Goal: Task Accomplishment & Management: Manage account settings

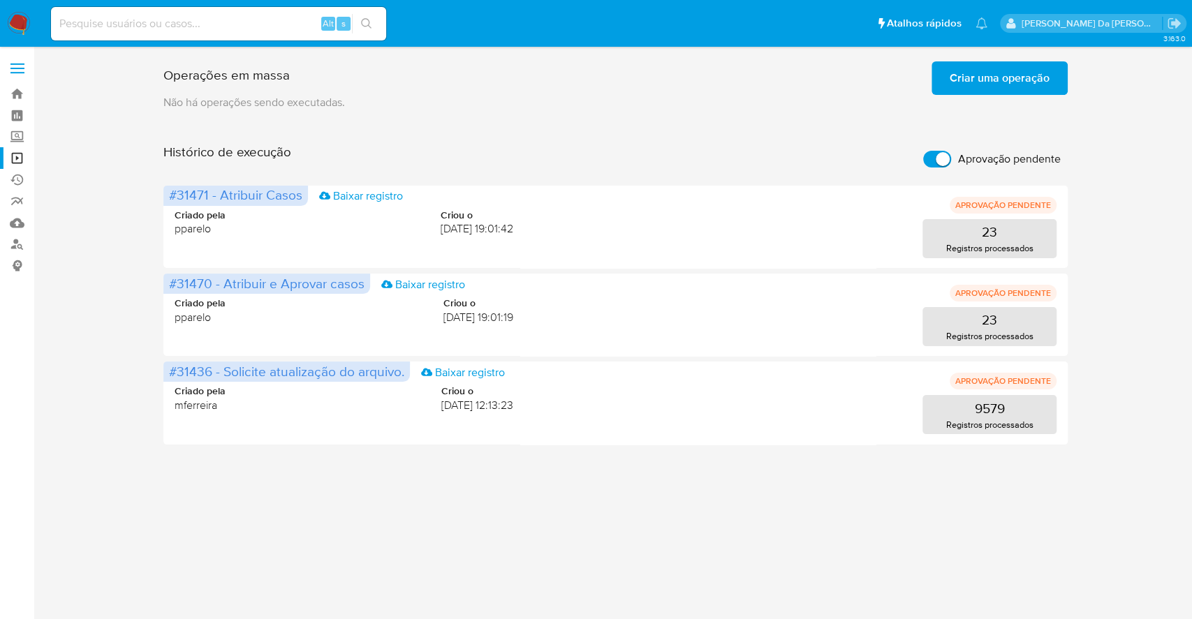
click at [1069, 483] on div "3.163.0" at bounding box center [615, 333] width 1131 height 554
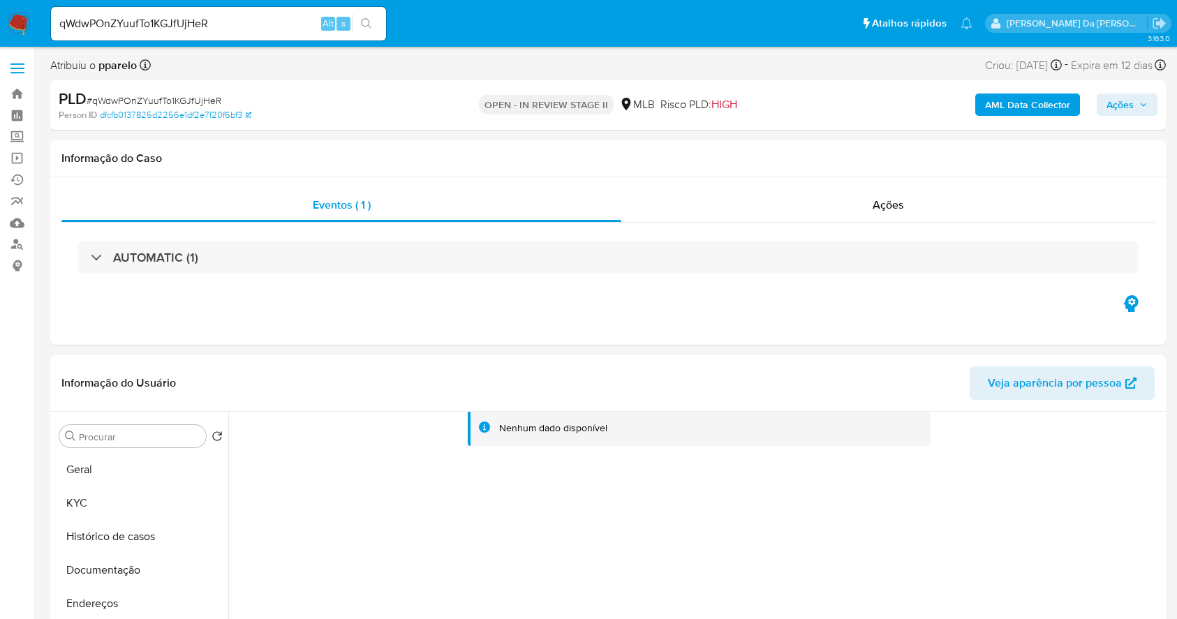
select select "10"
click at [22, 27] on img at bounding box center [19, 24] width 24 height 24
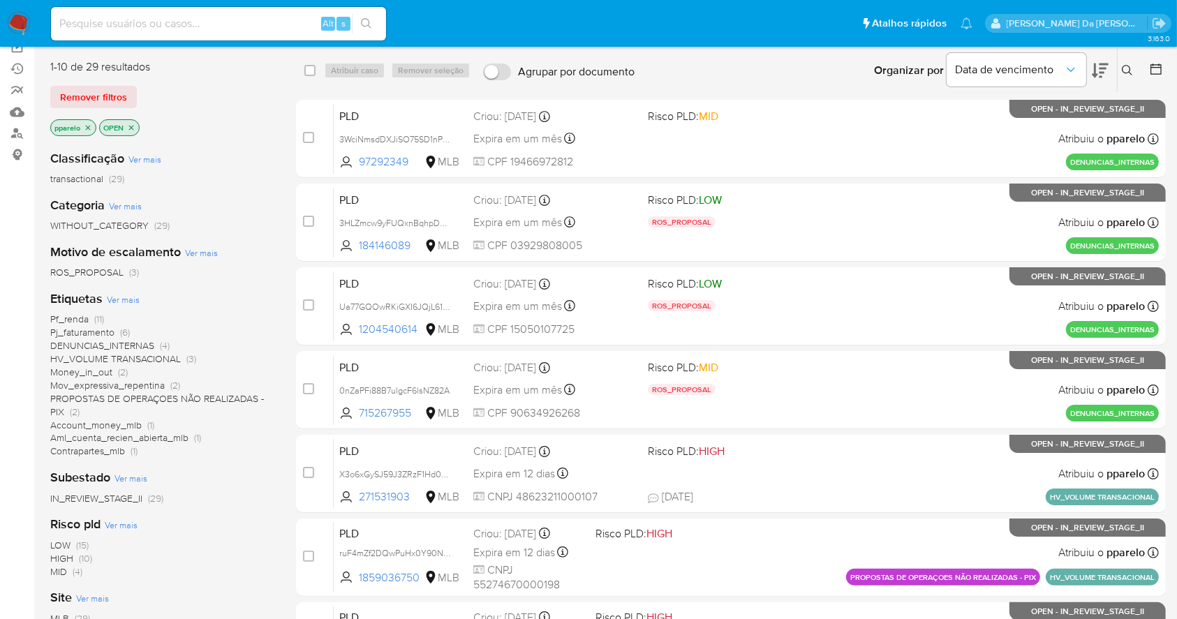
scroll to position [186, 0]
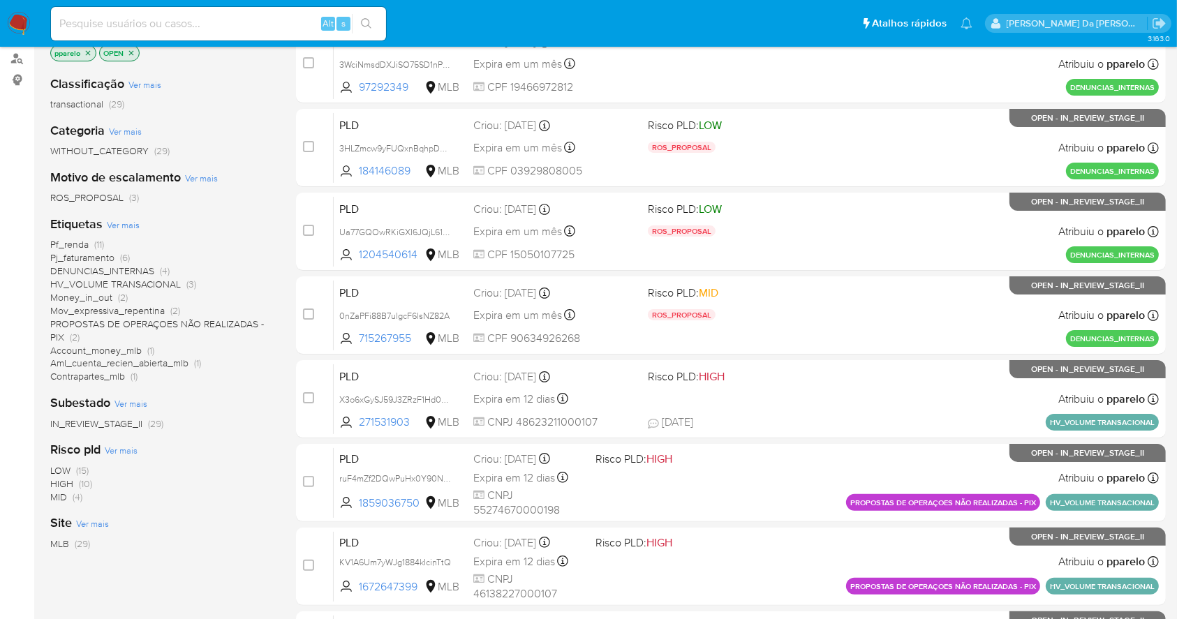
click at [274, 17] on input at bounding box center [218, 24] width 335 height 18
paste input "UXfFxC5lWi9R40MflxqKqsQH"
type input "UXfFxC5lWi9R40MflxqKqsQH"
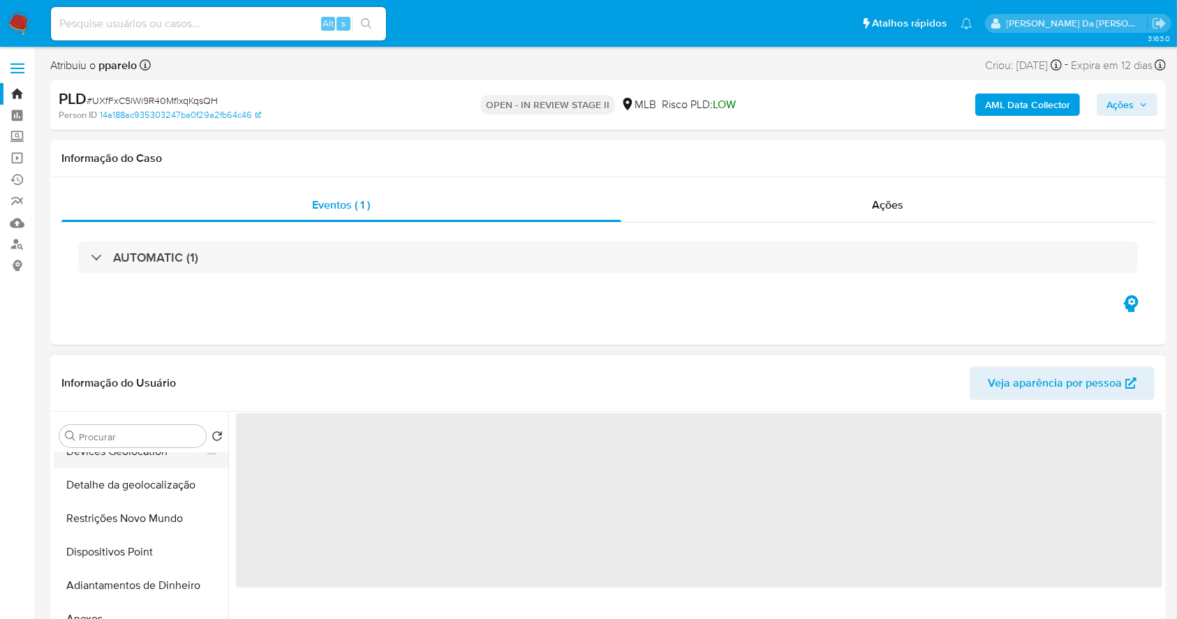
scroll to position [93, 0]
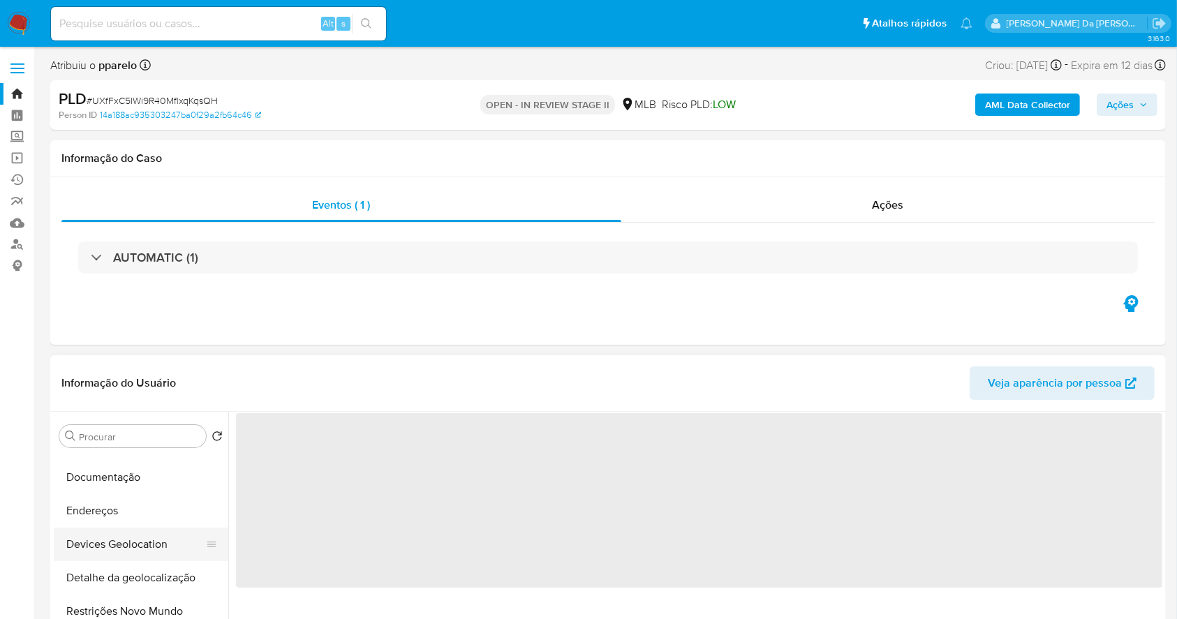
select select "10"
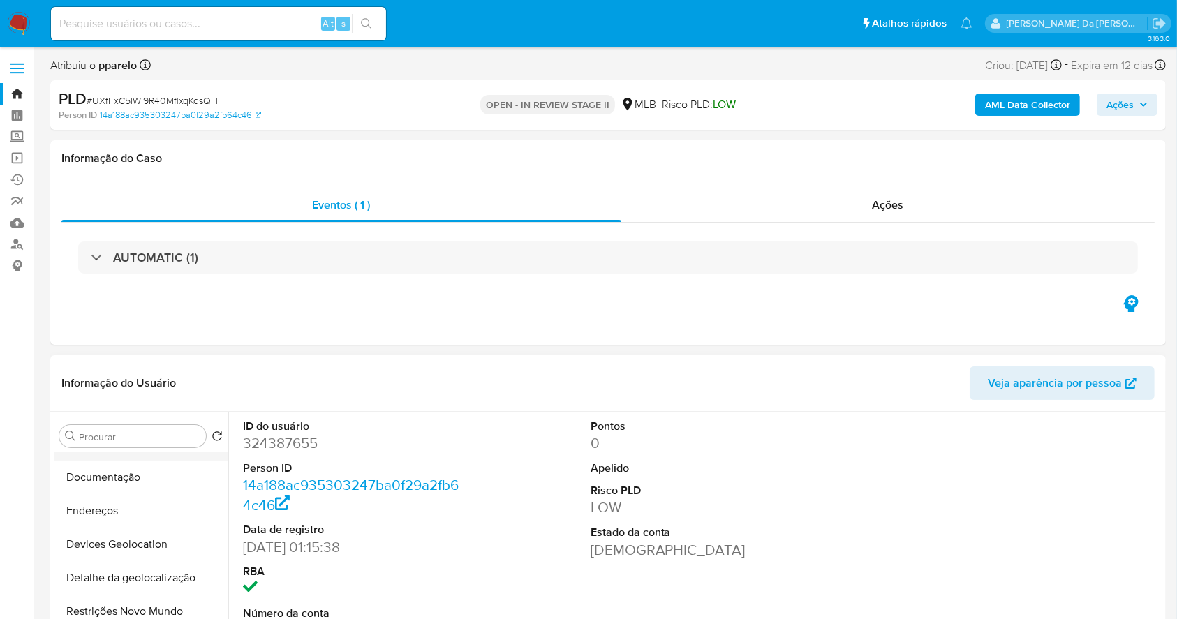
scroll to position [0, 0]
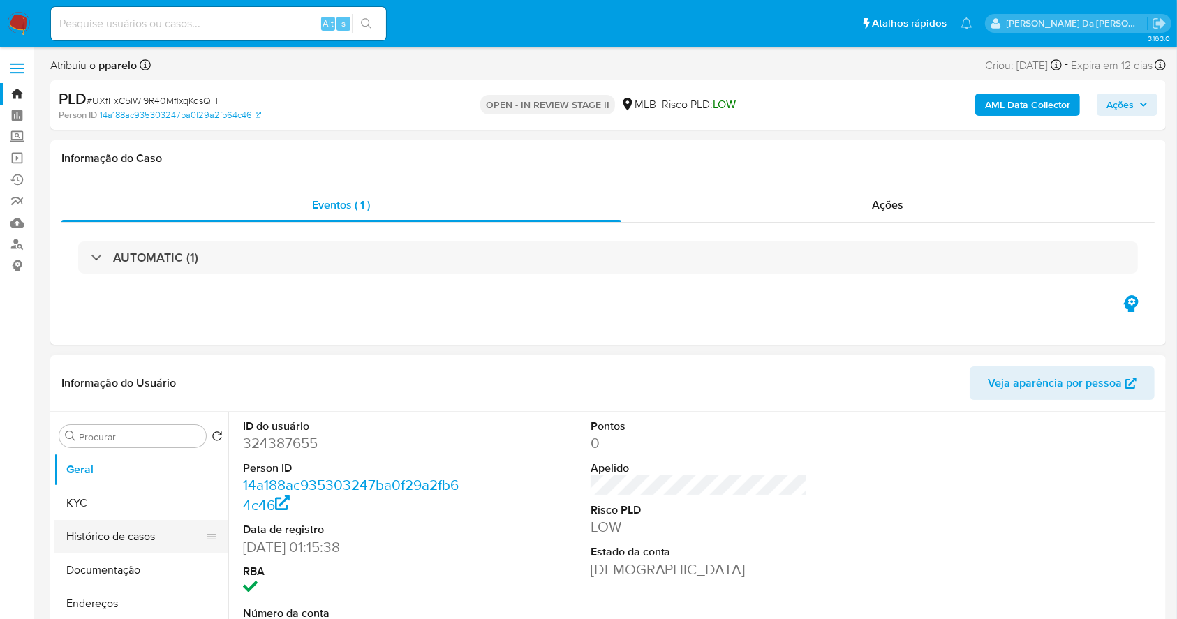
click at [128, 536] on button "Histórico de casos" at bounding box center [135, 537] width 163 height 34
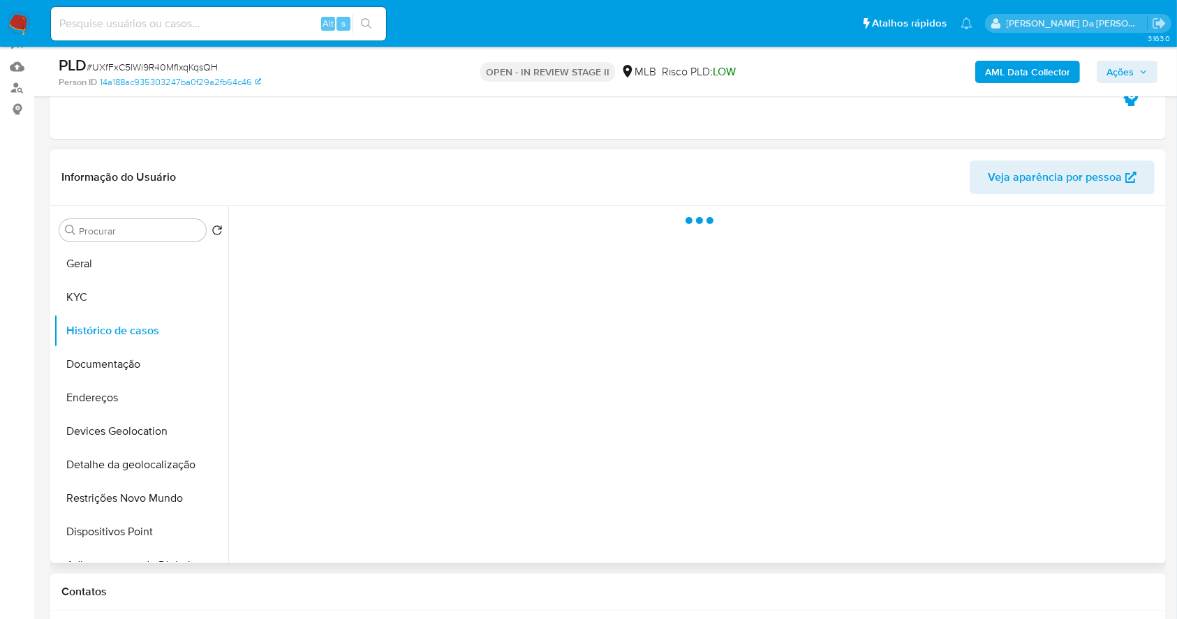
scroll to position [186, 0]
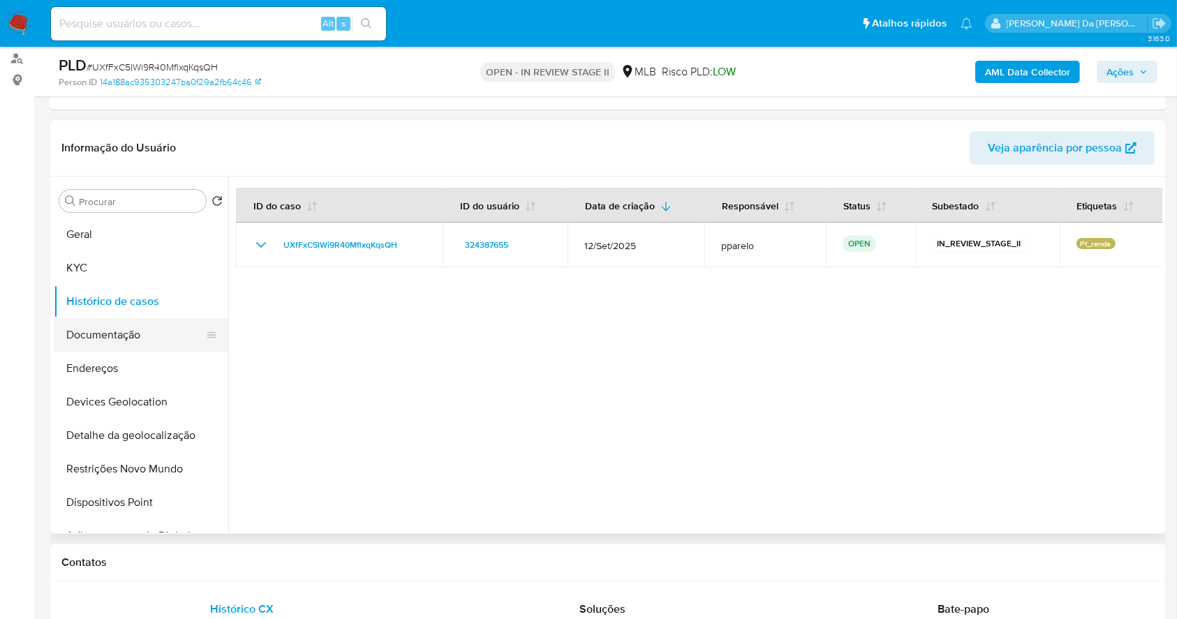
click at [130, 328] on button "Documentação" at bounding box center [135, 335] width 163 height 34
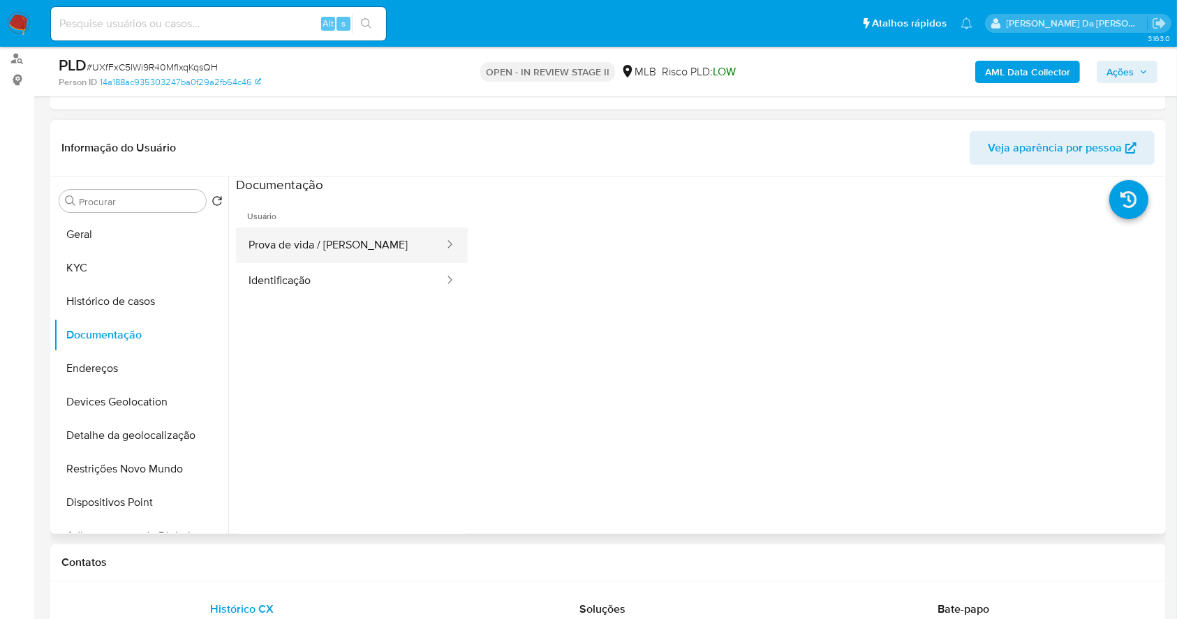
click at [369, 251] on button "Prova de vida / [PERSON_NAME]" at bounding box center [341, 246] width 210 height 36
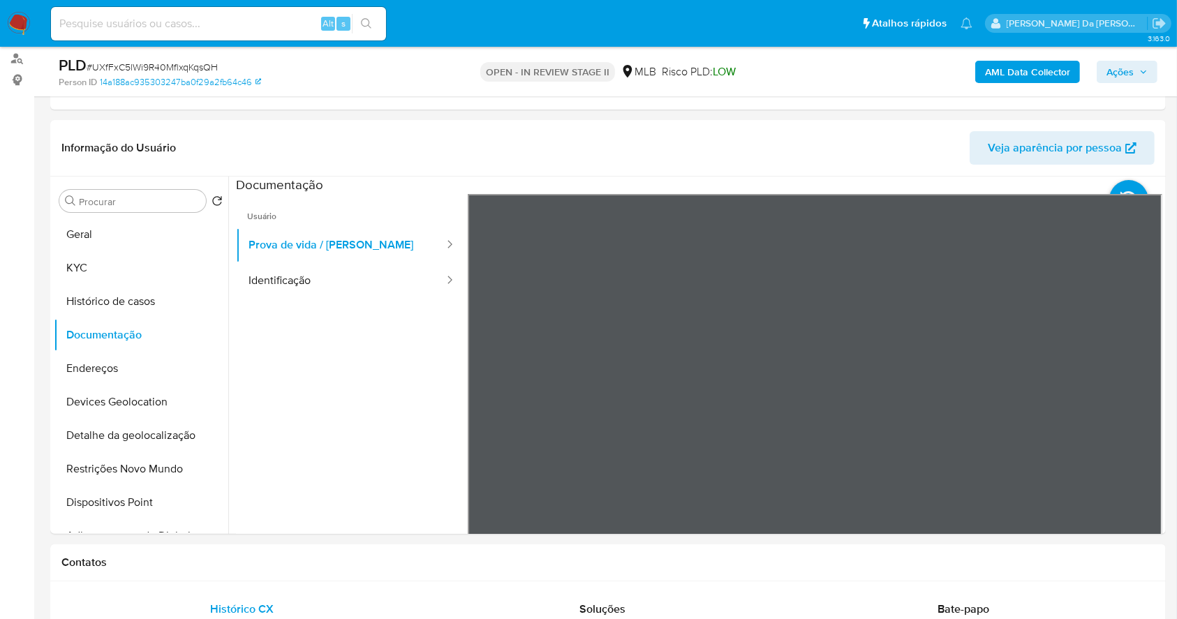
click at [304, 22] on input at bounding box center [218, 24] width 335 height 18
paste input "0nZaPFi88B7ulgcF6lsNZ82A"
type input "0nZaPFi88B7ulgcF6lsNZ82A"
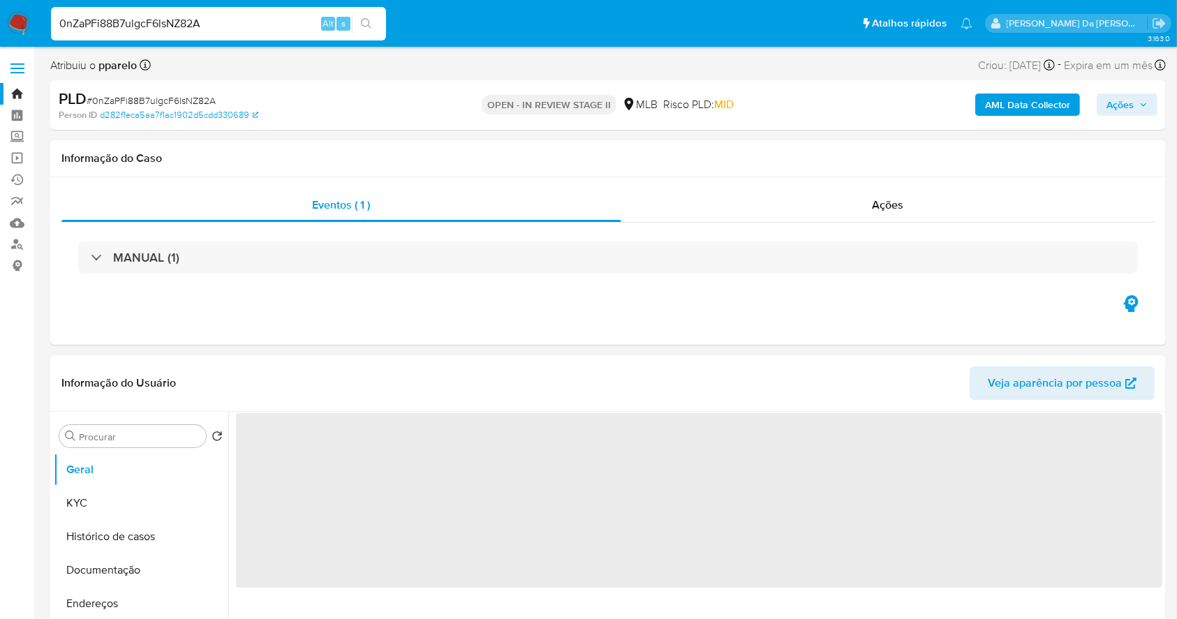
select select "10"
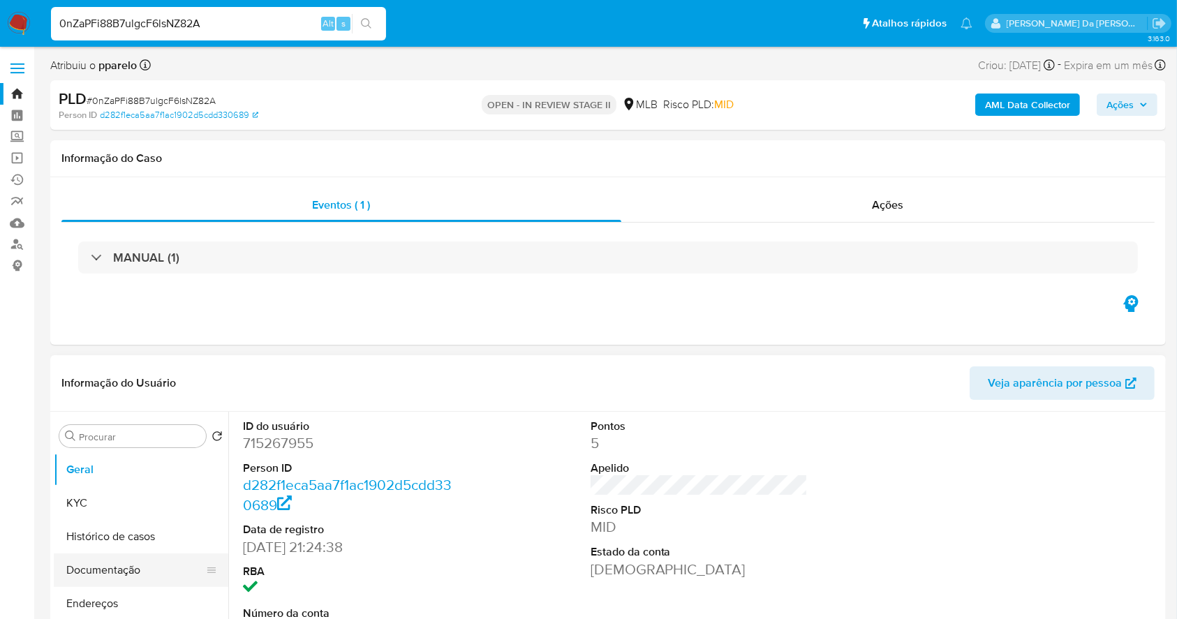
click at [145, 571] on button "Documentação" at bounding box center [135, 571] width 163 height 34
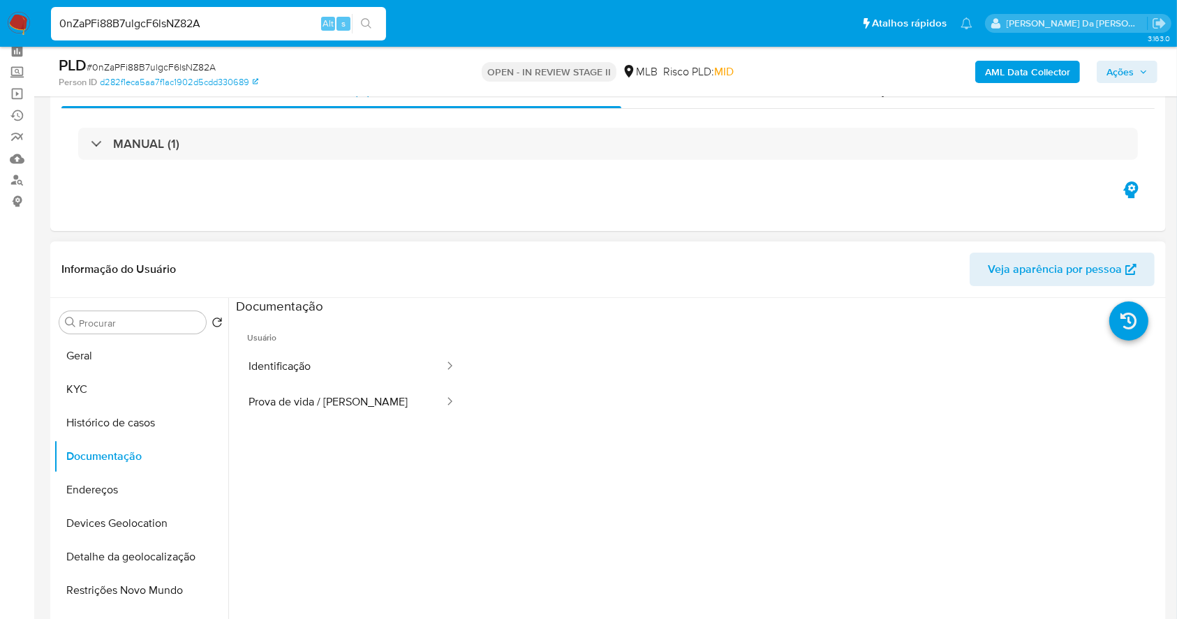
scroll to position [93, 0]
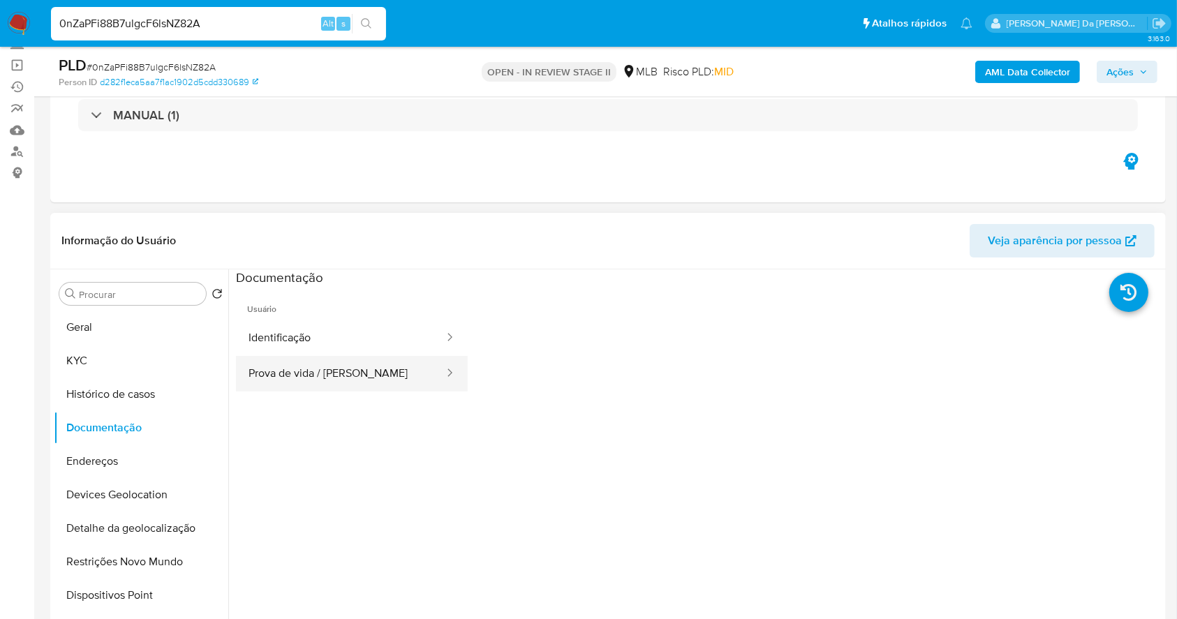
click at [367, 390] on button "Prova de vida / Selfie" at bounding box center [341, 374] width 210 height 36
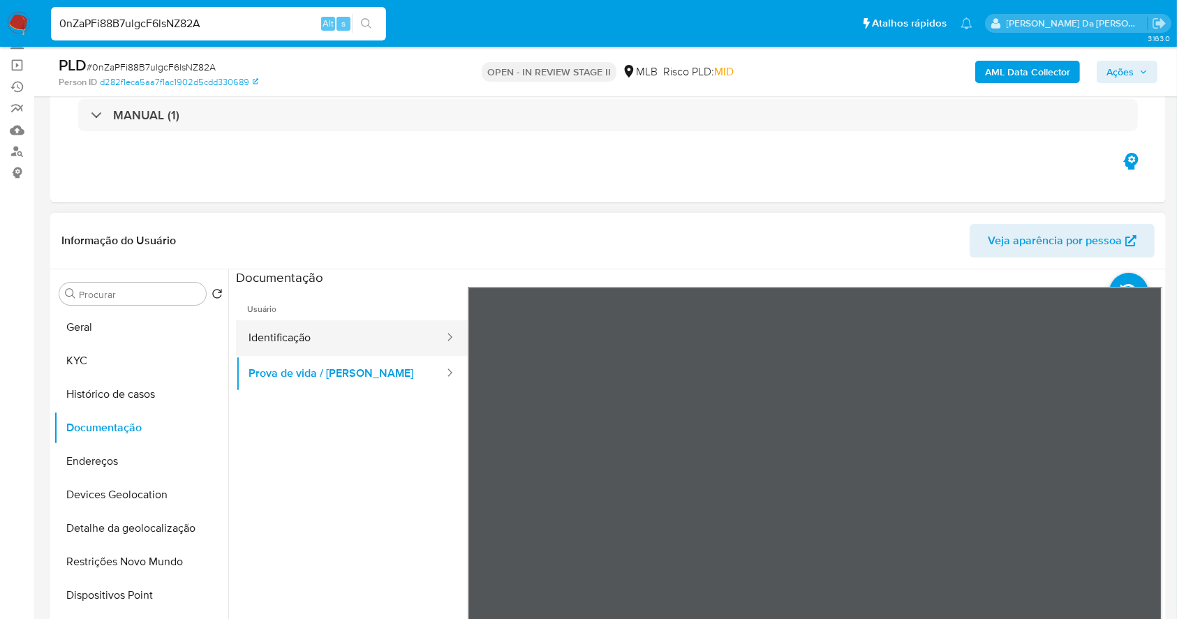
click at [385, 343] on button "Identificação" at bounding box center [341, 339] width 210 height 36
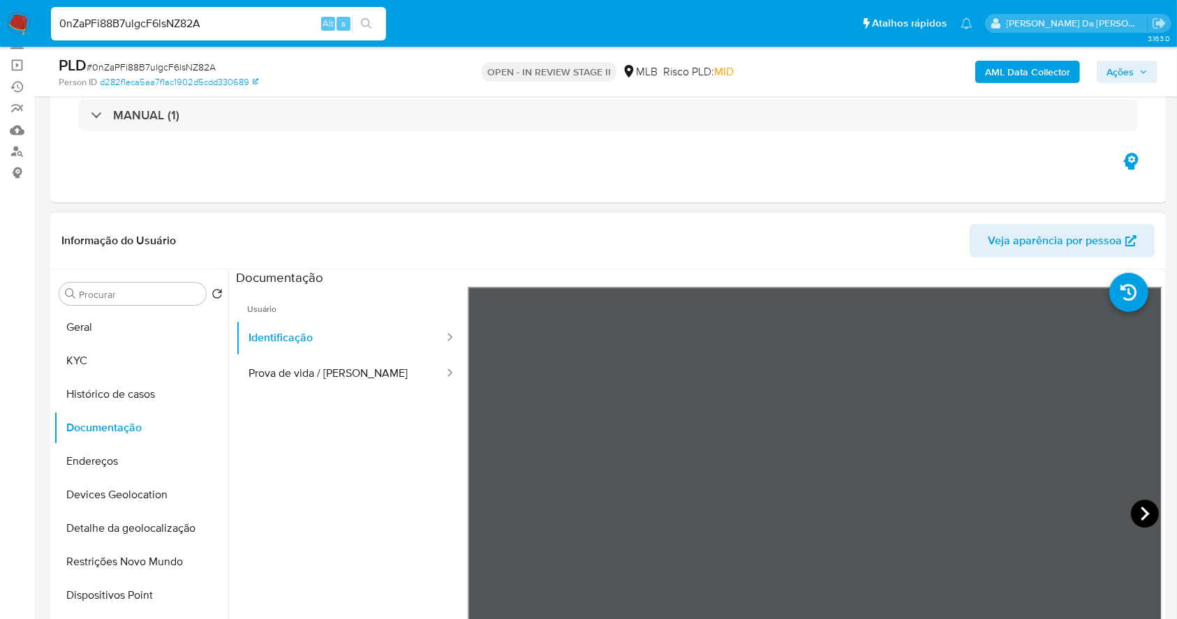
click at [1131, 511] on icon at bounding box center [1145, 514] width 28 height 28
click at [379, 383] on button "Prova de vida / Selfie" at bounding box center [341, 374] width 210 height 36
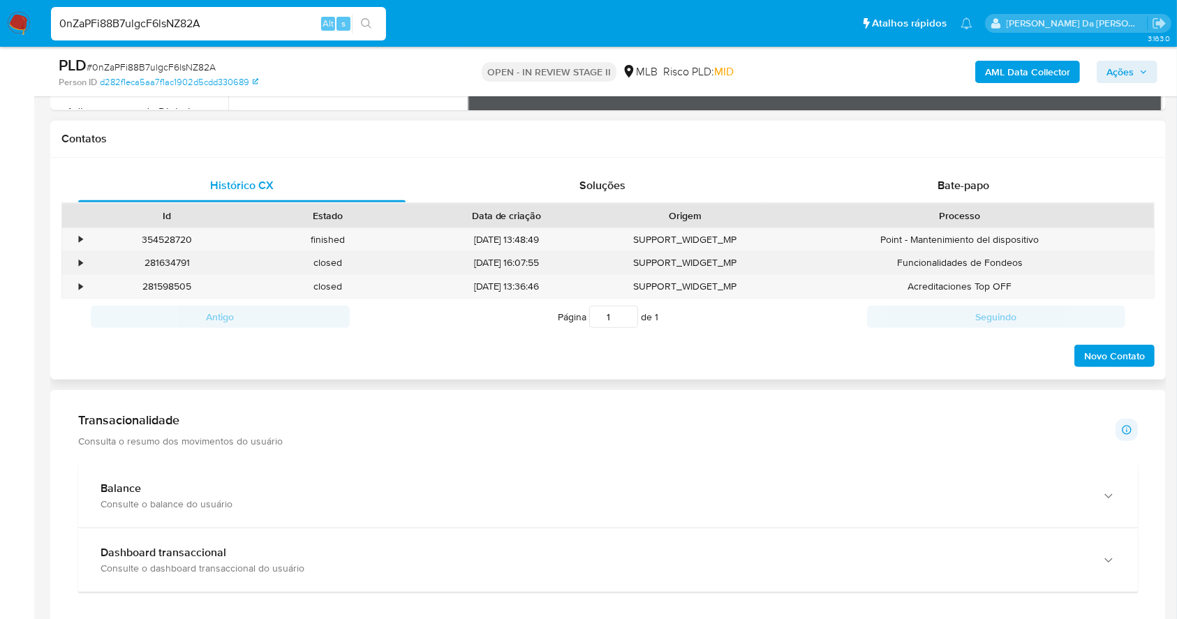
scroll to position [615, 0]
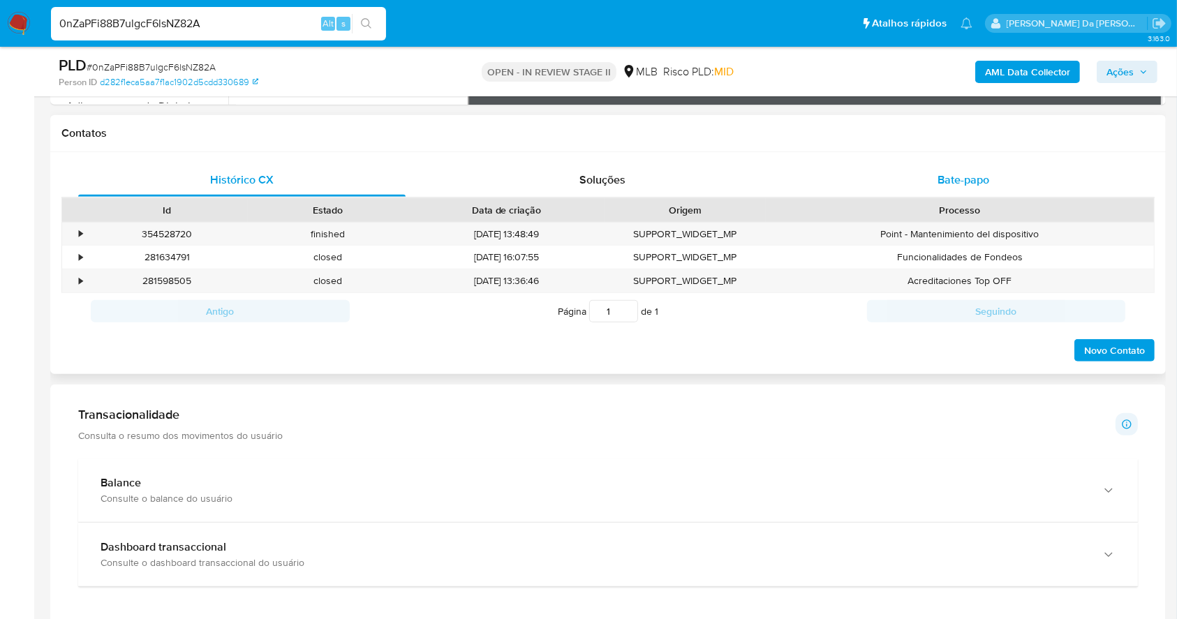
click at [978, 178] on span "Bate-papo" at bounding box center [964, 180] width 52 height 16
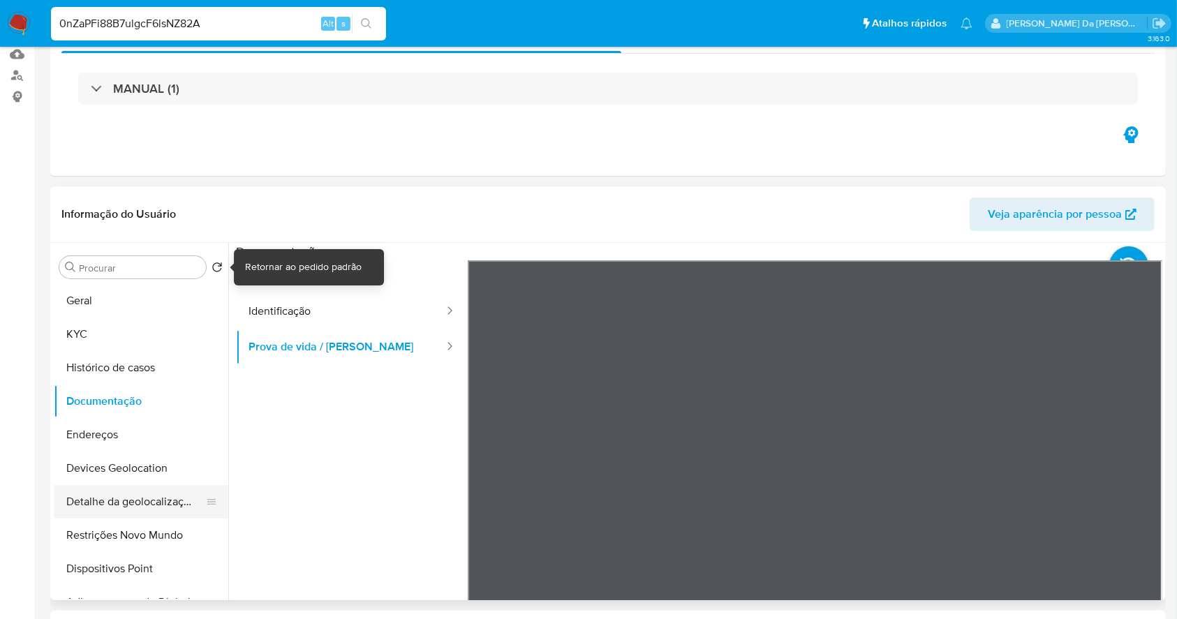
scroll to position [186, 0]
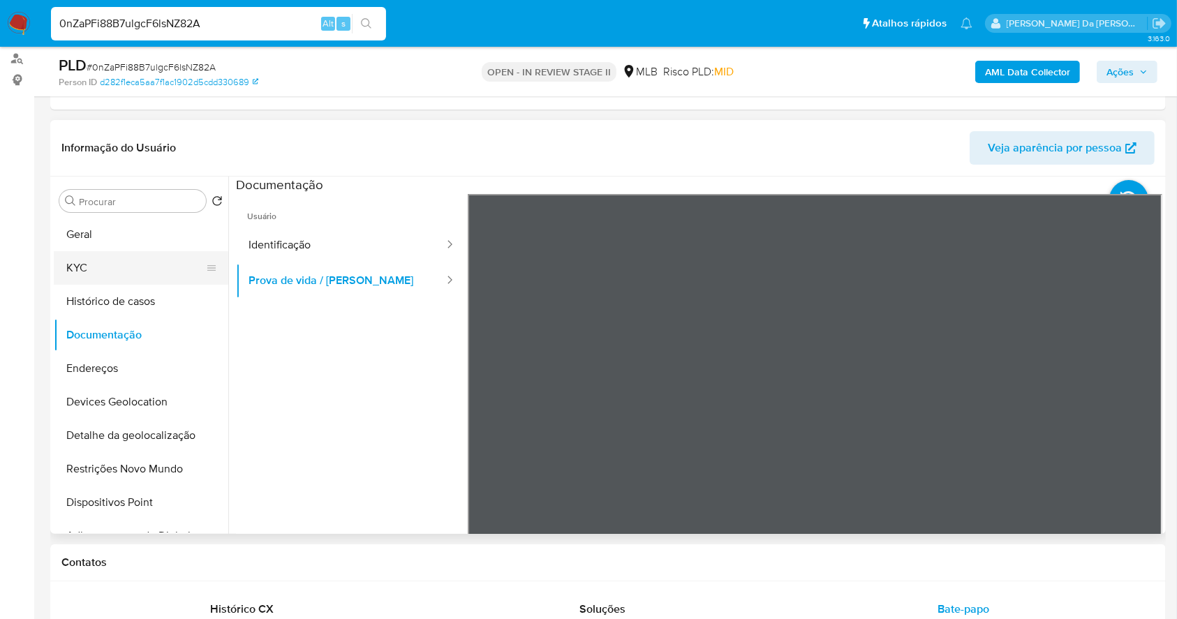
click at [128, 274] on button "KYC" at bounding box center [135, 268] width 163 height 34
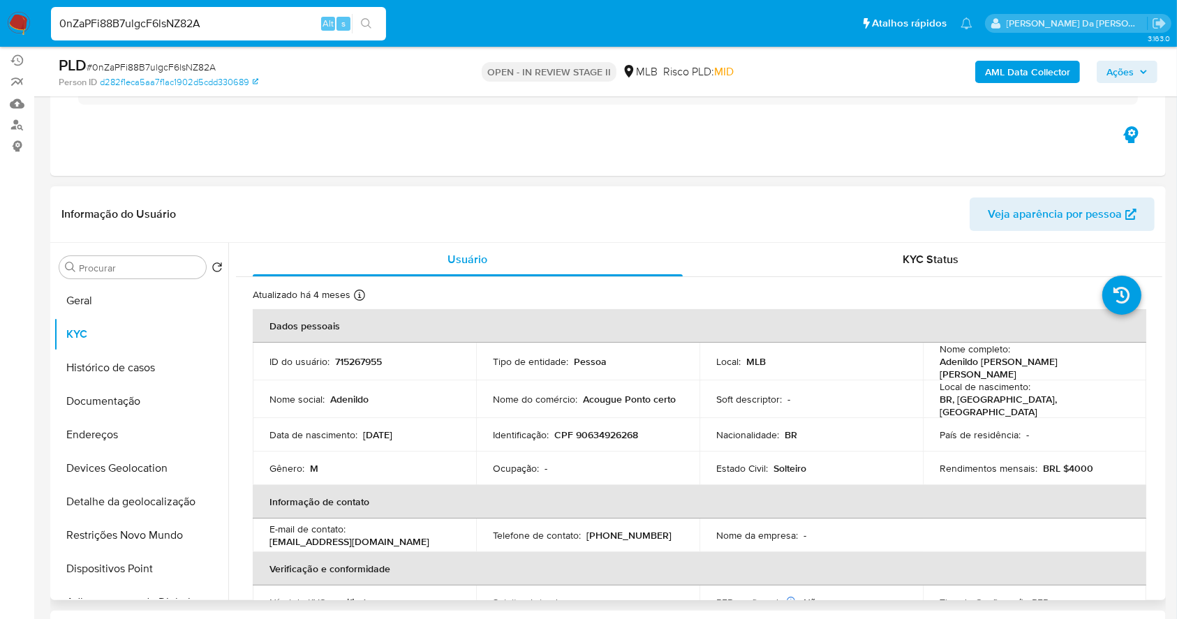
scroll to position [93, 0]
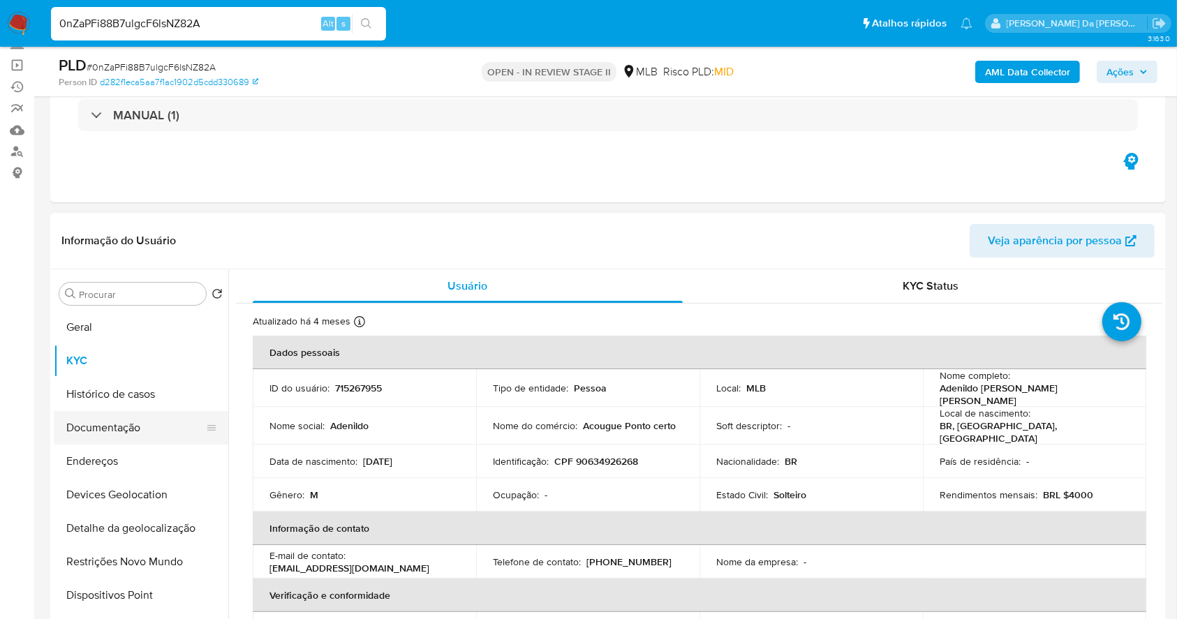
click at [135, 434] on button "Documentação" at bounding box center [135, 428] width 163 height 34
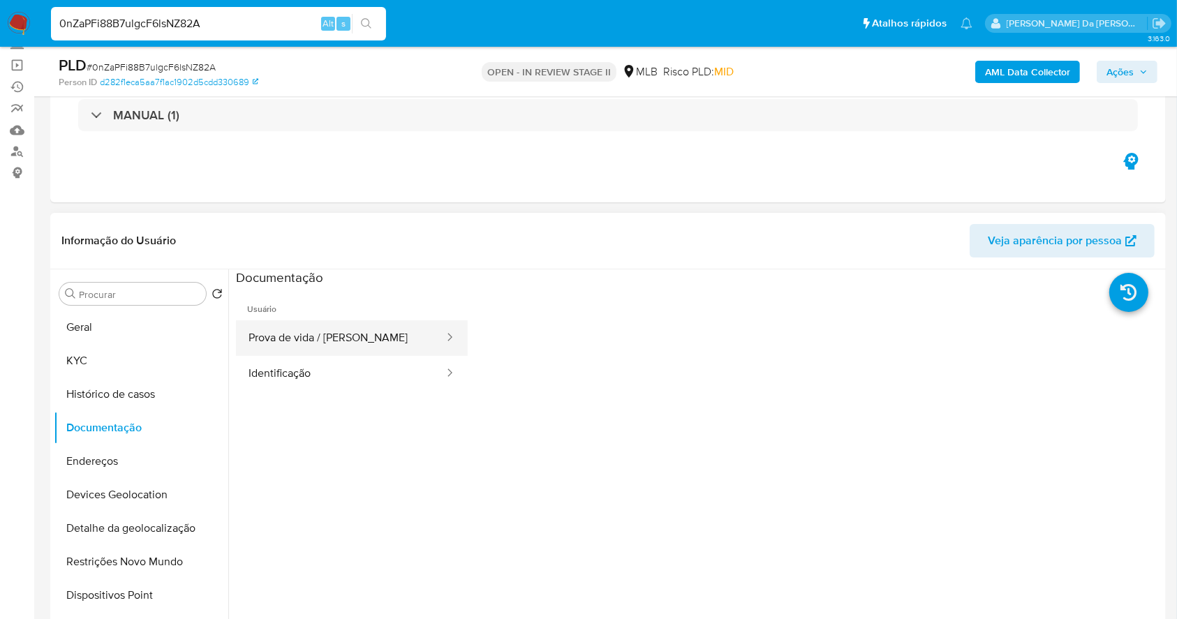
click at [443, 334] on icon at bounding box center [450, 337] width 14 height 14
click at [439, 348] on div at bounding box center [445, 339] width 22 height 36
click at [434, 346] on div at bounding box center [445, 339] width 22 height 36
click at [398, 344] on button "Prova de vida / Selfie" at bounding box center [341, 339] width 210 height 36
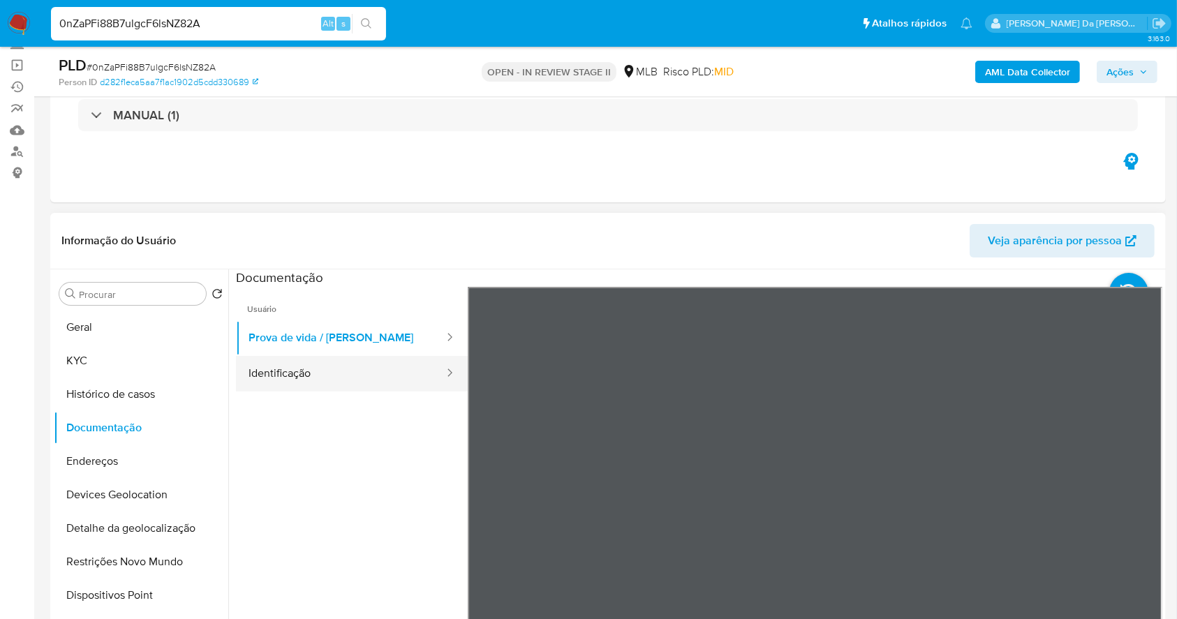
click at [402, 367] on button "Identificação" at bounding box center [341, 374] width 210 height 36
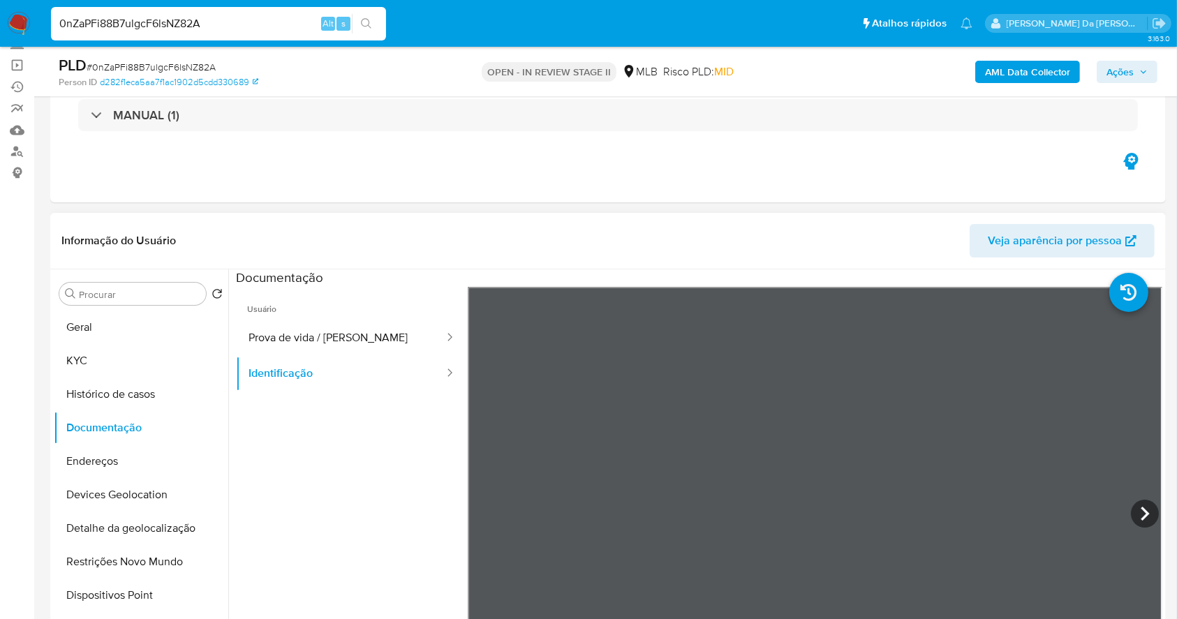
click at [520, 228] on header "Informação do Usuário Veja aparência por pessoa" at bounding box center [608, 241] width 1094 height 34
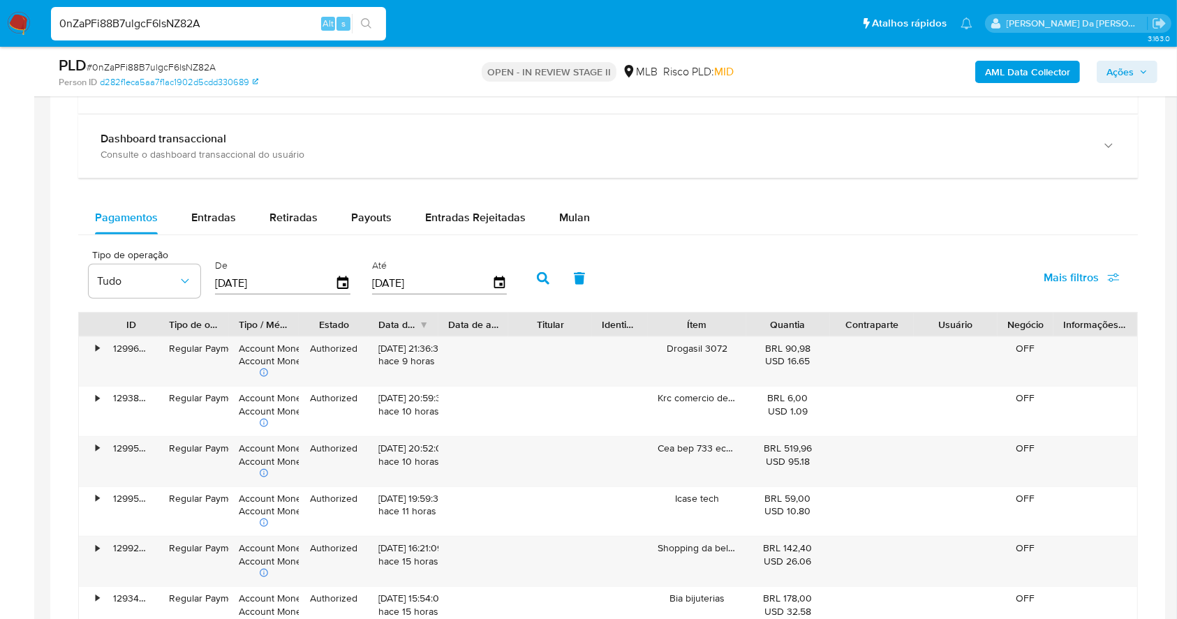
scroll to position [1312, 0]
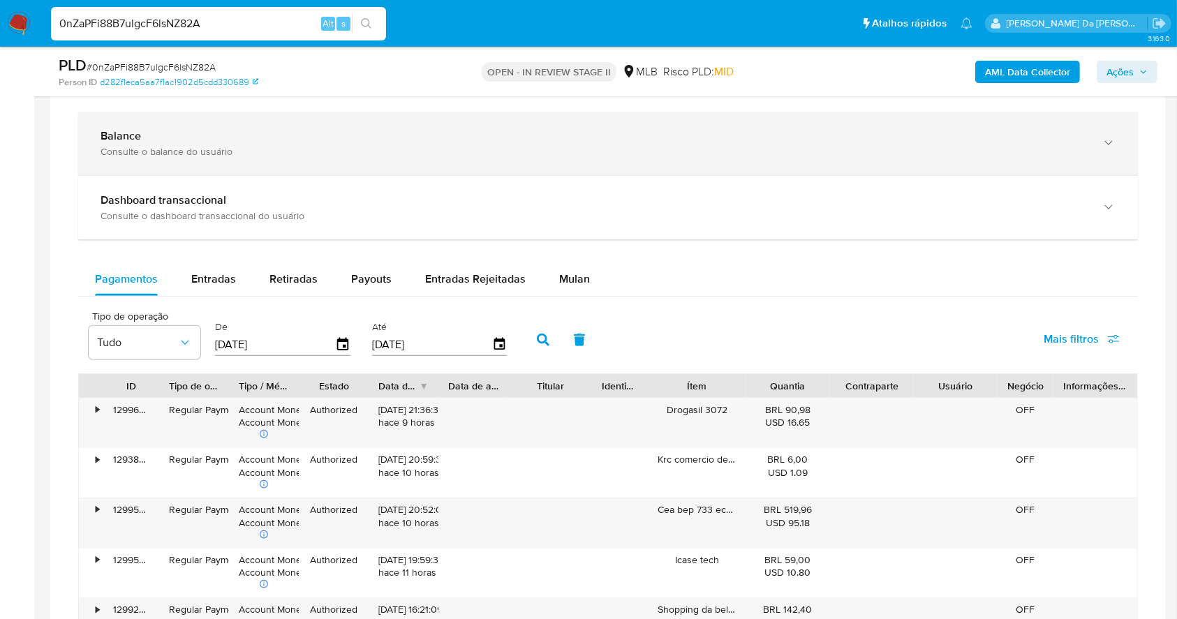
click at [229, 163] on div "Balance Consulte o balance do usuário" at bounding box center [608, 144] width 1060 height 64
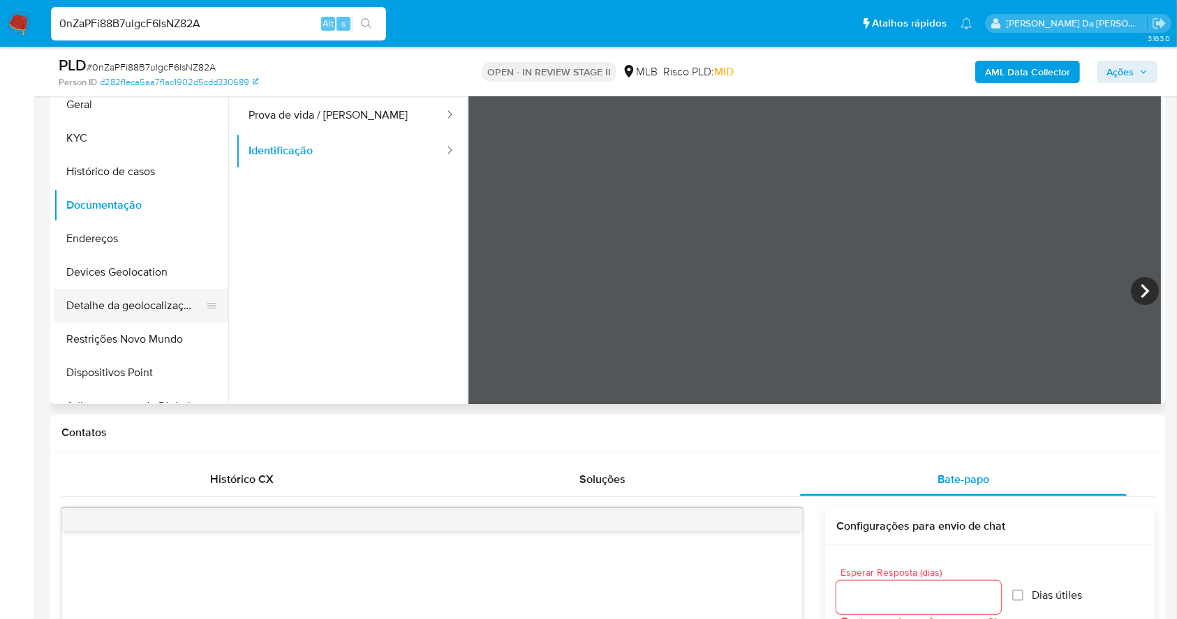
scroll to position [287, 0]
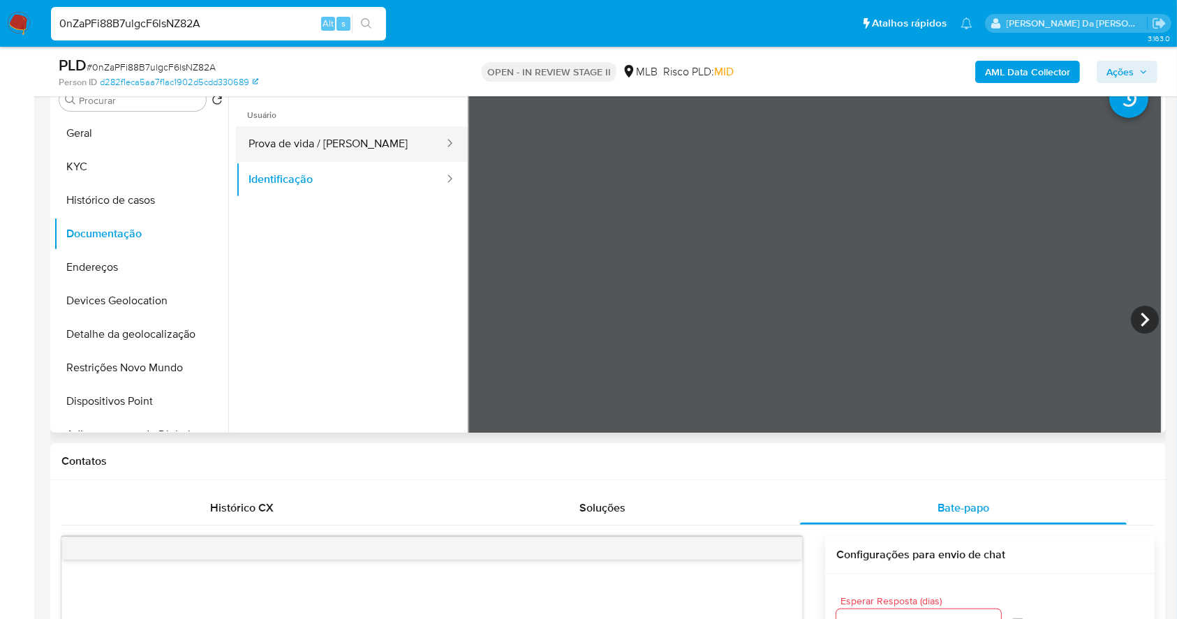
click at [327, 145] on button "Prova de vida / Selfie" at bounding box center [341, 144] width 210 height 36
click at [254, 33] on div "0nZaPFi88B7ulgcF6lsNZ82A Alt s" at bounding box center [218, 24] width 335 height 34
click at [260, 18] on input "0nZaPFi88B7ulgcF6lsNZ82A" at bounding box center [218, 24] width 335 height 18
click at [258, 9] on div "0nZaPFi88B7ulgcF6lsNZ82A Alt s" at bounding box center [218, 24] width 335 height 34
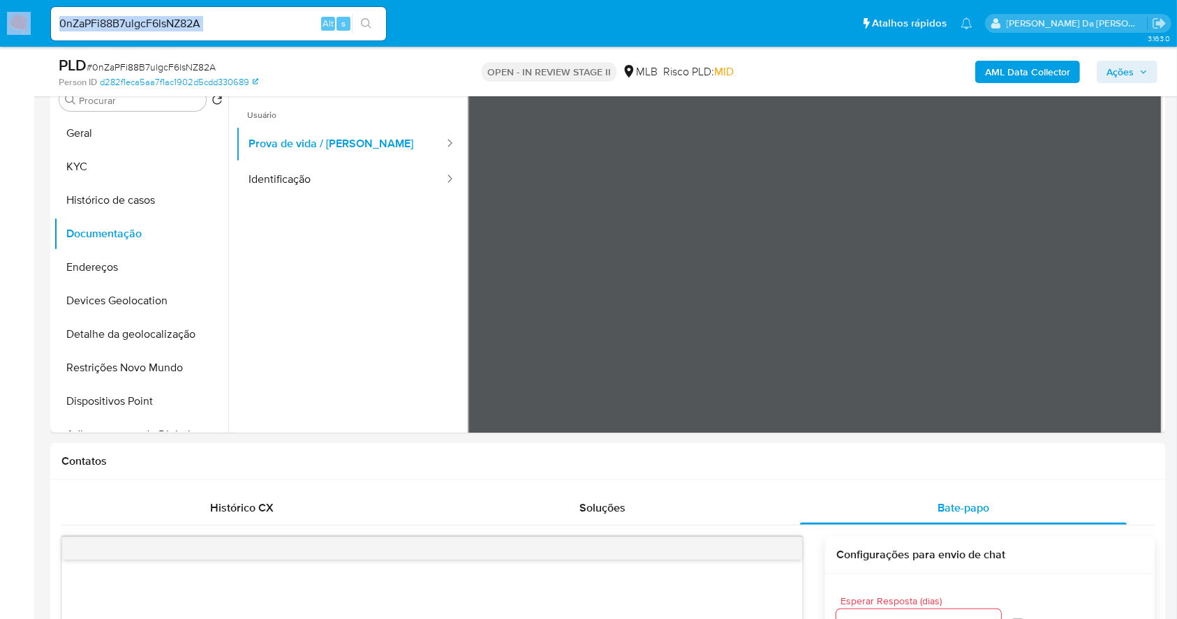
click at [258, 8] on div "0nZaPFi88B7ulgcF6lsNZ82A Alt s" at bounding box center [218, 24] width 335 height 34
click at [247, 25] on input "0nZaPFi88B7ulgcF6lsNZ82A" at bounding box center [218, 24] width 335 height 18
click at [1135, 62] on span "Ações" at bounding box center [1127, 72] width 41 height 20
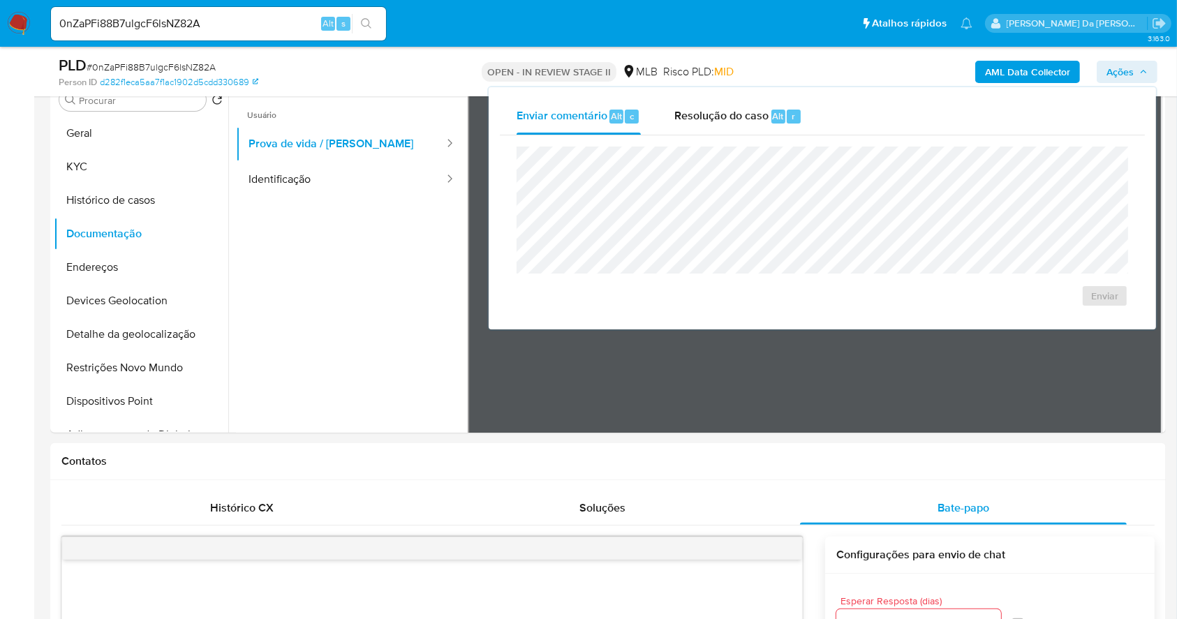
click at [237, 15] on input "0nZaPFi88B7ulgcF6lsNZ82A" at bounding box center [218, 24] width 335 height 18
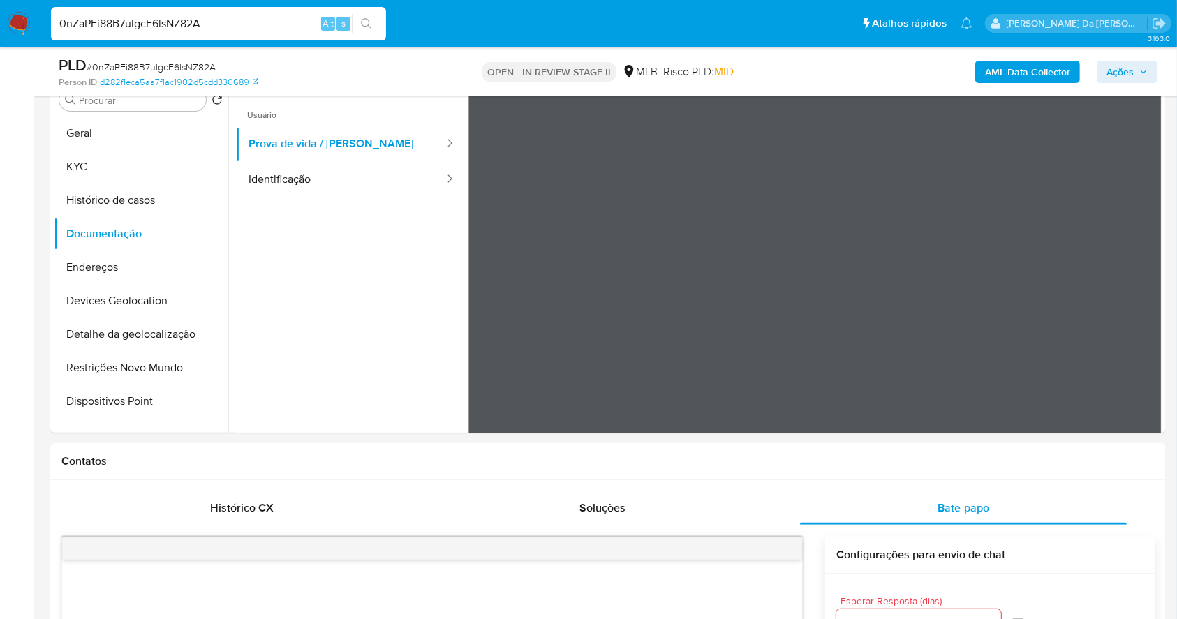
click at [237, 15] on input "0nZaPFi88B7ulgcF6lsNZ82A" at bounding box center [218, 24] width 335 height 18
type input "jh"
click at [29, 13] on img at bounding box center [19, 24] width 24 height 24
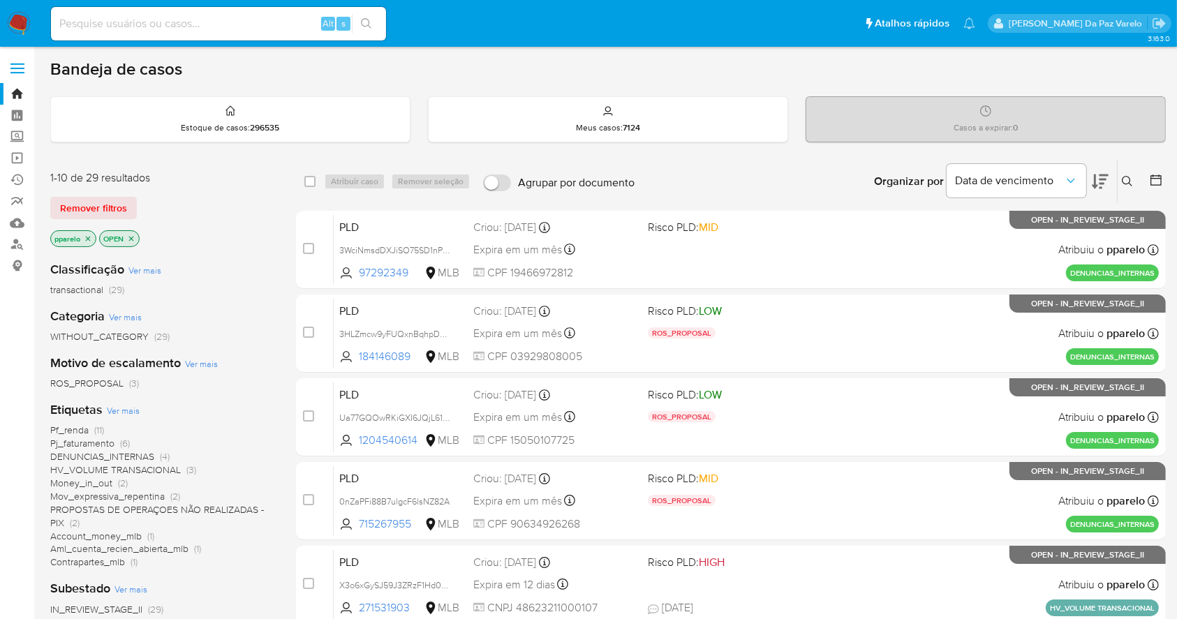
click at [1131, 178] on icon at bounding box center [1127, 181] width 11 height 11
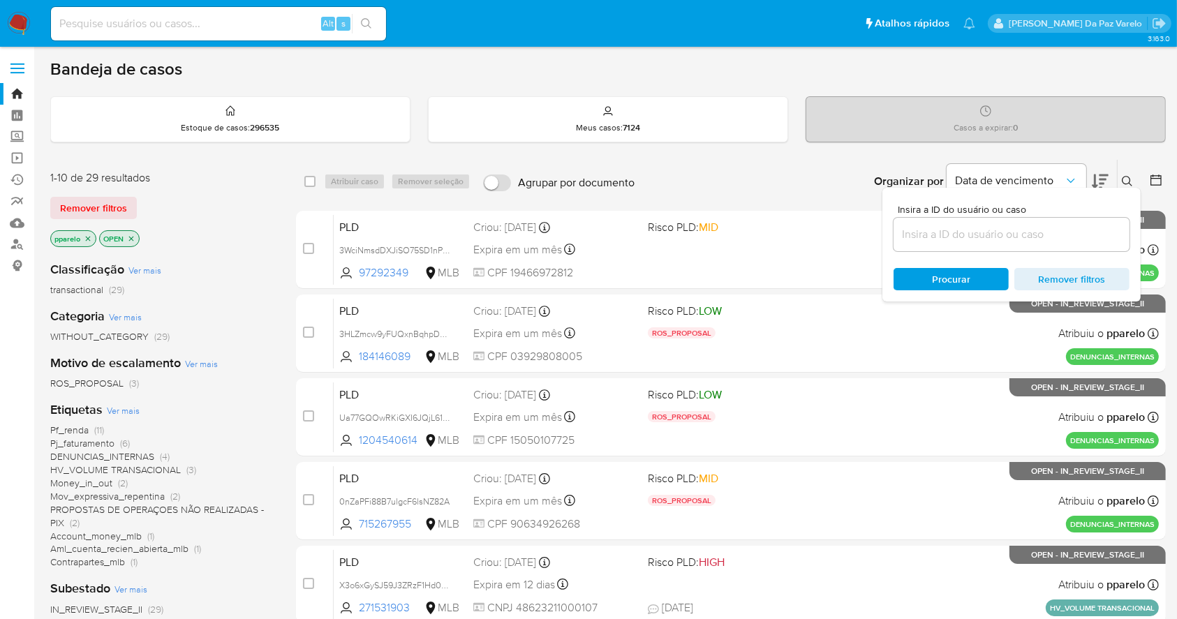
click at [1063, 244] on div at bounding box center [1012, 235] width 236 height 34
click at [1059, 239] on input at bounding box center [1012, 235] width 236 height 18
paste input "0nZaPFi88B7ulgcF6lsNZ82A"
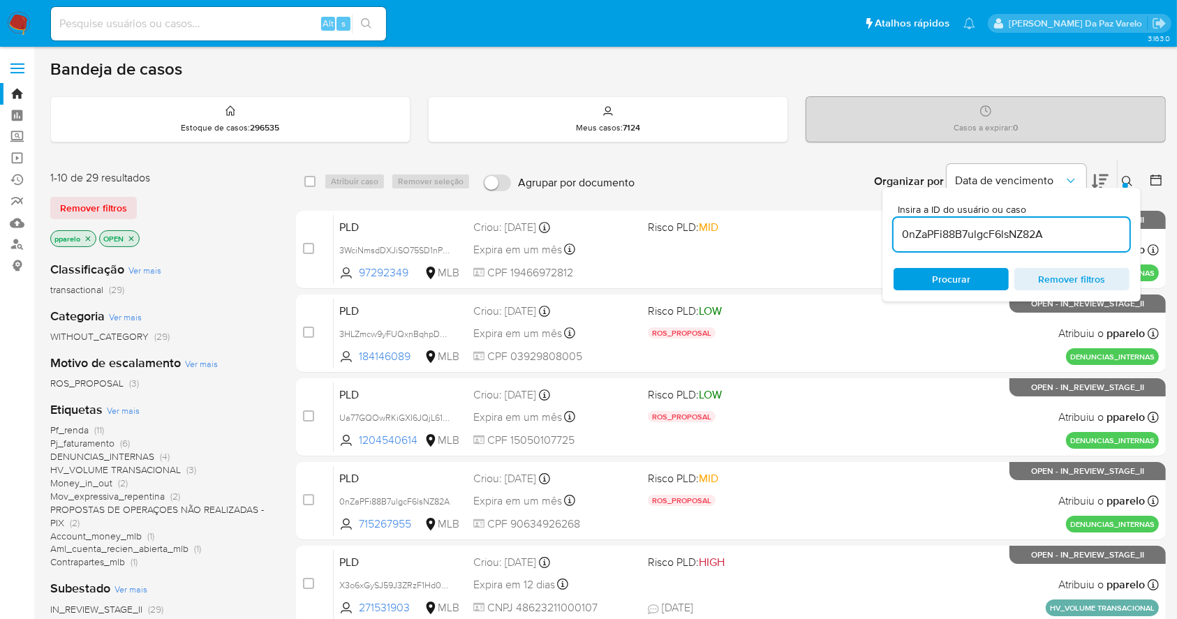
type input "0nZaPFi88B7ulgcF6lsNZ82A"
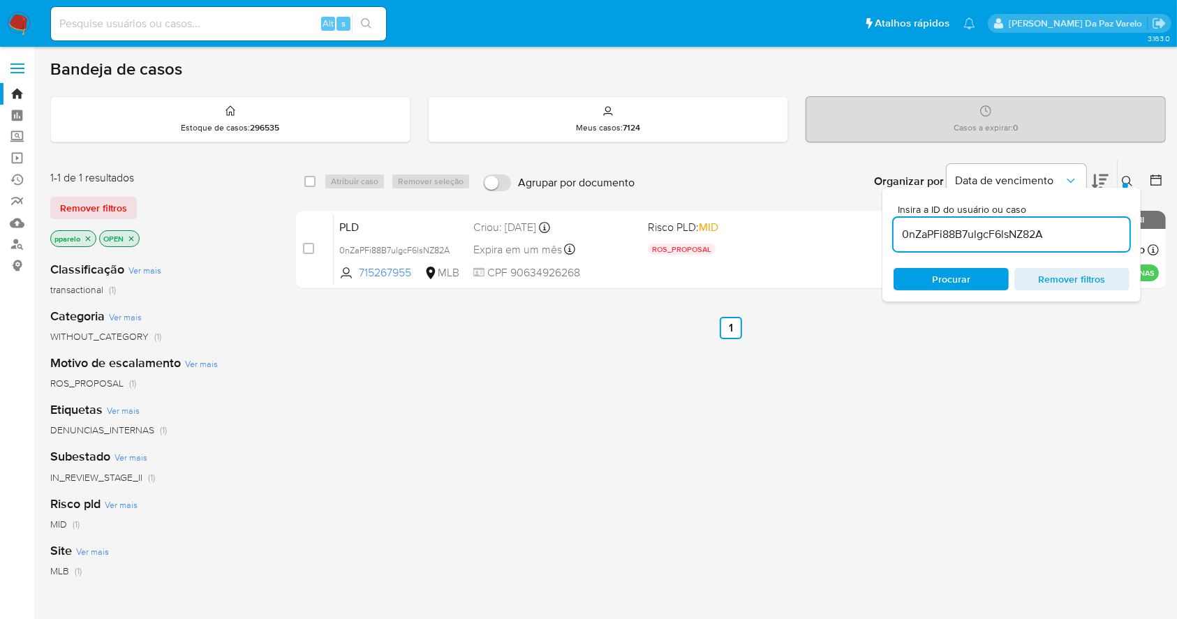
click at [85, 237] on icon "close-filter" at bounding box center [88, 239] width 8 height 8
click at [85, 237] on icon "close-filter" at bounding box center [82, 239] width 8 height 8
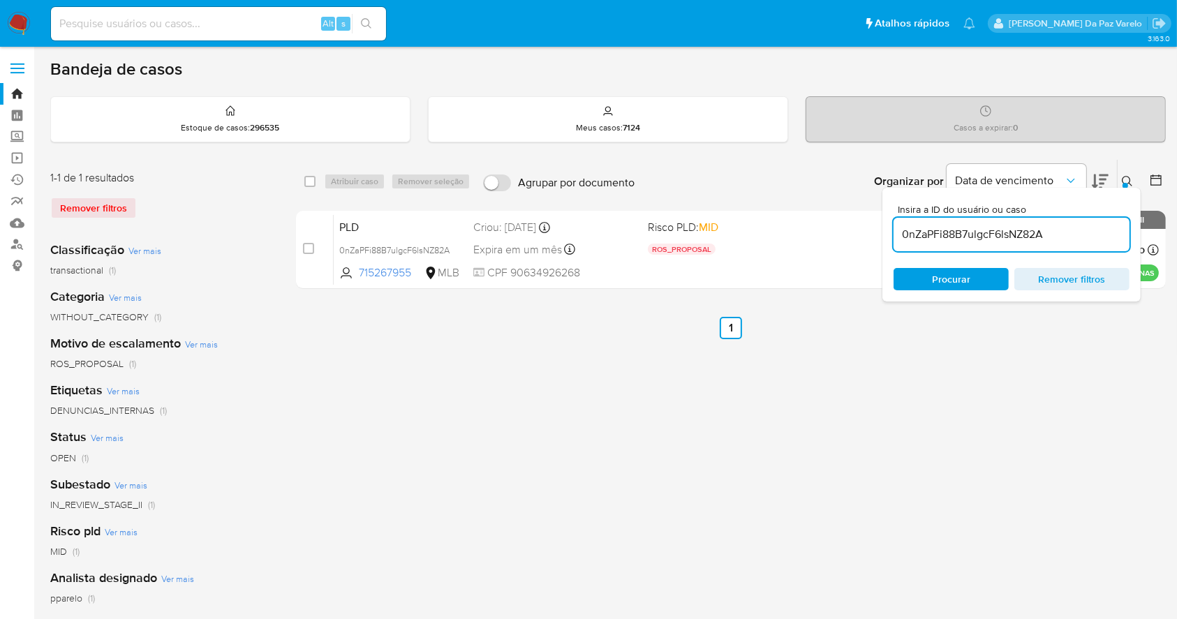
click at [316, 179] on div "select-all-cases-checkbox" at bounding box center [312, 181] width 17 height 17
click at [311, 179] on input "checkbox" at bounding box center [309, 181] width 11 height 11
checkbox input "true"
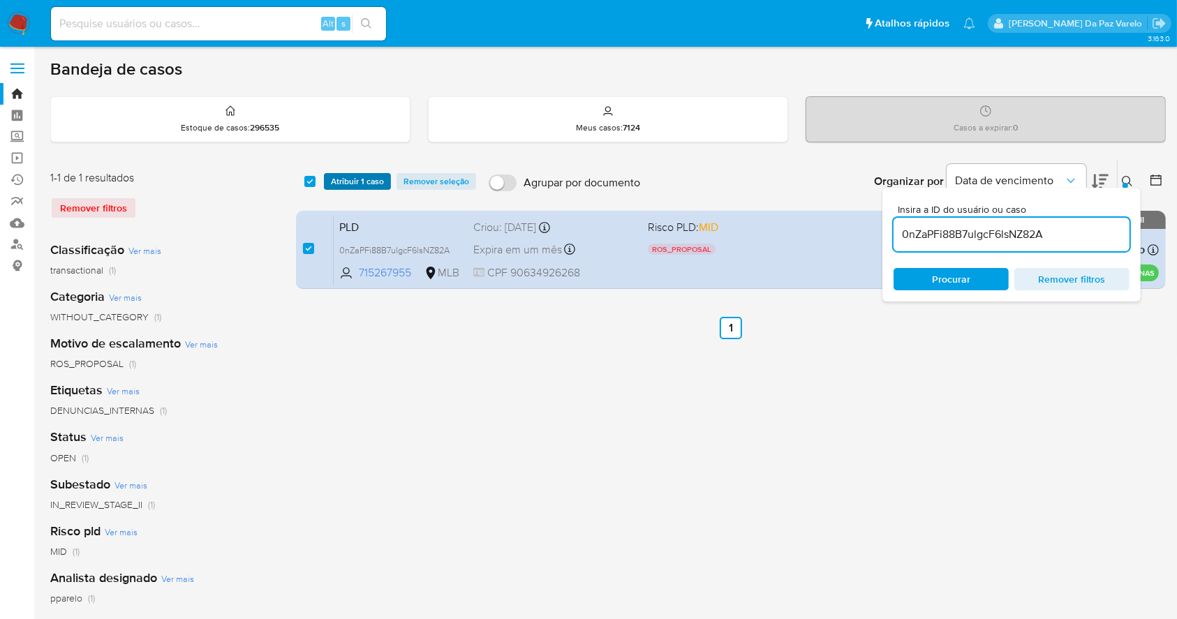
click at [352, 176] on span "Atribuir 1 caso" at bounding box center [357, 182] width 53 height 14
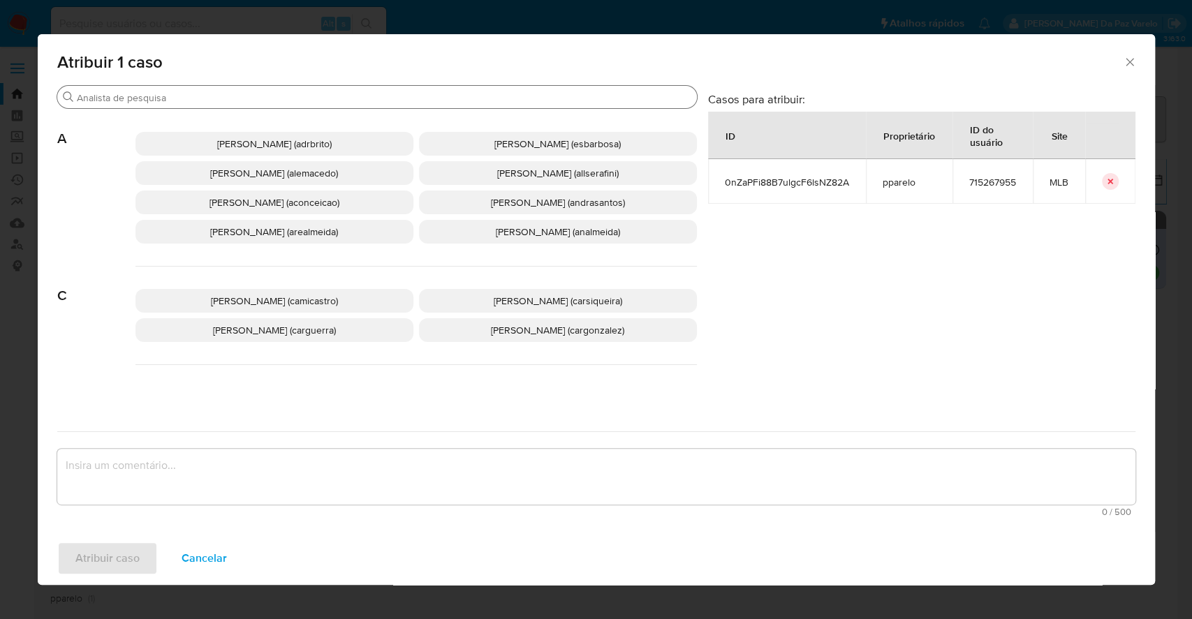
click at [385, 93] on input "Buscar" at bounding box center [384, 97] width 615 height 13
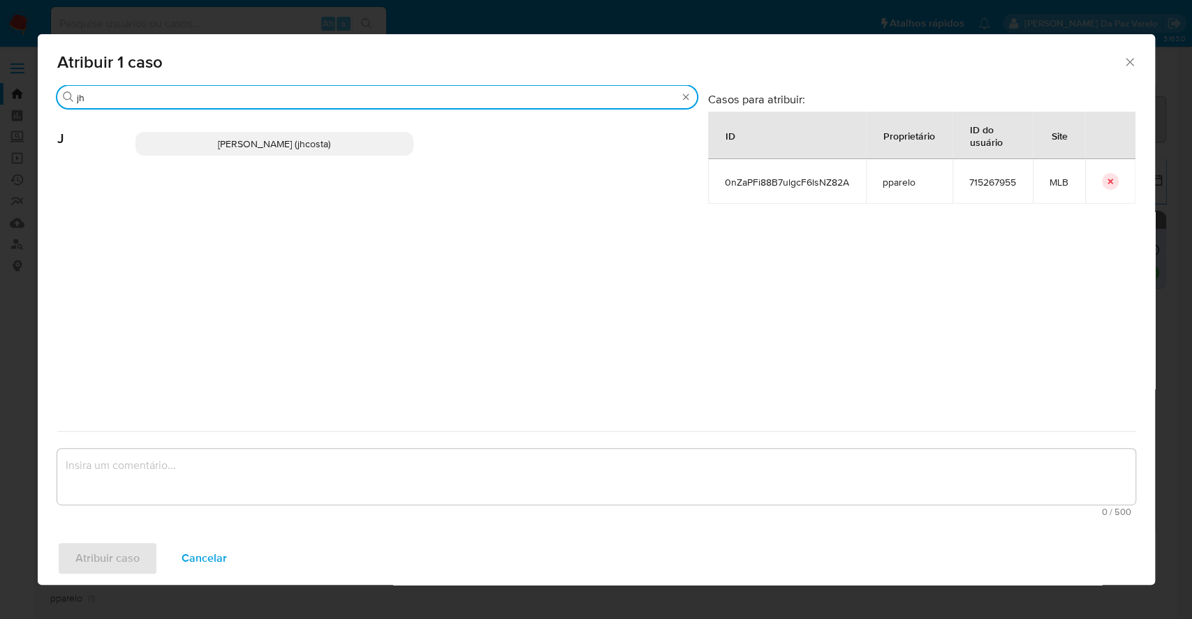
type input "jh"
click at [314, 149] on span "[PERSON_NAME] (jhcosta)" at bounding box center [274, 144] width 112 height 14
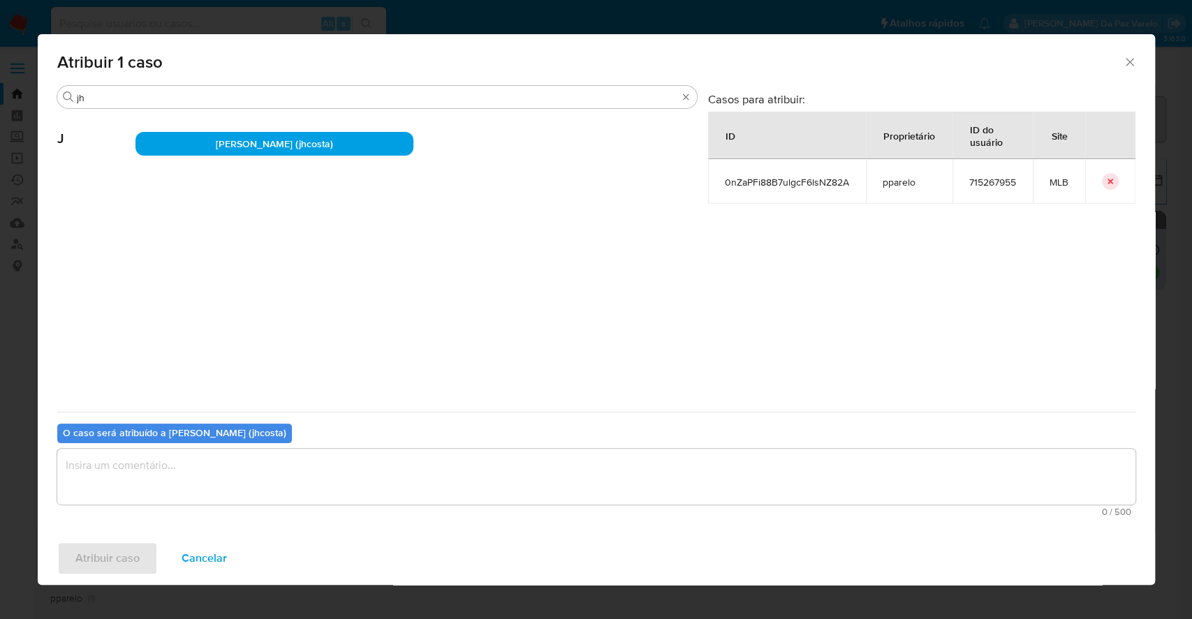
click at [334, 475] on textarea "assign-modal" at bounding box center [596, 477] width 1078 height 56
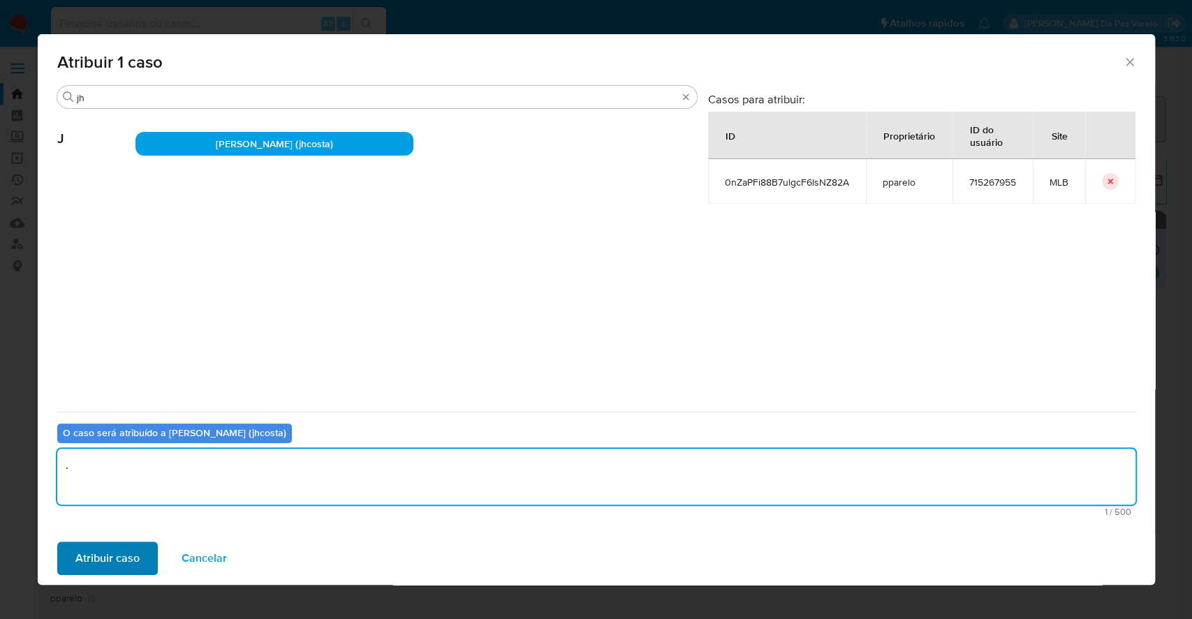
type textarea "."
click at [138, 561] on button "Atribuir caso" at bounding box center [107, 559] width 101 height 34
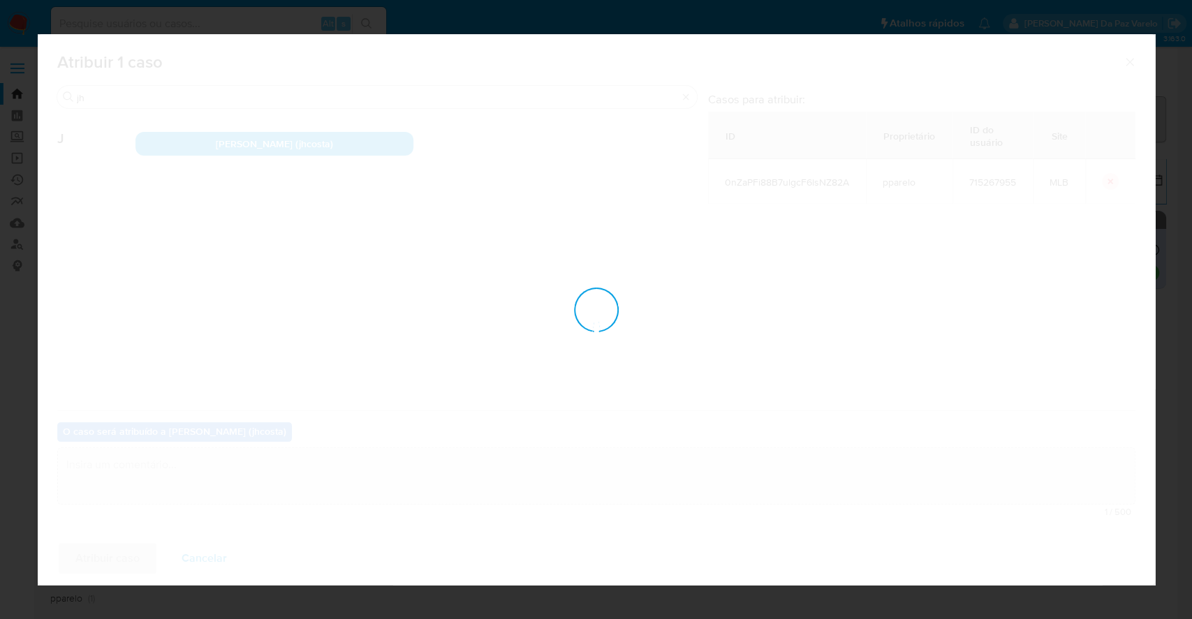
checkbox input "false"
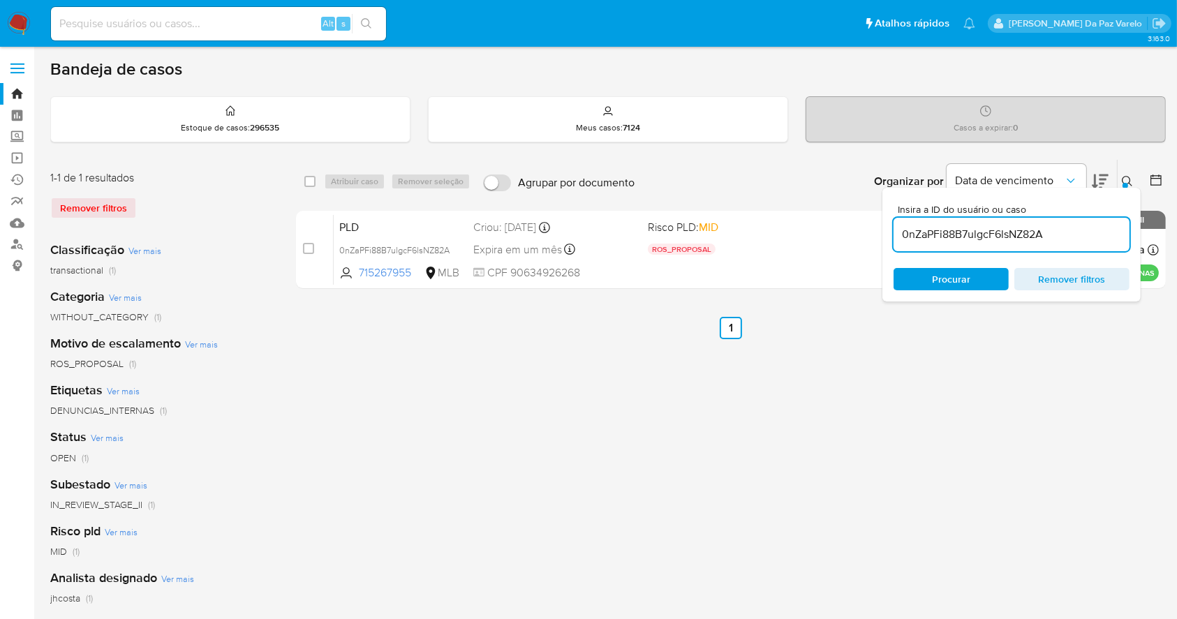
click at [1120, 182] on button at bounding box center [1129, 181] width 23 height 17
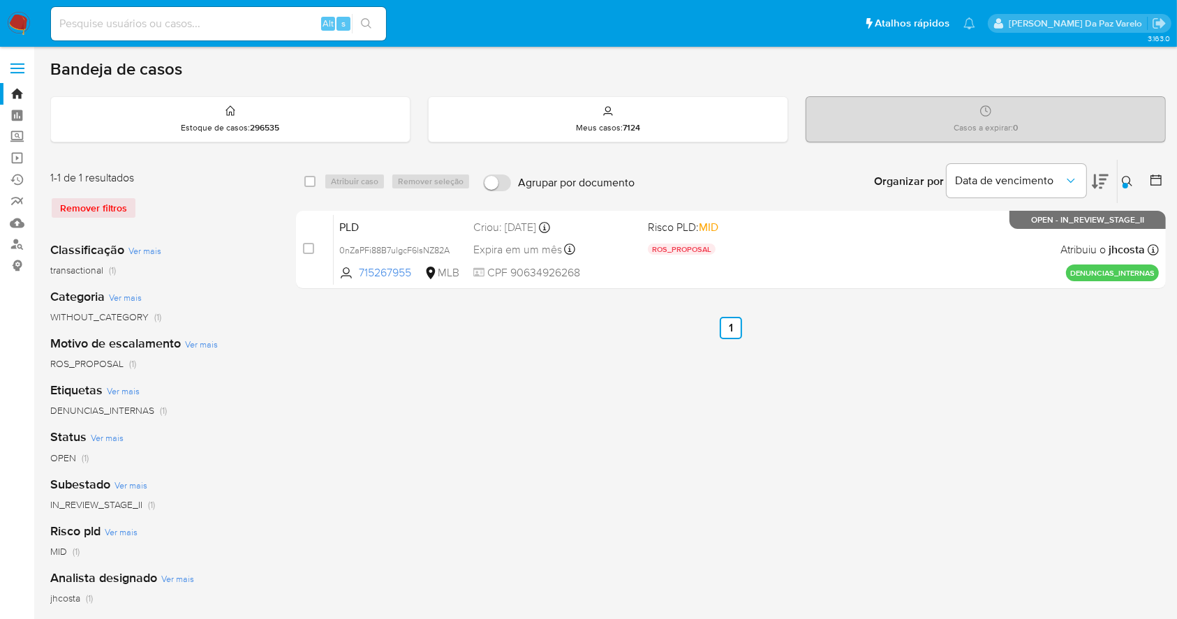
click at [311, 33] on div "Alt s" at bounding box center [218, 24] width 335 height 34
click at [313, 31] on input at bounding box center [218, 24] width 335 height 18
paste input "BklFnBNCFePpoNGBMNp3kPKm"
type input "BklFnBNCFePpoNGBMNp3kPKm"
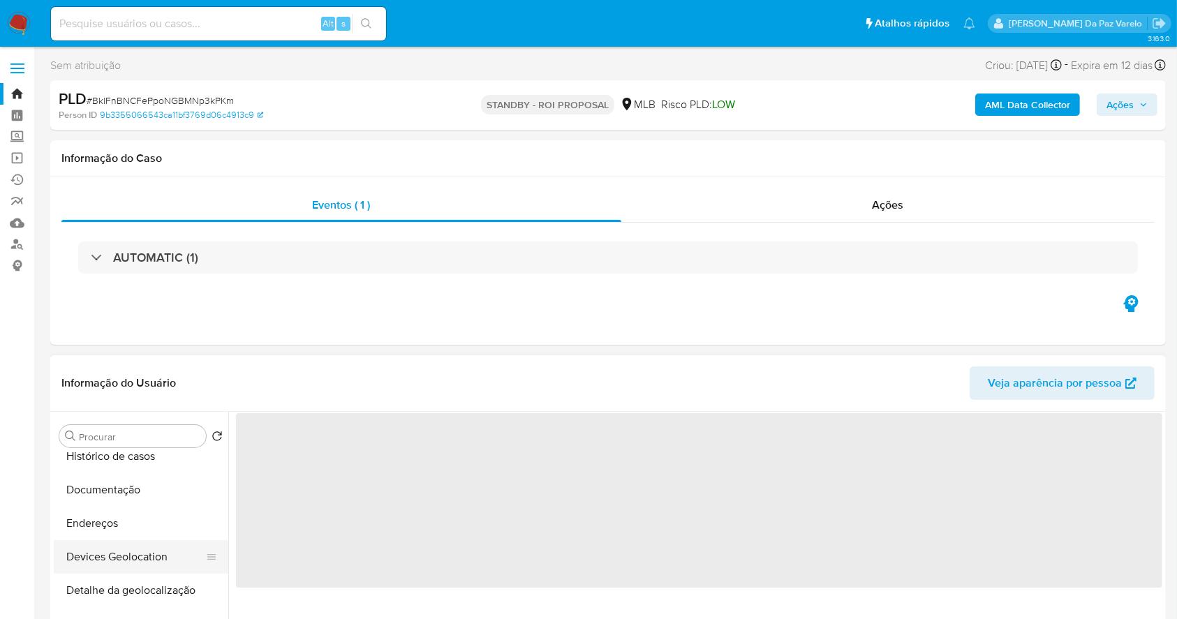
scroll to position [186, 0]
select select "10"
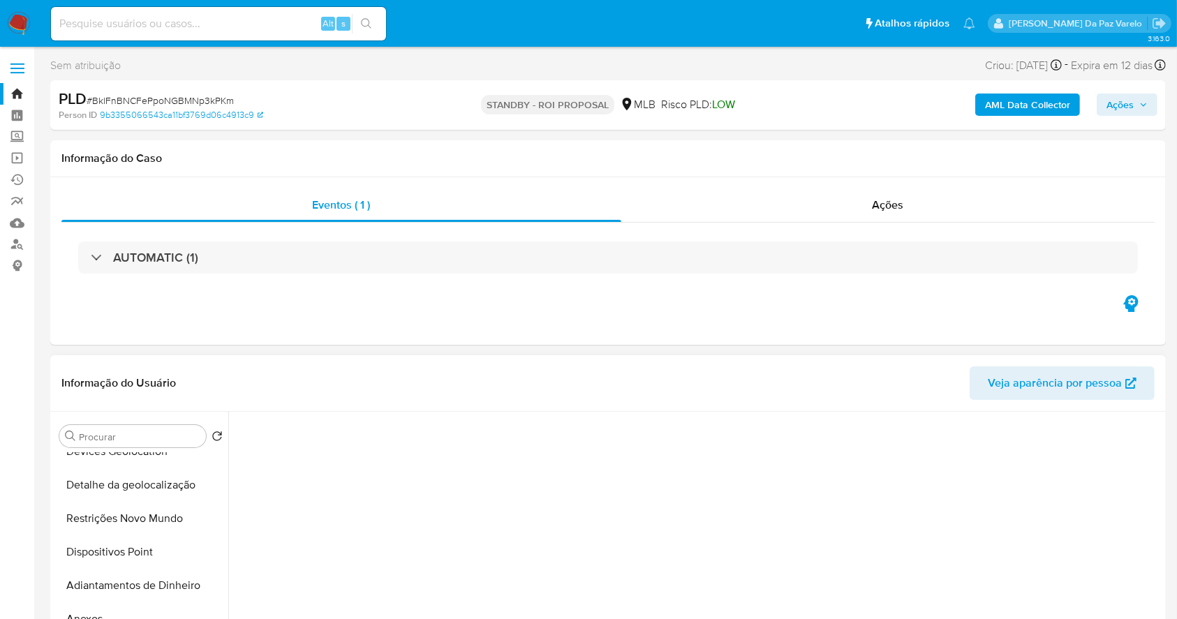
scroll to position [0, 0]
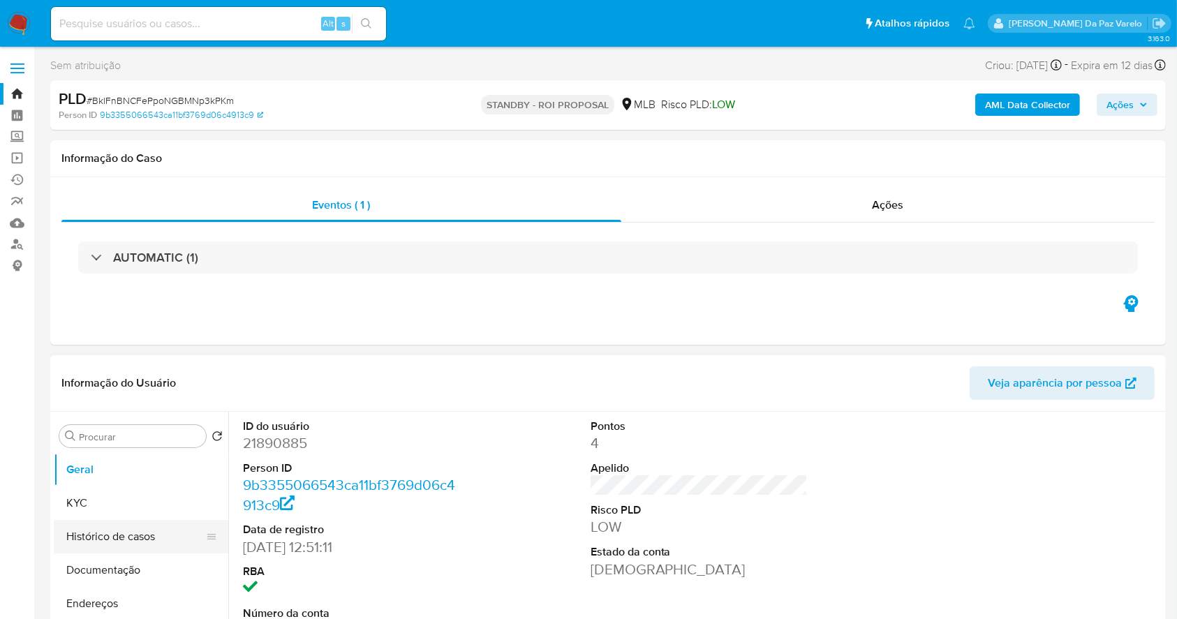
click at [128, 546] on button "Histórico de casos" at bounding box center [135, 537] width 163 height 34
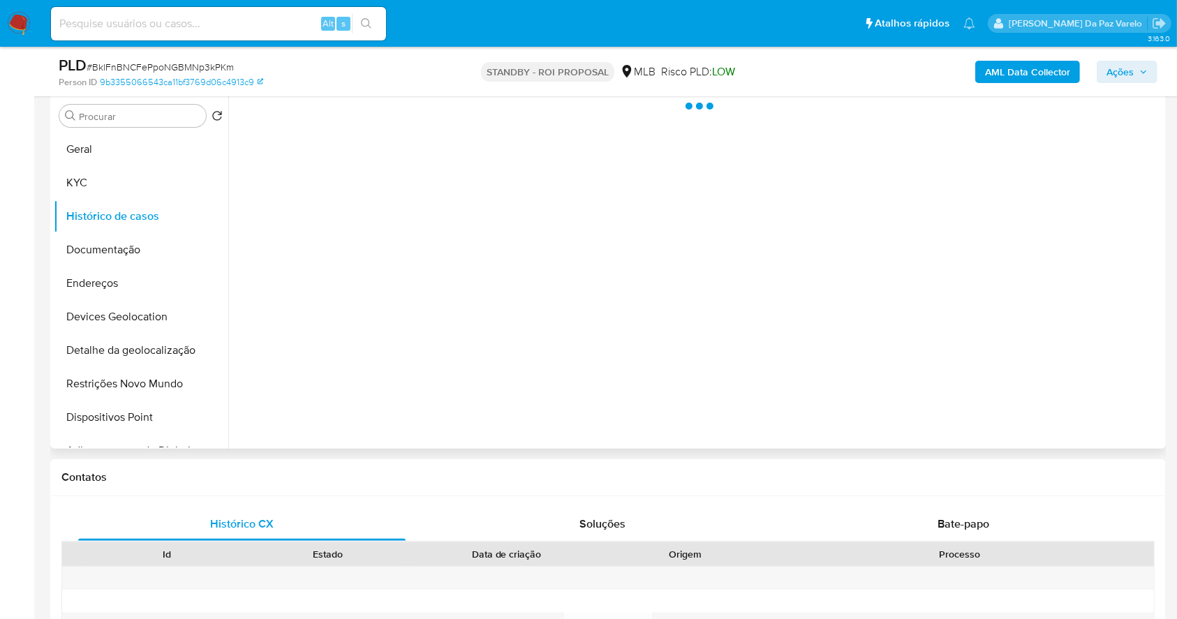
scroll to position [279, 0]
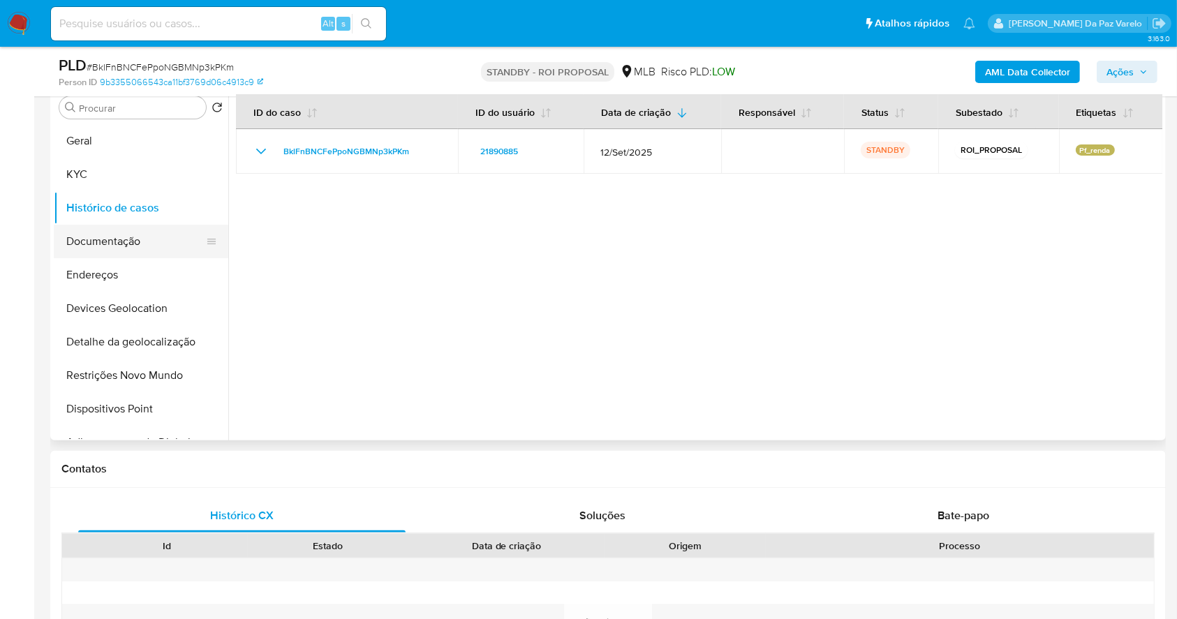
click at [136, 239] on button "Documentação" at bounding box center [135, 242] width 163 height 34
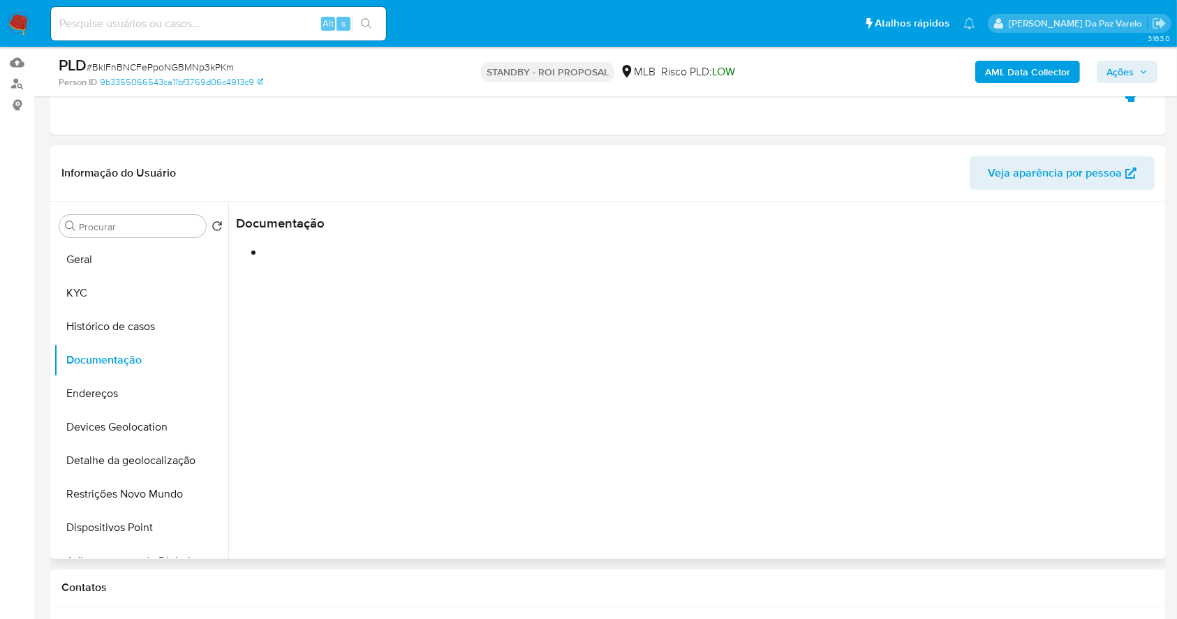
scroll to position [93, 0]
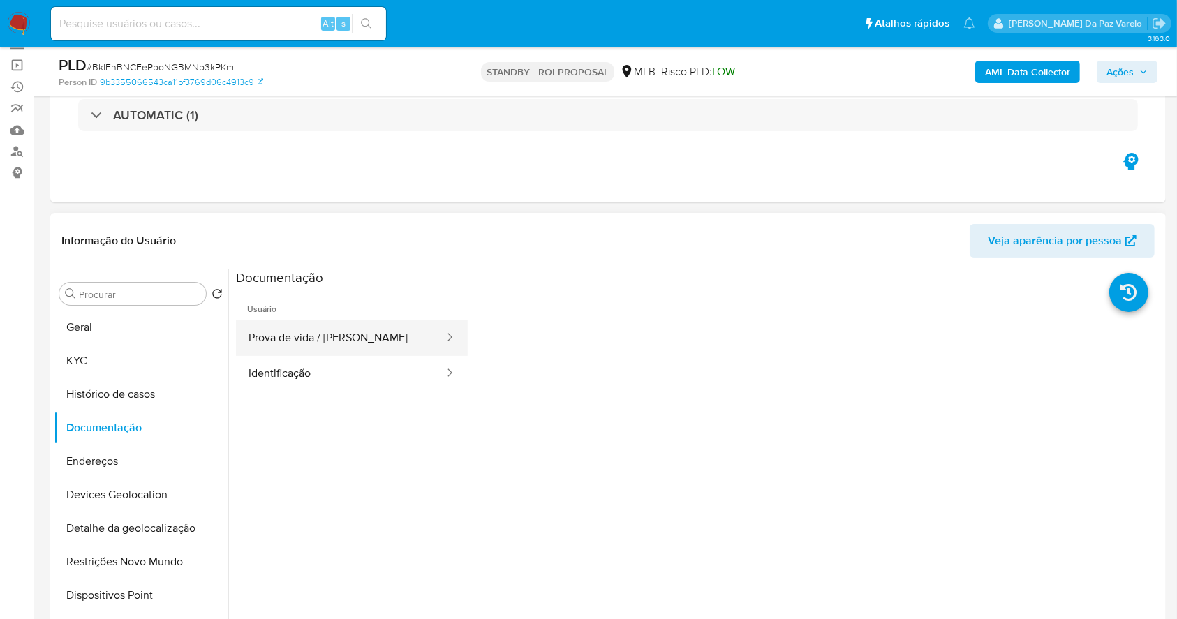
click at [399, 332] on button "Prova de vida / Selfie" at bounding box center [341, 339] width 210 height 36
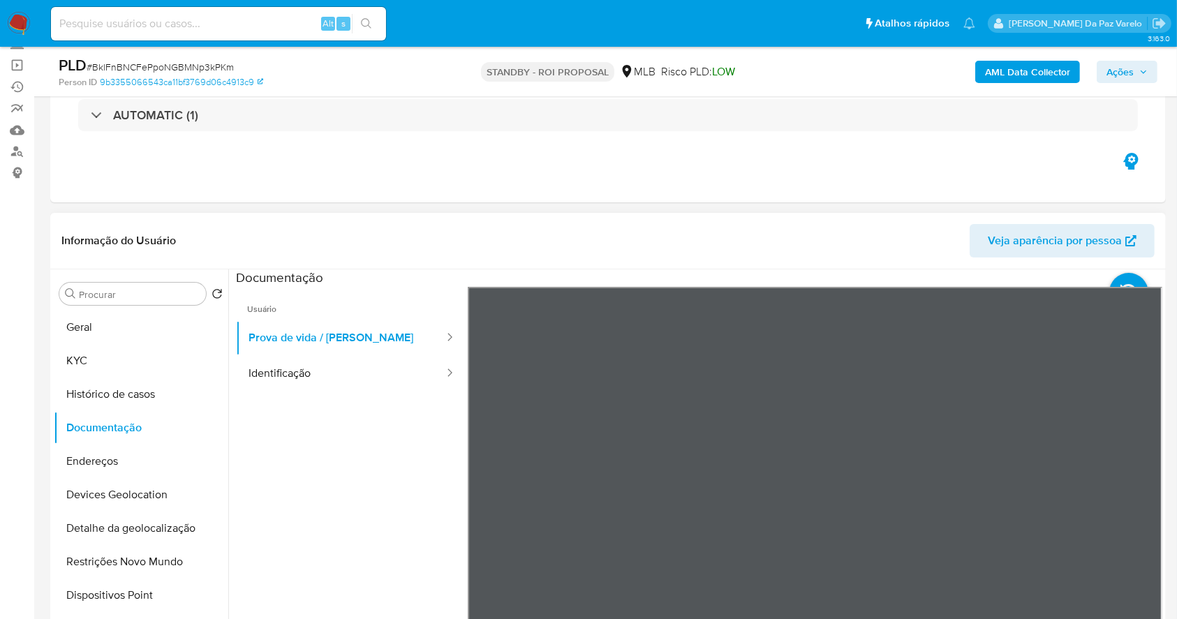
click at [613, 237] on header "Informação do Usuário Veja aparência por pessoa" at bounding box center [608, 241] width 1094 height 34
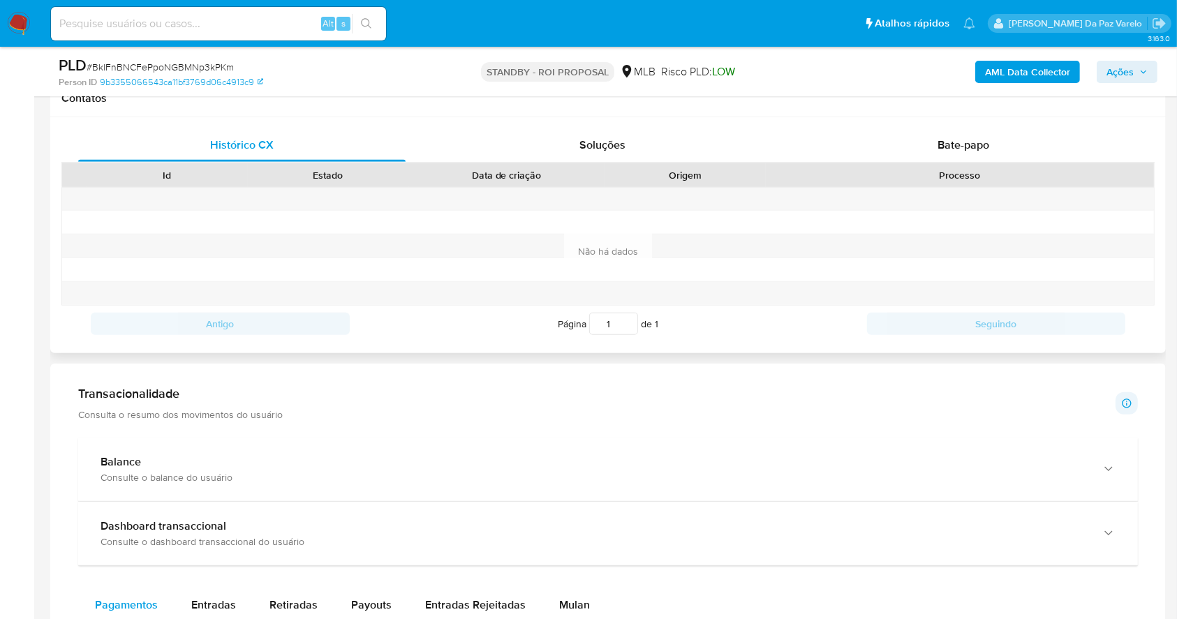
scroll to position [652, 0]
click at [962, 138] on span "Bate-papo" at bounding box center [964, 143] width 52 height 16
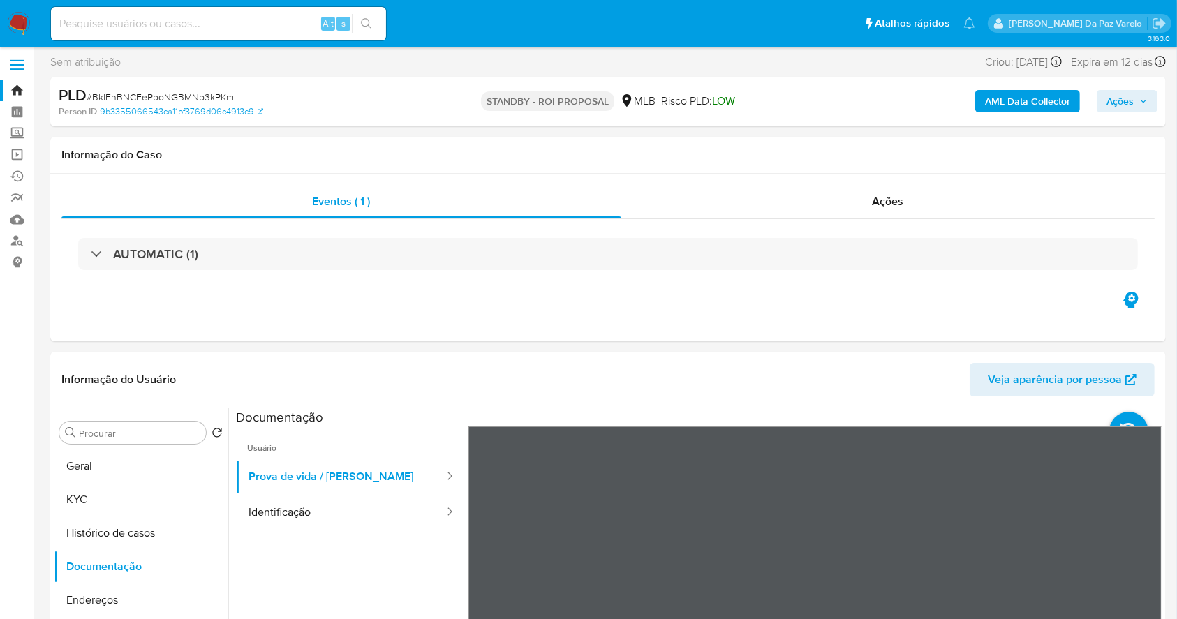
scroll to position [0, 0]
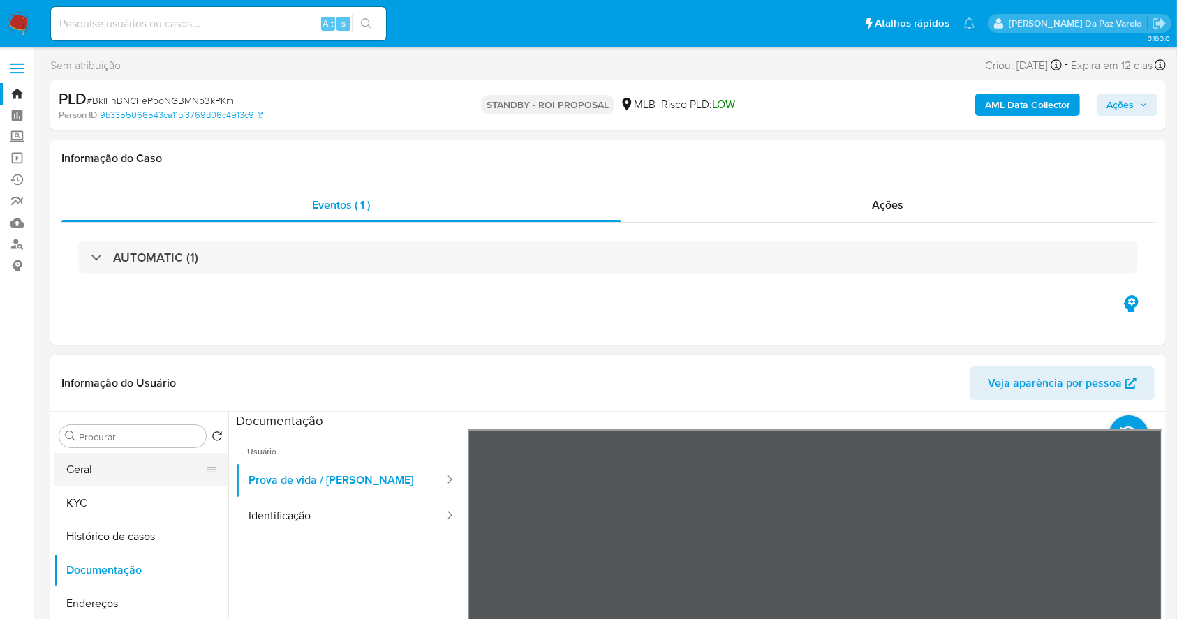
click at [161, 466] on button "Geral" at bounding box center [135, 470] width 163 height 34
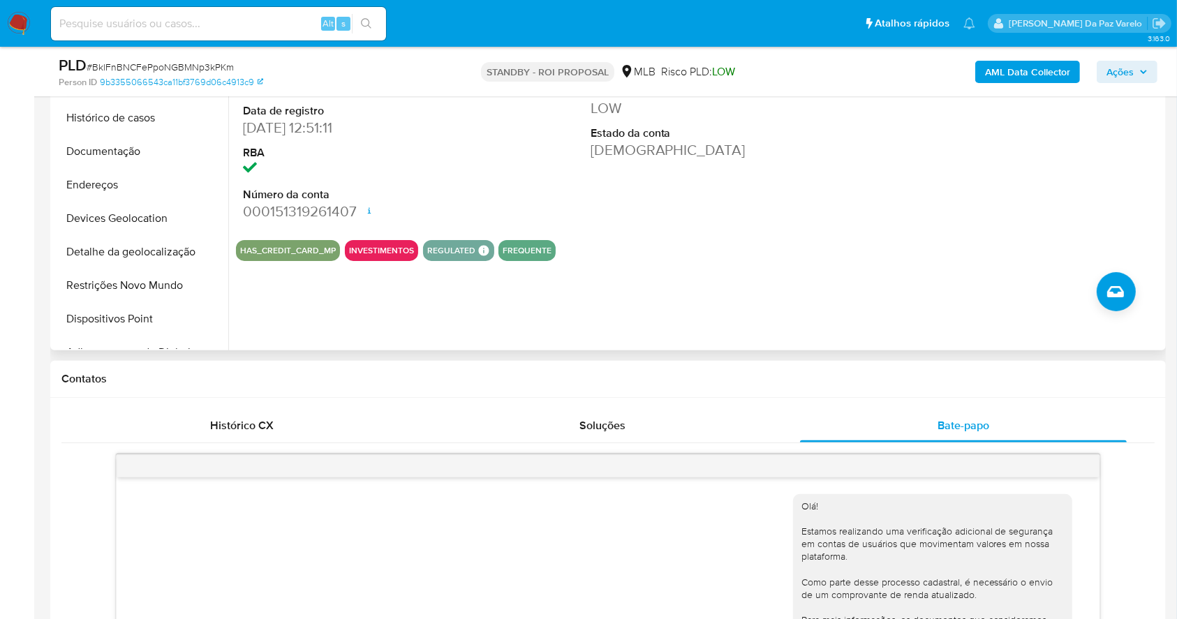
scroll to position [321, 0]
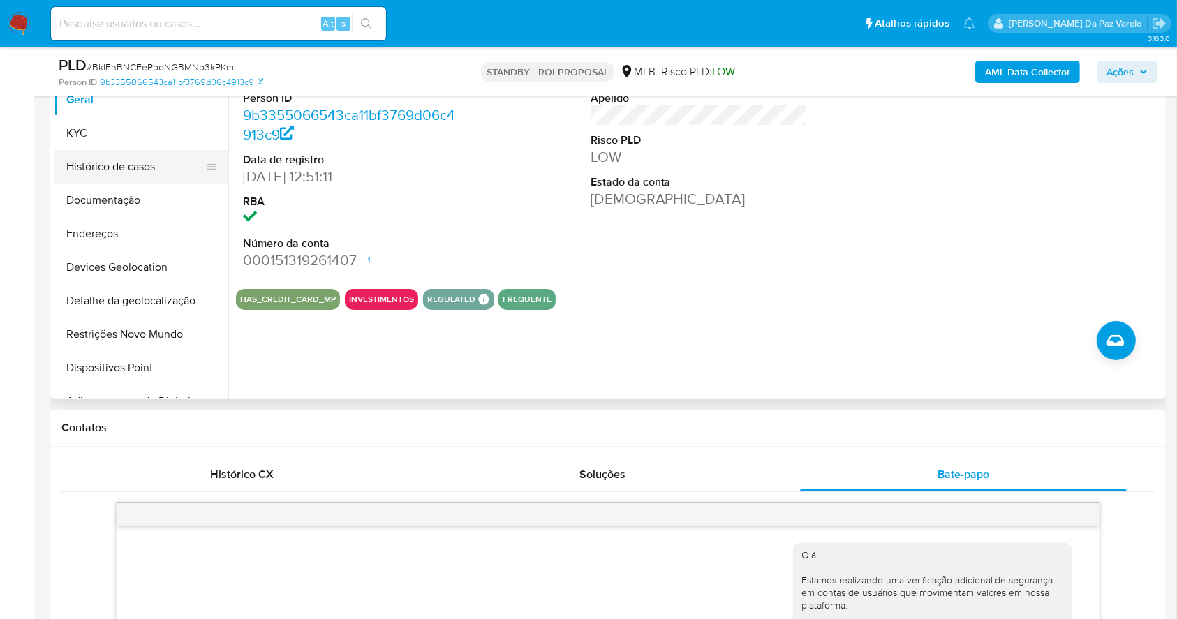
click at [120, 210] on button "Documentação" at bounding box center [141, 201] width 175 height 34
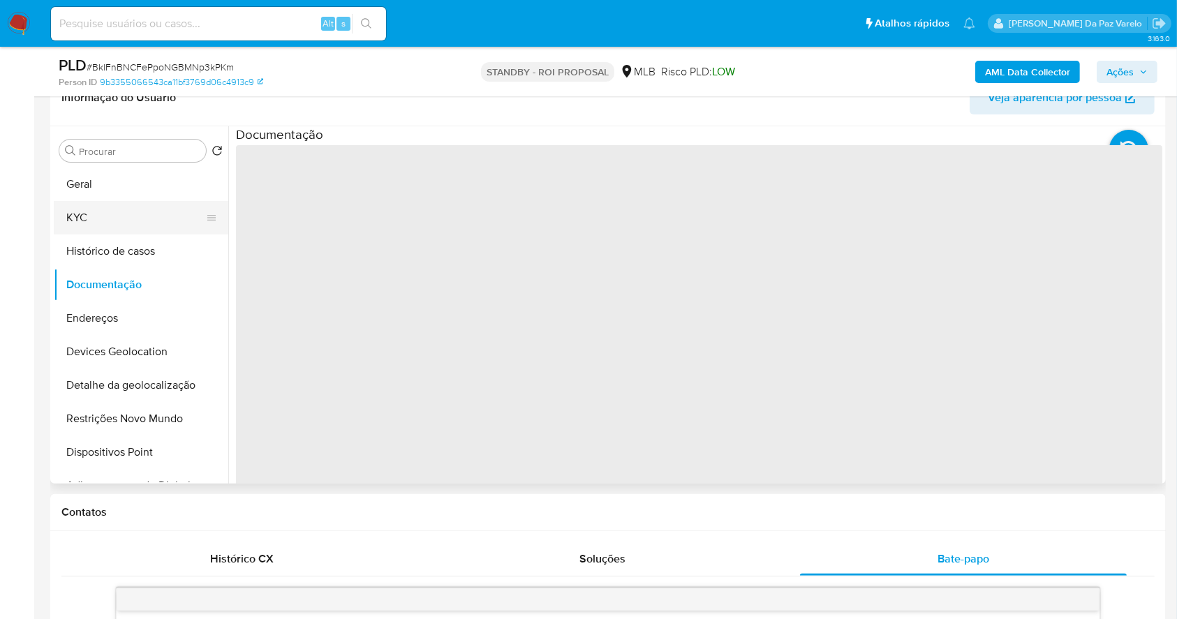
scroll to position [228, 0]
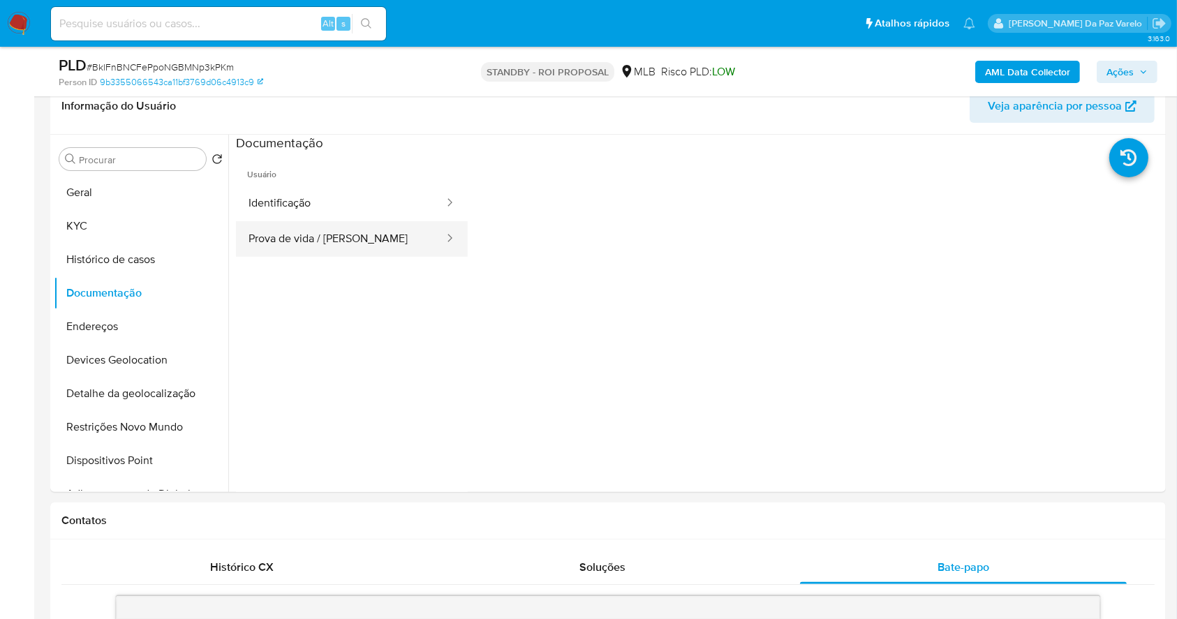
click at [304, 231] on button "Prova de vida / Selfie" at bounding box center [341, 239] width 210 height 36
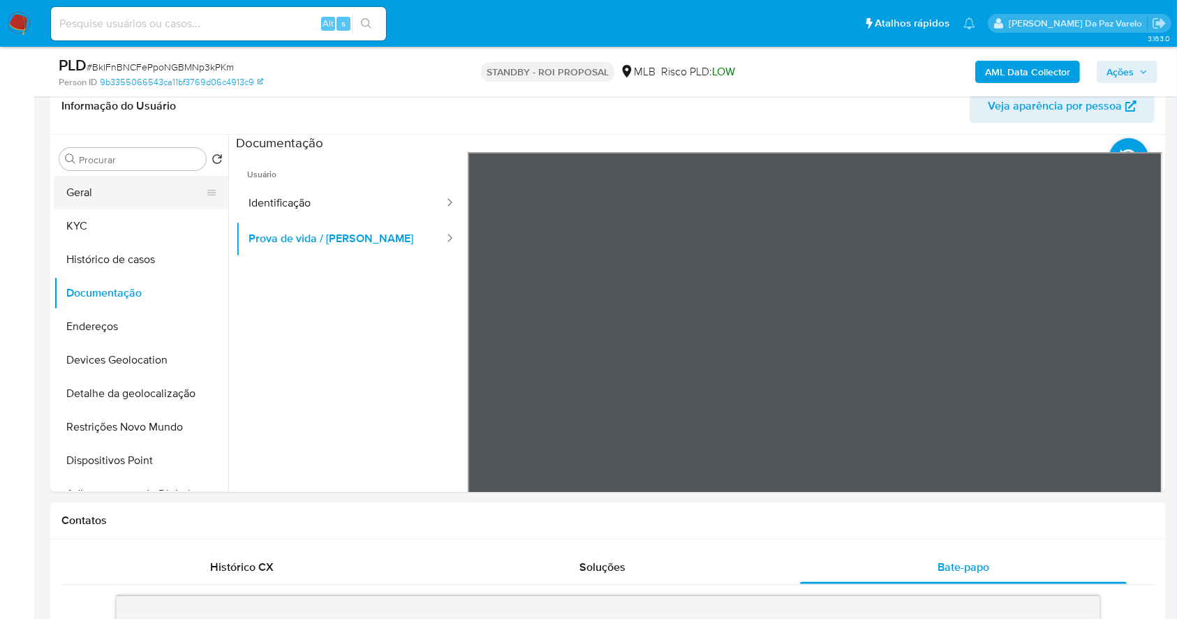
click at [119, 185] on button "Geral" at bounding box center [135, 193] width 163 height 34
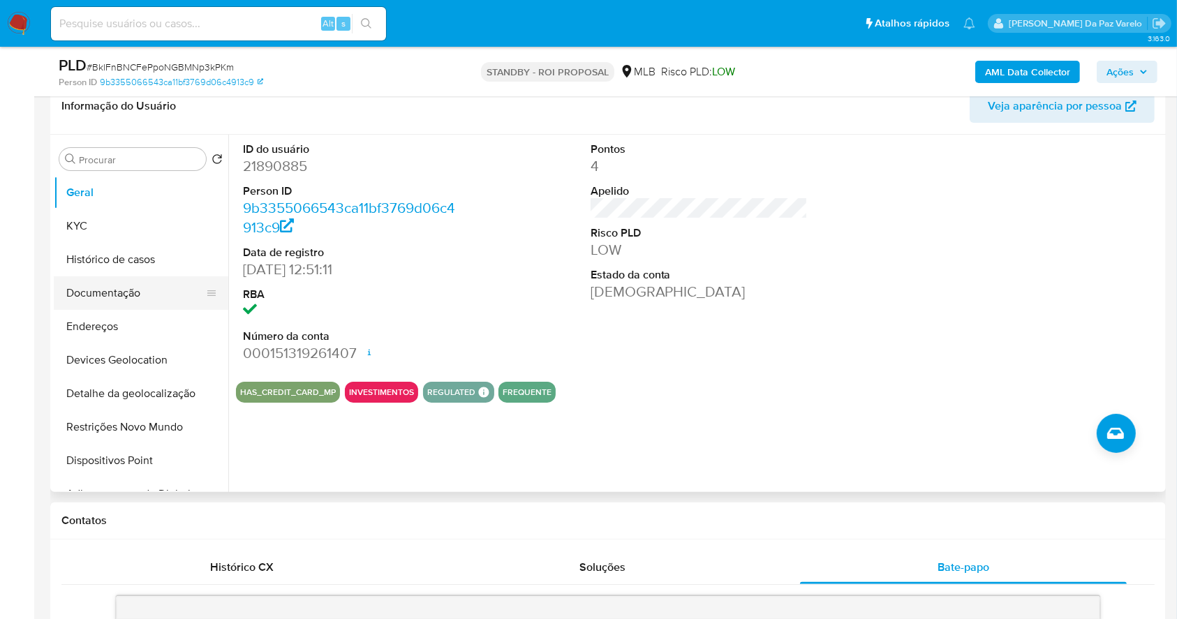
click at [105, 293] on button "Documentação" at bounding box center [135, 294] width 163 height 34
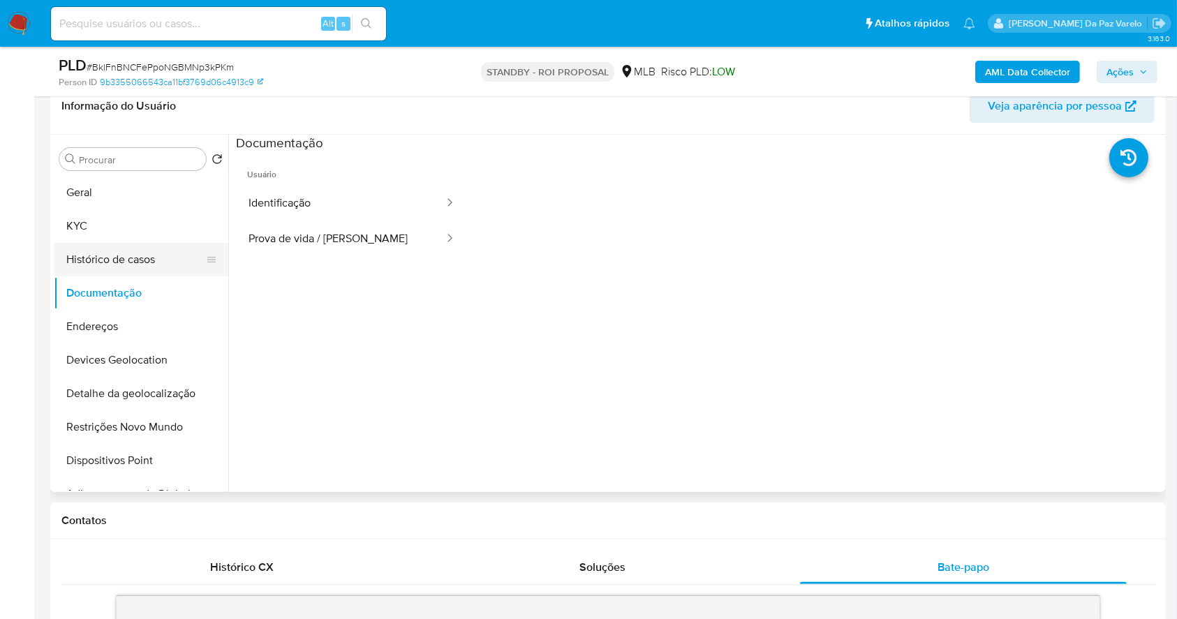
click at [111, 258] on button "Histórico de casos" at bounding box center [135, 260] width 163 height 34
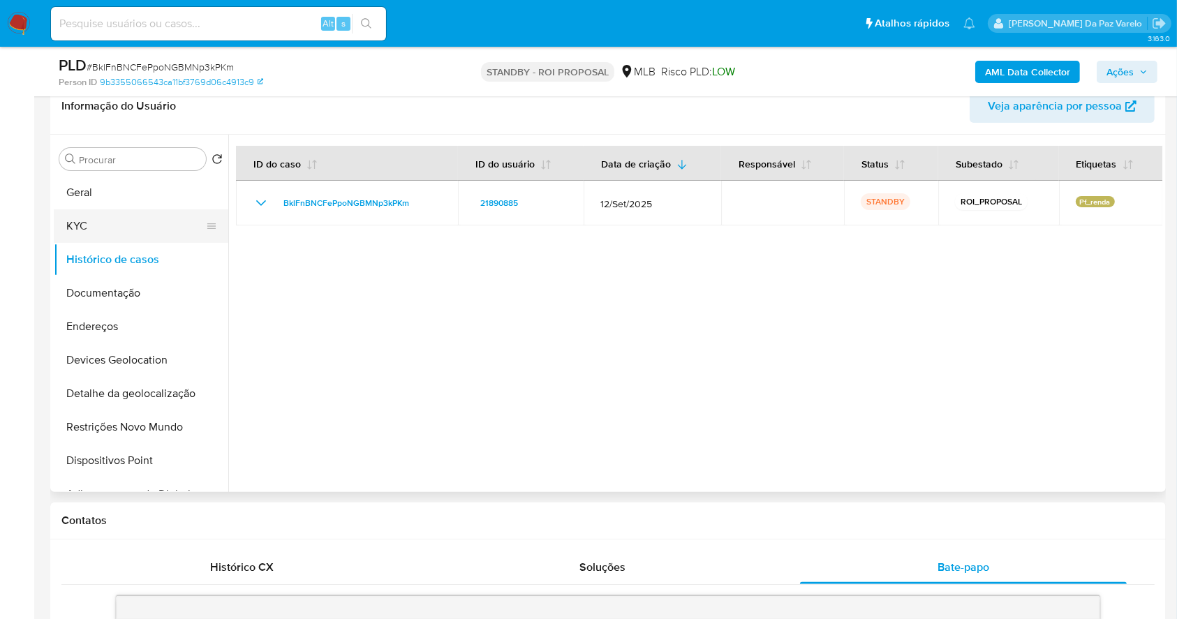
click at [84, 223] on button "KYC" at bounding box center [135, 227] width 163 height 34
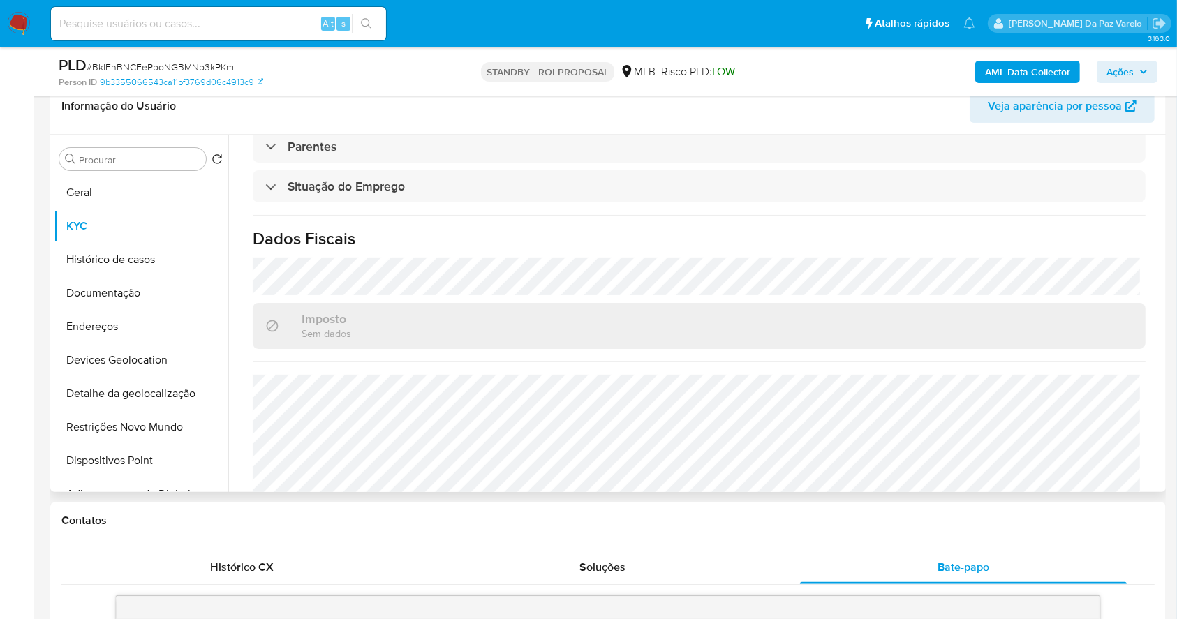
scroll to position [594, 0]
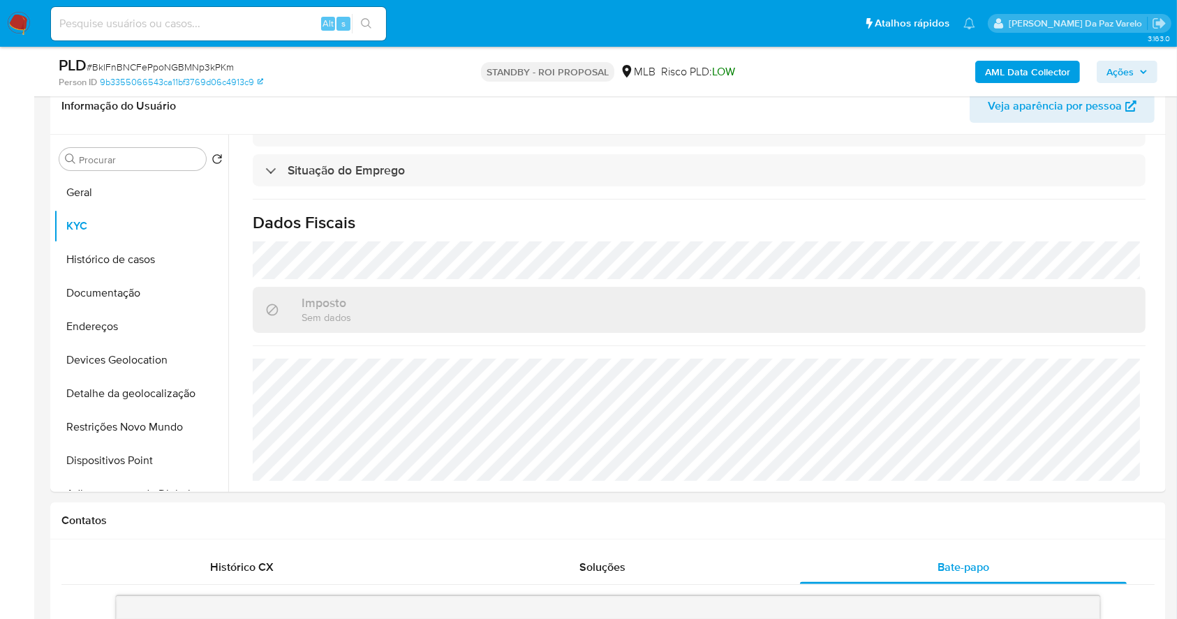
click at [285, 24] on input at bounding box center [218, 24] width 335 height 18
paste input "zwOrIJguGbtD4tKezLFYJ59P"
type input "zwOrIJguGbtD4tKezLFYJ59P"
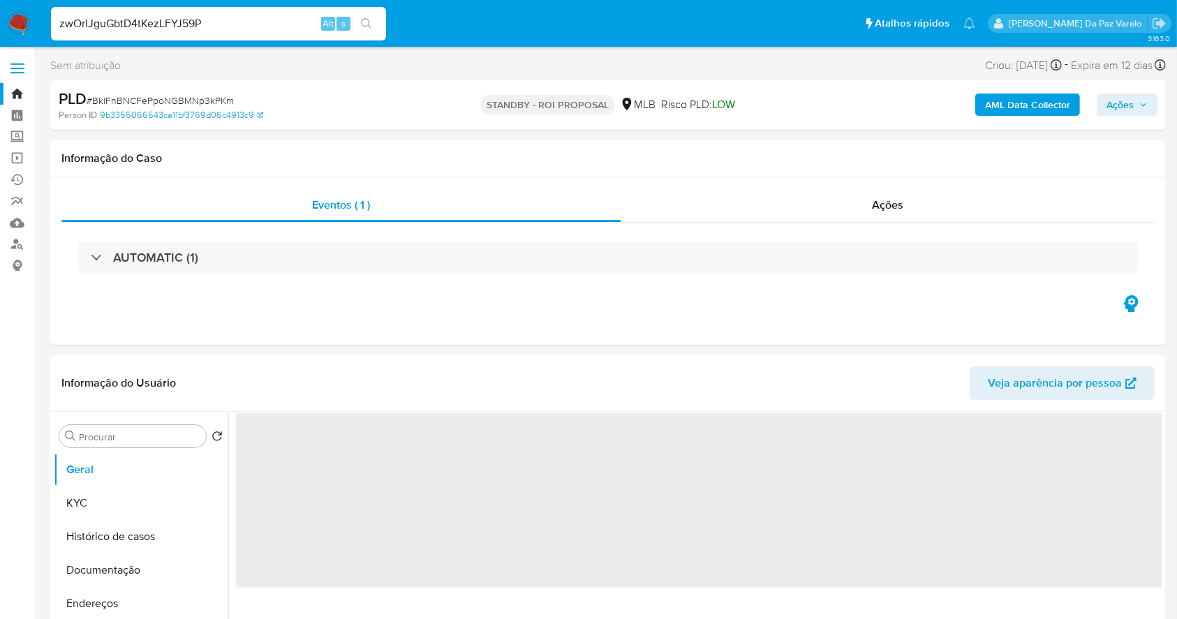
click at [185, 96] on span "# BklFnBNCFePpoNGBMNp3kPKm" at bounding box center [160, 101] width 147 height 14
copy span "BklFnBNCFePpoNGBMNp3kPKm"
select select "10"
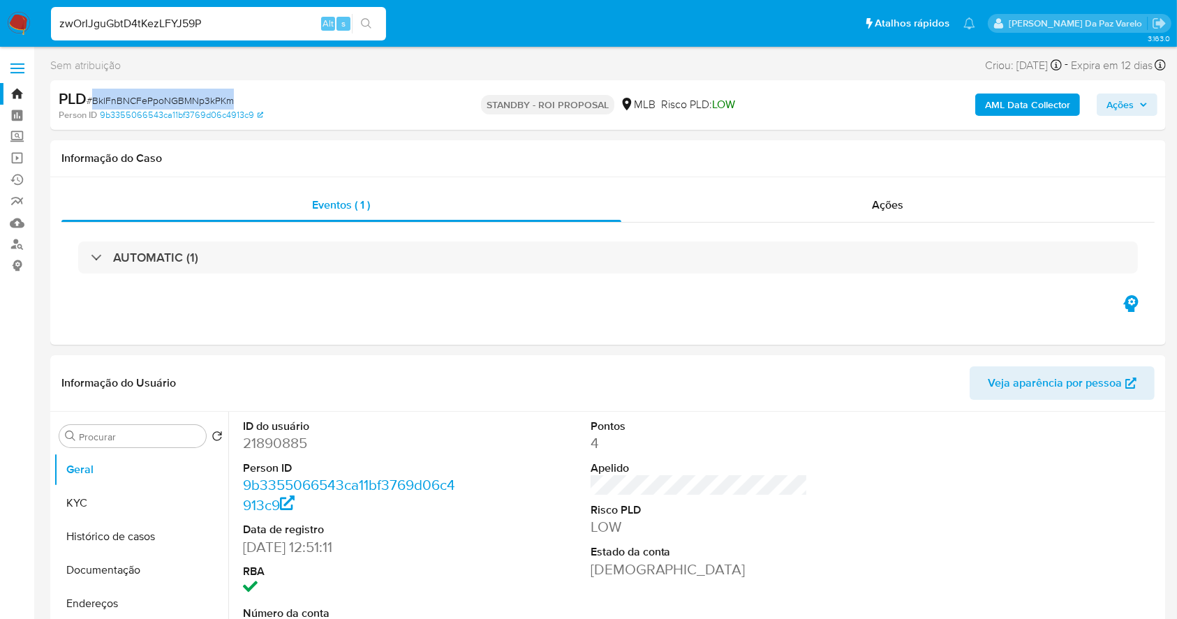
click at [24, 20] on img at bounding box center [19, 24] width 24 height 24
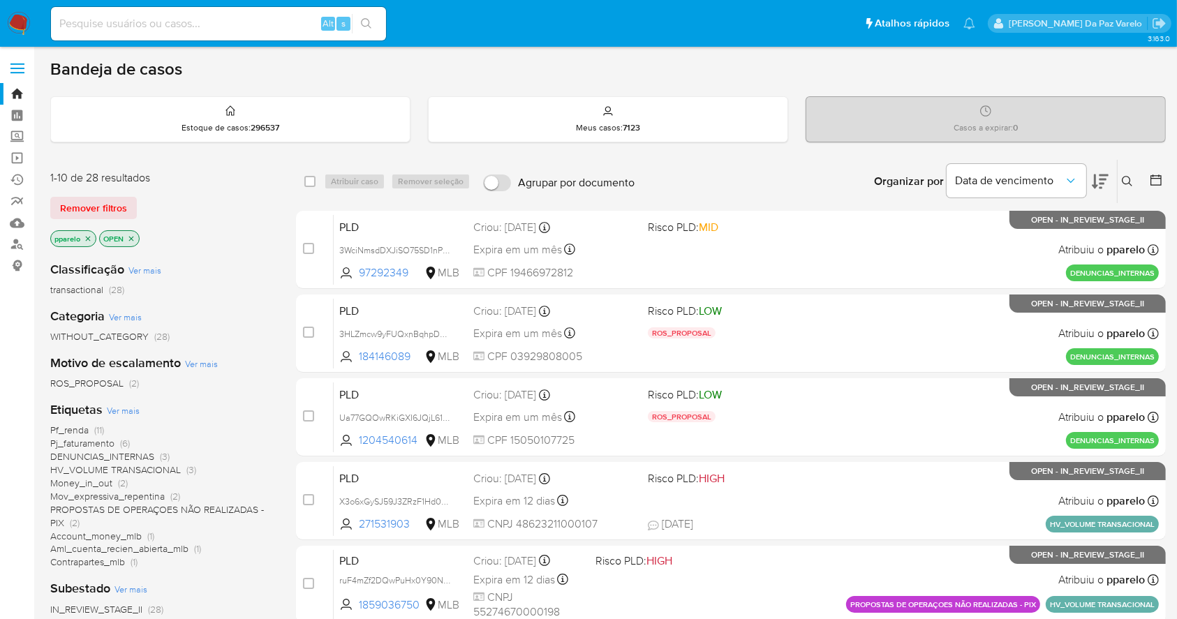
click at [1130, 176] on icon at bounding box center [1127, 181] width 11 height 11
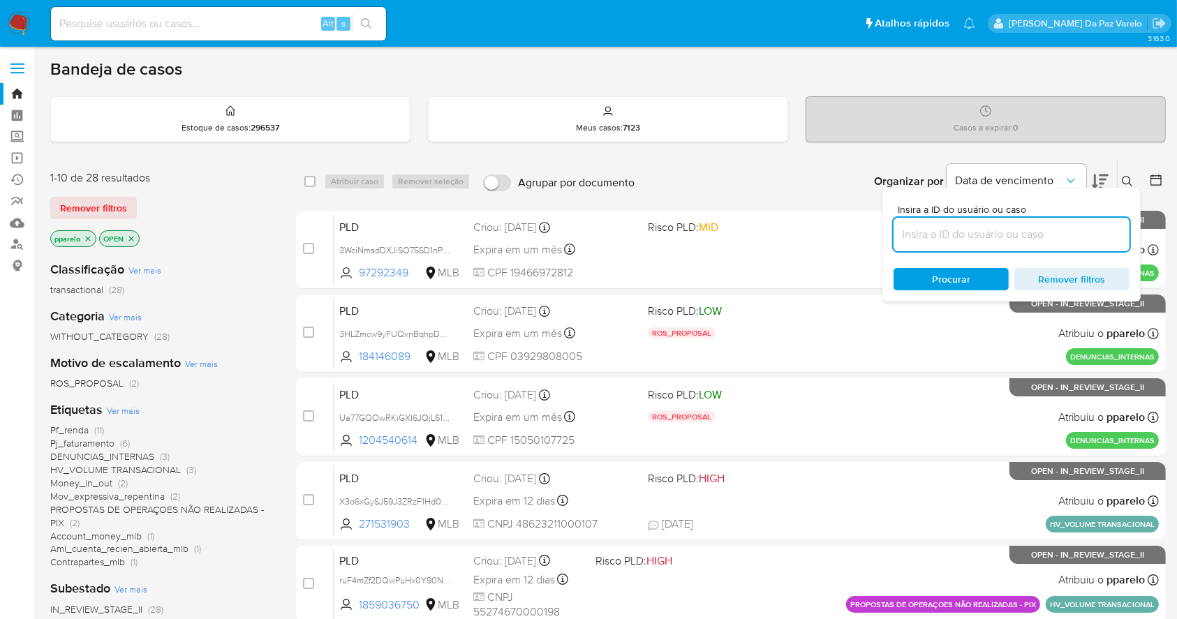
click at [1043, 228] on input at bounding box center [1012, 235] width 236 height 18
type input "BklFnBNCFePpoNGBMNp3kPKm"
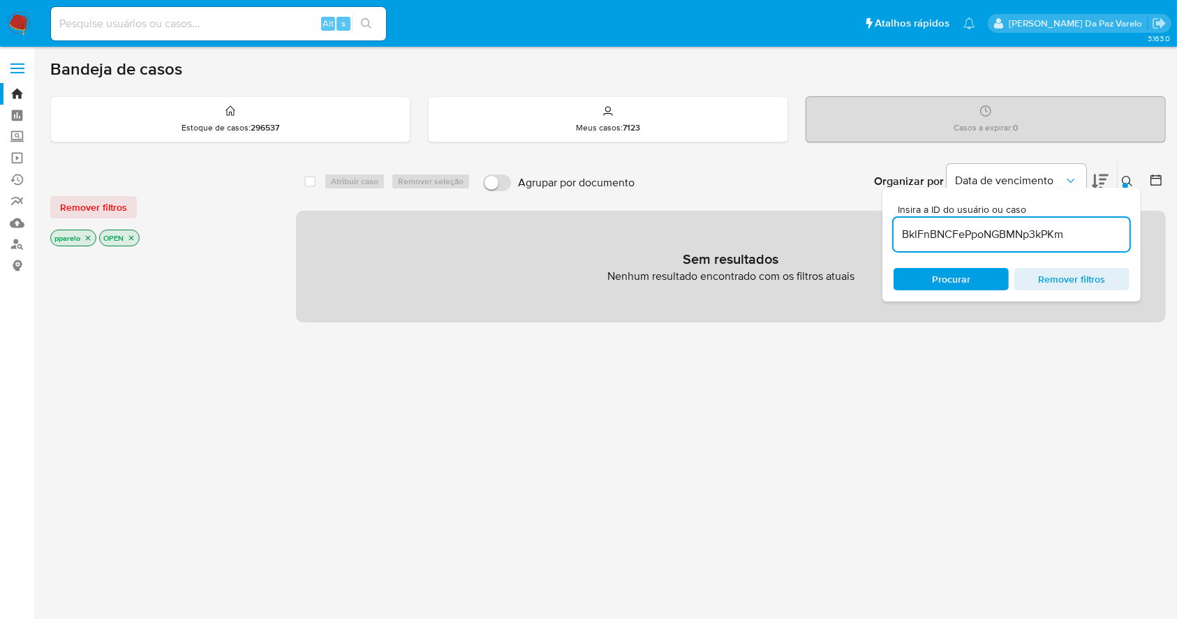
click at [90, 238] on icon "close-filter" at bounding box center [88, 238] width 8 height 8
click at [82, 235] on icon "close-filter" at bounding box center [82, 238] width 8 height 8
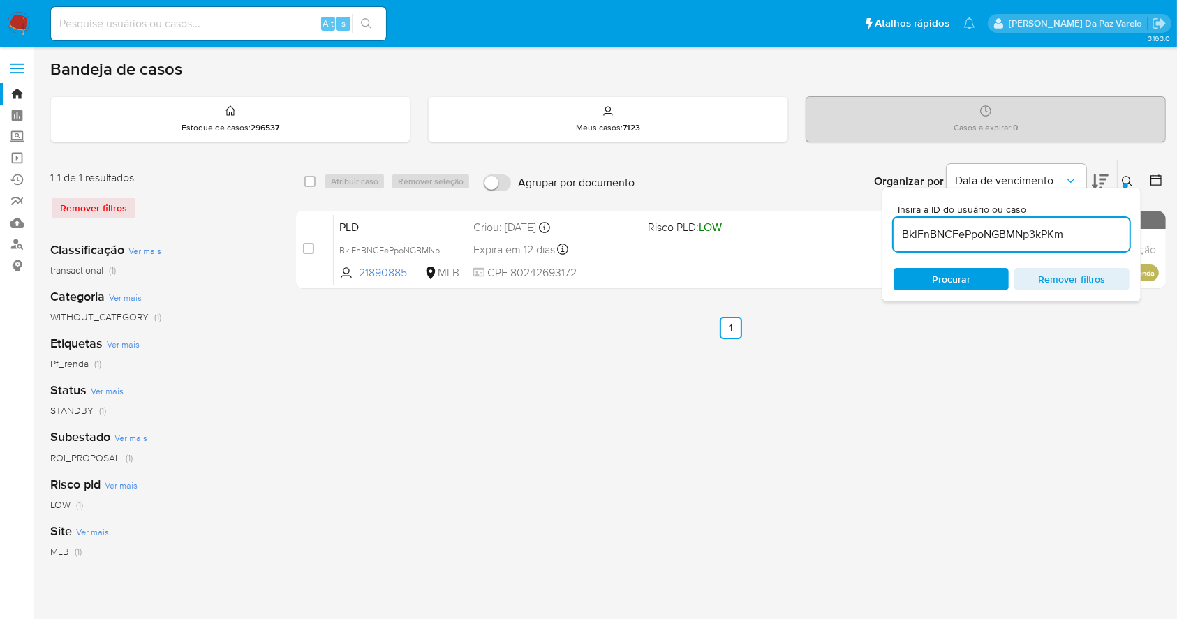
click at [319, 185] on div "select-all-cases-checkbox" at bounding box center [312, 181] width 17 height 17
click at [306, 182] on input "checkbox" at bounding box center [309, 181] width 11 height 11
checkbox input "true"
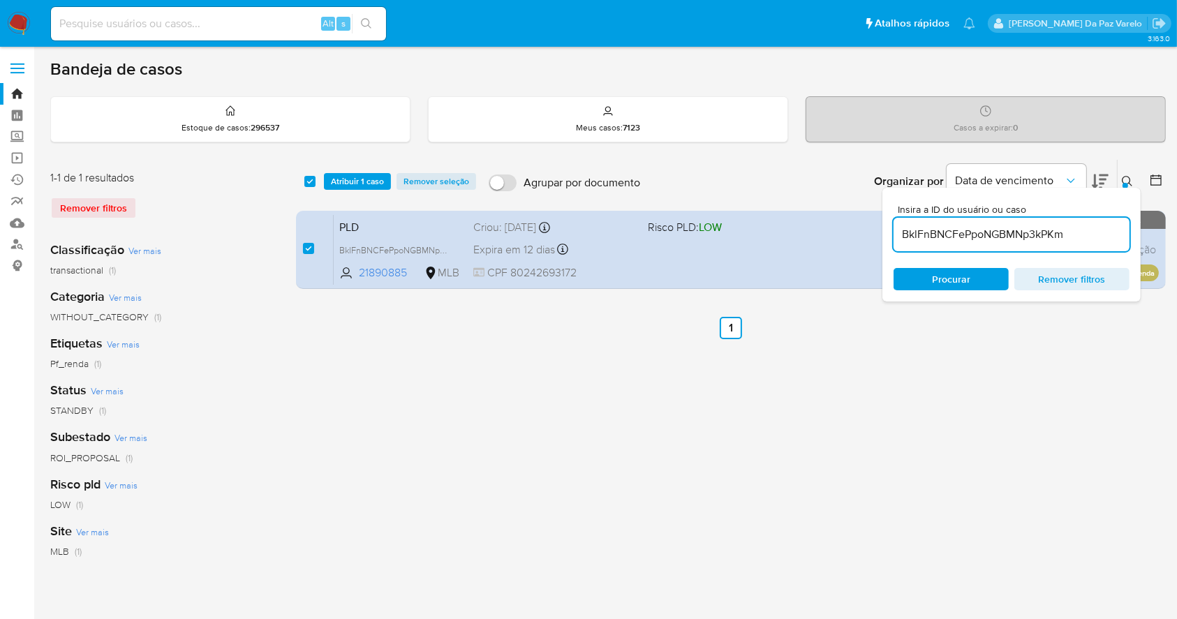
click at [351, 194] on div "select-all-cases-checkbox Atribuir 1 caso Remover seleção Agrupar por documento…" at bounding box center [731, 181] width 870 height 43
click at [359, 182] on span "Atribuir 1 caso" at bounding box center [357, 182] width 53 height 14
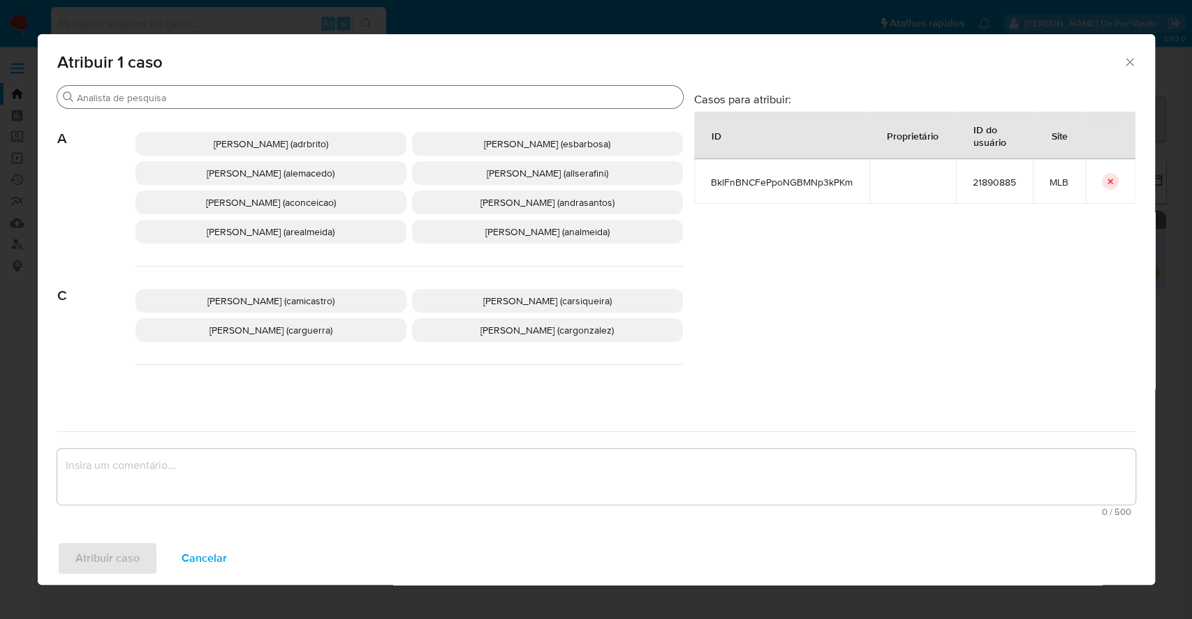
click at [385, 91] on input "Buscar" at bounding box center [377, 97] width 601 height 13
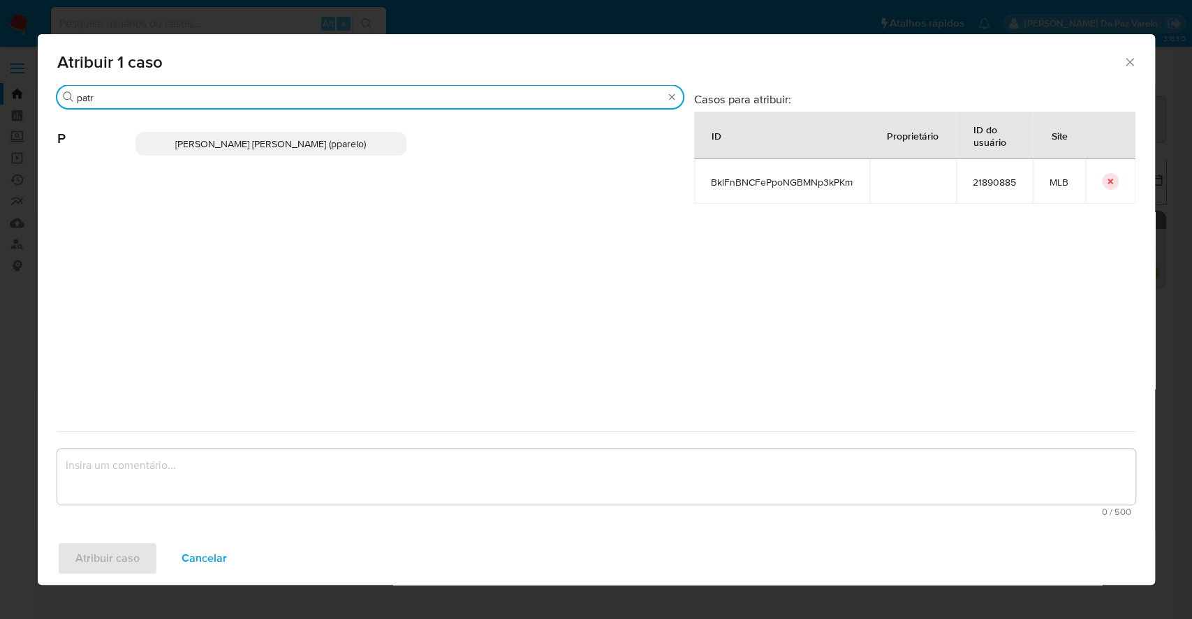
type input "patr"
click at [346, 139] on span "[PERSON_NAME] [PERSON_NAME] (pparelo)" at bounding box center [270, 144] width 191 height 14
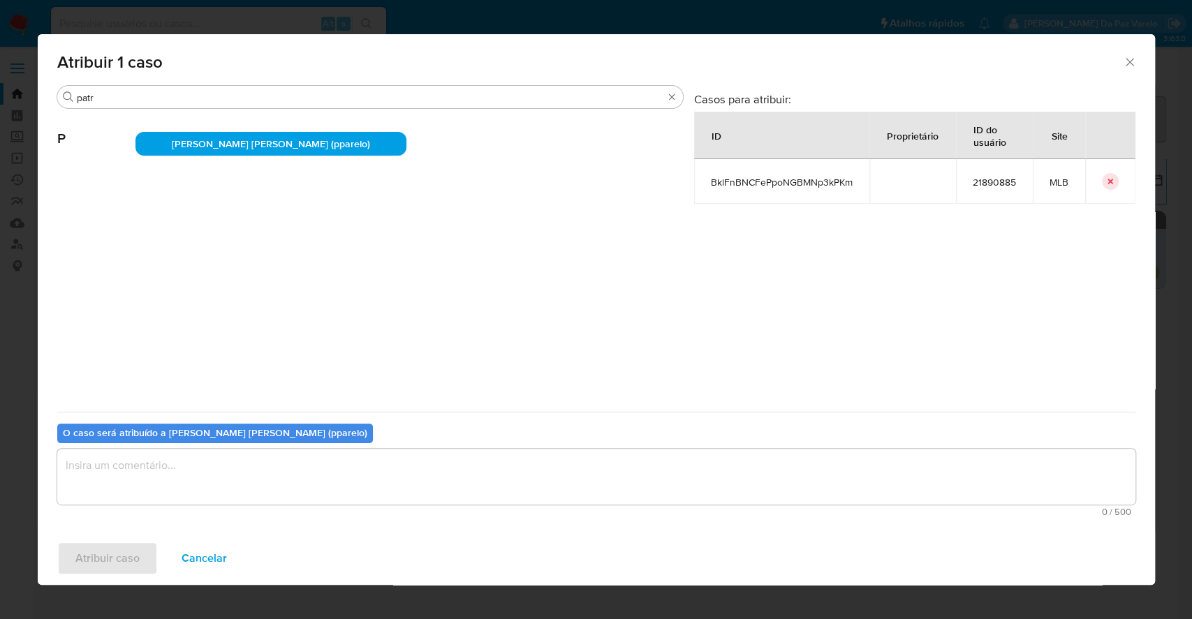
click at [328, 478] on textarea "assign-modal" at bounding box center [596, 477] width 1078 height 56
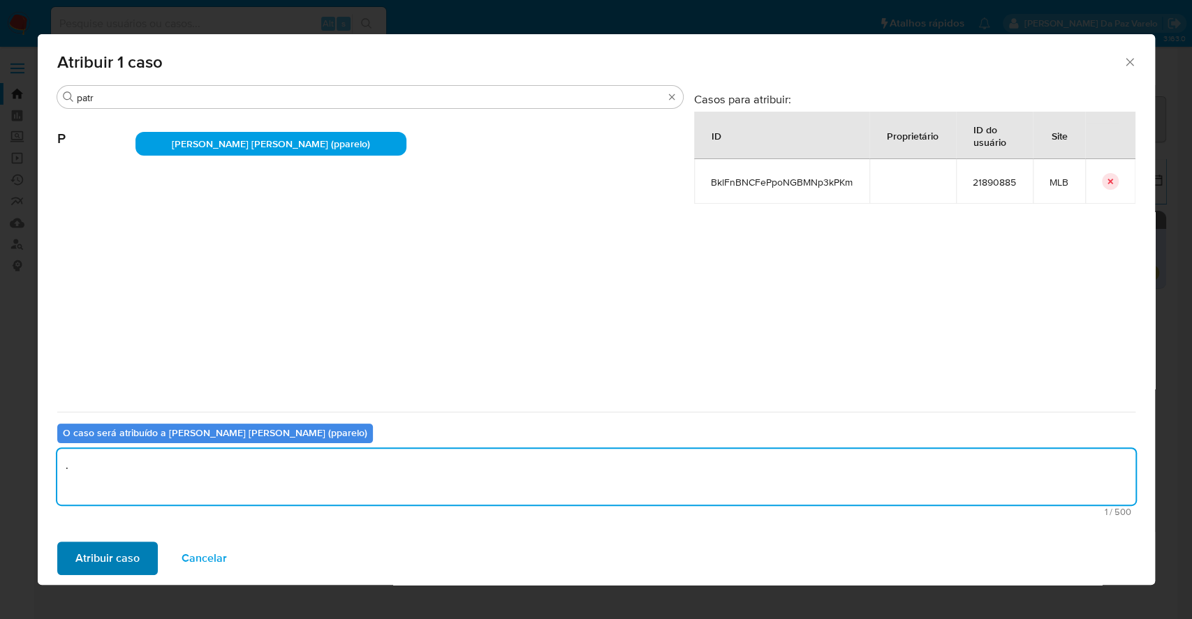
type textarea "."
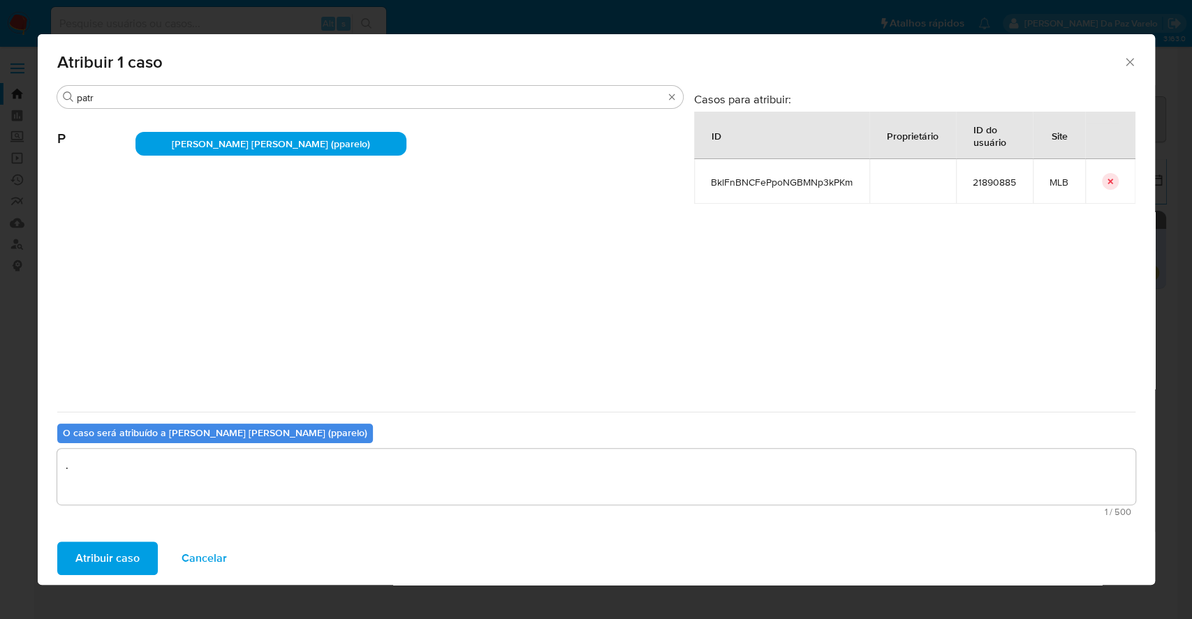
click at [97, 553] on span "Atribuir caso" at bounding box center [107, 558] width 64 height 31
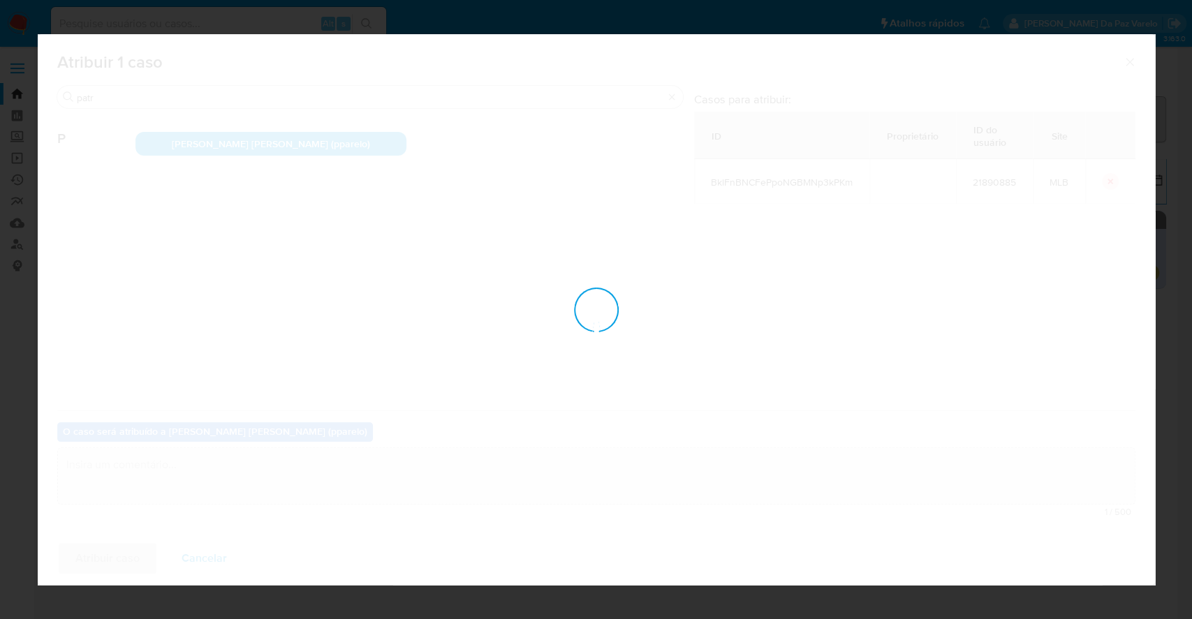
checkbox input "false"
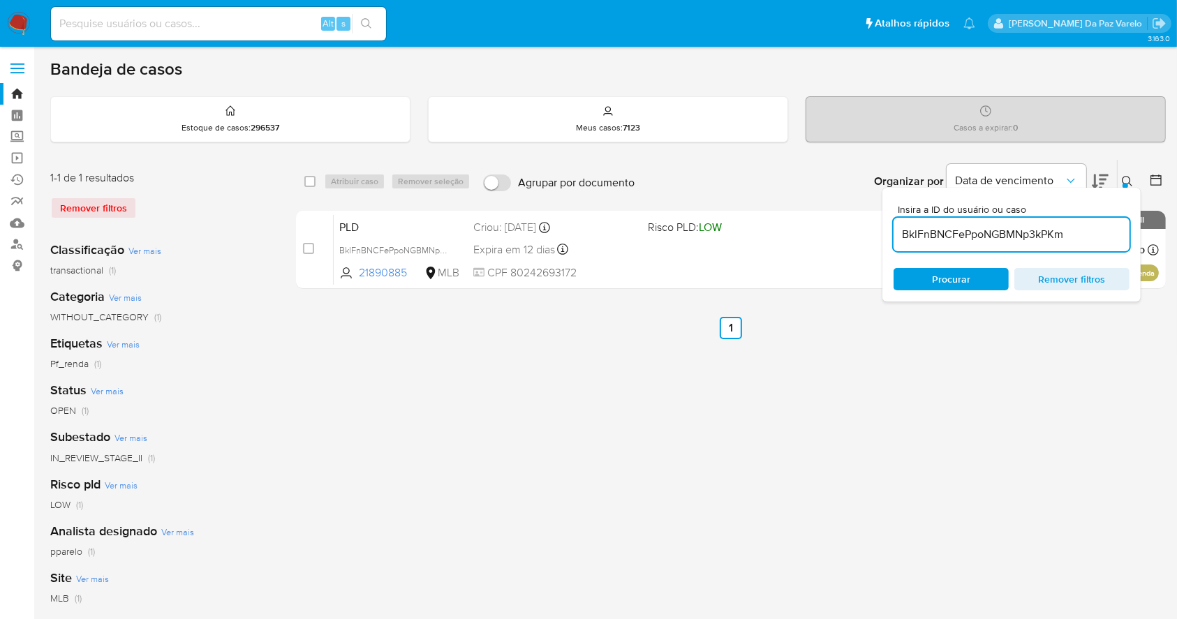
click at [1119, 176] on button at bounding box center [1129, 181] width 23 height 17
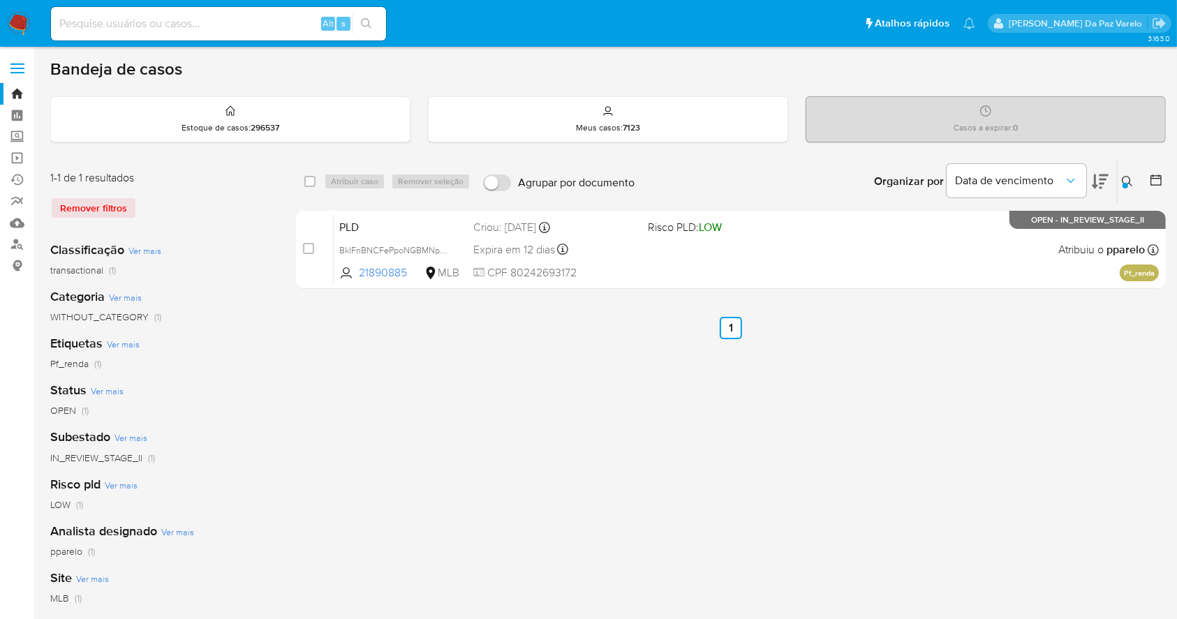
click at [237, 38] on div "Alt s" at bounding box center [218, 24] width 335 height 34
click at [240, 27] on input at bounding box center [218, 24] width 335 height 18
paste input "zwOrIJguGbtD4tKezLFYJ59P"
type input "zwOrIJguGbtD4tKezLFYJ59P"
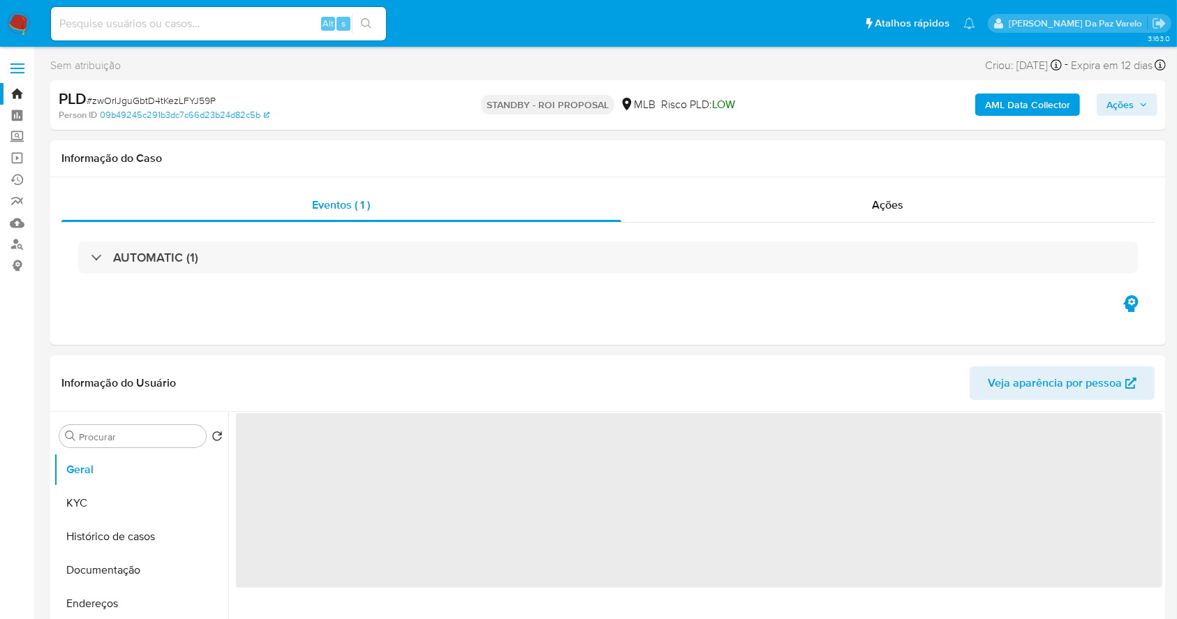
select select "10"
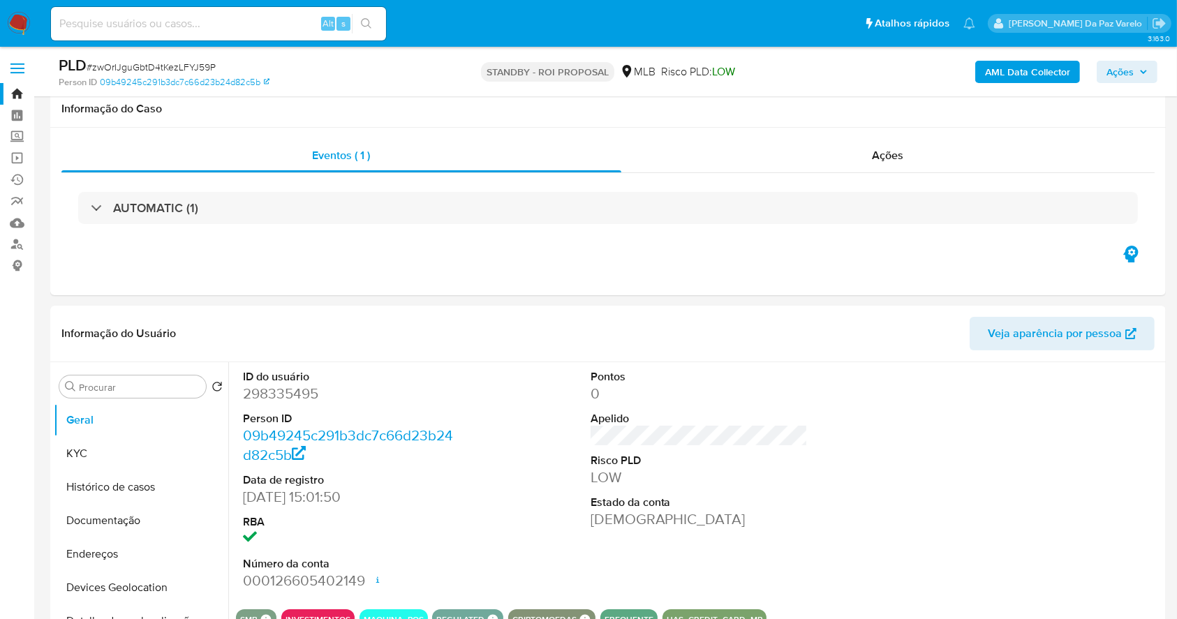
scroll to position [321, 0]
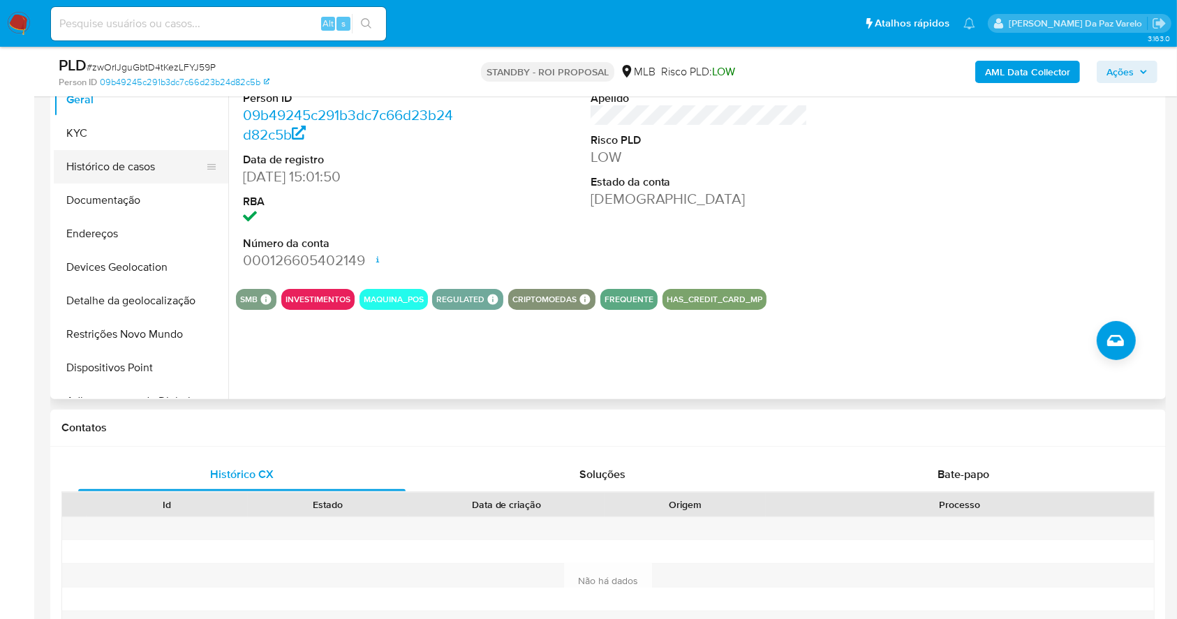
click at [115, 168] on button "Histórico de casos" at bounding box center [135, 167] width 163 height 34
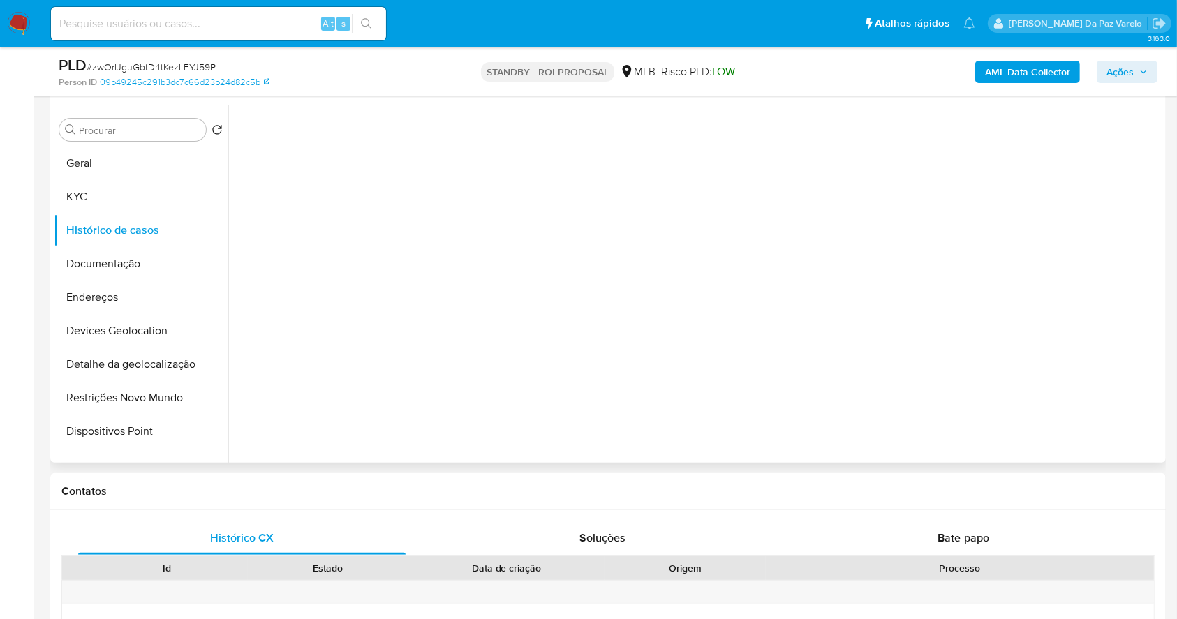
scroll to position [228, 0]
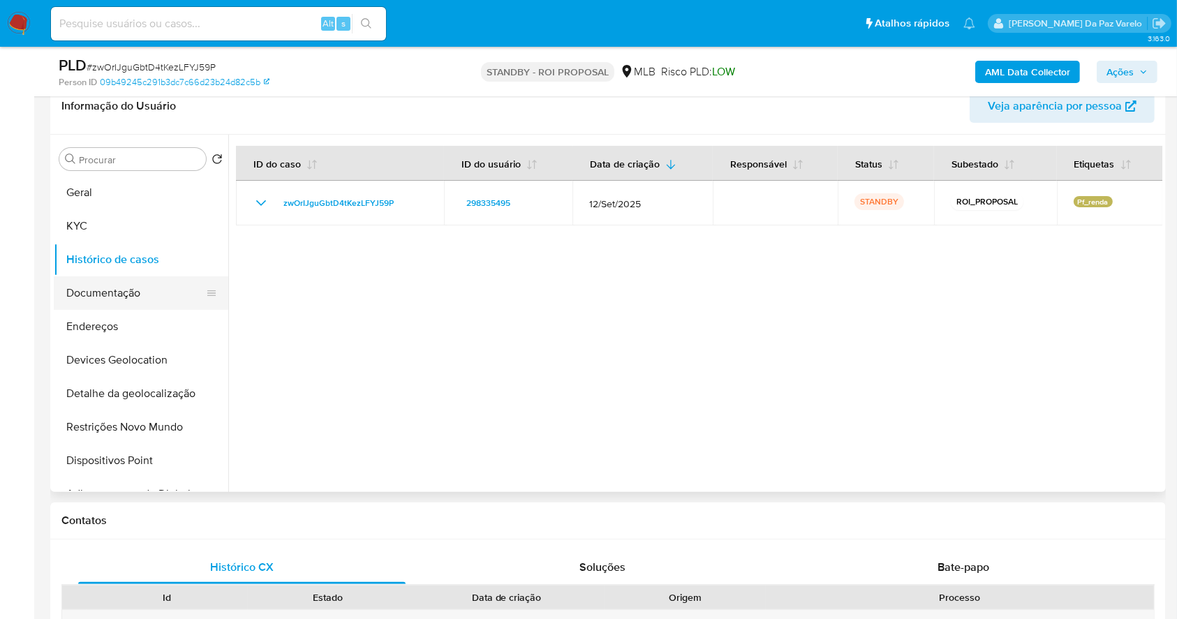
click at [151, 291] on button "Documentação" at bounding box center [135, 294] width 163 height 34
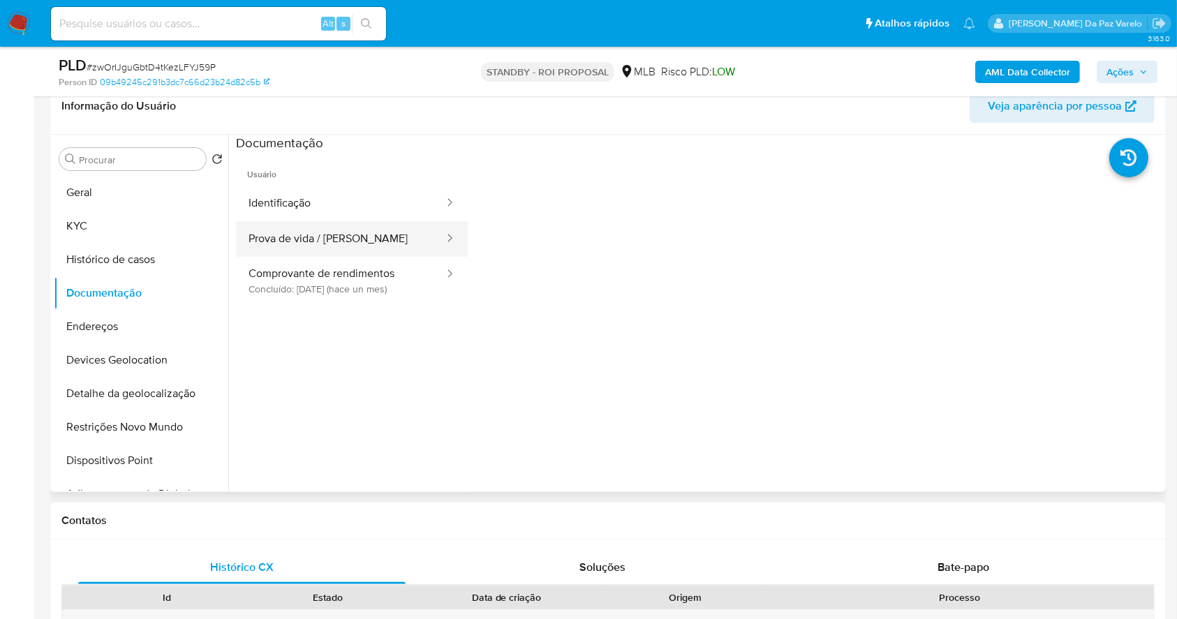
click at [331, 241] on button "Prova de vida / [PERSON_NAME]" at bounding box center [341, 239] width 210 height 36
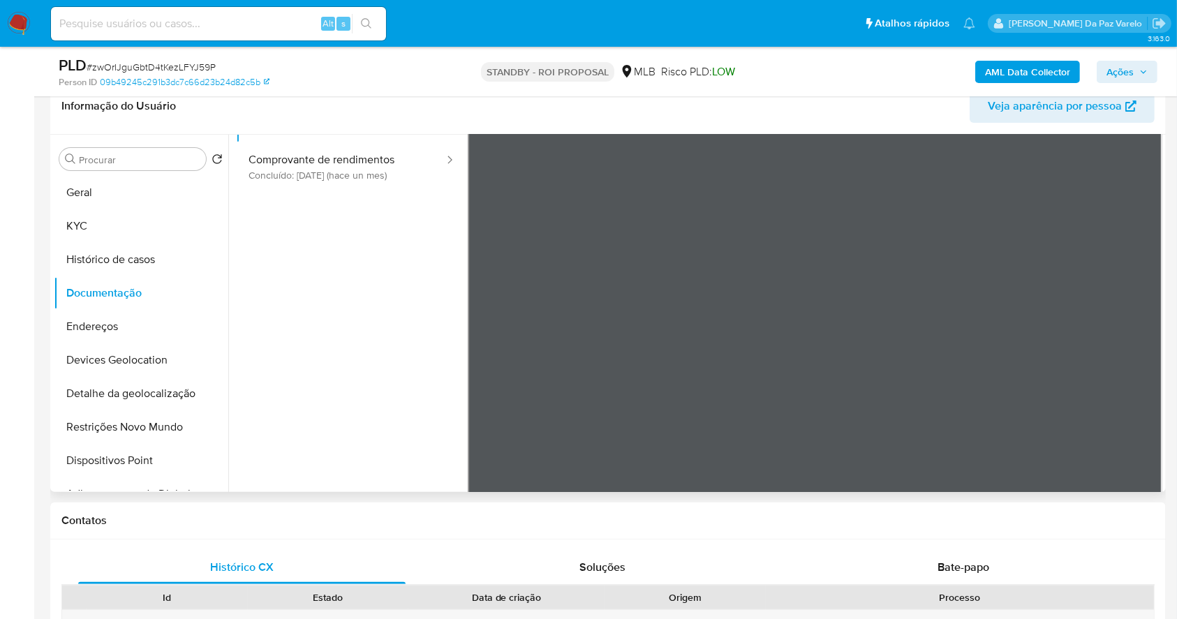
scroll to position [117, 0]
click at [85, 198] on button "Geral" at bounding box center [135, 193] width 163 height 34
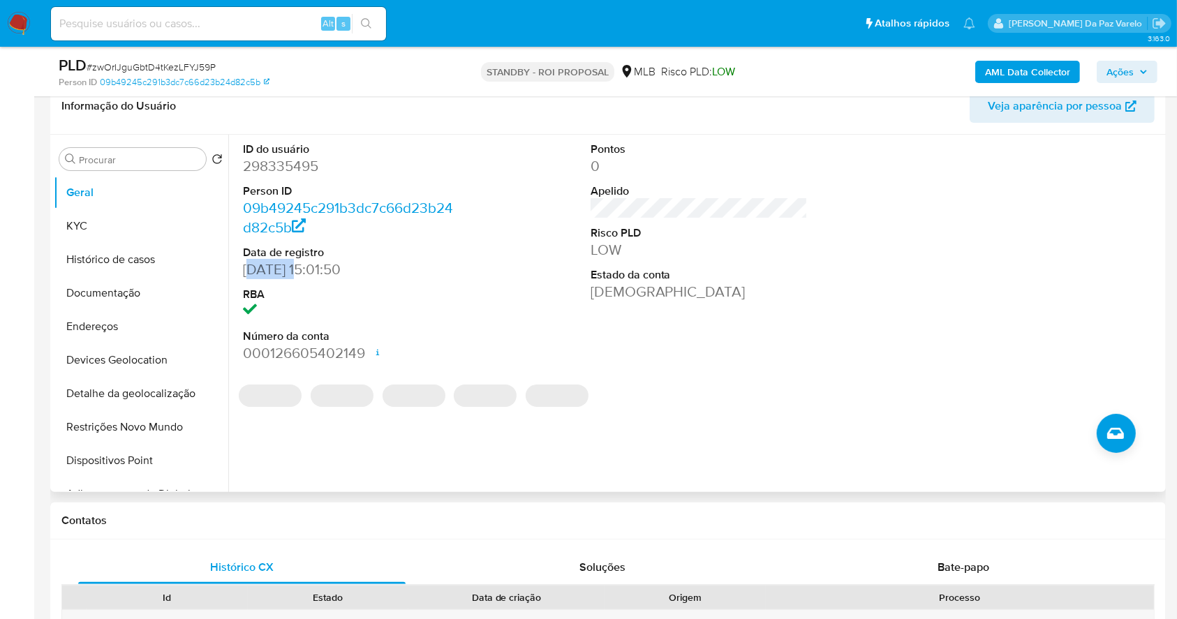
drag, startPoint x: 254, startPoint y: 272, endPoint x: 298, endPoint y: 277, distance: 44.2
click at [298, 277] on dd "25/01/2018 15:01:50" at bounding box center [352, 270] width 218 height 20
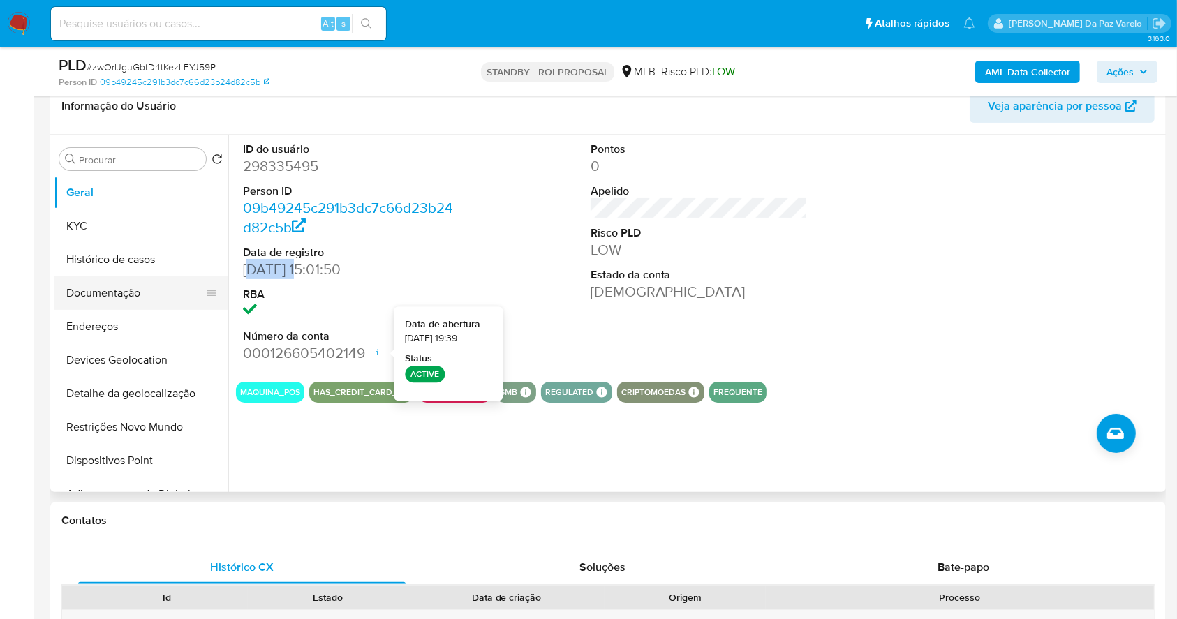
click at [117, 290] on button "Documentação" at bounding box center [135, 294] width 163 height 34
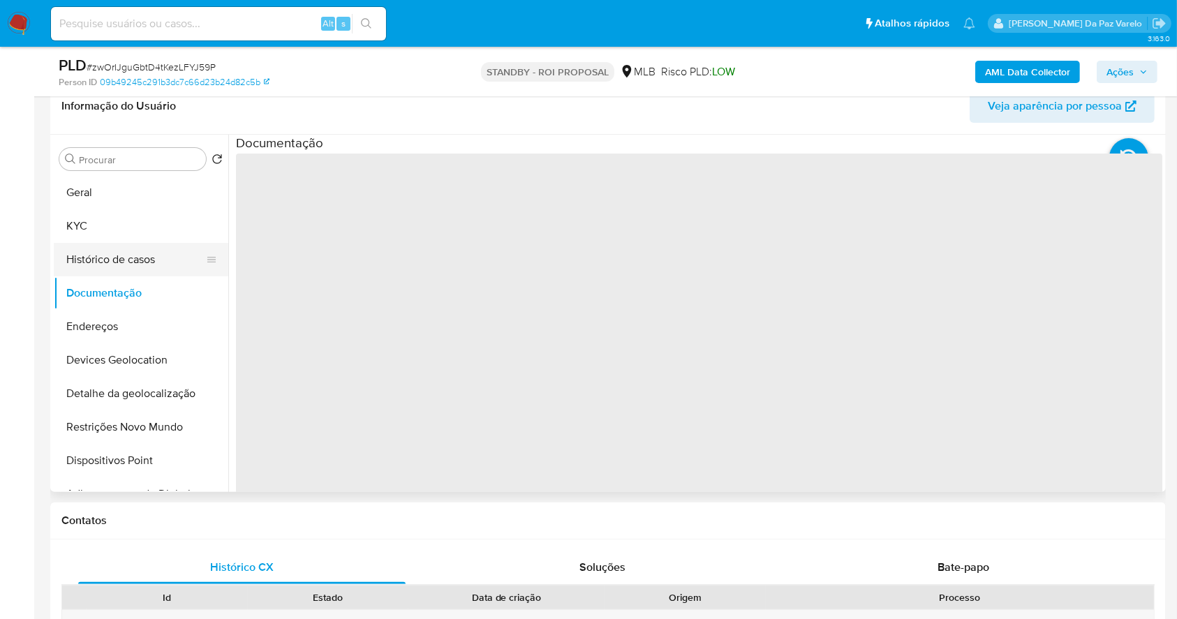
click at [146, 265] on button "Histórico de casos" at bounding box center [135, 260] width 163 height 34
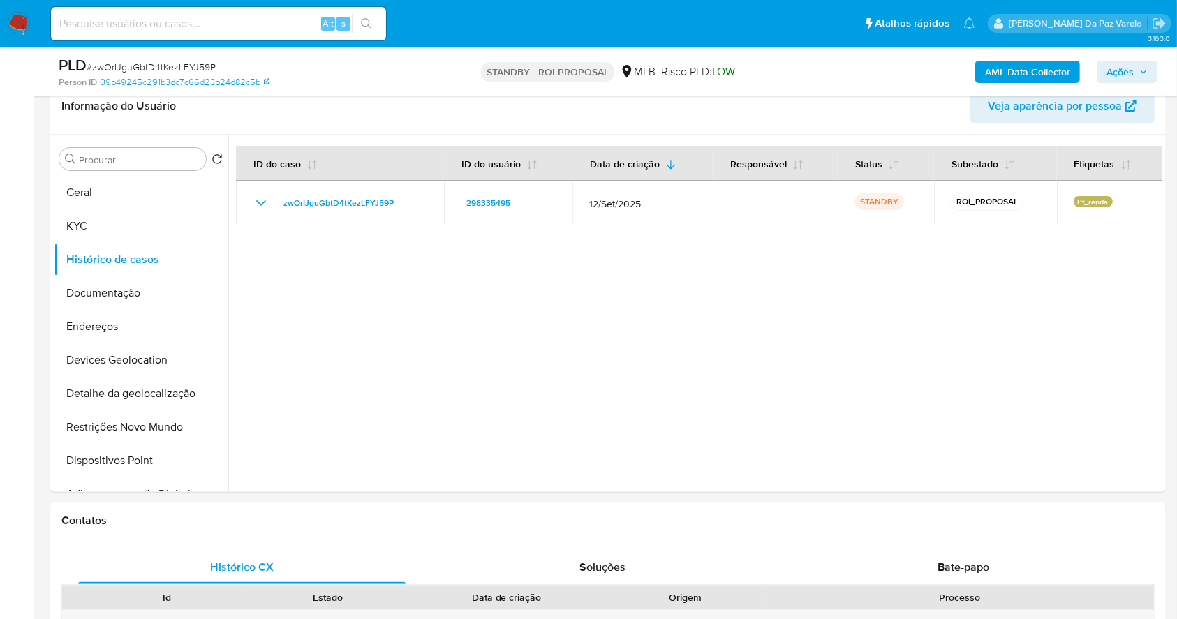
click at [278, 11] on div "Alt s" at bounding box center [218, 24] width 335 height 34
click at [272, 18] on input at bounding box center [218, 24] width 335 height 18
paste input "zwOrIJguGbtD4tKezLFYJ59P"
type input "zwOrIJguGbtD4tKezLFYJ59P"
click at [20, 31] on img at bounding box center [19, 24] width 24 height 24
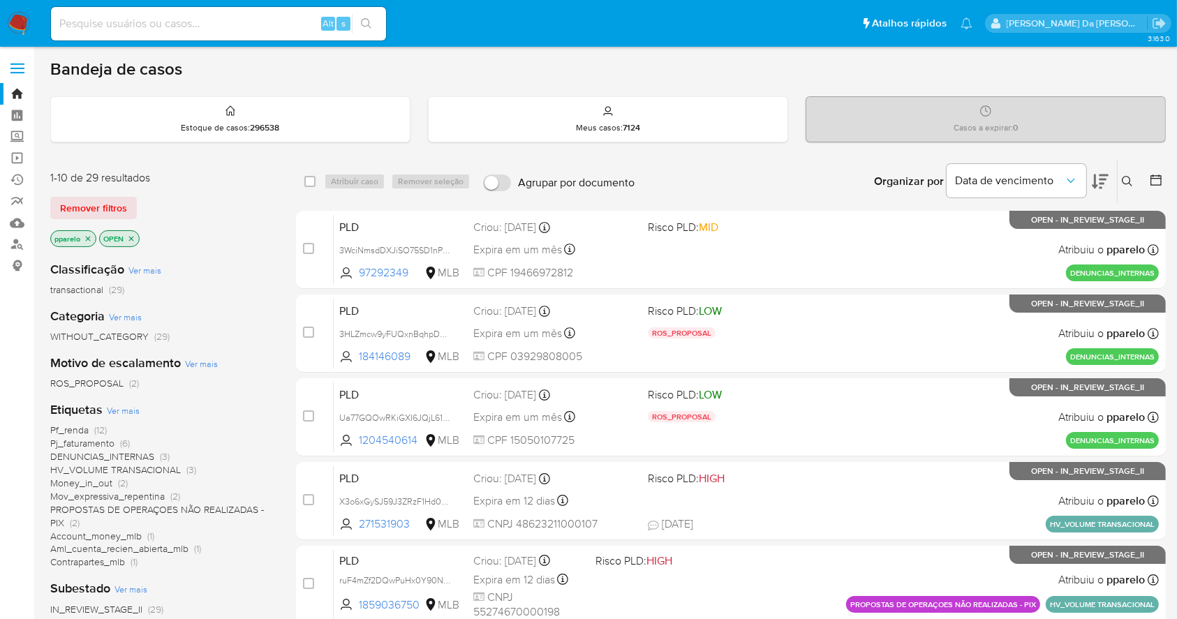
click at [1133, 183] on icon at bounding box center [1127, 181] width 11 height 11
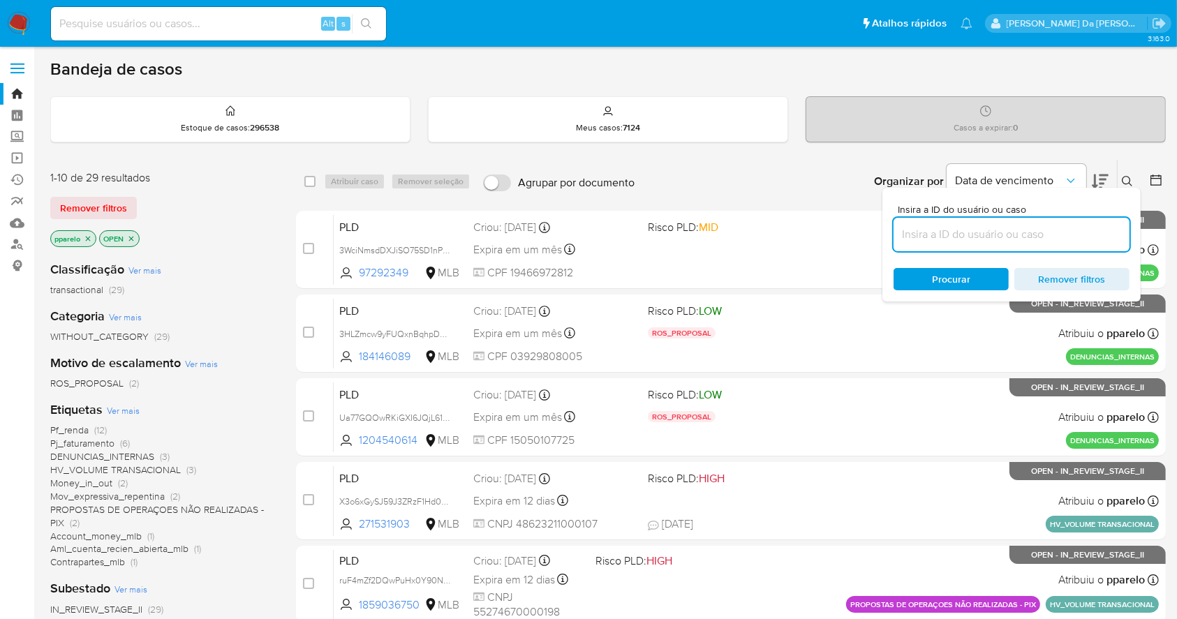
click at [959, 236] on input at bounding box center [1012, 235] width 236 height 18
type input "zwOrIJguGbtD4tKezLFYJ59P"
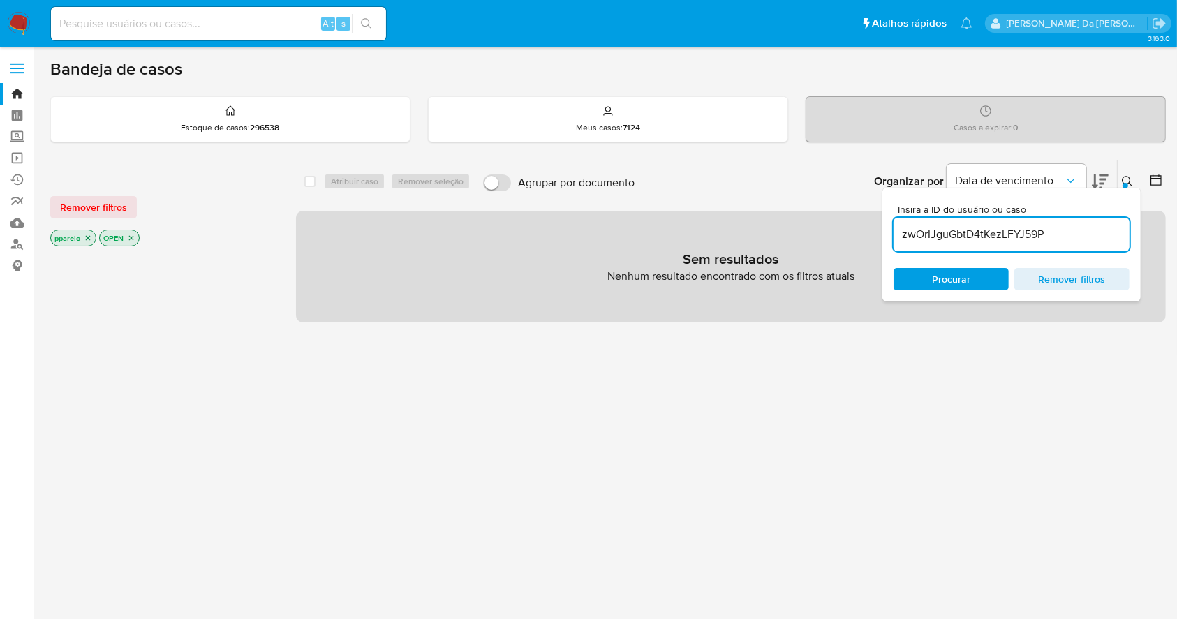
click at [1117, 184] on div "Insira a ID do usuário ou caso zwOrIJguGbtD4tKezLFYJ59P Procurar Remover filtros" at bounding box center [1129, 181] width 24 height 43
click at [1129, 182] on icon at bounding box center [1127, 181] width 11 height 11
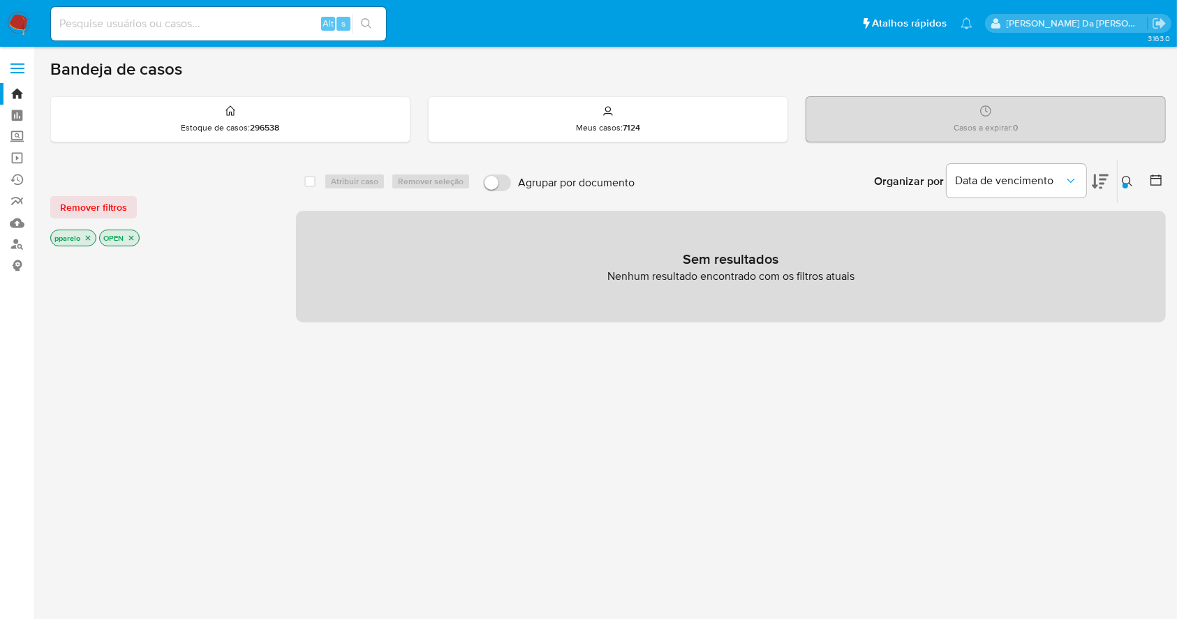
click at [1126, 176] on icon at bounding box center [1127, 181] width 11 height 11
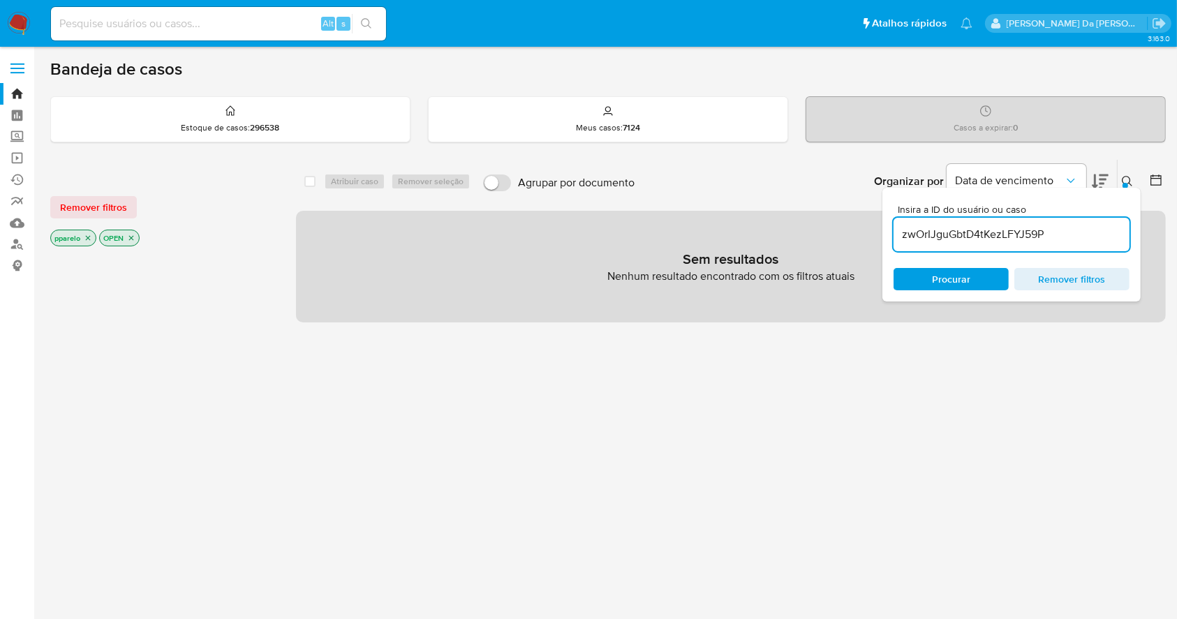
click at [1087, 219] on div "zwOrIJguGbtD4tKezLFYJ59P" at bounding box center [1012, 235] width 236 height 34
click at [1076, 236] on input "zwOrIJguGbtD4tKezLFYJ59P" at bounding box center [1012, 235] width 236 height 18
click at [87, 237] on icon "close-filter" at bounding box center [88, 238] width 5 height 5
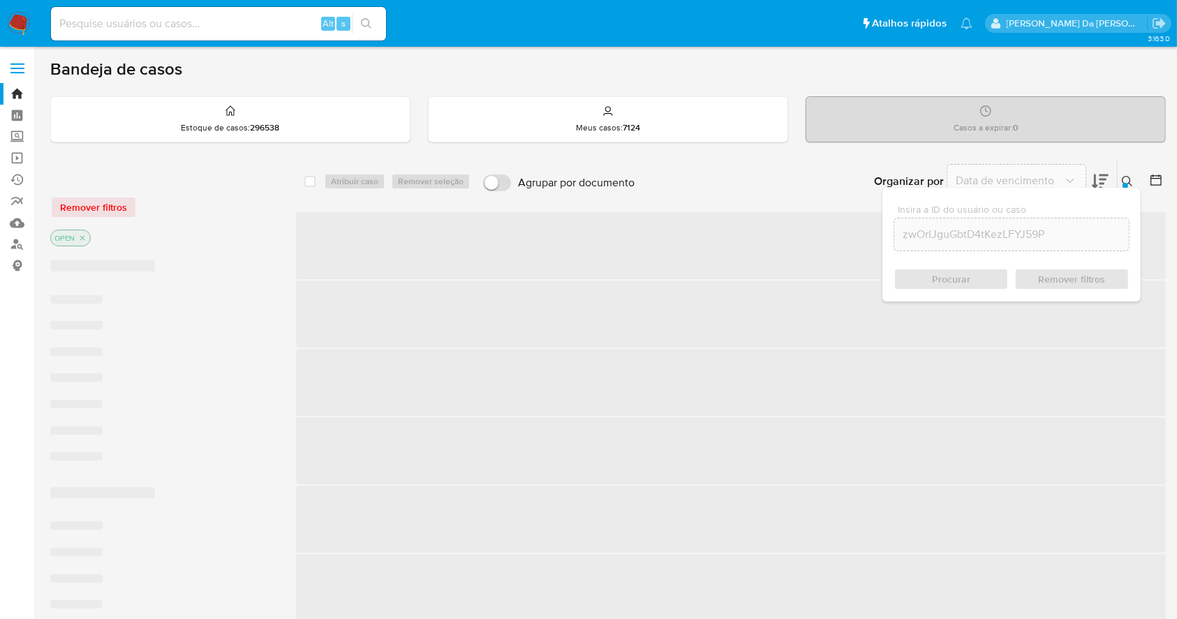
click at [87, 237] on p "OPEN" at bounding box center [70, 237] width 39 height 15
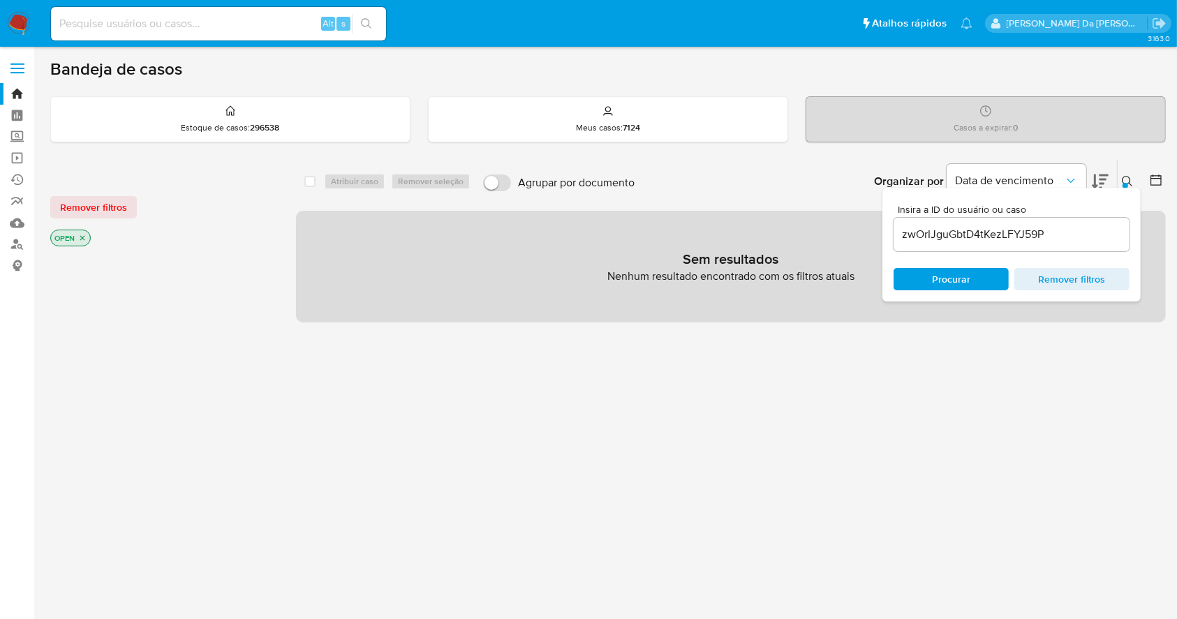
click at [82, 239] on icon "close-filter" at bounding box center [82, 238] width 8 height 8
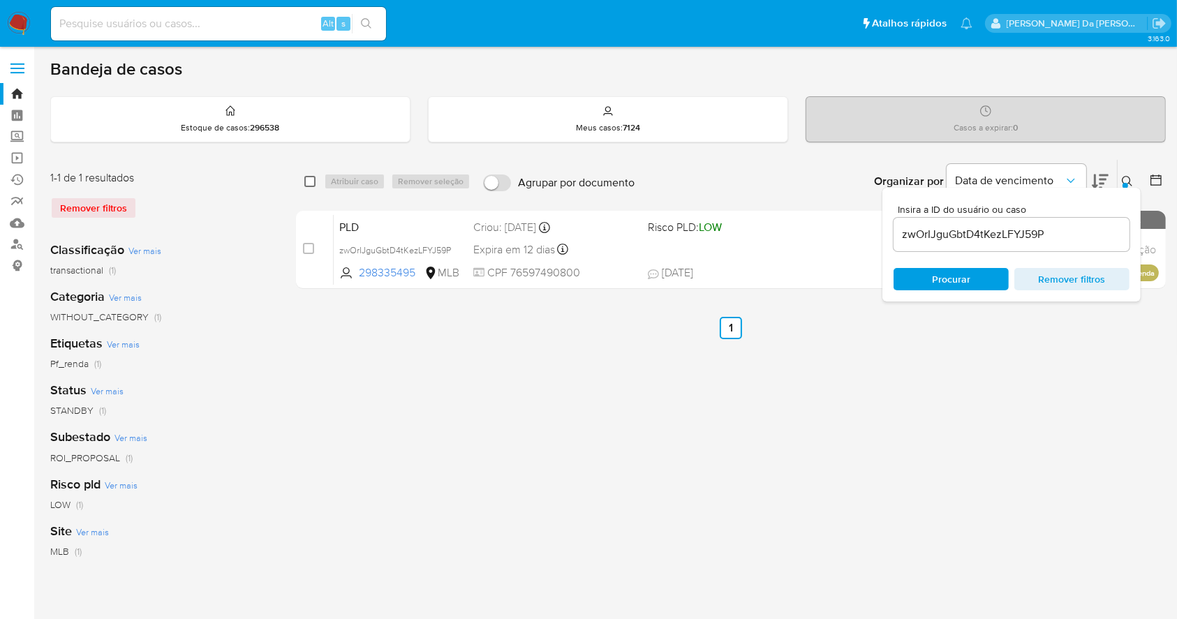
click at [313, 182] on input "checkbox" at bounding box center [309, 181] width 11 height 11
checkbox input "true"
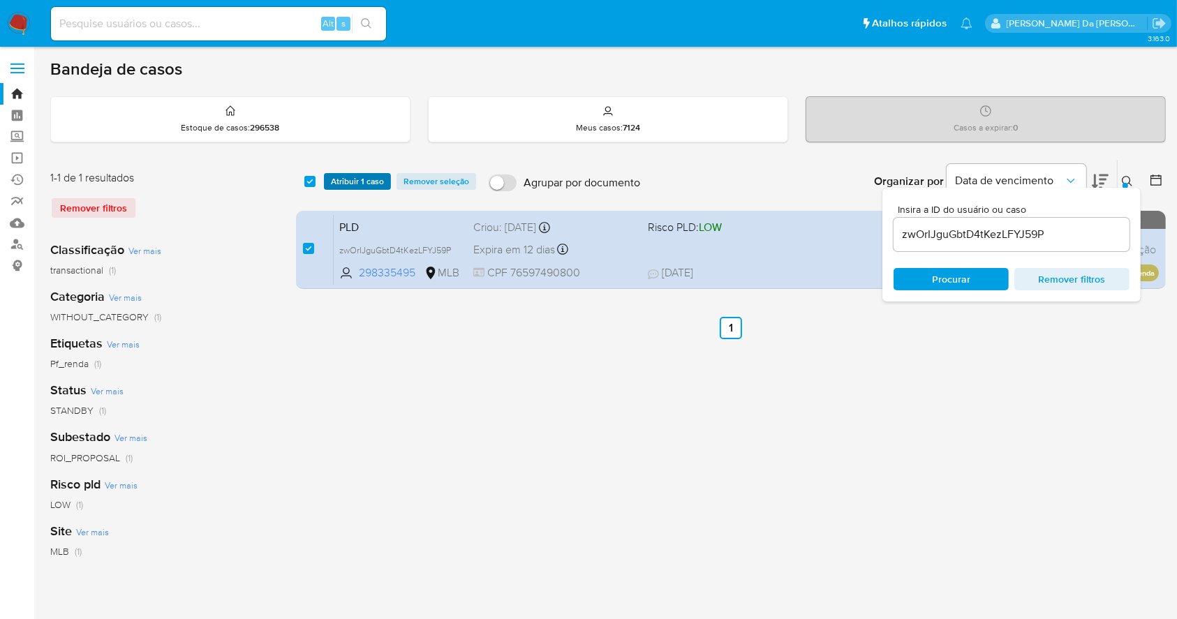
click at [348, 179] on span "Atribuir 1 caso" at bounding box center [357, 182] width 53 height 14
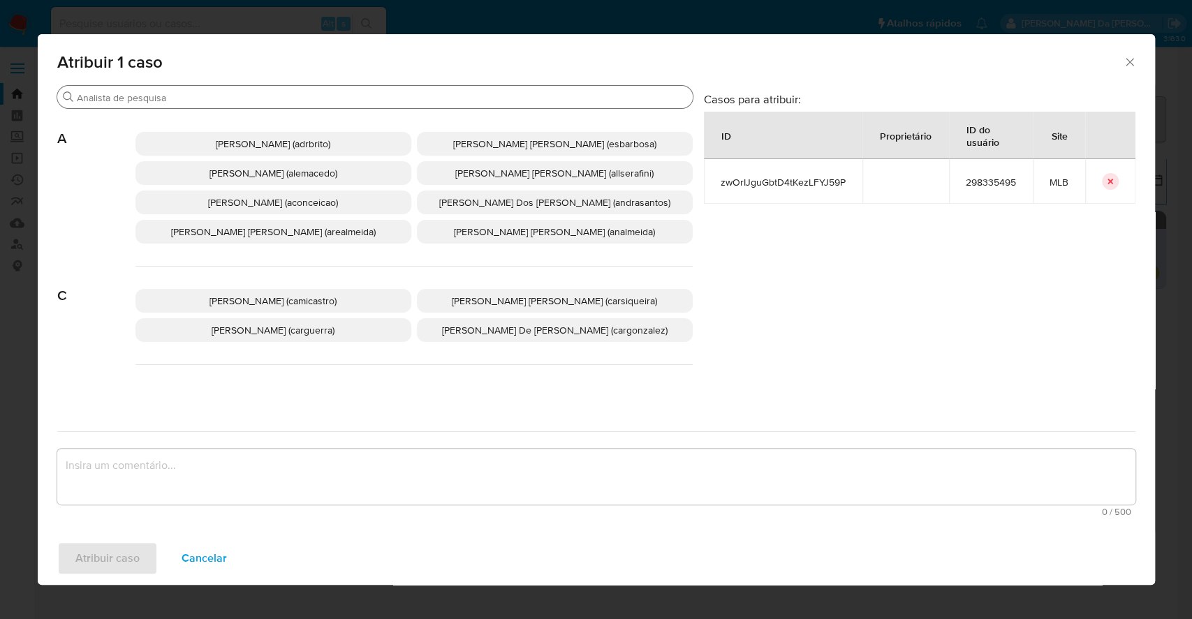
click at [422, 95] on input "Buscar" at bounding box center [382, 97] width 610 height 13
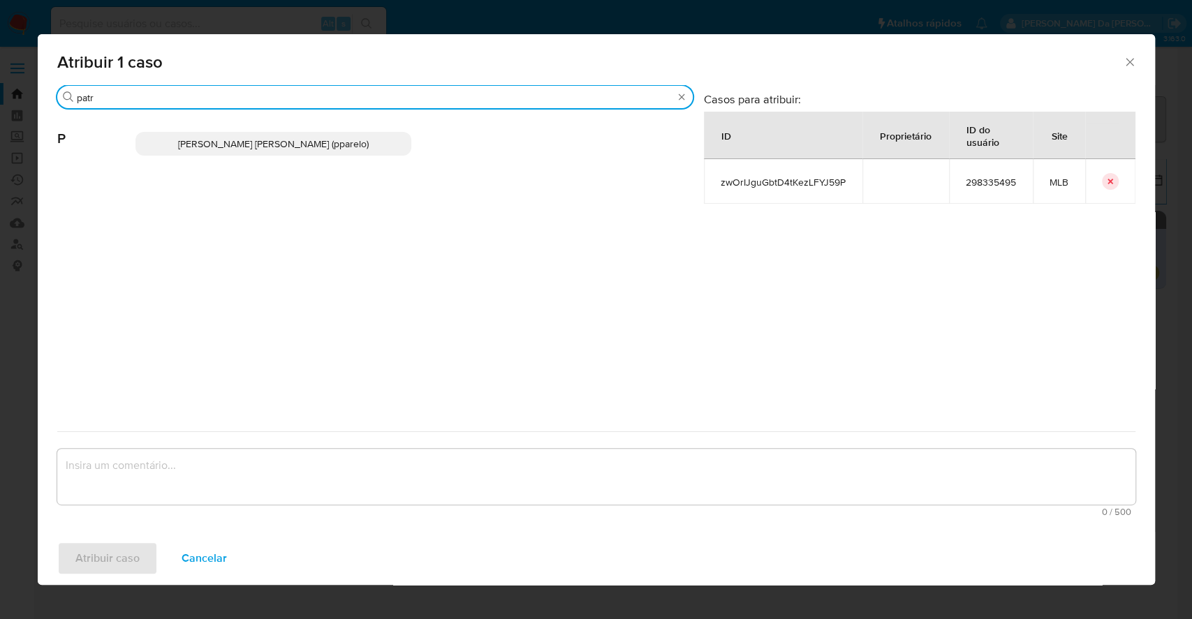
type input "patr"
click at [260, 145] on span "Patricia Aparecida Da Paz Varelo (pparelo)" at bounding box center [273, 144] width 191 height 14
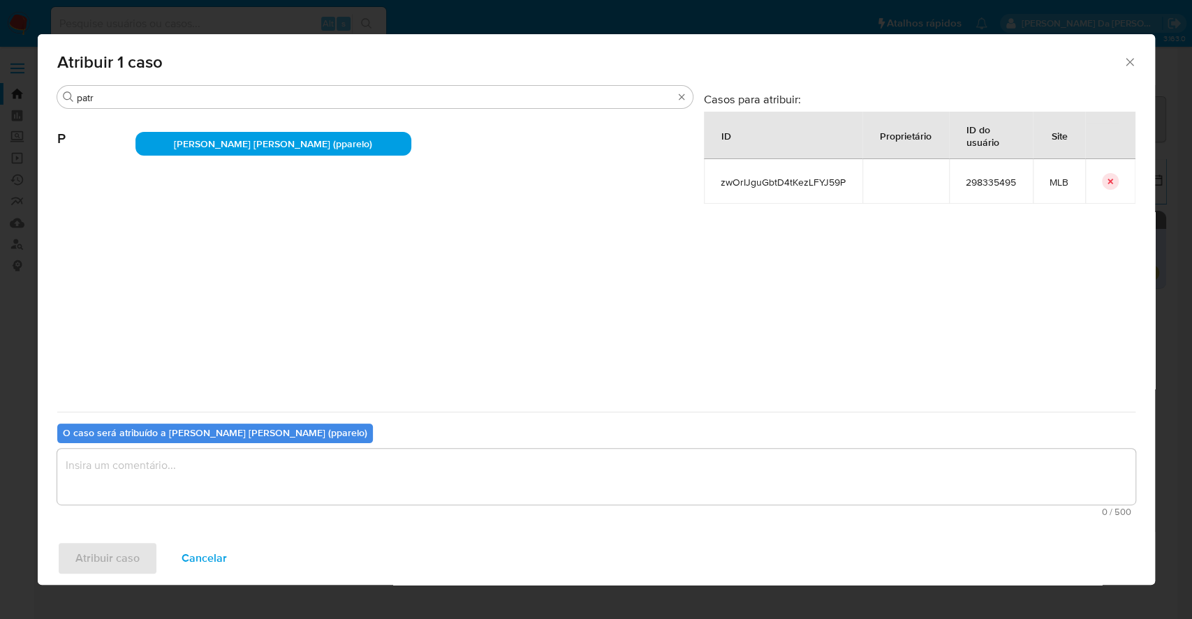
click at [777, 306] on div "Casos para atribuir: ID Proprietário ID do usuário Site zwOrIJguGbtD4tKezLFYJ59…" at bounding box center [920, 251] width 432 height 318
click at [311, 473] on textarea "assign-modal" at bounding box center [596, 477] width 1078 height 56
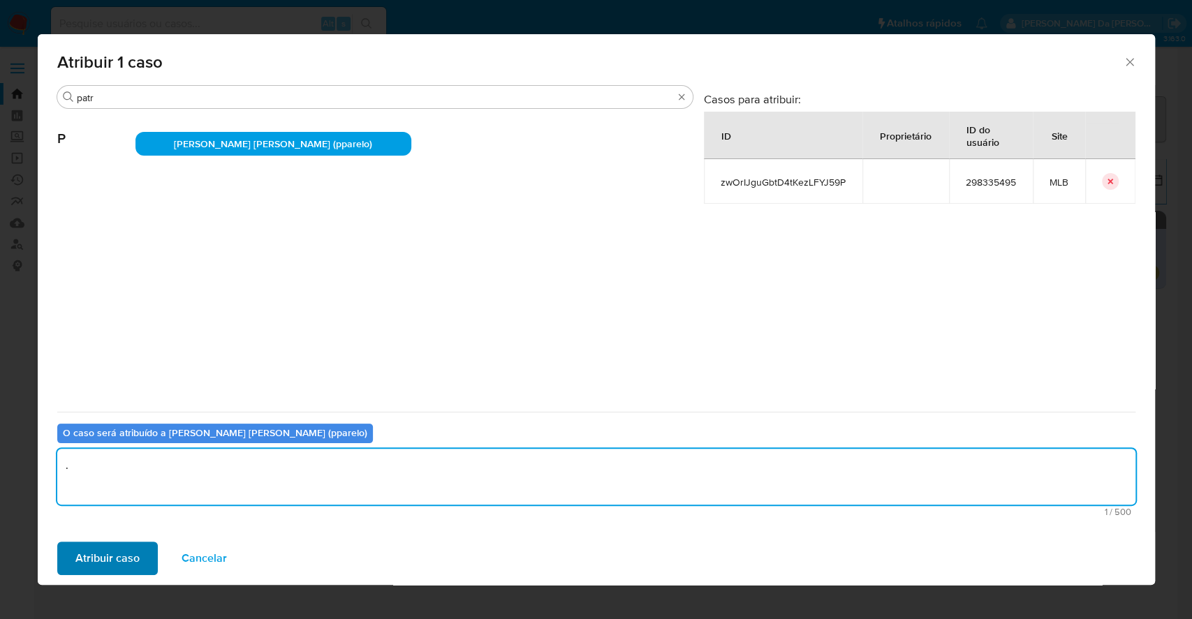
type textarea "."
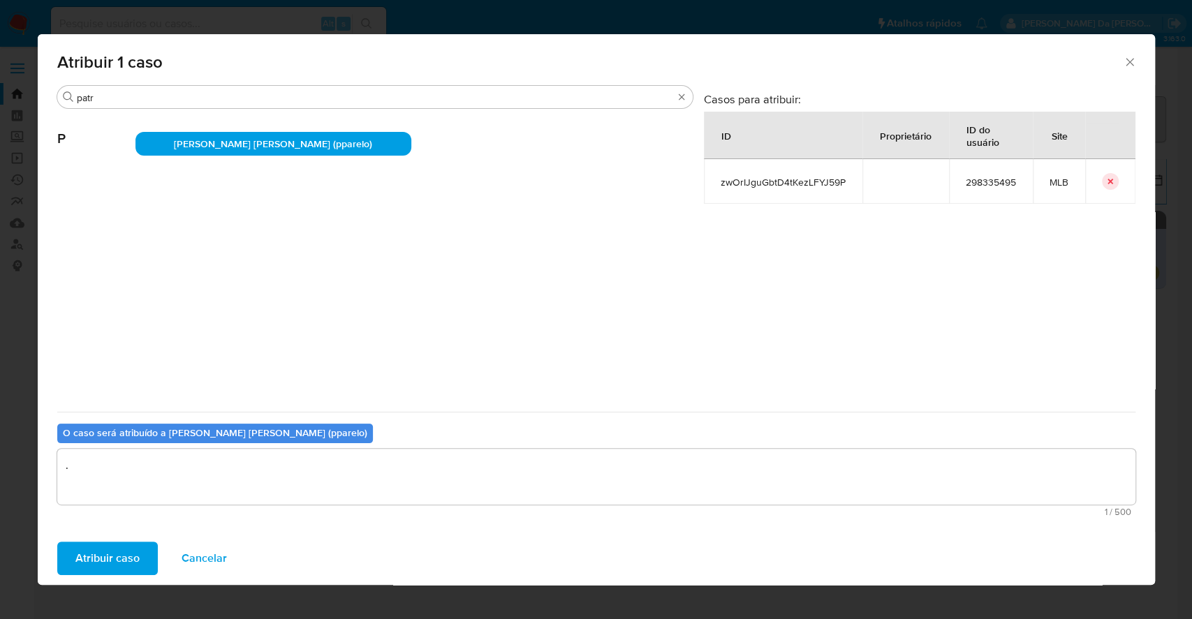
click at [141, 543] on button "Atribuir caso" at bounding box center [107, 559] width 101 height 34
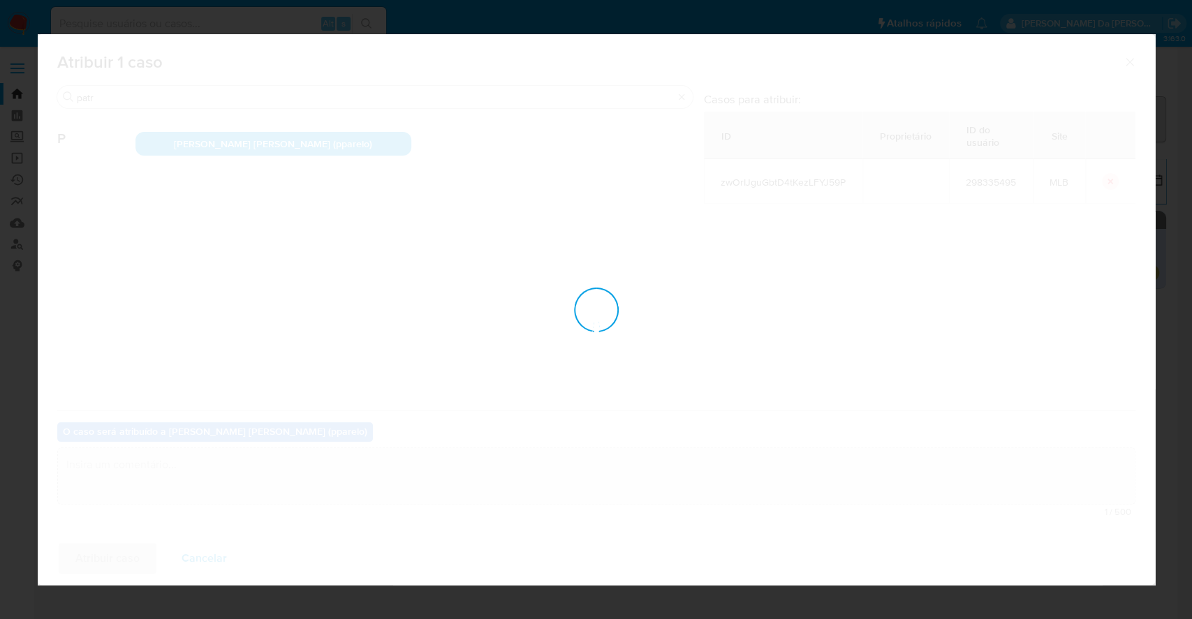
checkbox input "false"
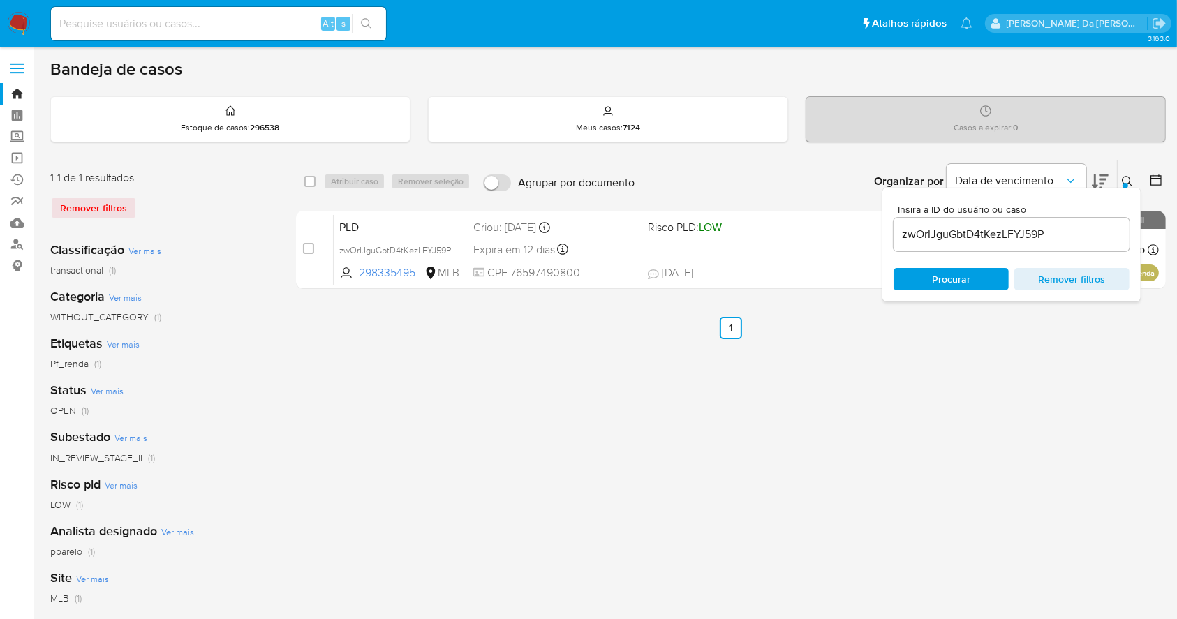
click at [314, 16] on input at bounding box center [218, 24] width 335 height 18
paste input "UlrPpqyjO0X7DERpEcPPdetz"
type input "UlrPpqyjO0X7DERpEcPPdetz"
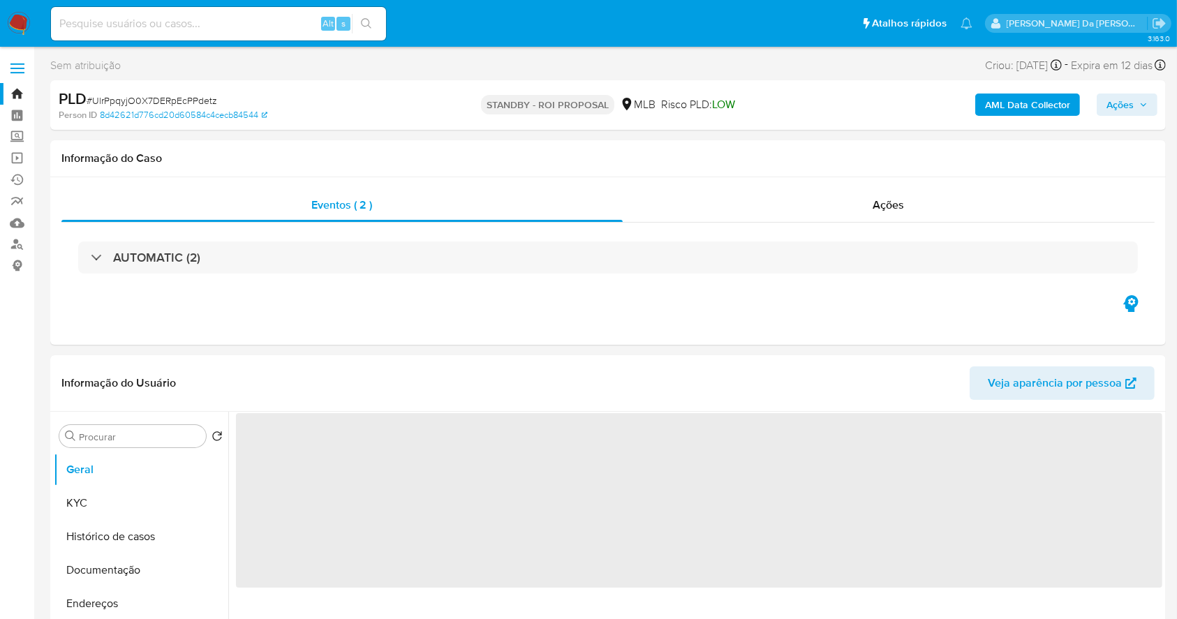
select select "10"
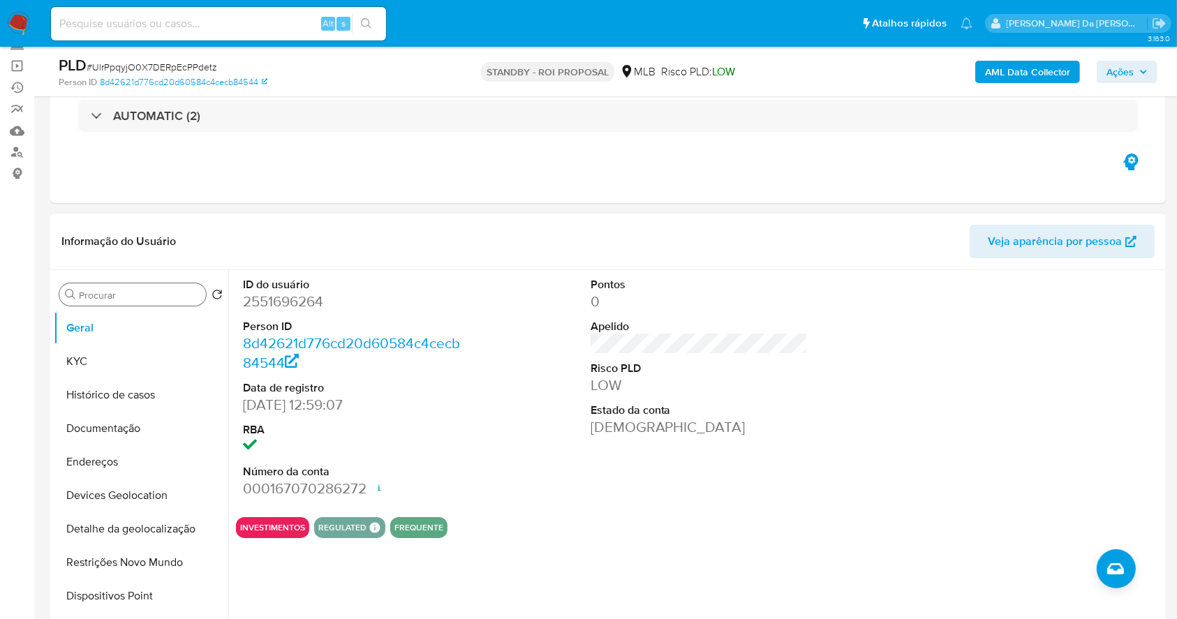
scroll to position [186, 0]
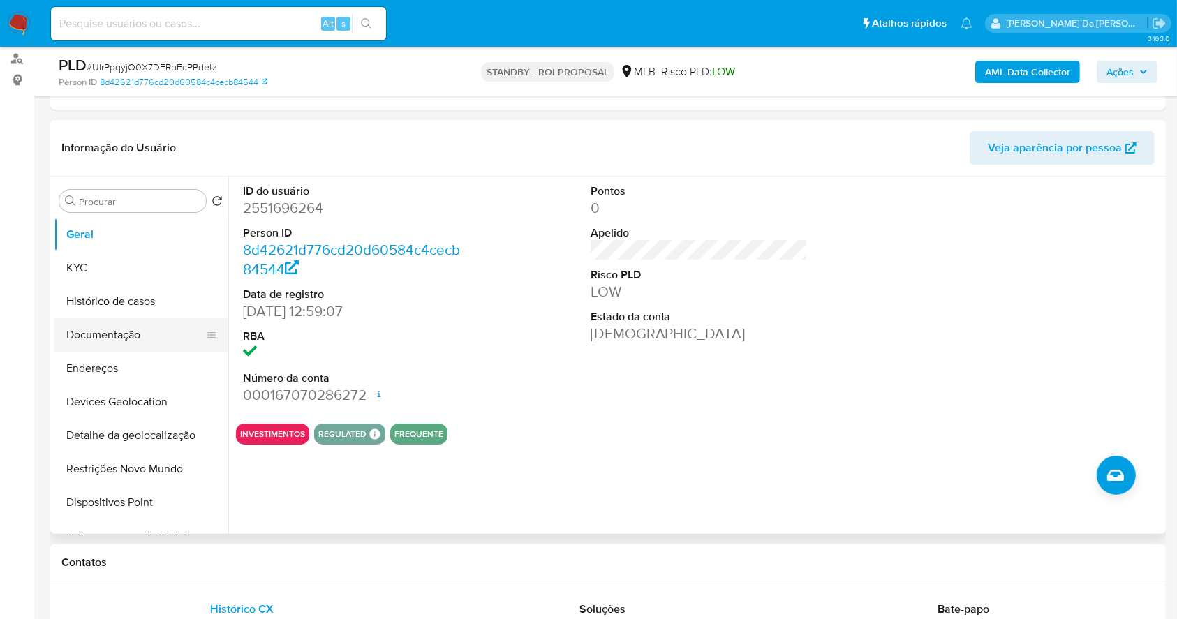
click at [128, 337] on button "Documentação" at bounding box center [135, 335] width 163 height 34
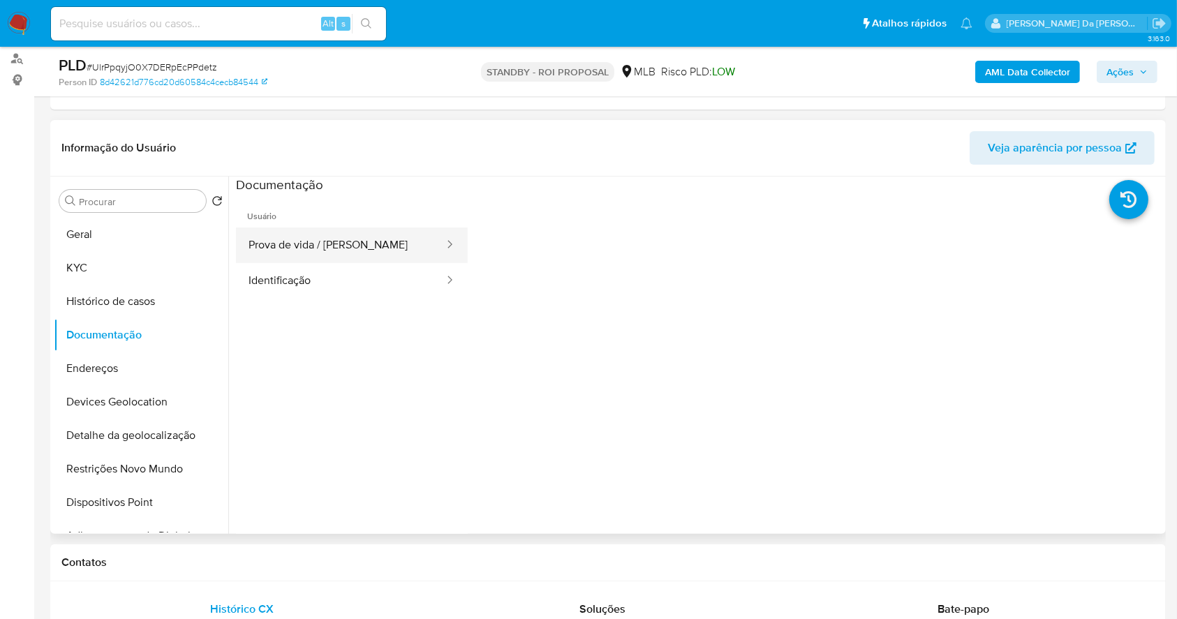
click at [333, 243] on button "Prova de vida / [PERSON_NAME]" at bounding box center [341, 246] width 210 height 36
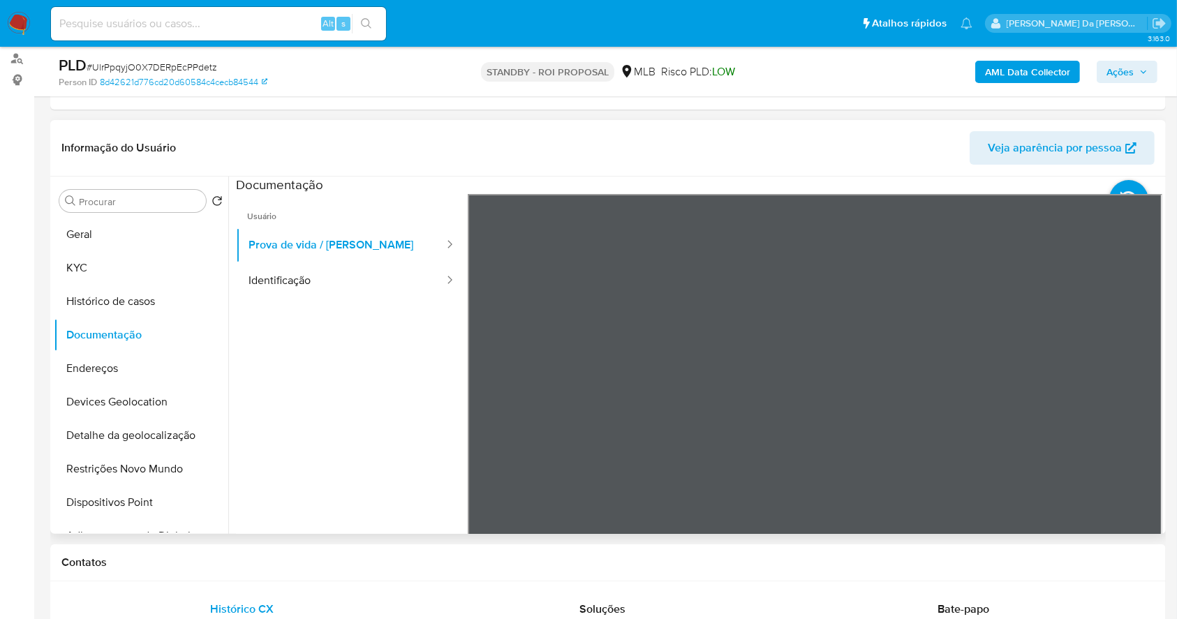
click at [670, 159] on header "Informação do Usuário Veja aparência por pessoa" at bounding box center [608, 148] width 1094 height 34
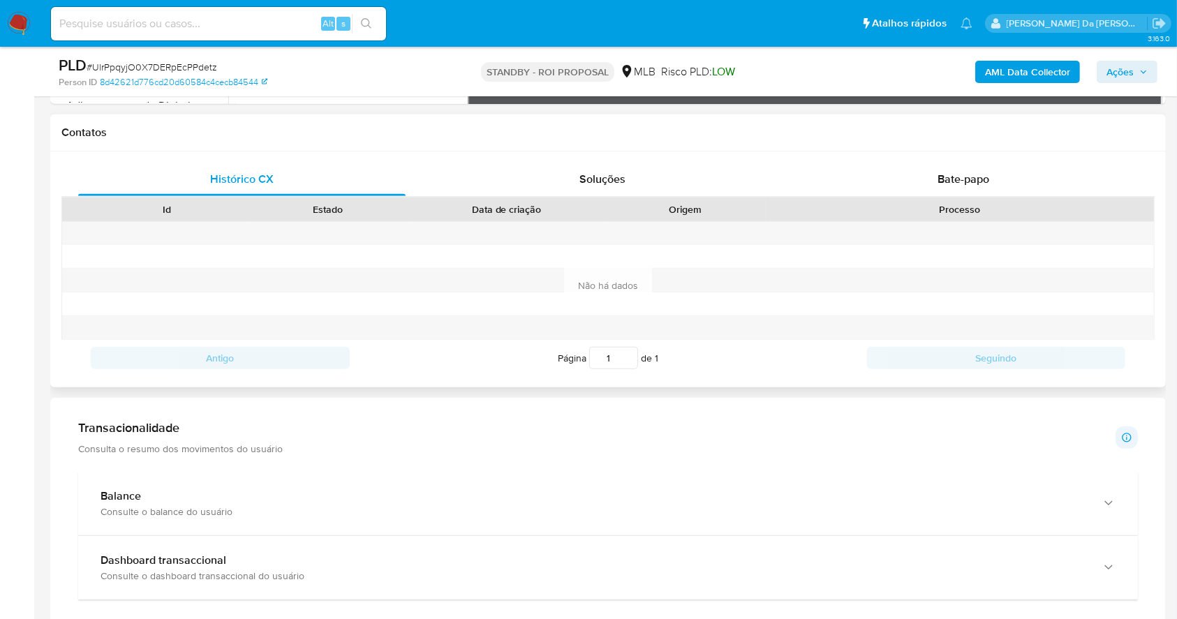
scroll to position [652, 0]
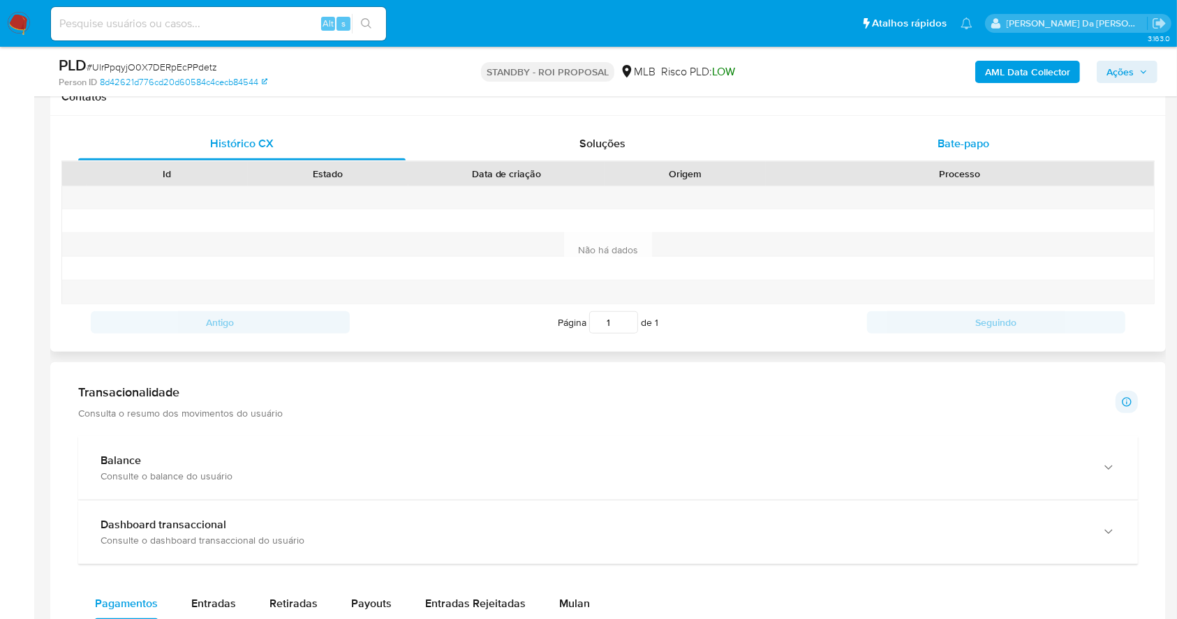
click at [961, 138] on span "Bate-papo" at bounding box center [964, 143] width 52 height 16
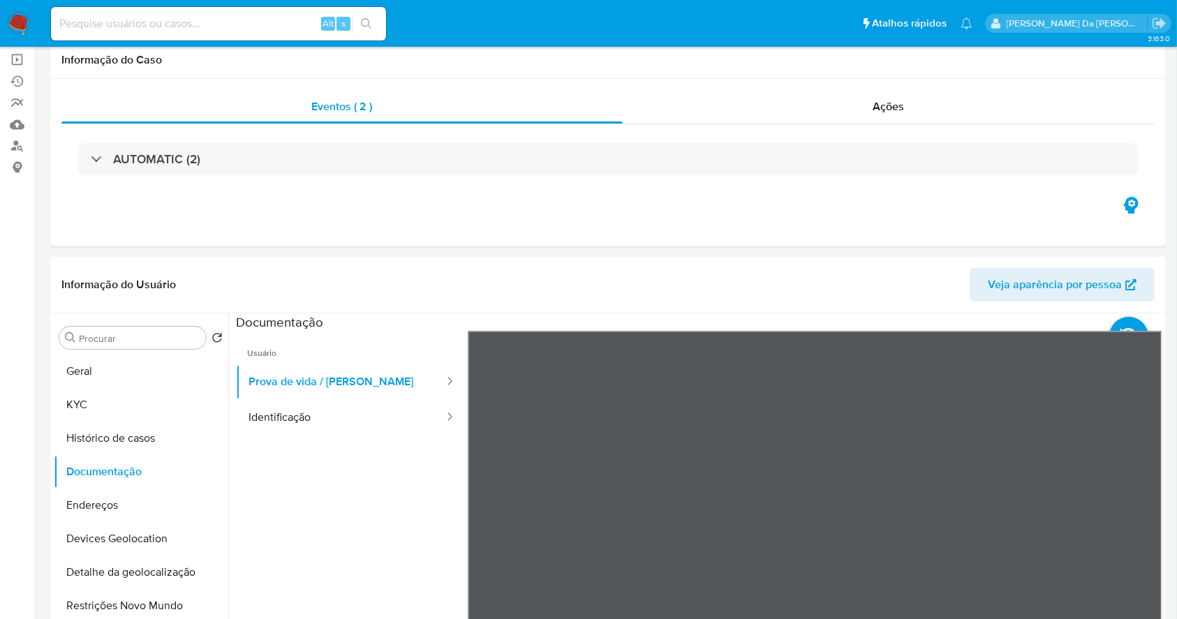
scroll to position [0, 0]
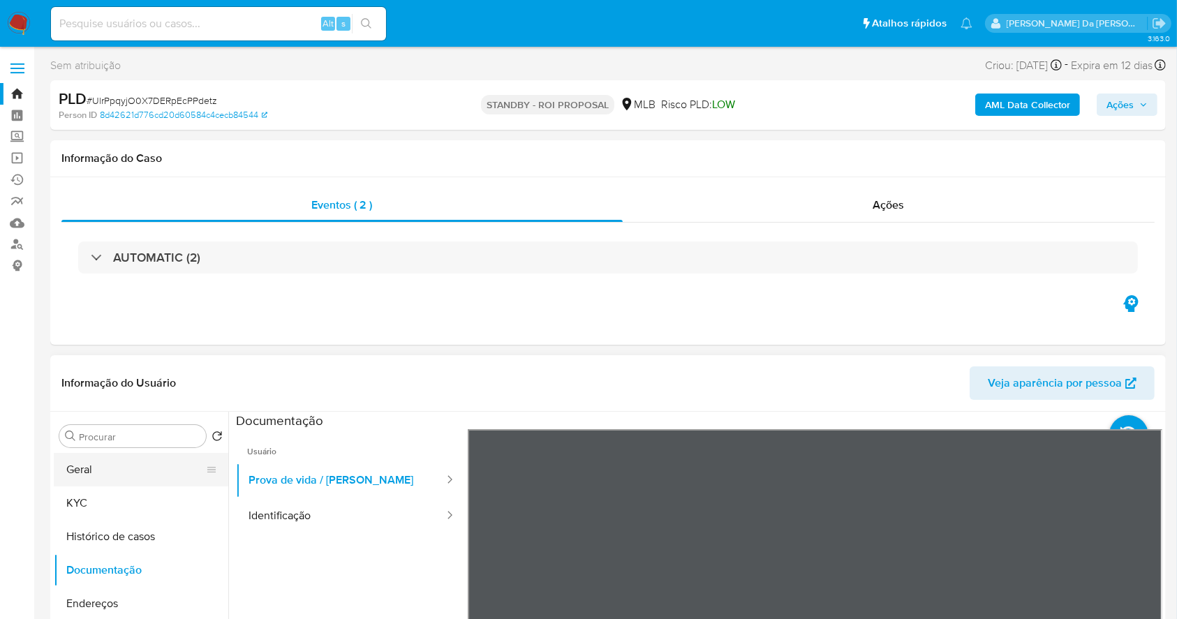
click at [129, 476] on button "Geral" at bounding box center [135, 470] width 163 height 34
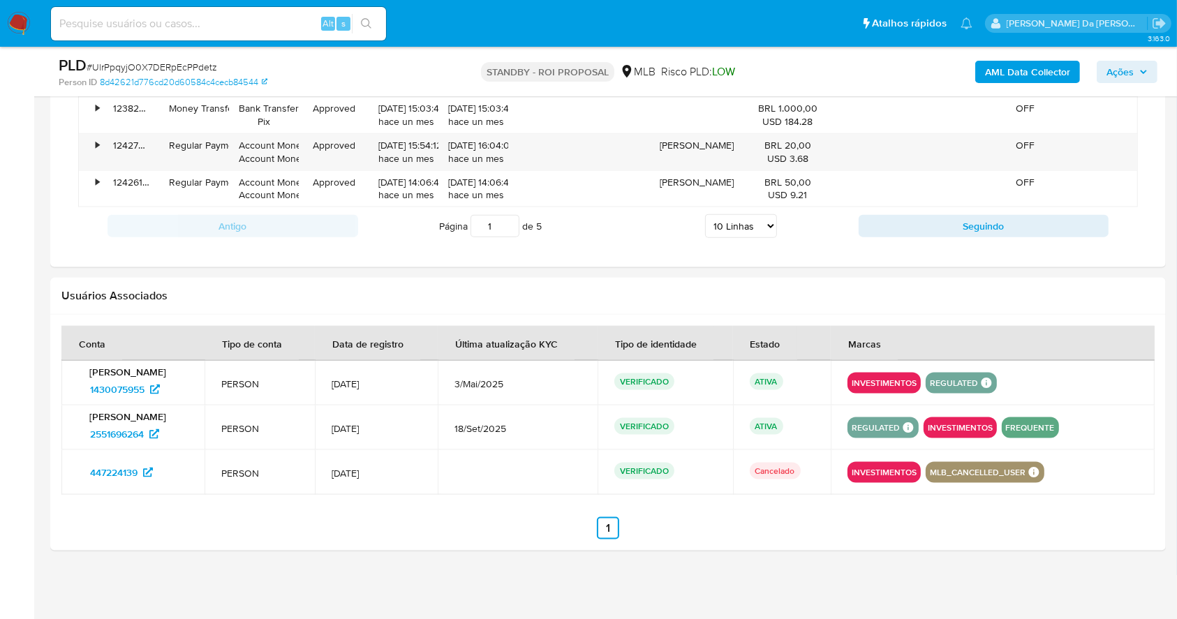
scroll to position [84, 0]
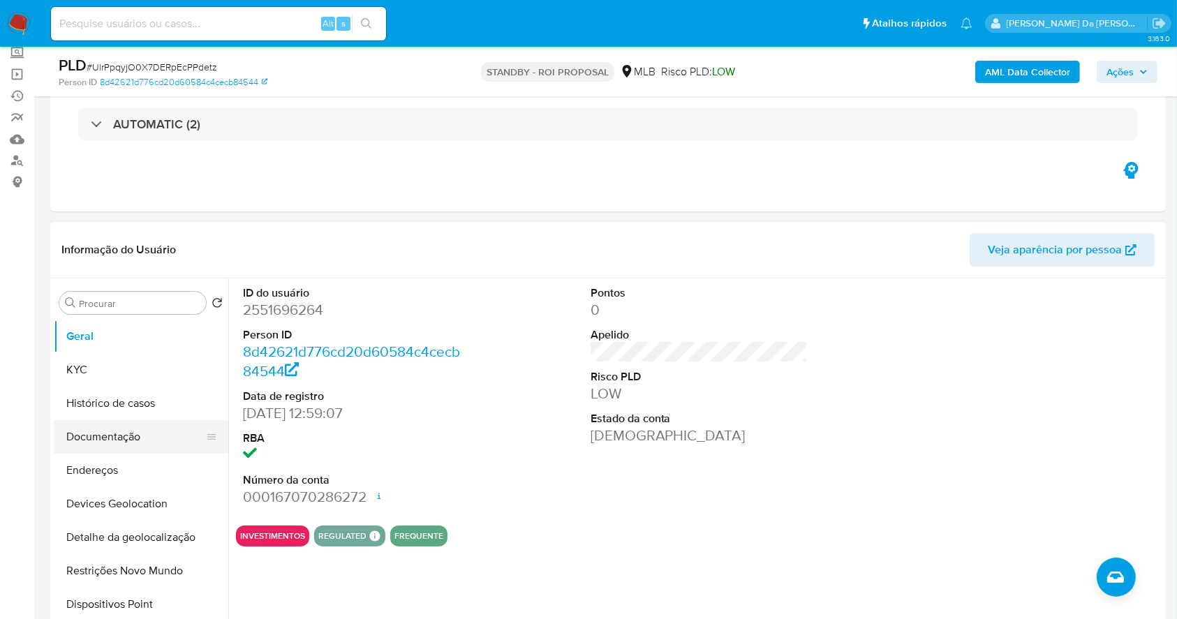
click at [140, 434] on button "Documentação" at bounding box center [135, 437] width 163 height 34
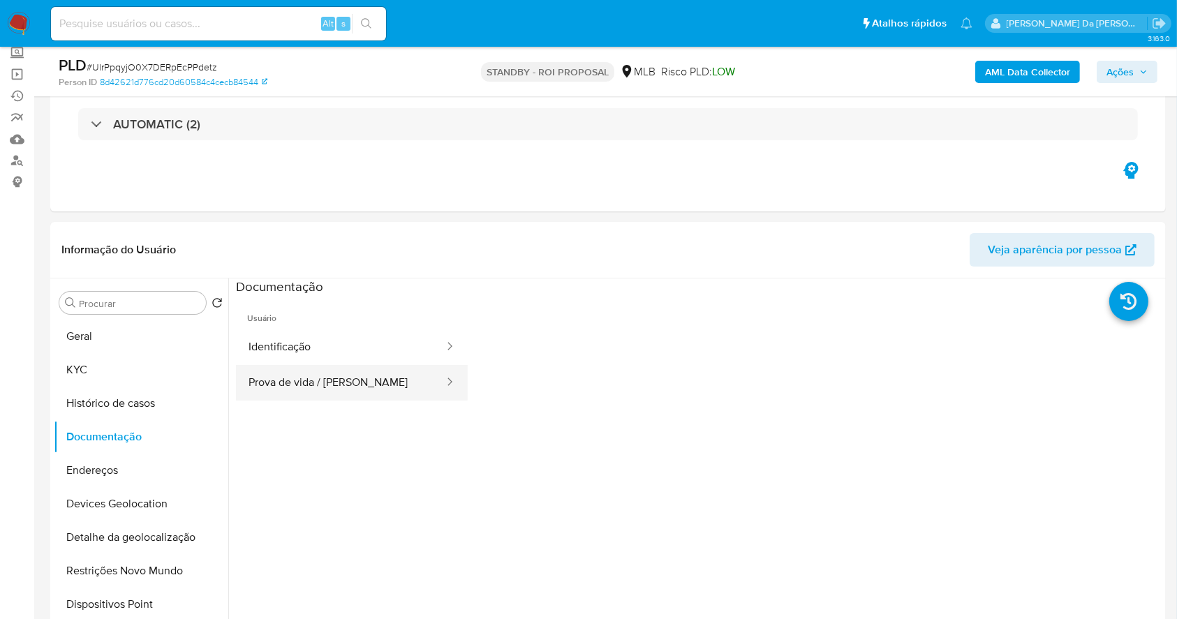
click at [322, 389] on button "Prova de vida / [PERSON_NAME]" at bounding box center [341, 383] width 210 height 36
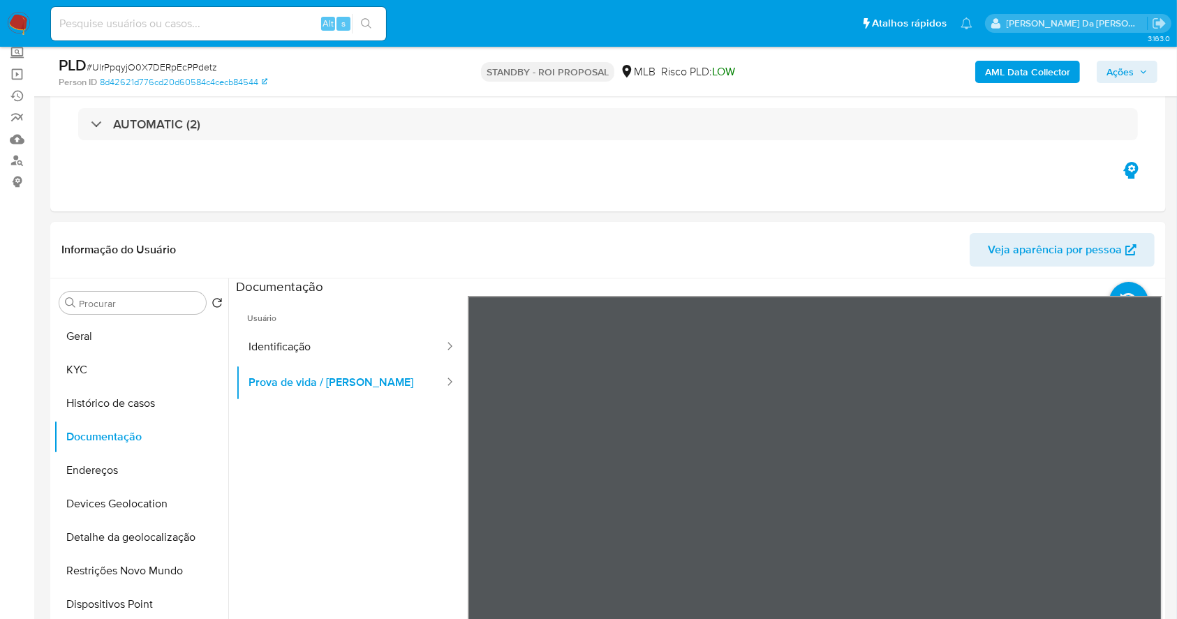
click at [788, 240] on header "Informação do Usuário Veja aparência por pessoa" at bounding box center [608, 250] width 1094 height 34
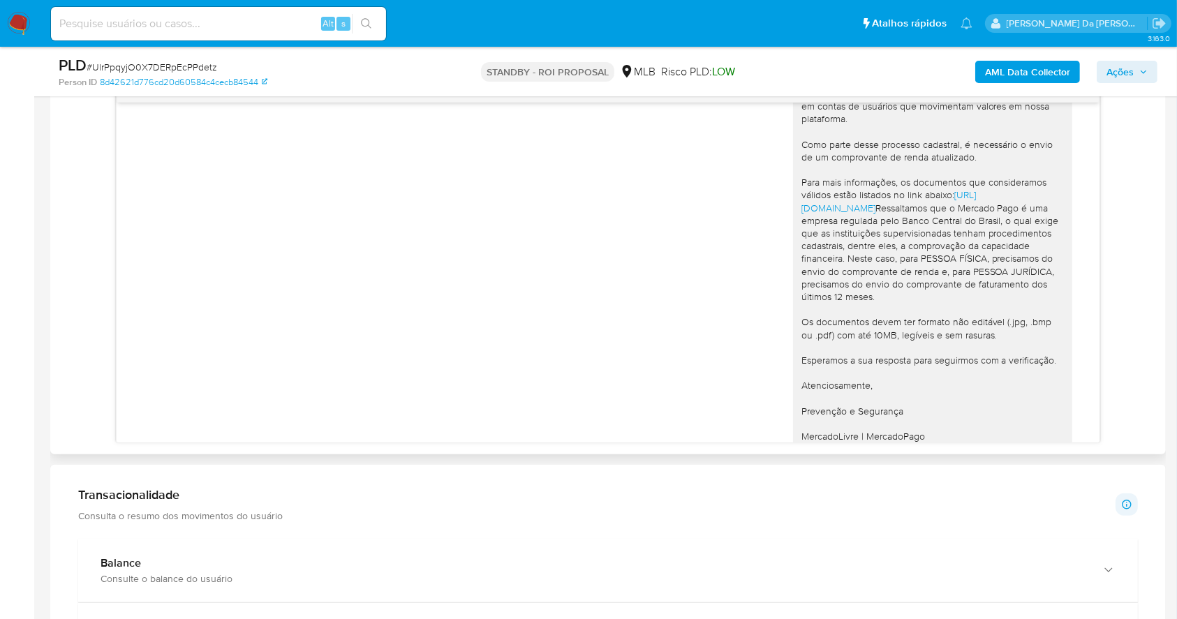
scroll to position [120, 0]
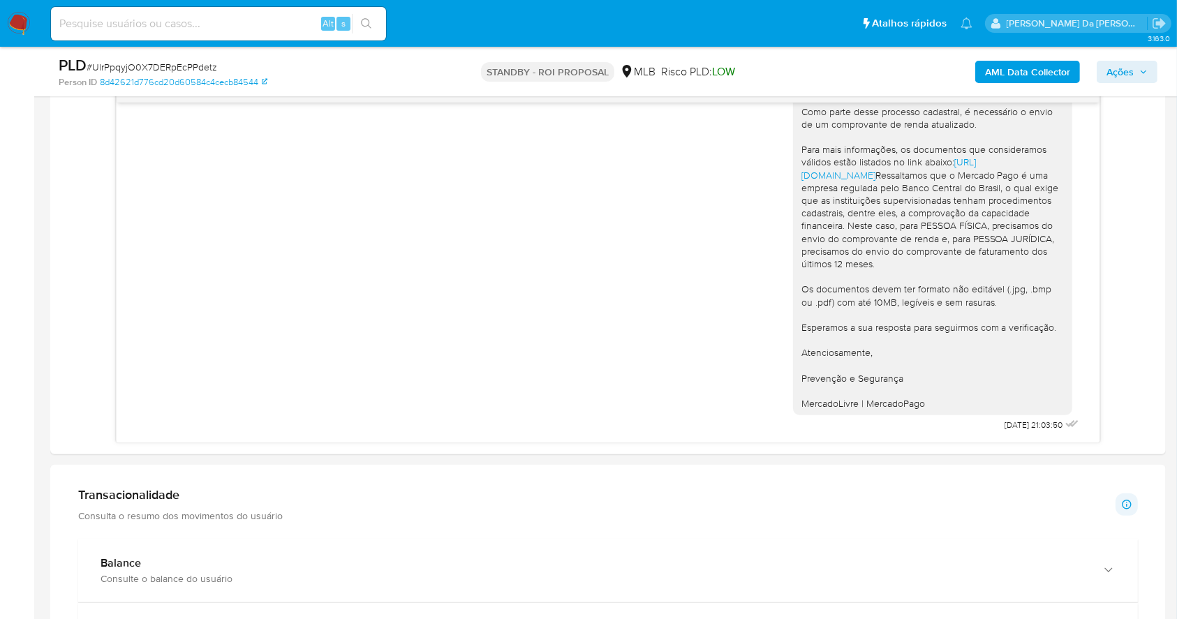
click at [314, 25] on input at bounding box center [218, 24] width 335 height 18
click at [17, 27] on img at bounding box center [19, 24] width 24 height 24
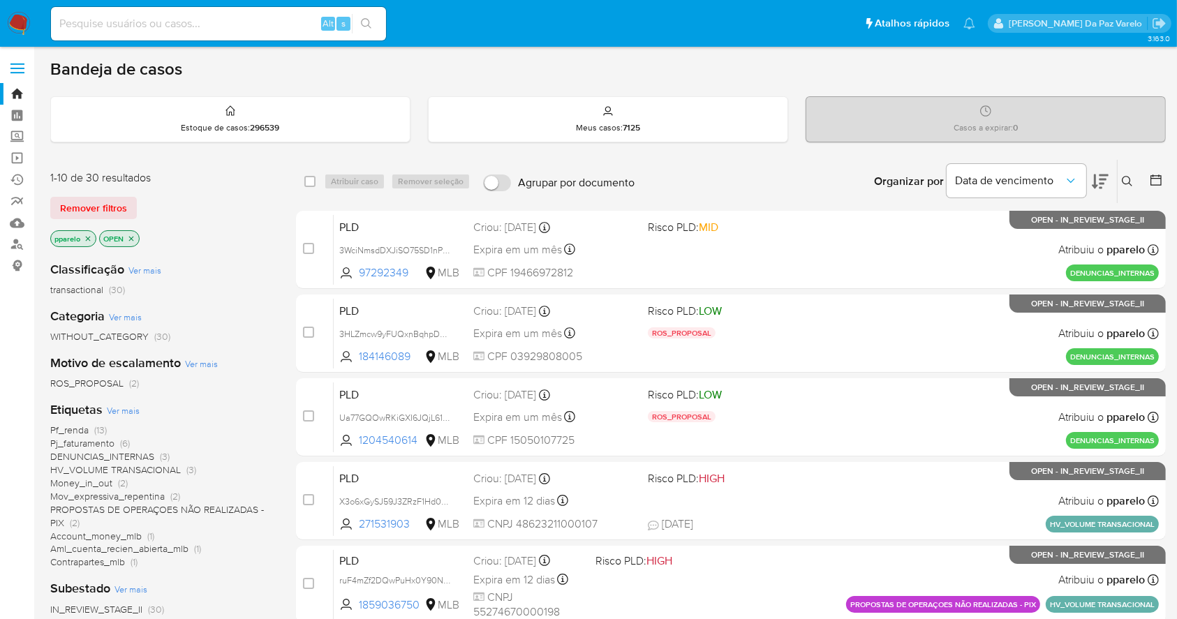
click at [1121, 180] on button at bounding box center [1129, 181] width 23 height 17
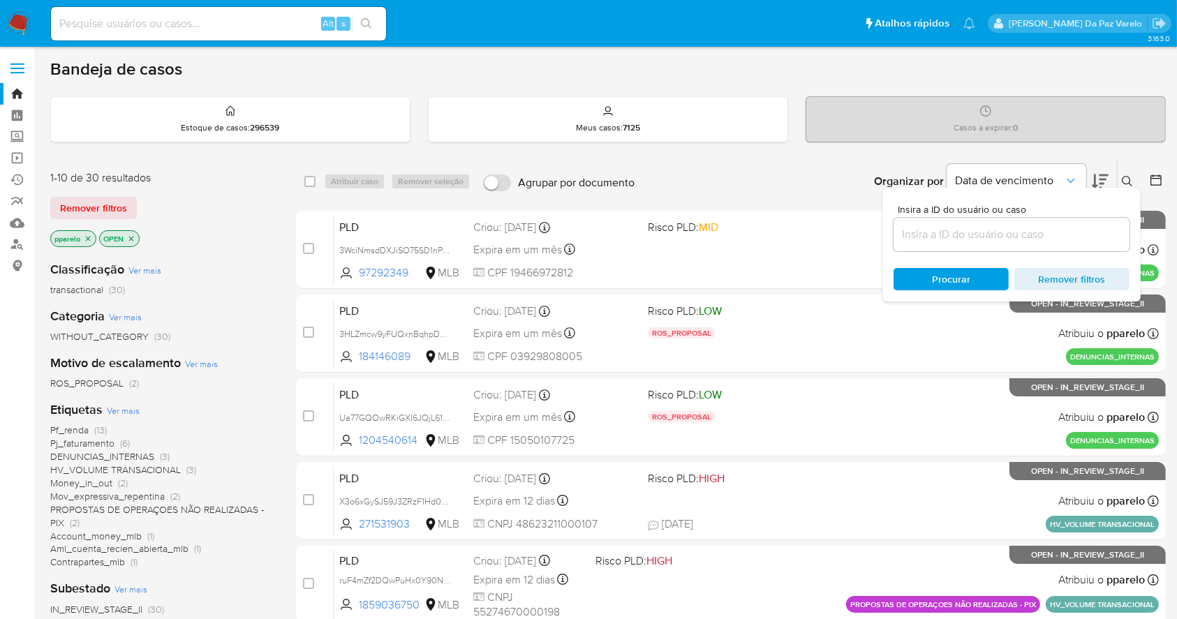
click at [1126, 182] on icon at bounding box center [1127, 181] width 11 height 11
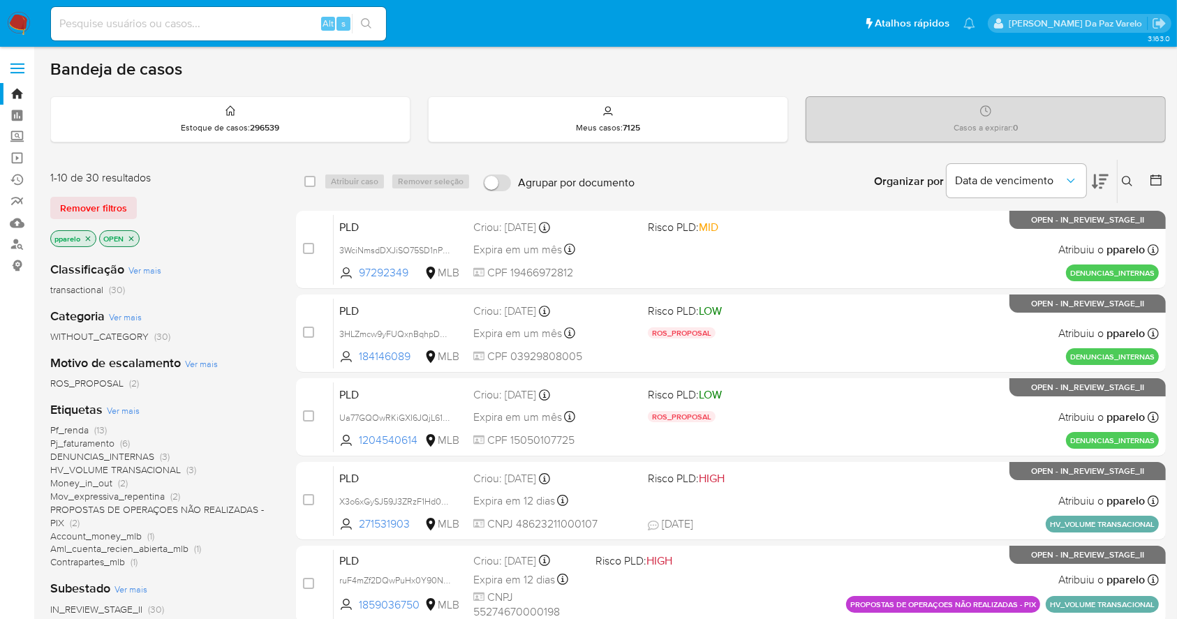
click at [1126, 182] on icon at bounding box center [1127, 181] width 11 height 11
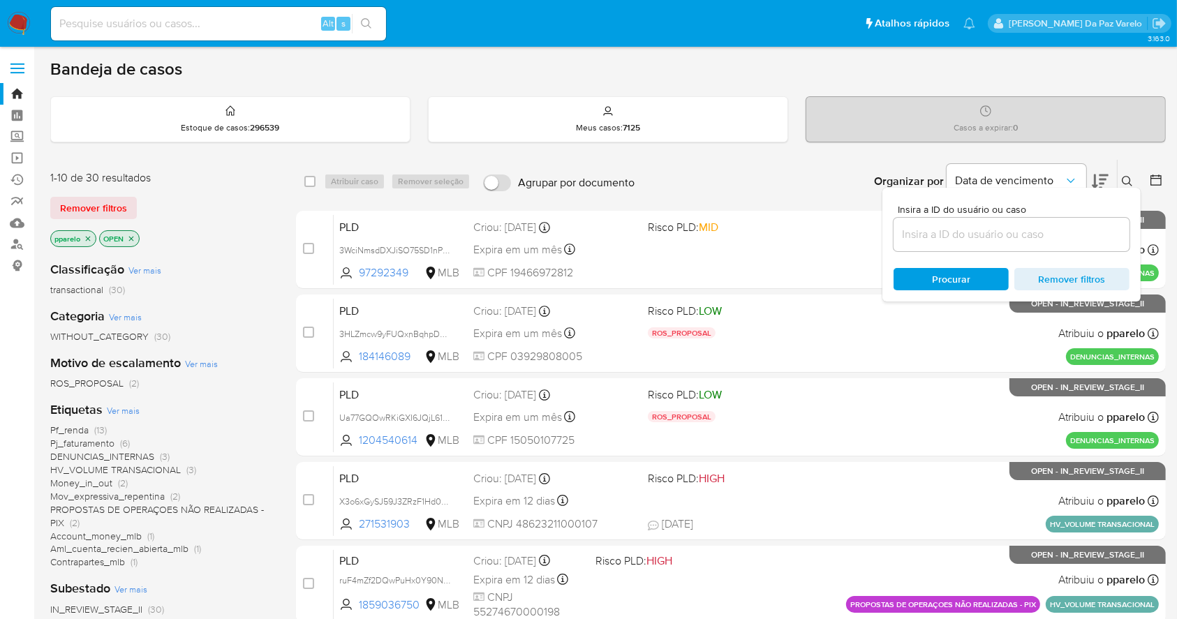
click at [1031, 235] on input at bounding box center [1012, 235] width 236 height 18
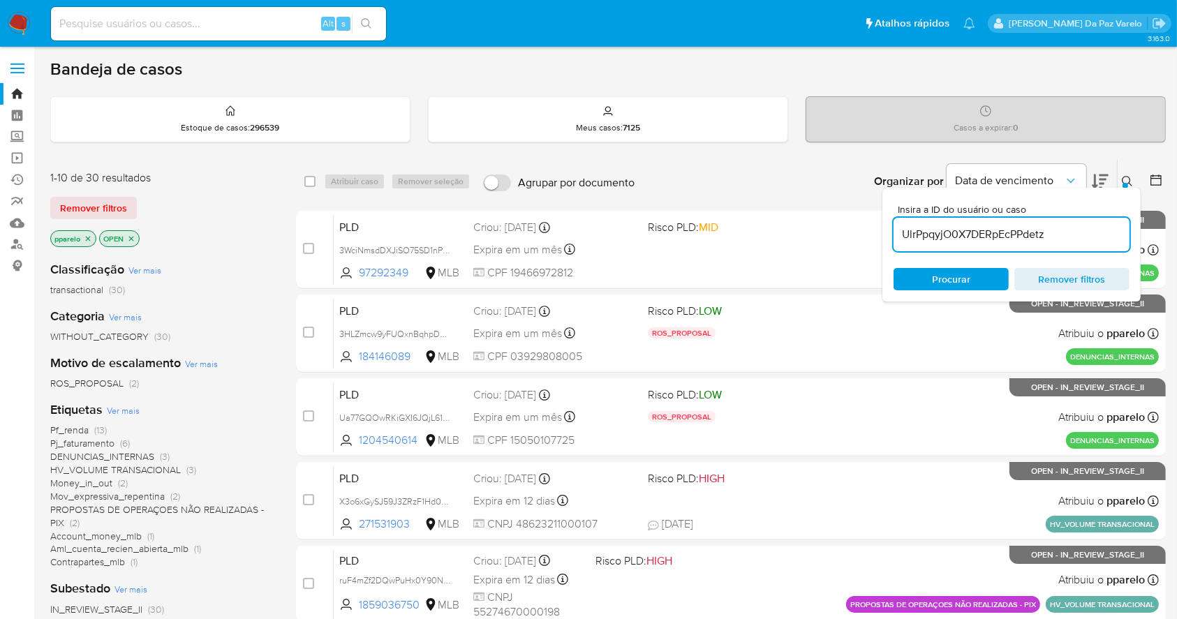
type input "UlrPpqyjO0X7DERpEcPPdetz"
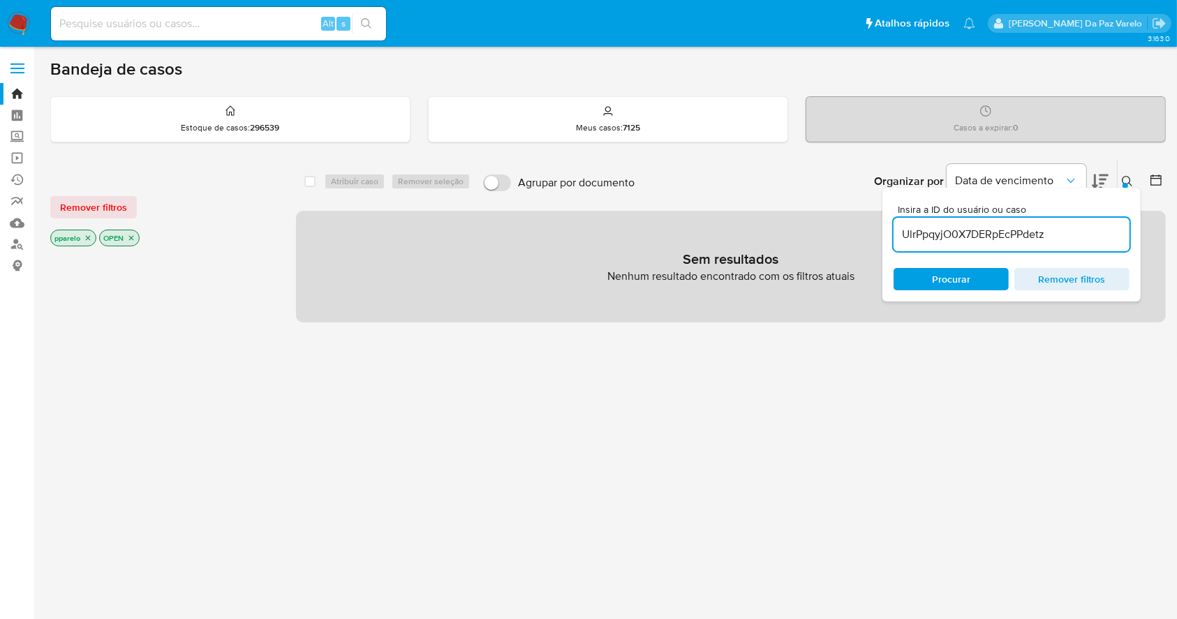
click at [1123, 179] on icon at bounding box center [1127, 181] width 11 height 11
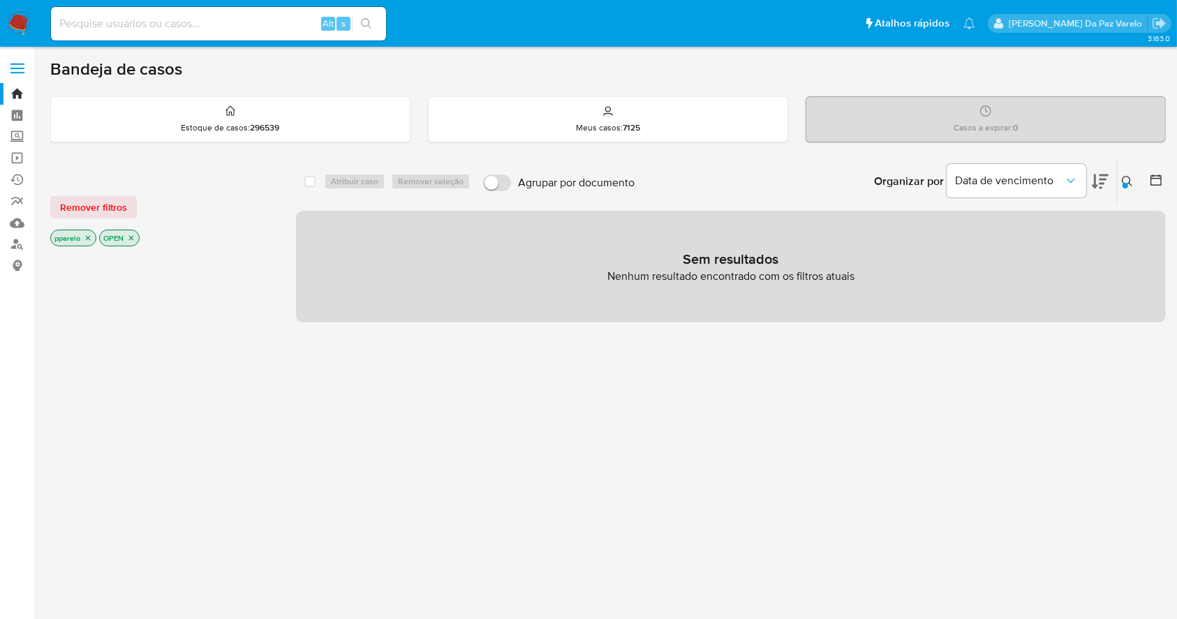
click at [1123, 179] on icon at bounding box center [1127, 181] width 11 height 11
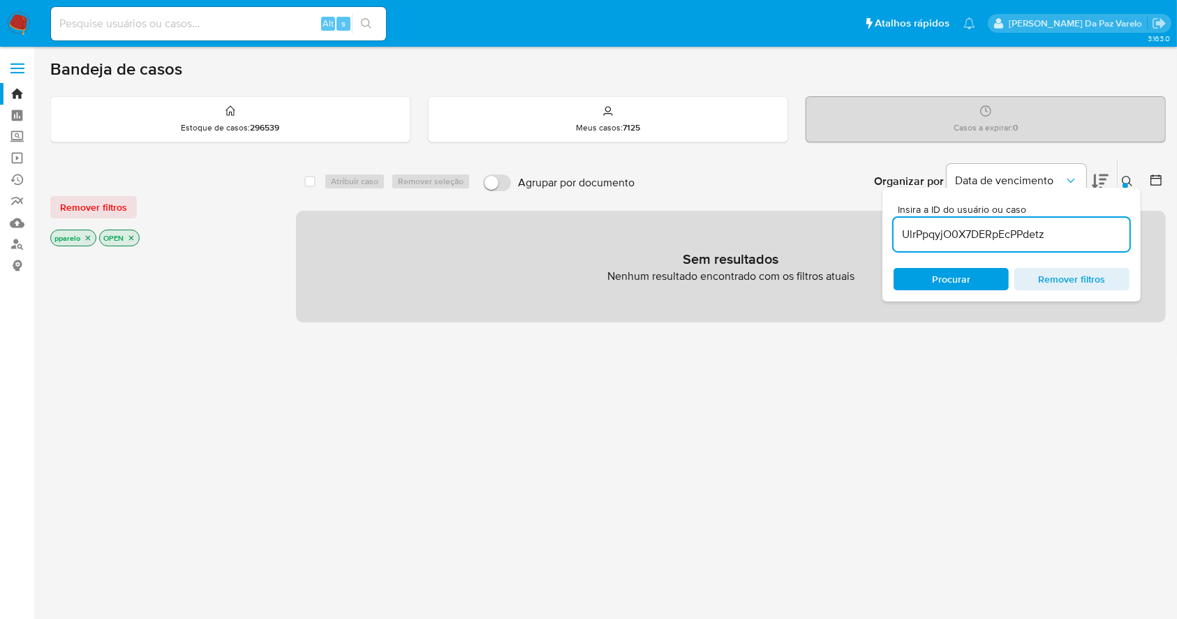
click at [84, 234] on icon "close-filter" at bounding box center [88, 238] width 8 height 8
click at [84, 237] on icon "close-filter" at bounding box center [82, 238] width 8 height 8
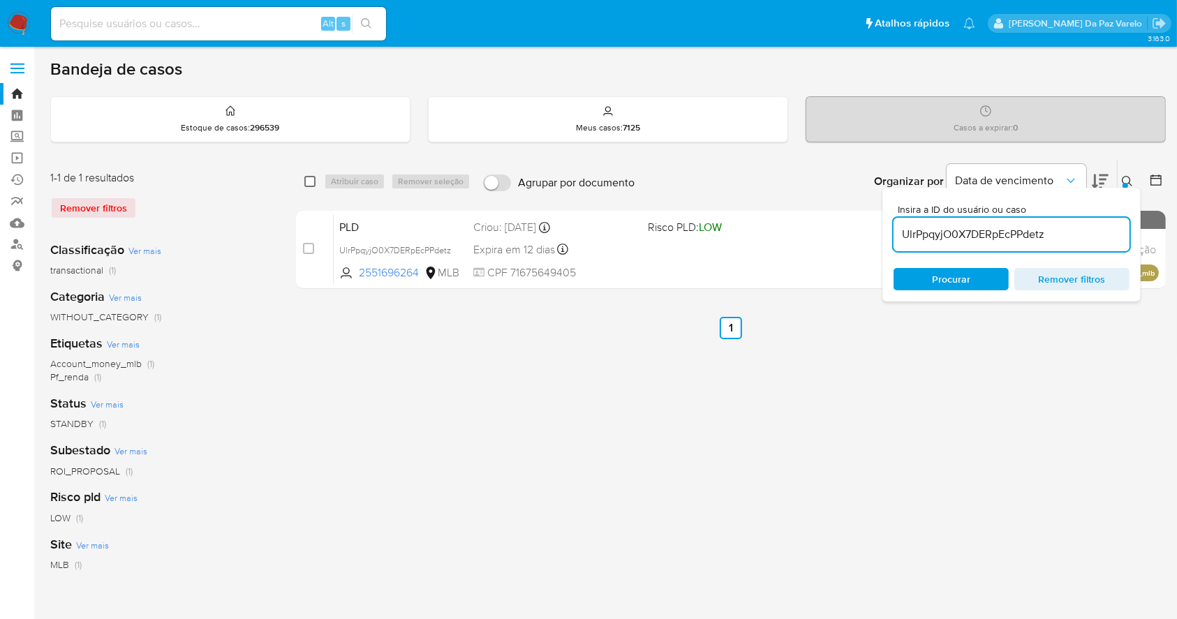
click at [310, 180] on input "checkbox" at bounding box center [309, 181] width 11 height 11
checkbox input "true"
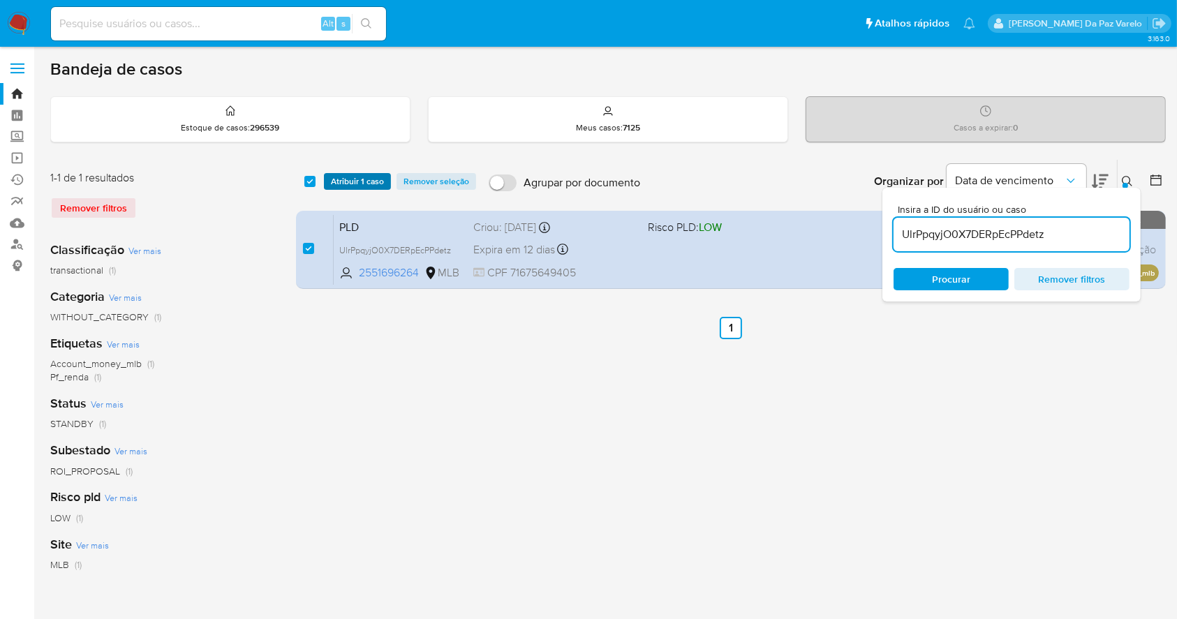
click at [354, 182] on span "Atribuir 1 caso" at bounding box center [357, 182] width 53 height 14
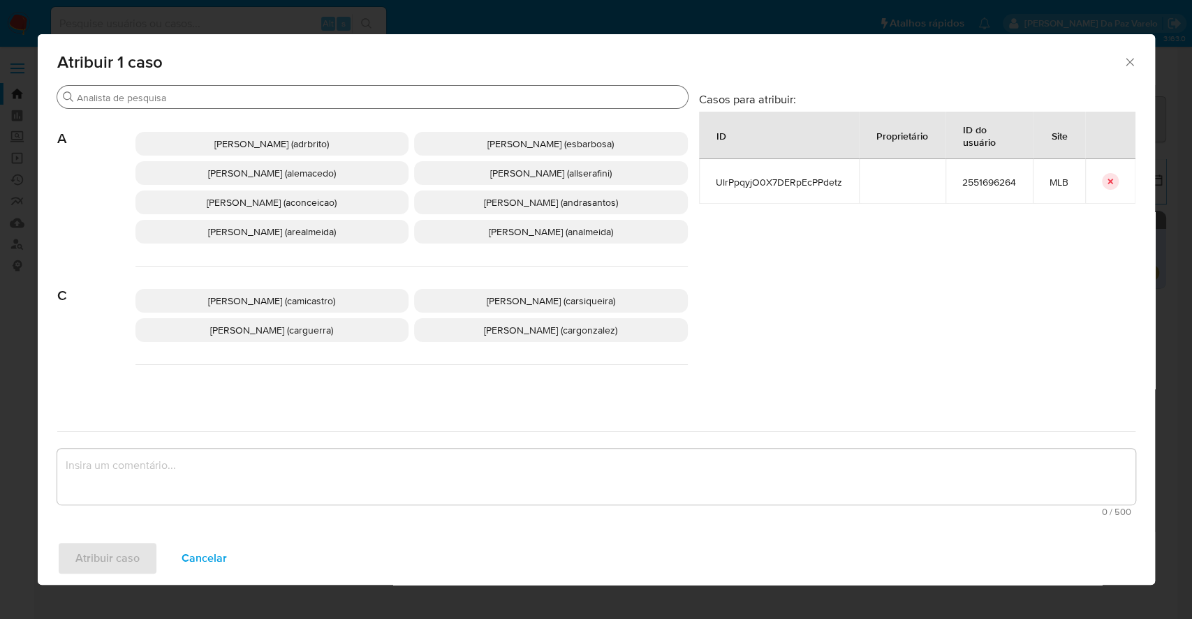
click at [427, 106] on div "Buscar" at bounding box center [372, 97] width 631 height 22
click at [427, 105] on div "Buscar" at bounding box center [372, 97] width 631 height 22
click at [431, 98] on input "Buscar" at bounding box center [379, 97] width 605 height 13
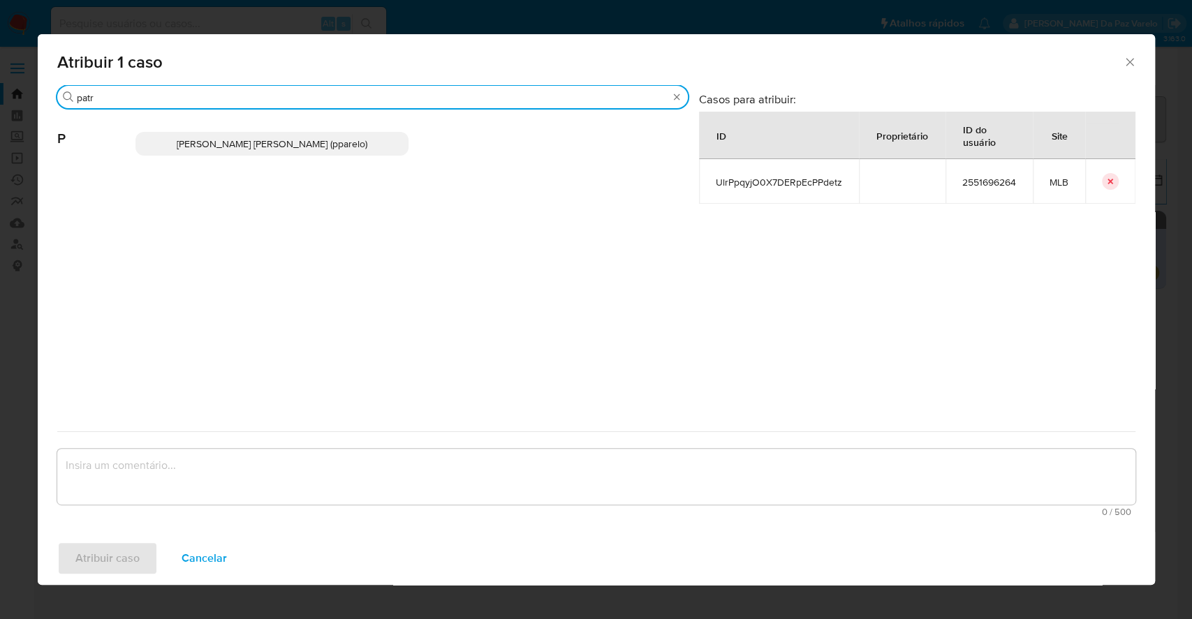
type input "patr"
click at [373, 152] on p "[PERSON_NAME] [PERSON_NAME] (pparelo)" at bounding box center [272, 144] width 274 height 24
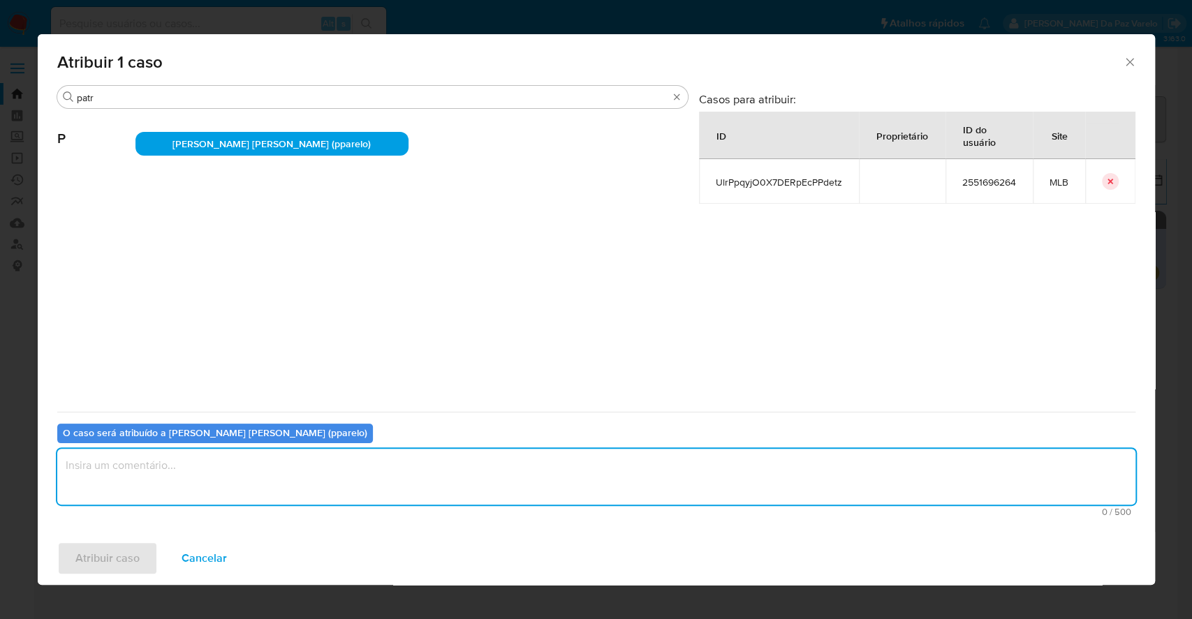
click at [410, 485] on textarea "assign-modal" at bounding box center [596, 477] width 1078 height 56
type textarea "."
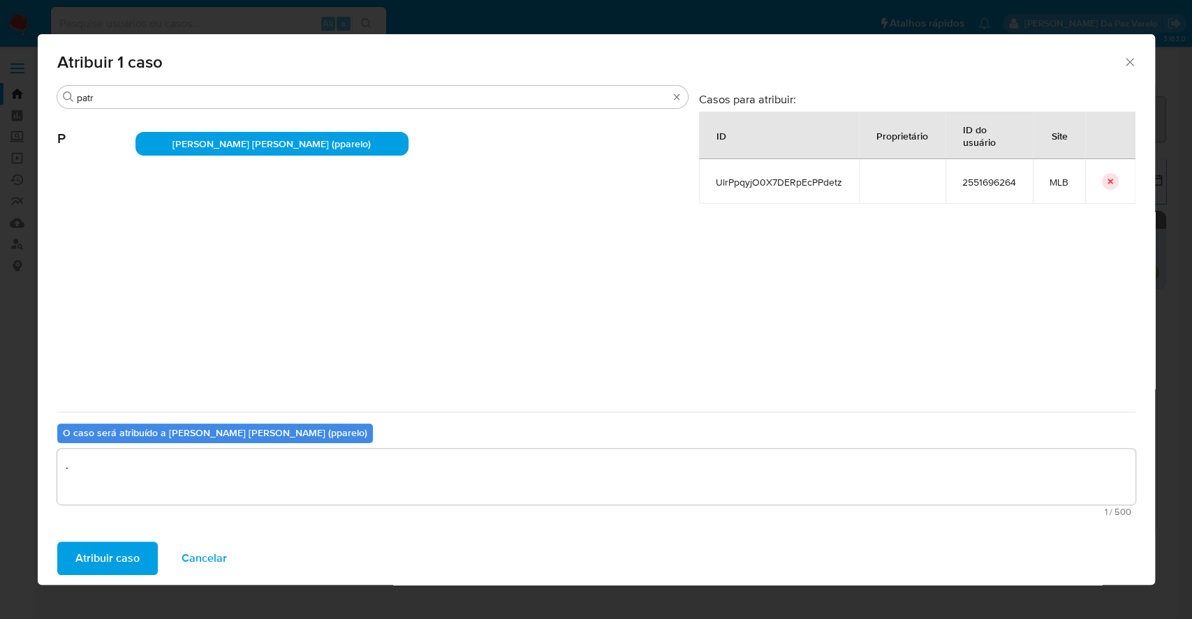
click at [157, 548] on div "Atribuir caso Cancelar" at bounding box center [596, 558] width 1117 height 53
click at [136, 552] on span "Atribuir caso" at bounding box center [107, 558] width 64 height 31
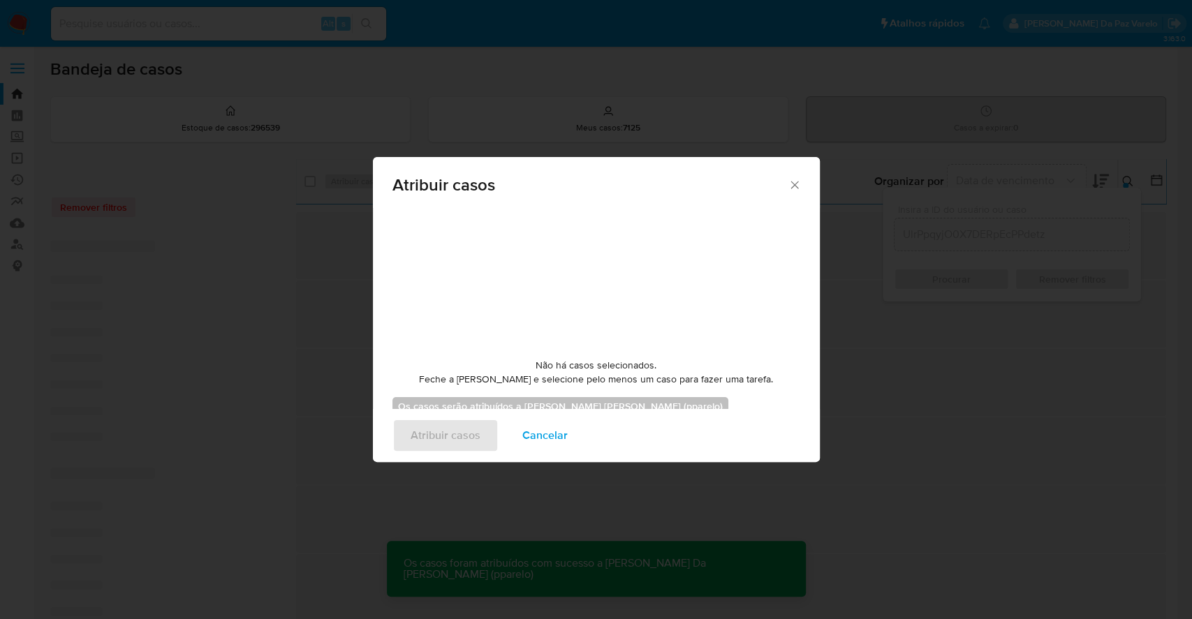
checkbox input "false"
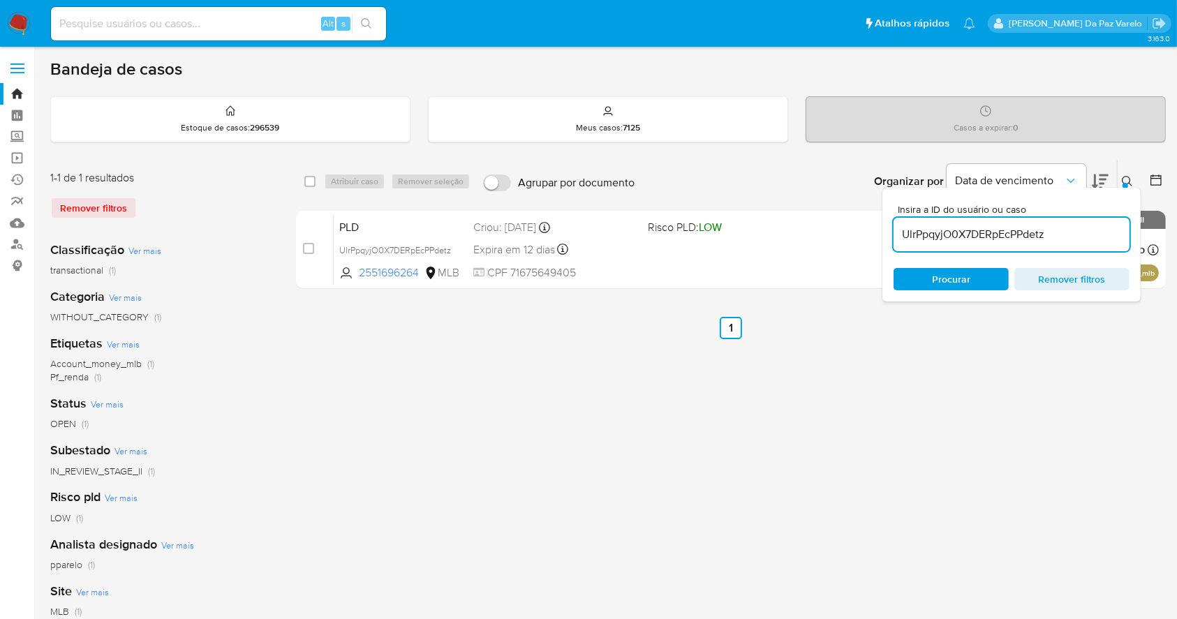
click at [1121, 178] on button at bounding box center [1129, 181] width 23 height 17
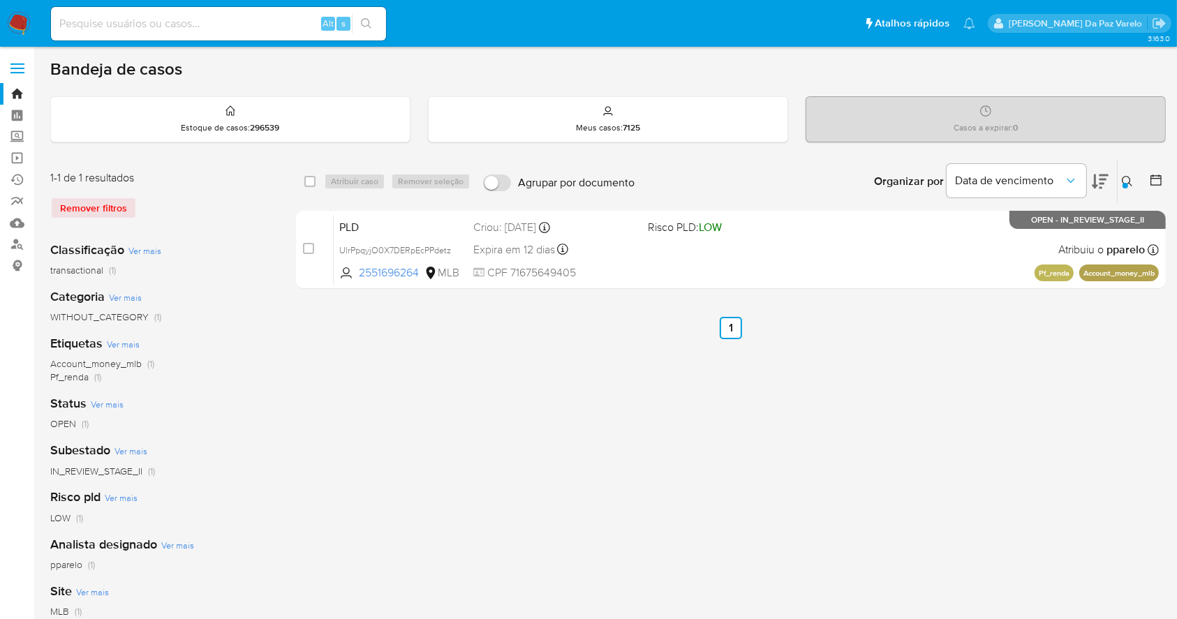
click at [221, 20] on input at bounding box center [218, 24] width 335 height 18
paste input "NdOrxhRMiScJNt1XhWlv9oRy"
type input "NdOrxhRMiScJNt1XhWlv9oRy"
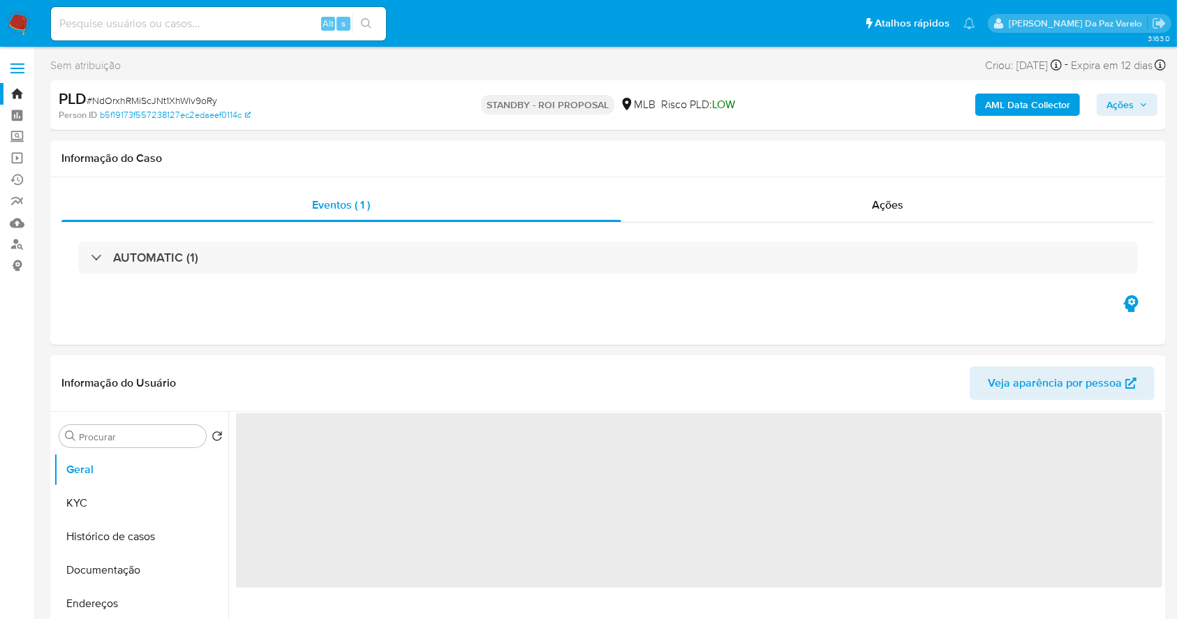
select select "10"
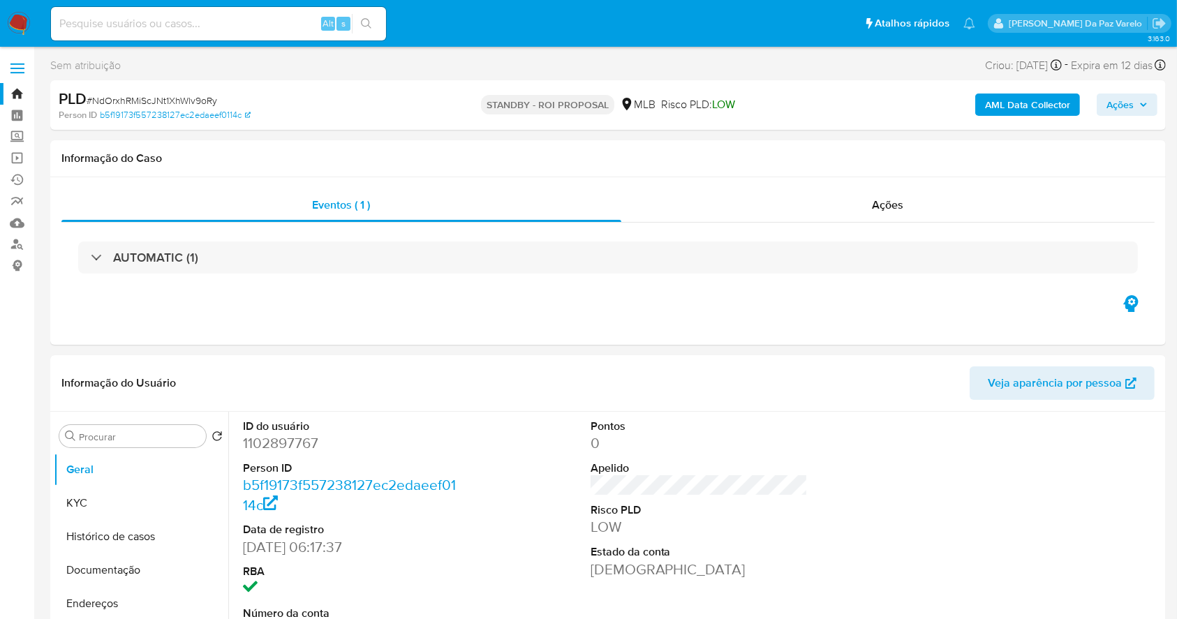
click at [17, 22] on img at bounding box center [19, 24] width 24 height 24
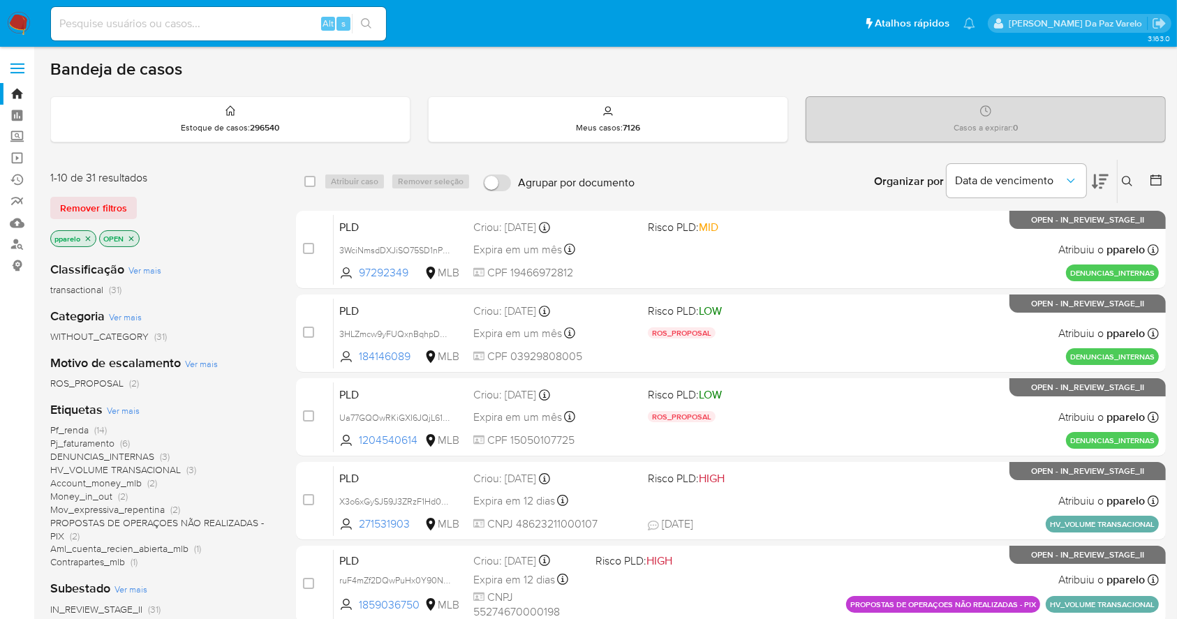
click at [1132, 170] on div "Insira a ID do usuário ou caso Procurar Remover filtros" at bounding box center [1129, 181] width 24 height 43
click at [1127, 177] on icon at bounding box center [1127, 181] width 11 height 11
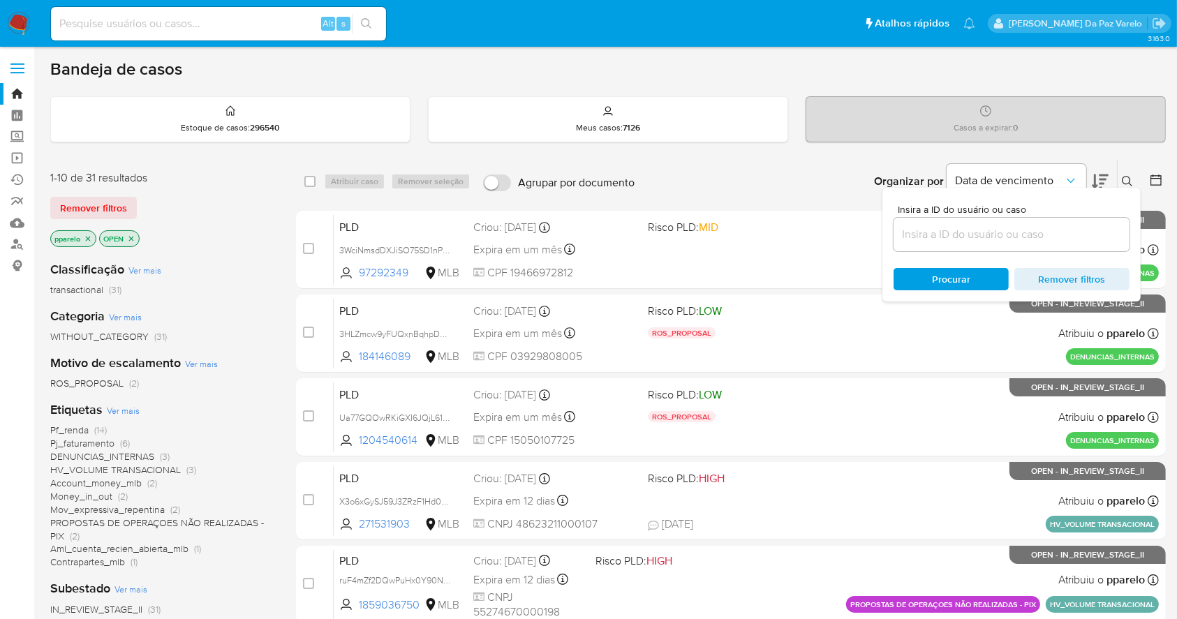
drag, startPoint x: 1078, startPoint y: 214, endPoint x: 1068, endPoint y: 231, distance: 20.0
click at [1078, 215] on div "Insira a ID do usuário ou caso" at bounding box center [1012, 228] width 236 height 47
click at [1068, 231] on input at bounding box center [1012, 235] width 236 height 18
paste input "NdOrxhRMiScJNt1XhWlv9oRy"
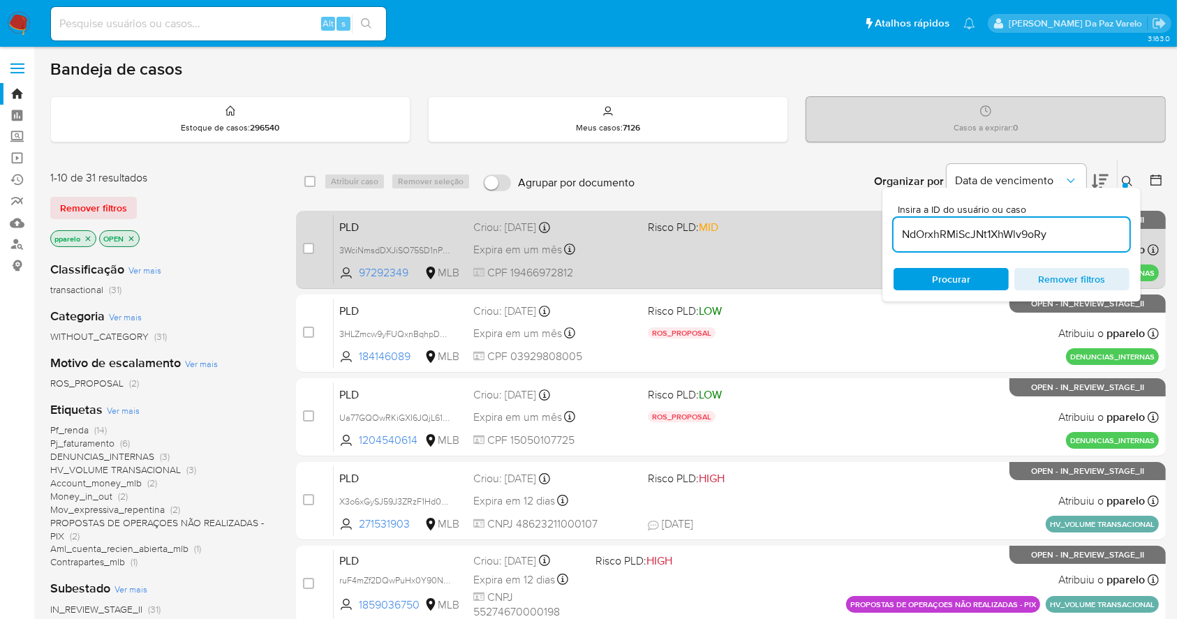
type input "NdOrxhRMiScJNt1XhWlv9oRy"
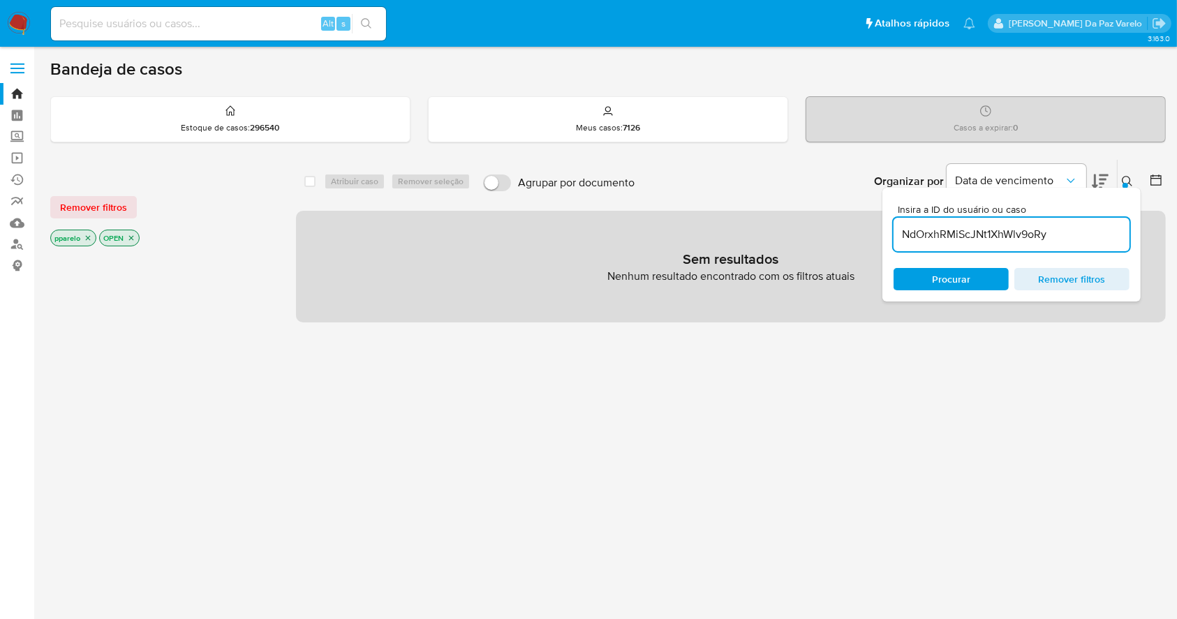
click at [88, 232] on p "pparelo" at bounding box center [73, 237] width 45 height 15
click at [87, 237] on icon "close-filter" at bounding box center [88, 238] width 8 height 8
click at [82, 237] on icon "close-filter" at bounding box center [82, 238] width 5 height 5
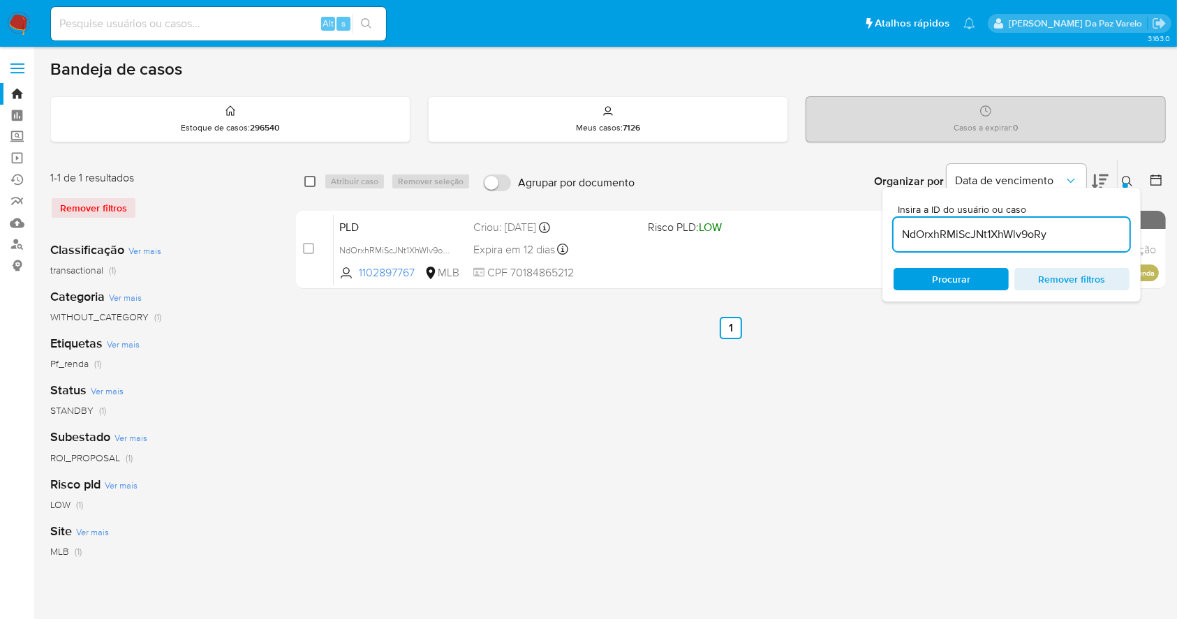
click at [307, 177] on input "checkbox" at bounding box center [309, 181] width 11 height 11
checkbox input "true"
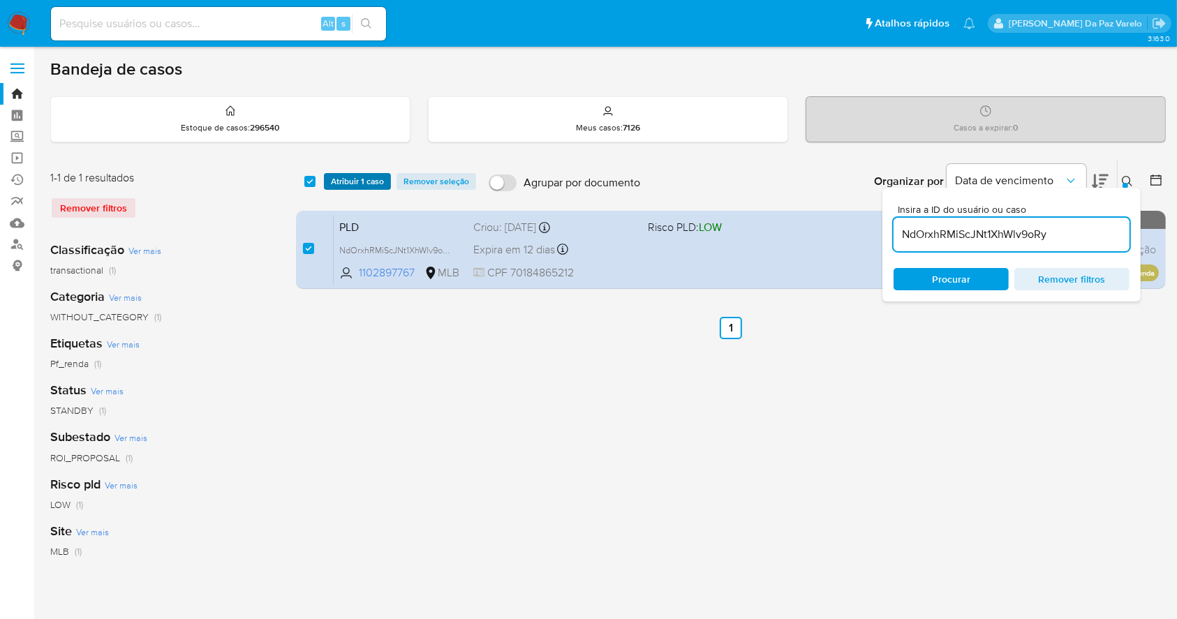
click at [356, 185] on span "Atribuir 1 caso" at bounding box center [357, 182] width 53 height 14
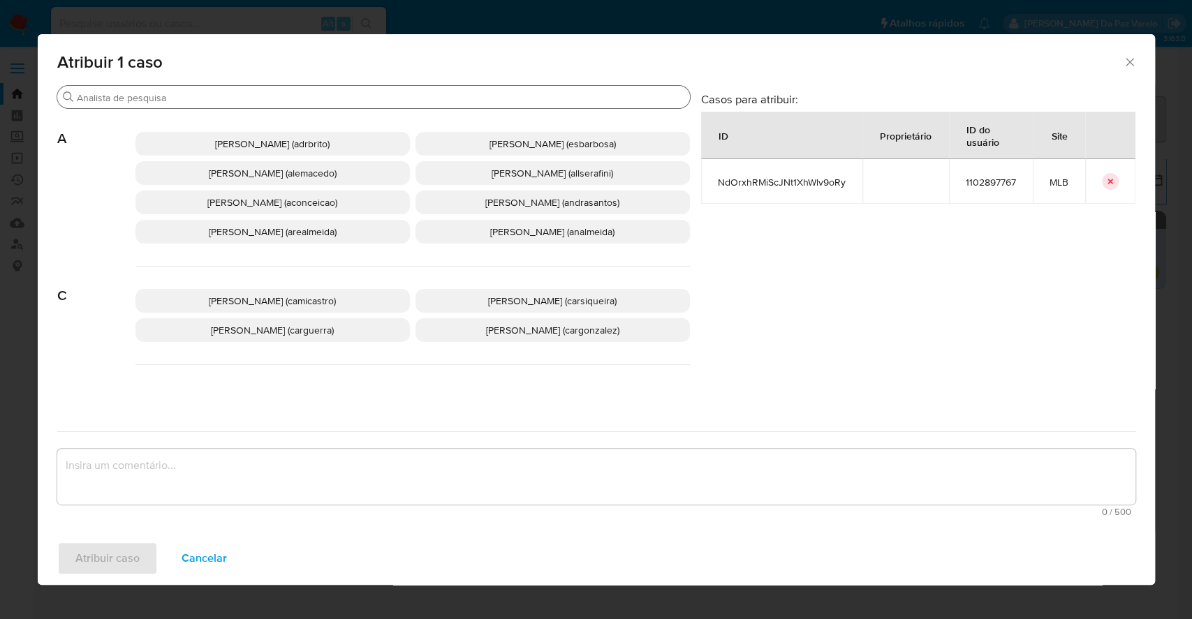
click at [413, 97] on input "Buscar" at bounding box center [381, 97] width 608 height 13
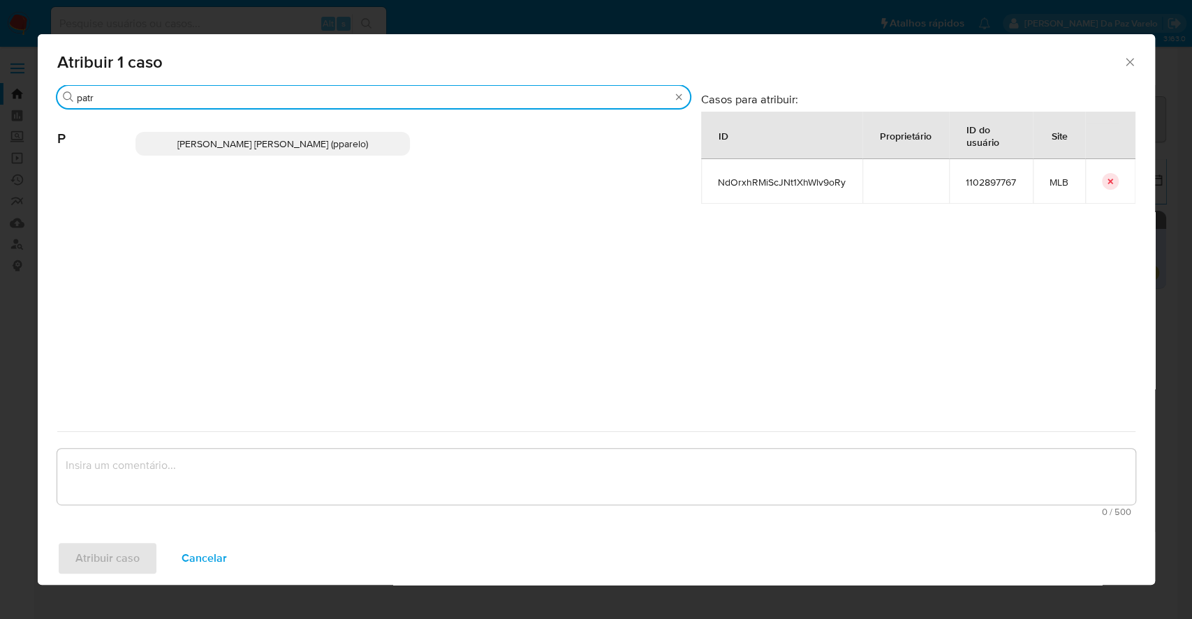
type input "patr"
click at [233, 143] on span "Patricia Aparecida Da Paz Varelo (pparelo)" at bounding box center [272, 144] width 191 height 14
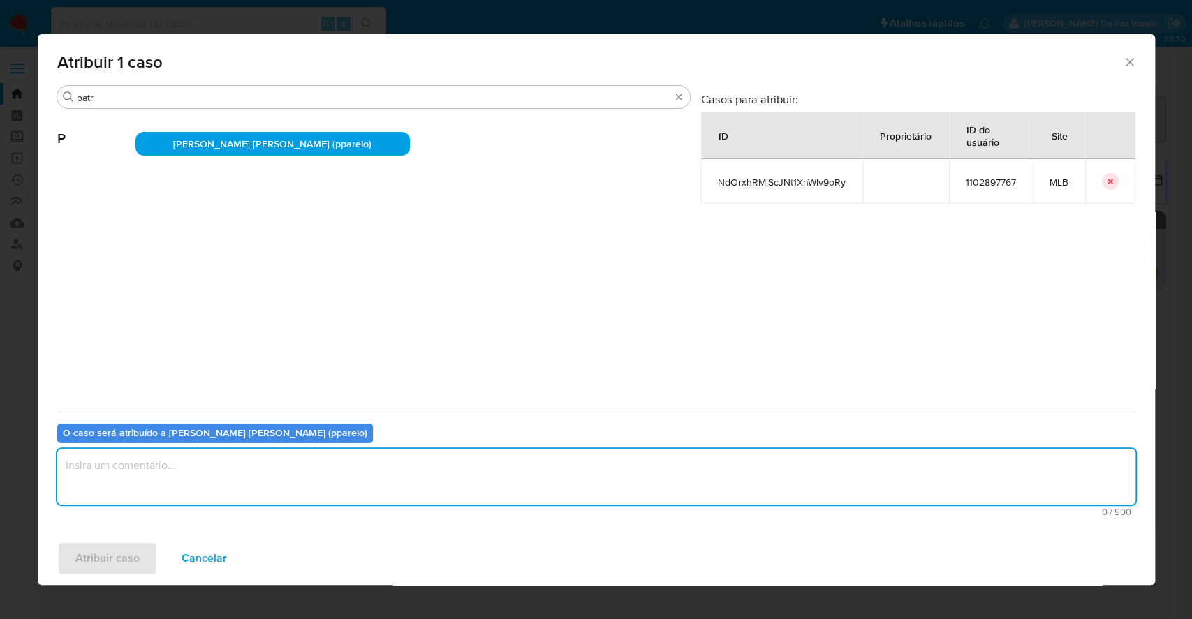
click at [284, 453] on textarea "assign-modal" at bounding box center [596, 477] width 1078 height 56
type textarea "."
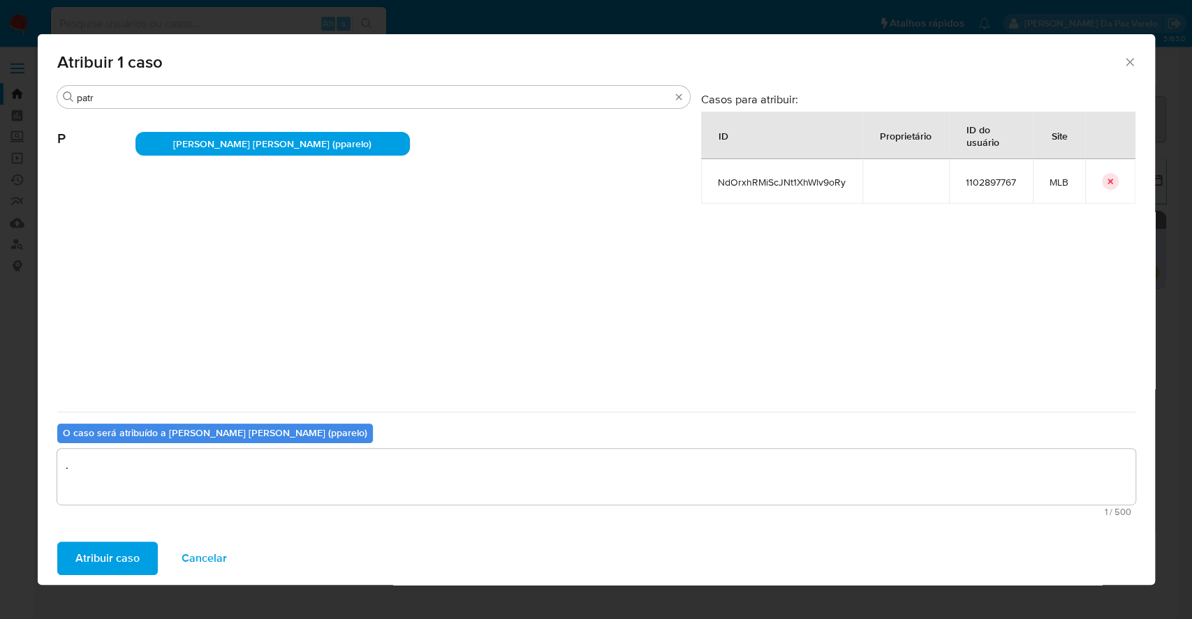
click at [131, 559] on span "Atribuir caso" at bounding box center [107, 558] width 64 height 31
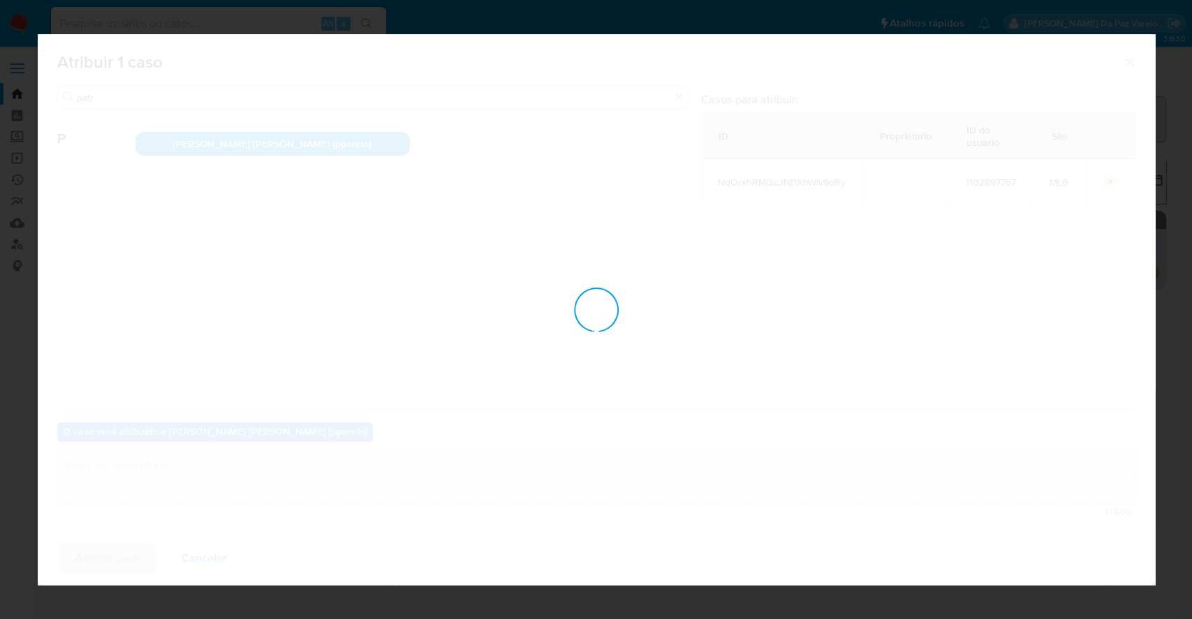
checkbox input "false"
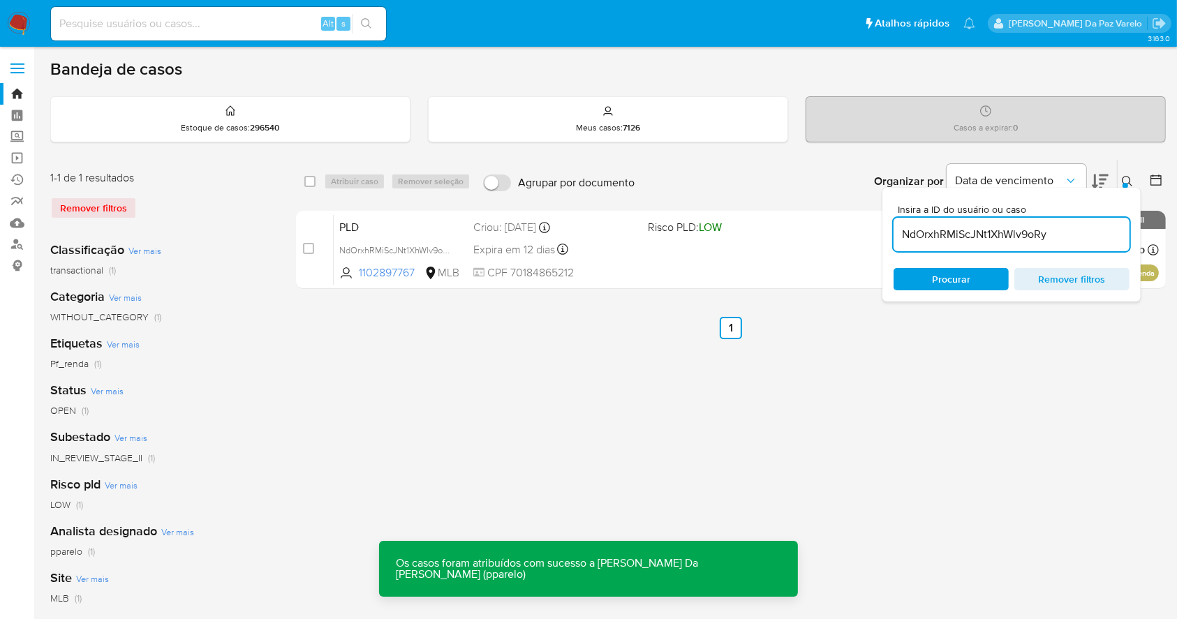
click at [1129, 176] on icon at bounding box center [1127, 181] width 10 height 10
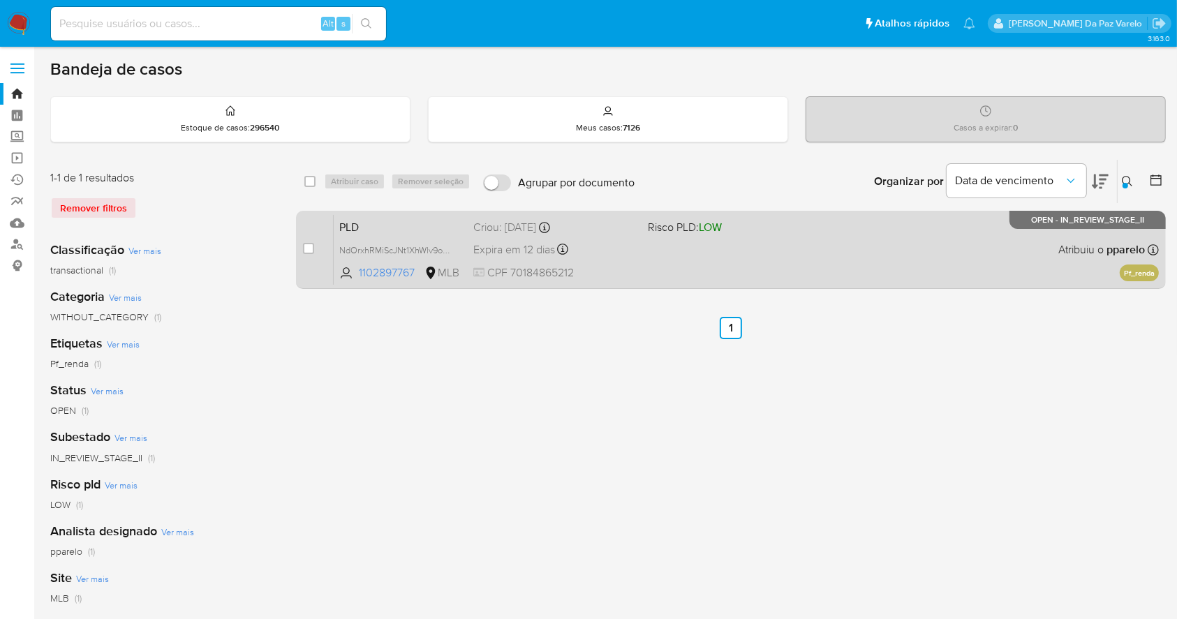
click at [651, 270] on div "PLD NdOrxhRMiScJNt1XhWlv9oRy 1102897767 MLB Risco PLD: LOW Criou: 12/09/2025 Cr…" at bounding box center [746, 249] width 825 height 71
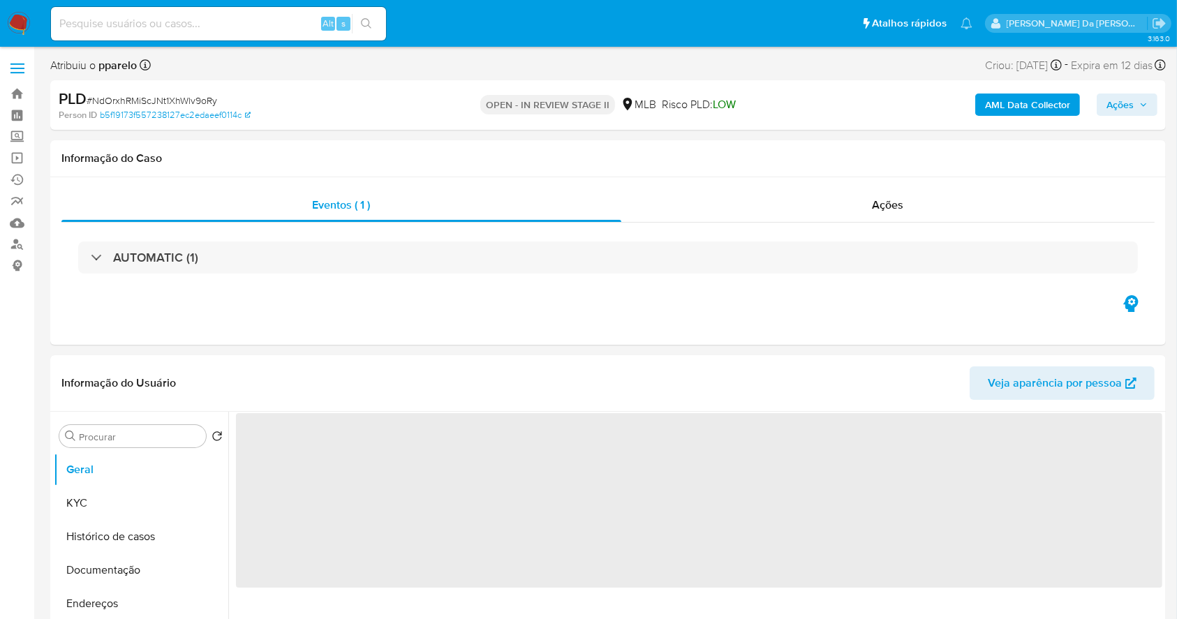
select select "10"
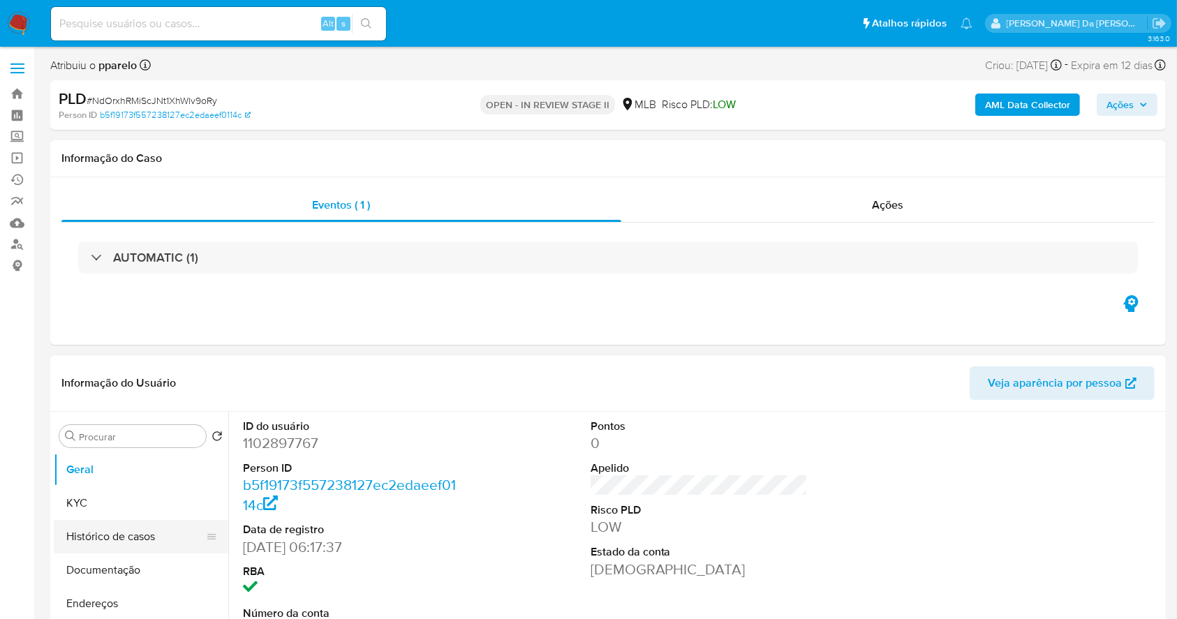
click at [123, 548] on button "Histórico de casos" at bounding box center [135, 537] width 163 height 34
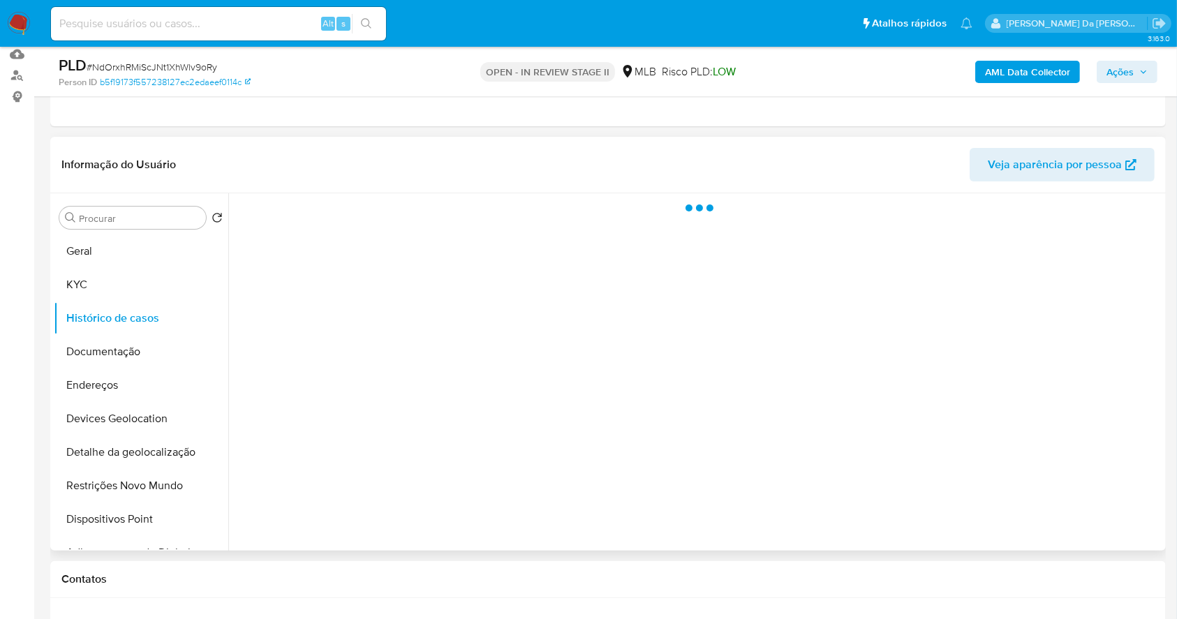
scroll to position [186, 0]
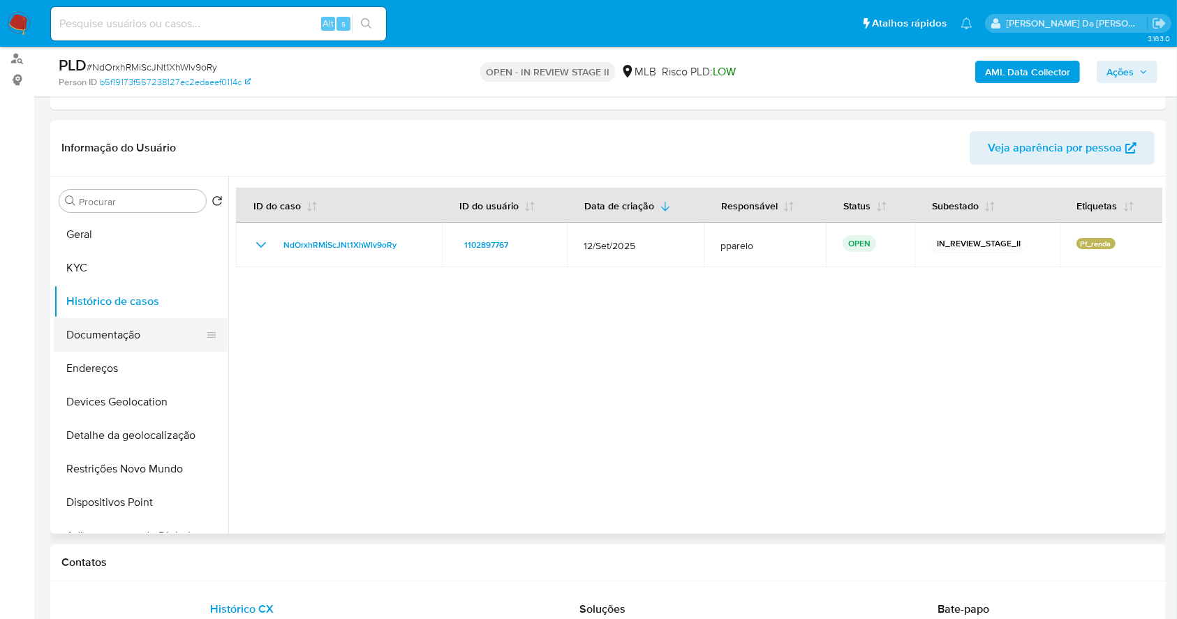
click at [140, 333] on button "Documentação" at bounding box center [135, 335] width 163 height 34
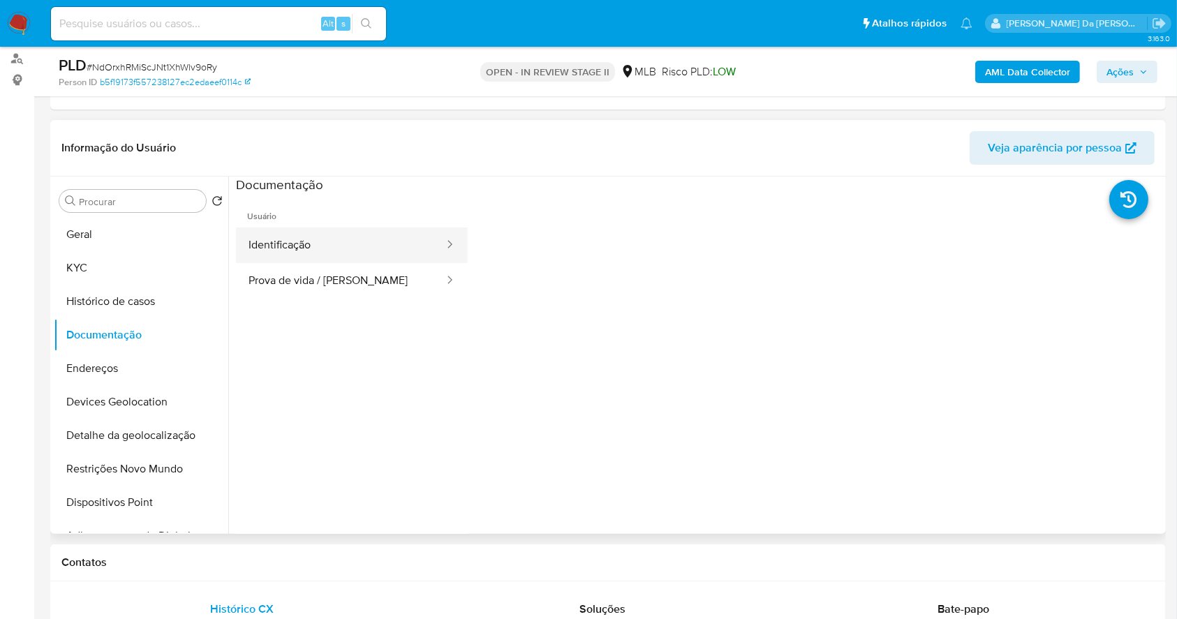
click at [274, 249] on button "Identificação" at bounding box center [341, 246] width 210 height 36
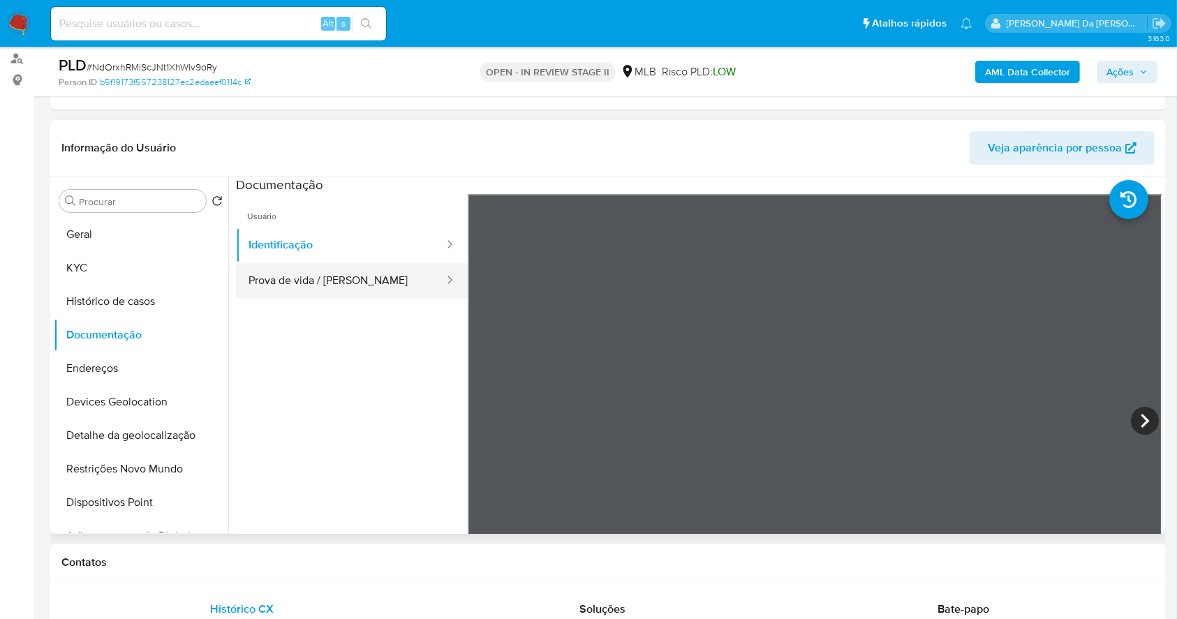
click at [321, 284] on button "Prova de vida / [PERSON_NAME]" at bounding box center [341, 281] width 210 height 36
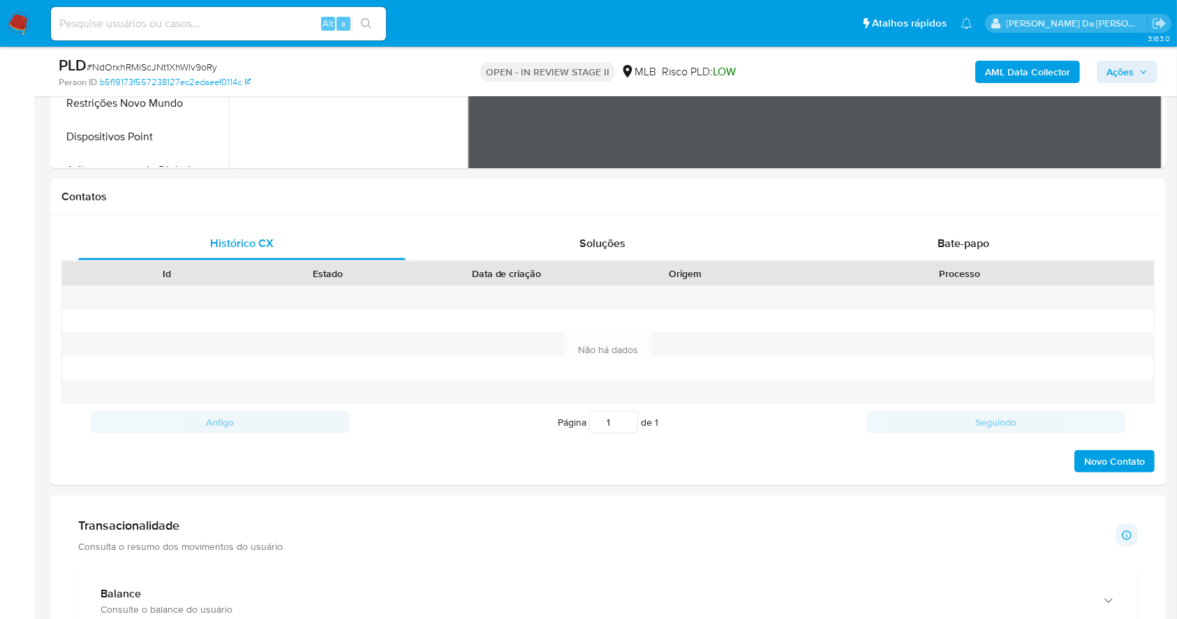
scroll to position [478, 0]
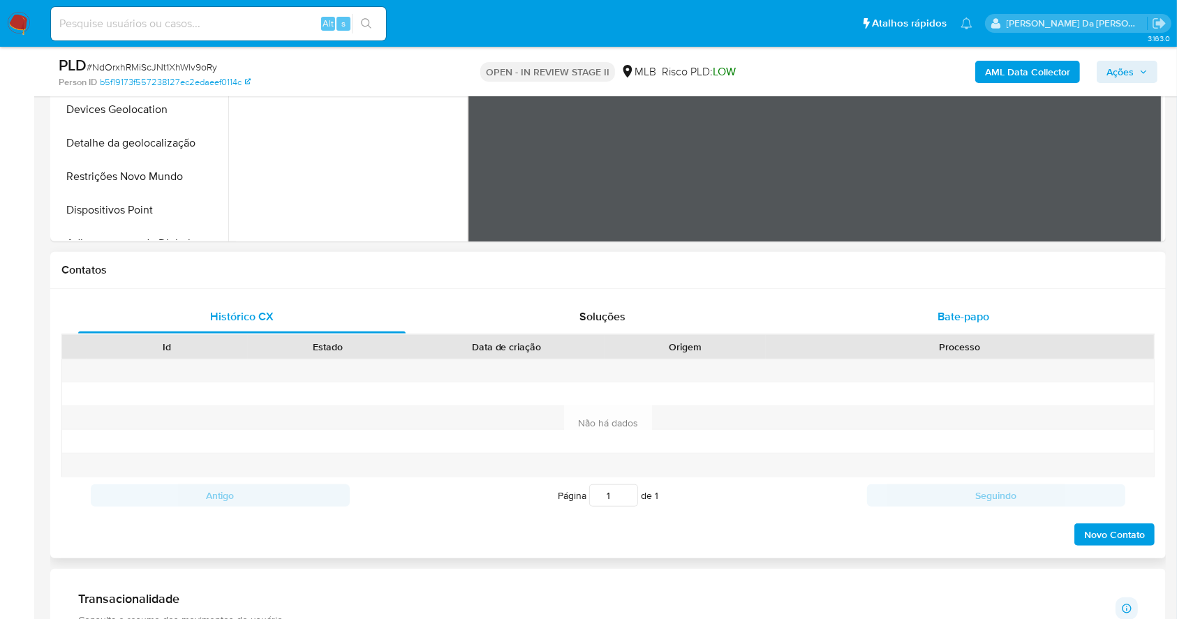
click at [979, 318] on span "Bate-papo" at bounding box center [964, 317] width 52 height 16
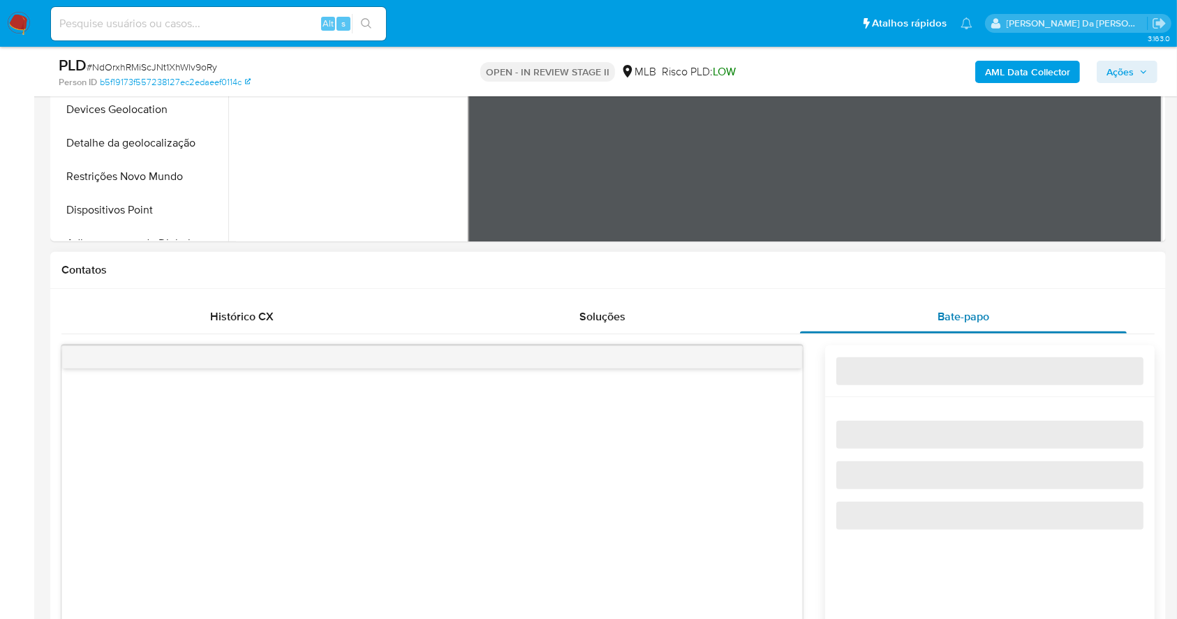
click at [978, 318] on span "Bate-papo" at bounding box center [964, 317] width 52 height 16
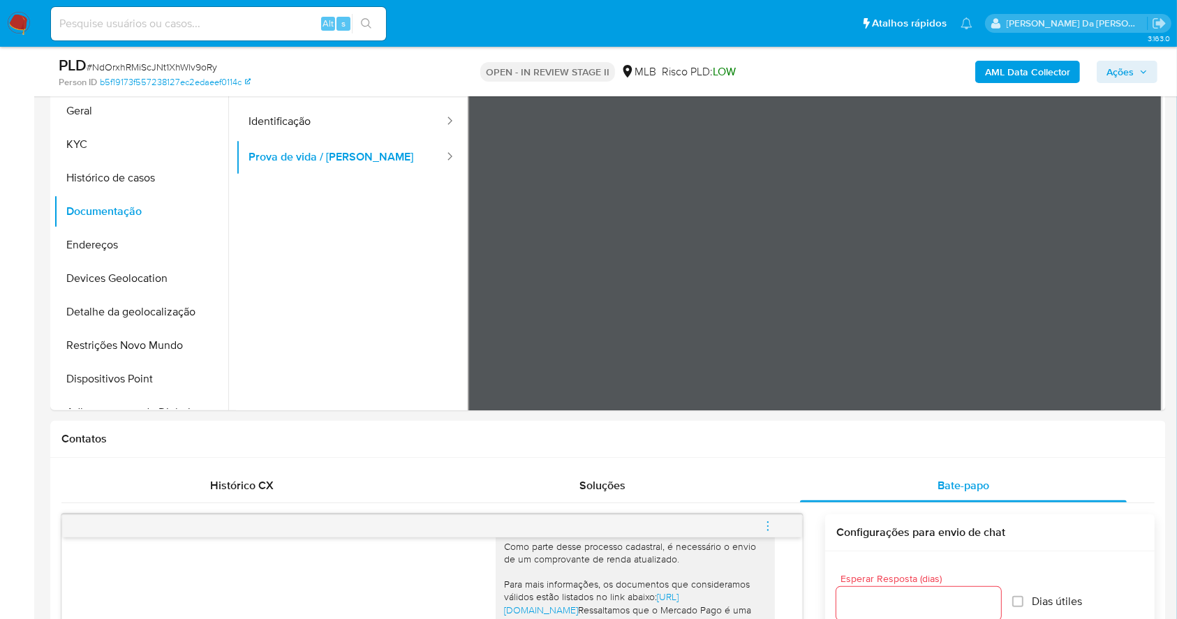
scroll to position [0, 0]
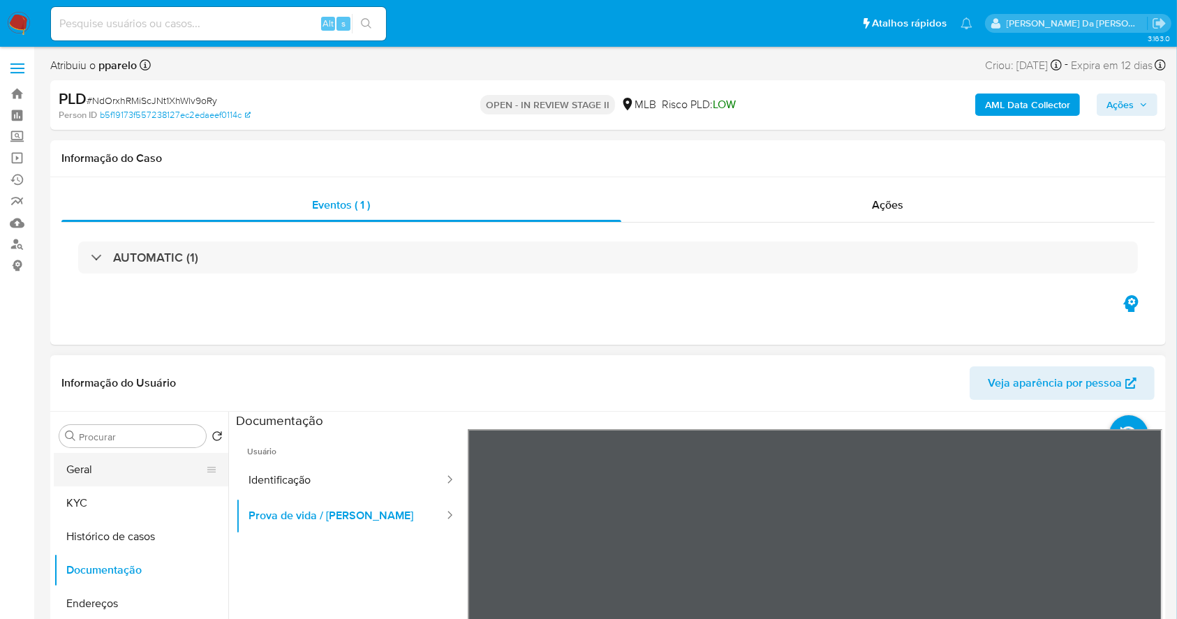
click at [146, 469] on button "Geral" at bounding box center [135, 470] width 163 height 34
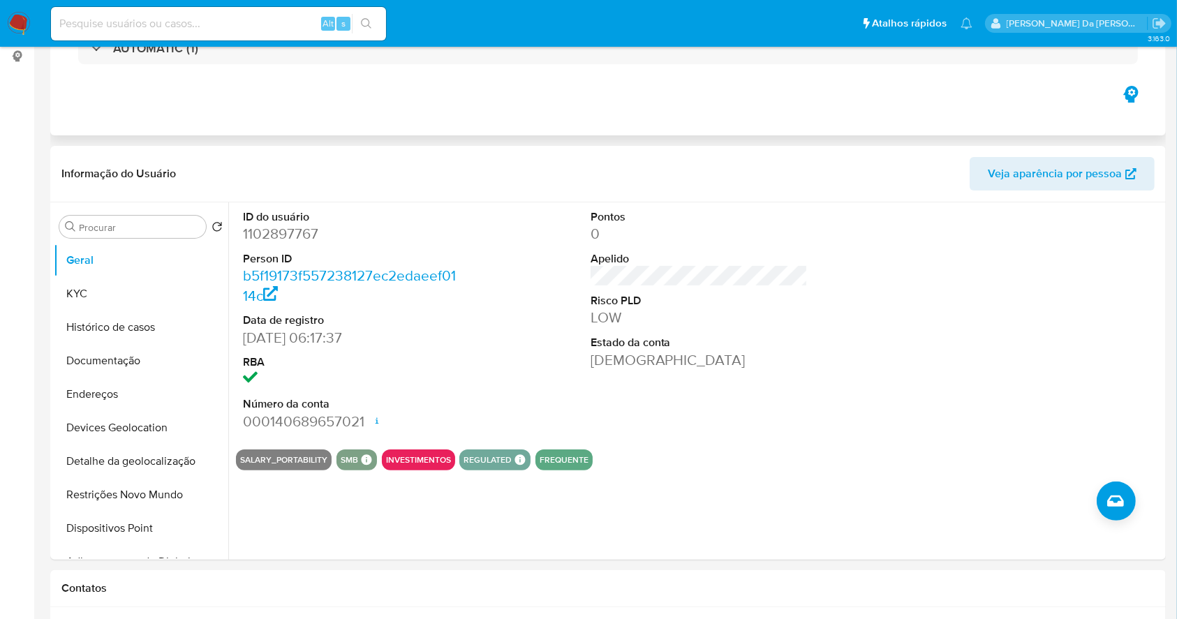
scroll to position [372, 0]
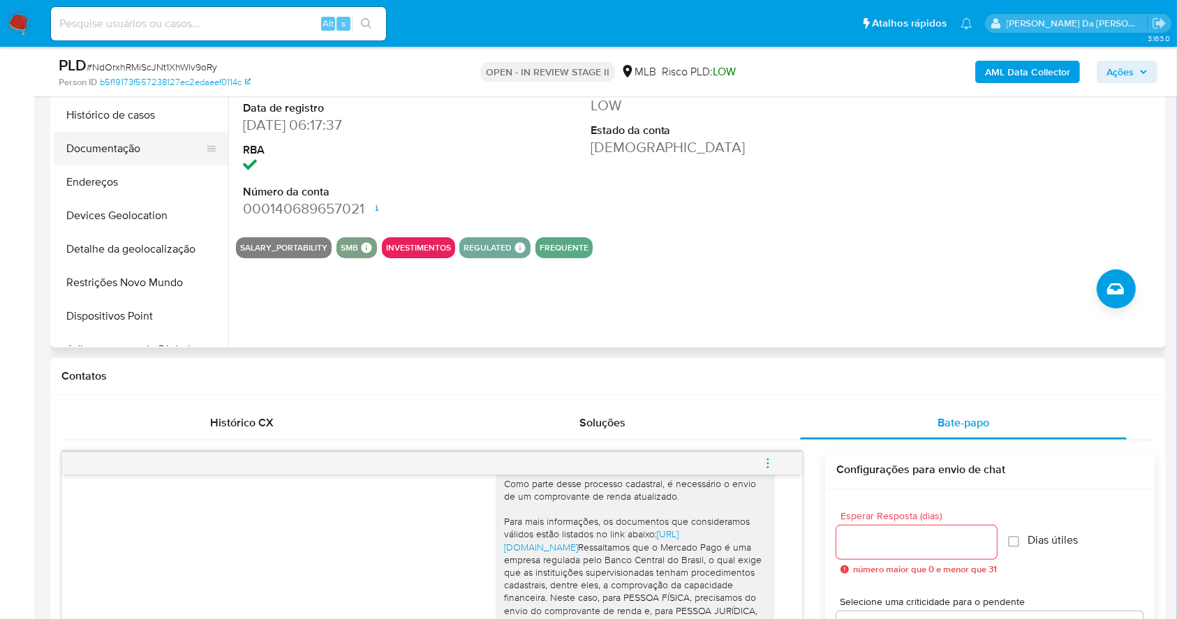
click at [122, 146] on button "Documentação" at bounding box center [135, 149] width 163 height 34
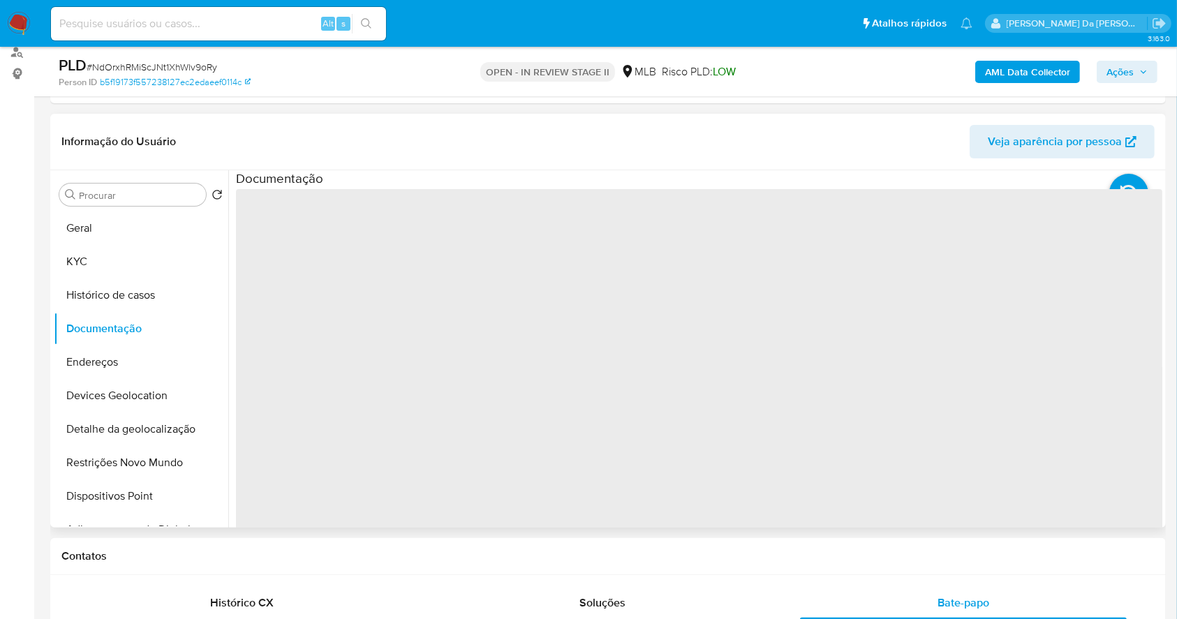
scroll to position [186, 0]
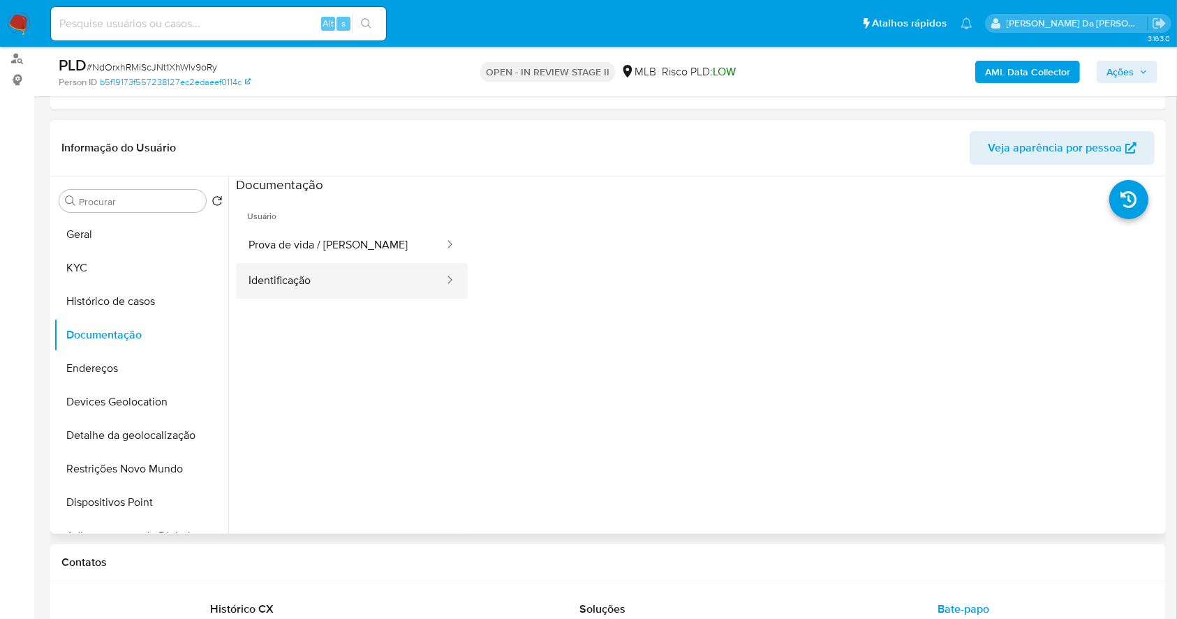
drag, startPoint x: 327, startPoint y: 242, endPoint x: 327, endPoint y: 263, distance: 21.6
click at [327, 242] on button "Prova de vida / [PERSON_NAME]" at bounding box center [341, 246] width 210 height 36
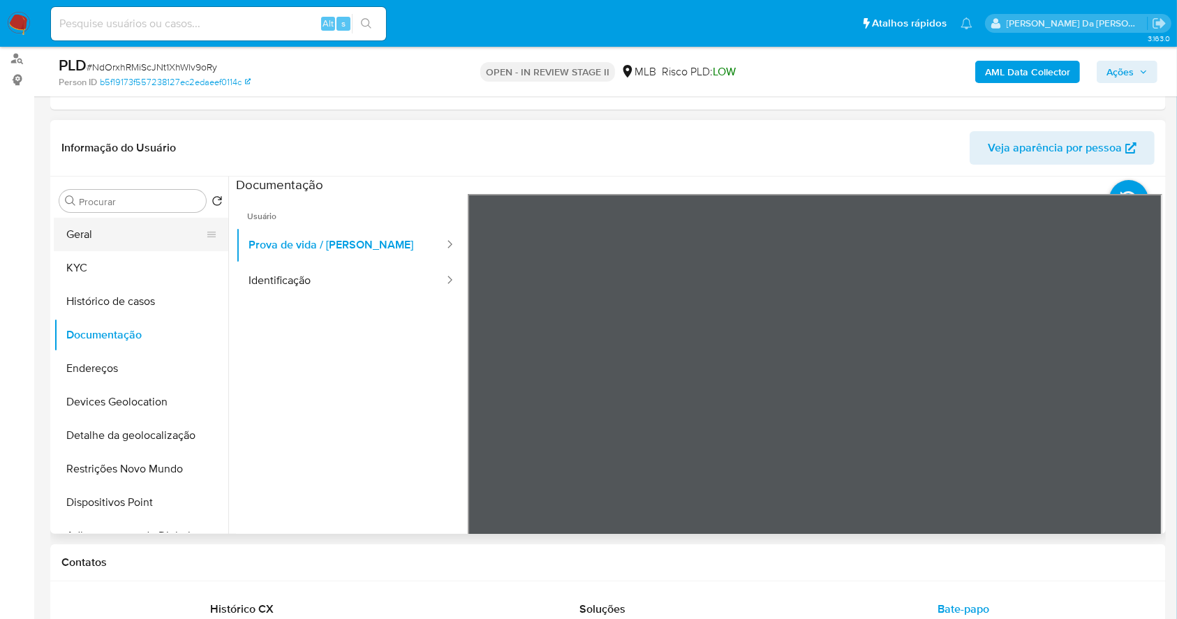
click at [83, 243] on button "Geral" at bounding box center [135, 235] width 163 height 34
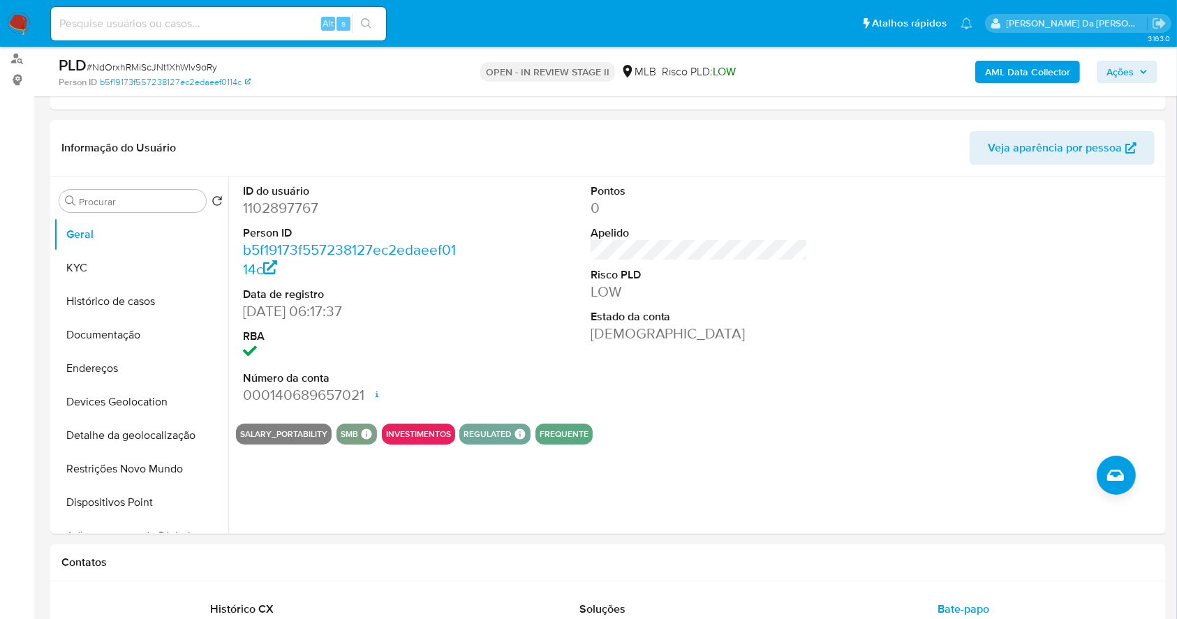
click at [268, 10] on div "Alt s" at bounding box center [218, 24] width 335 height 34
click at [263, 32] on div "Alt s" at bounding box center [218, 24] width 335 height 34
click at [263, 28] on input at bounding box center [218, 24] width 335 height 18
click at [267, 25] on input at bounding box center [218, 24] width 335 height 18
paste input "Ixhmw1fpOB9AB51wdyxbl0ff"
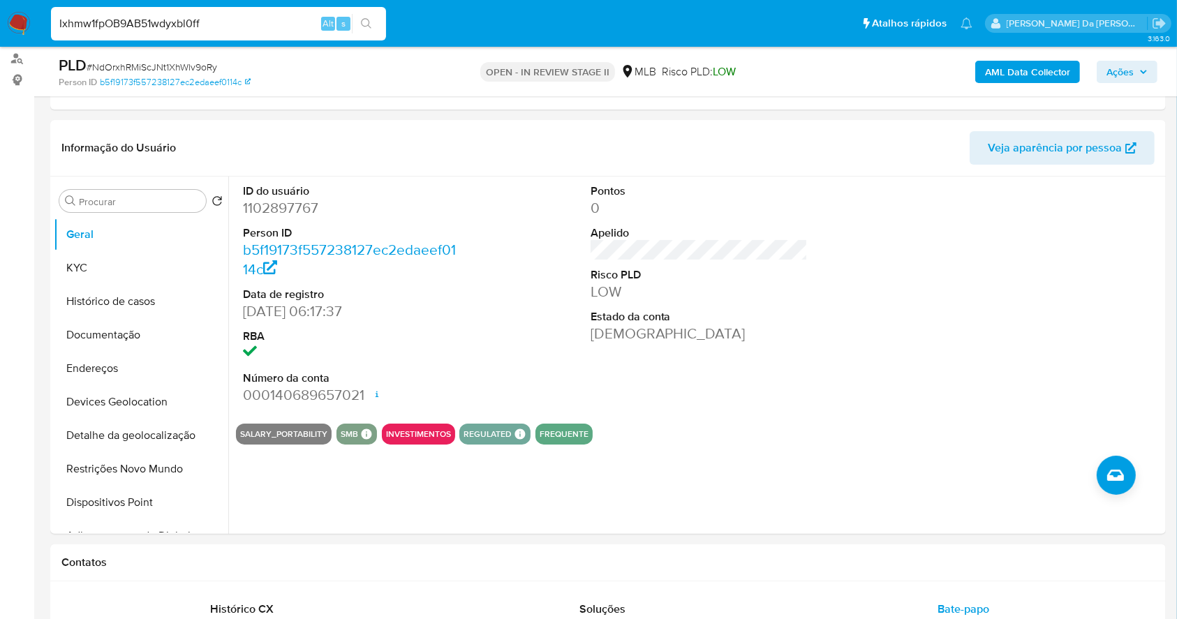
type input "Ixhmw1fpOB9AB51wdyxbl0ff"
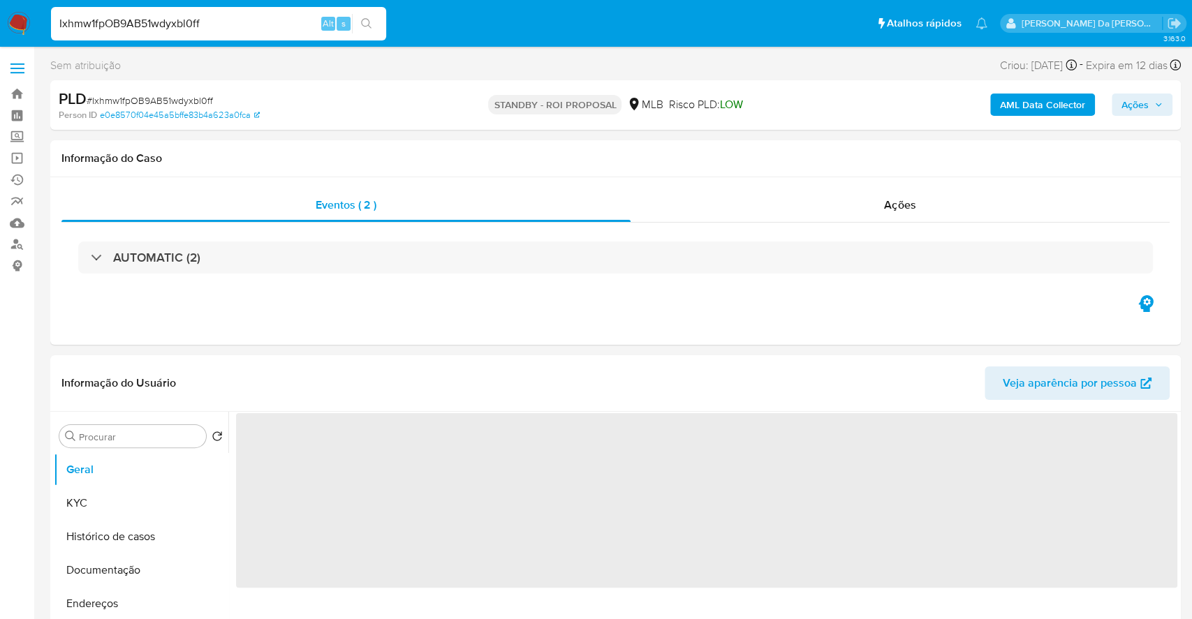
select select "10"
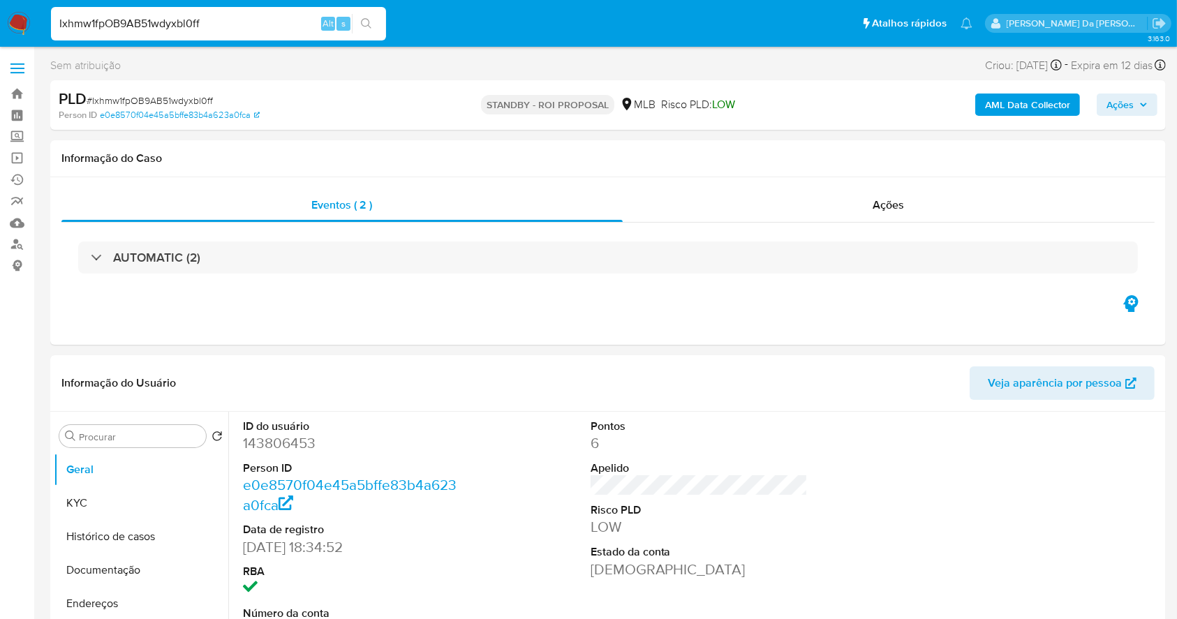
scroll to position [321, 0]
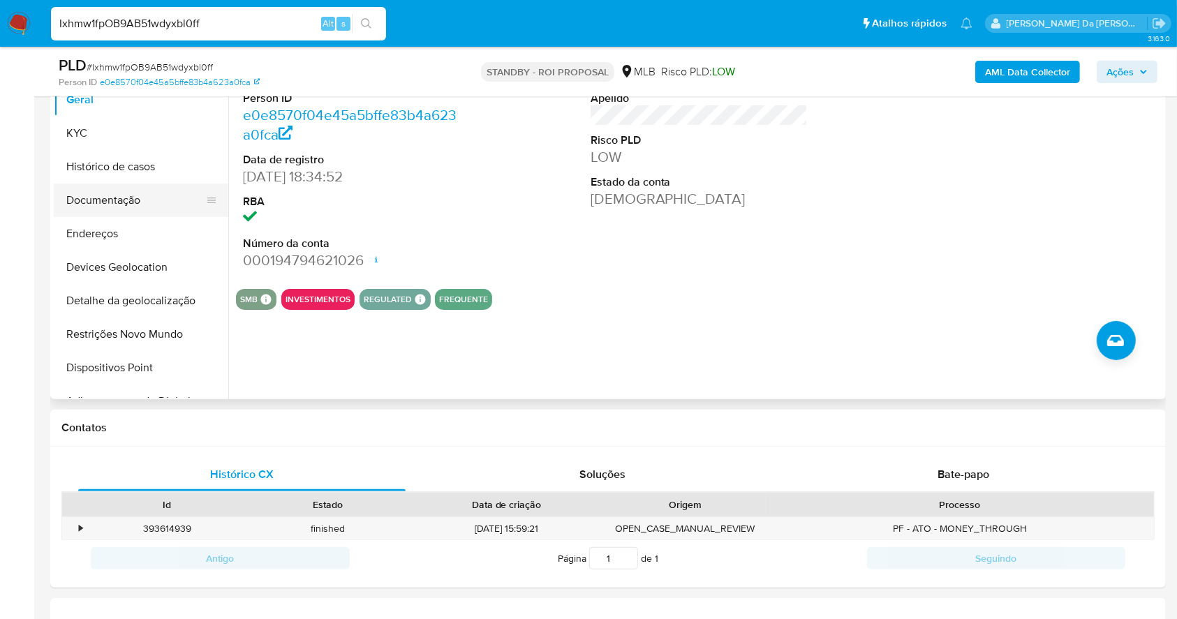
click at [140, 211] on button "Documentação" at bounding box center [135, 201] width 163 height 34
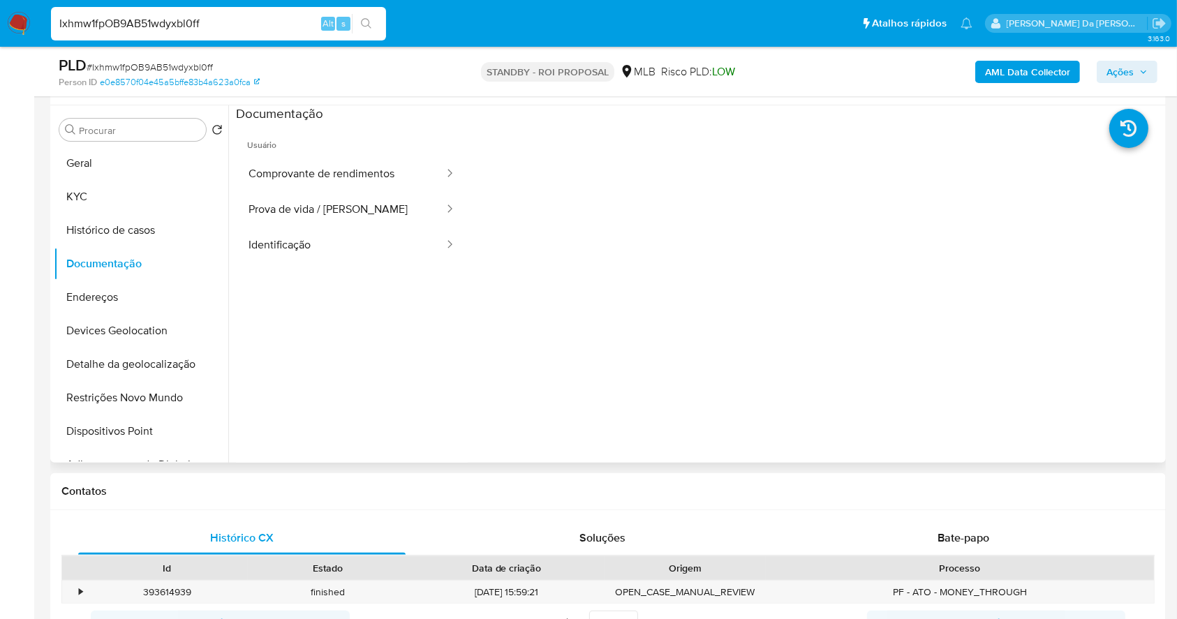
scroll to position [228, 0]
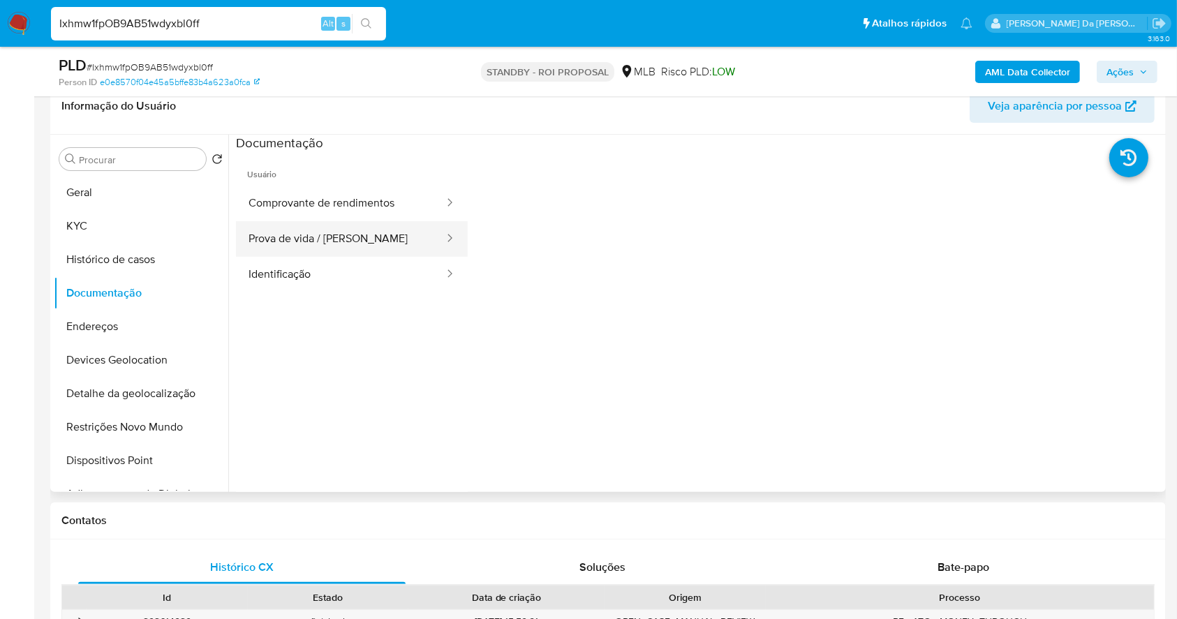
click at [332, 250] on button "Prova de vida / [PERSON_NAME]" at bounding box center [341, 239] width 210 height 36
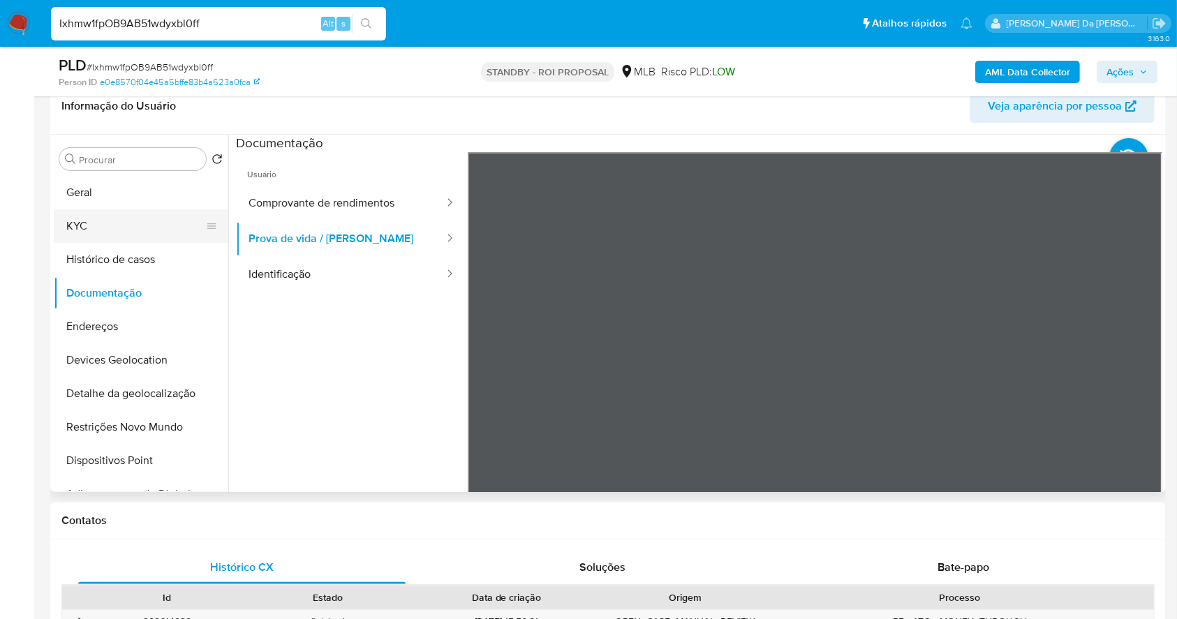
click at [159, 223] on button "KYC" at bounding box center [135, 227] width 163 height 34
